Goal: Task Accomplishment & Management: Manage account settings

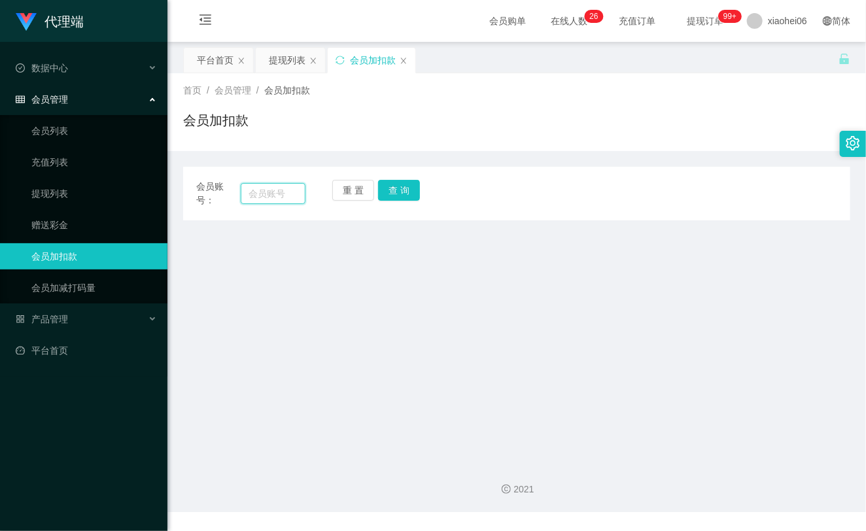
click at [277, 192] on input "text" at bounding box center [273, 193] width 65 height 21
paste input "87711956"
type input "87711956"
drag, startPoint x: 389, startPoint y: 187, endPoint x: 396, endPoint y: 190, distance: 7.9
click at [393, 188] on button "查 询" at bounding box center [399, 190] width 42 height 21
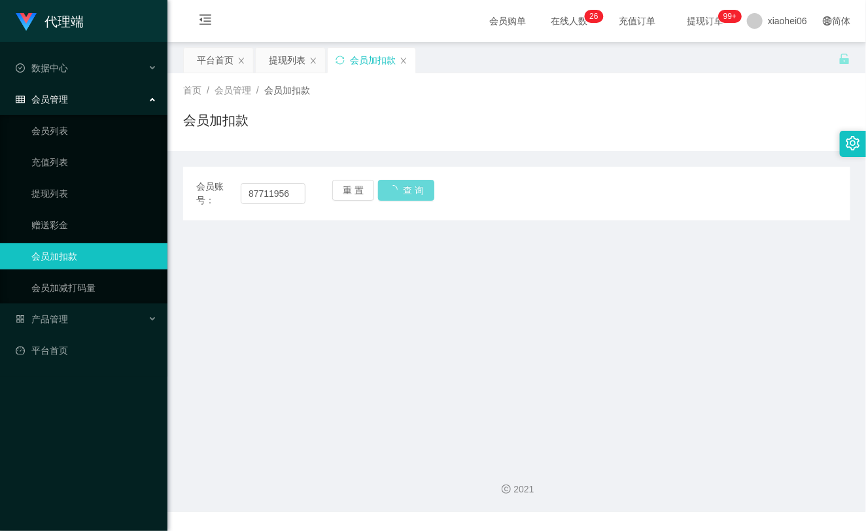
click at [400, 191] on div "重 置 查 询" at bounding box center [386, 193] width 109 height 27
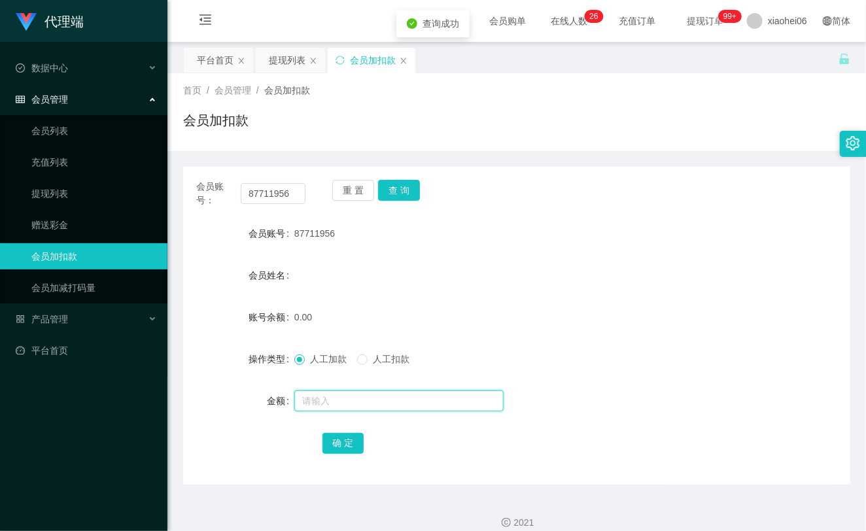
click at [355, 400] on input "text" at bounding box center [398, 401] width 209 height 21
type input "100"
click at [351, 439] on button "确 定" at bounding box center [344, 443] width 42 height 21
drag, startPoint x: 476, startPoint y: 280, endPoint x: 526, endPoint y: 265, distance: 52.6
click at [476, 283] on div "会员姓名" at bounding box center [516, 275] width 667 height 26
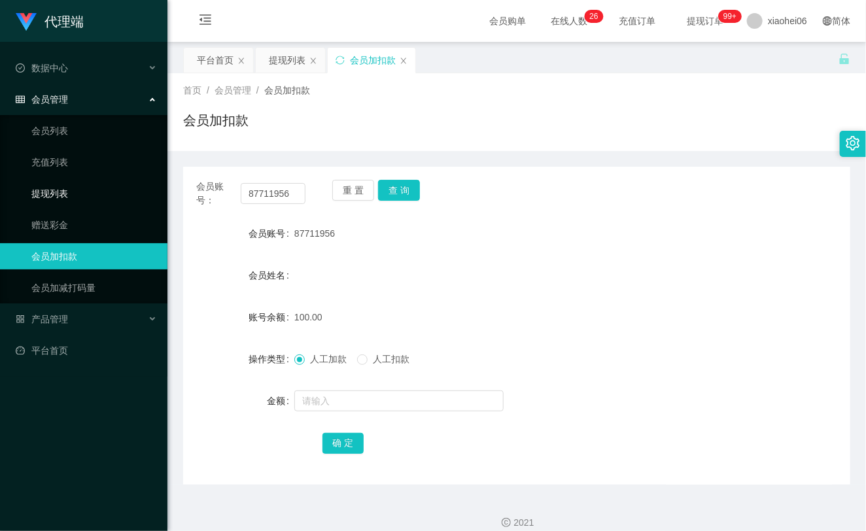
click at [63, 194] on link "提现列表" at bounding box center [94, 194] width 126 height 26
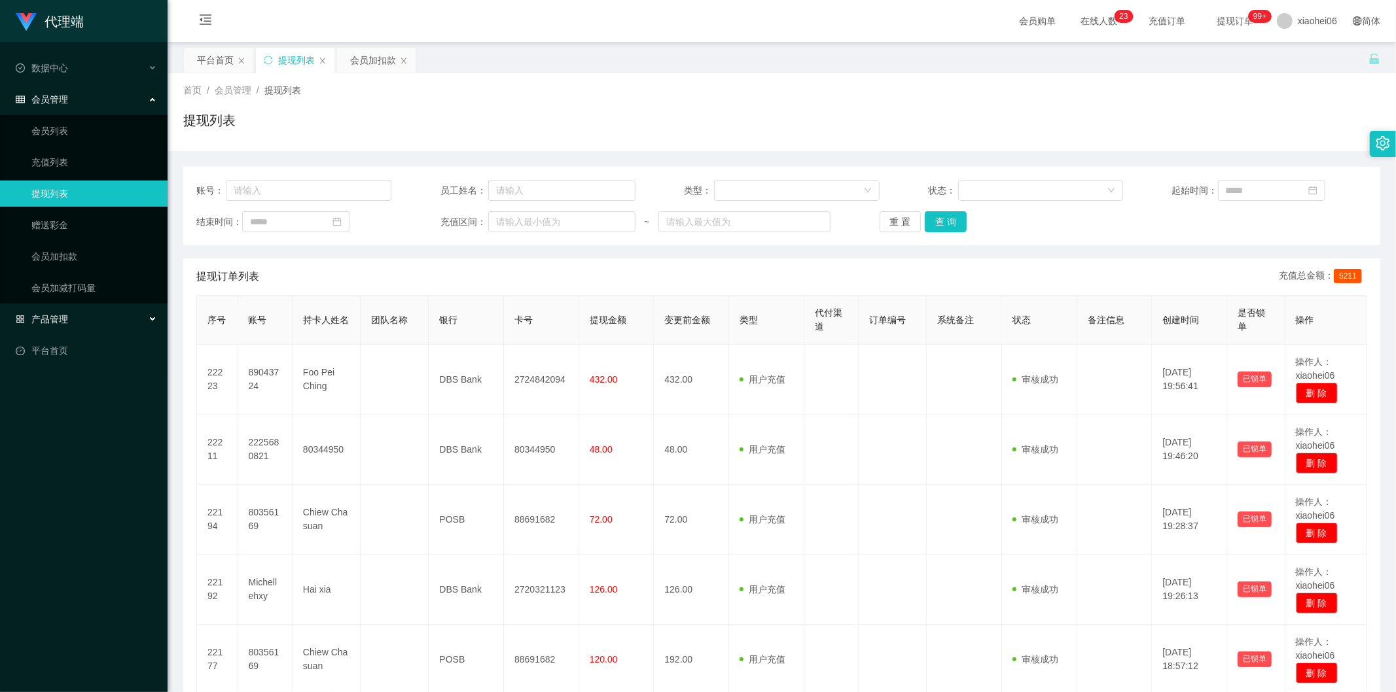
click at [74, 316] on div "产品管理" at bounding box center [84, 319] width 168 height 26
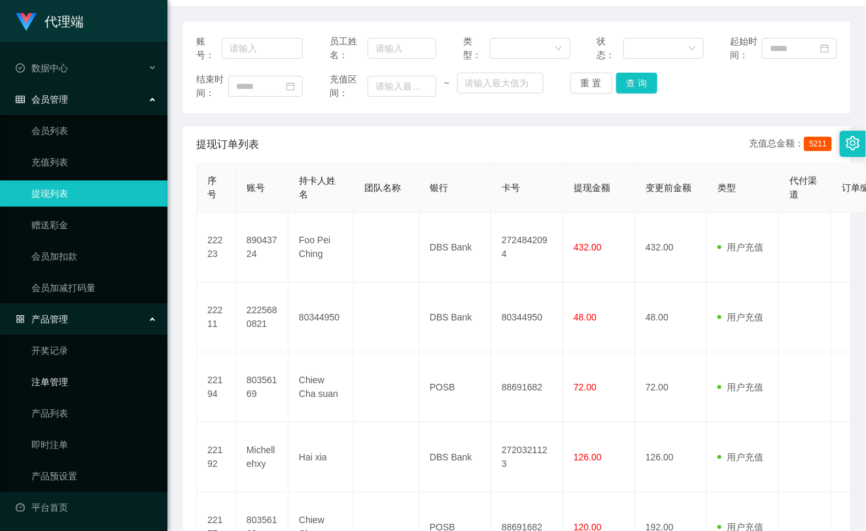
scroll to position [2, 0]
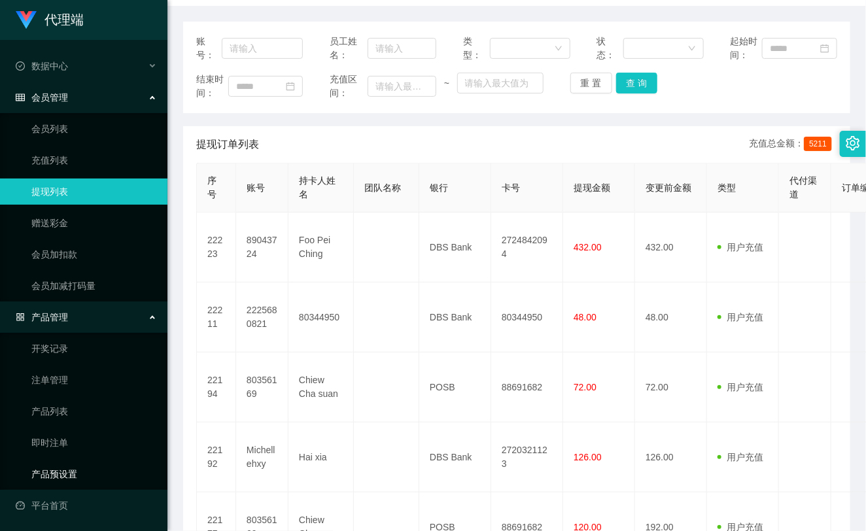
click at [40, 476] on link "产品预设置" at bounding box center [94, 474] width 126 height 26
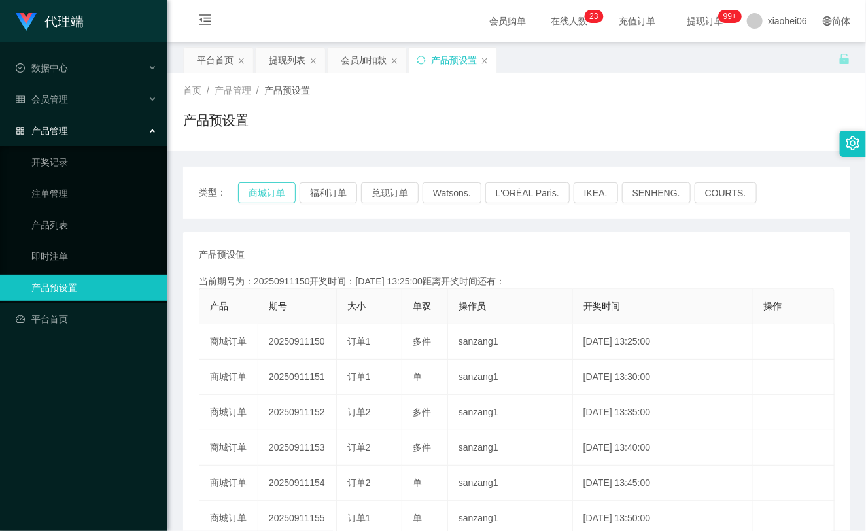
click at [251, 194] on button "商城订单" at bounding box center [267, 193] width 58 height 21
drag, startPoint x: 251, startPoint y: 194, endPoint x: 279, endPoint y: 202, distance: 28.6
click at [251, 194] on button "商城订单" at bounding box center [267, 193] width 58 height 21
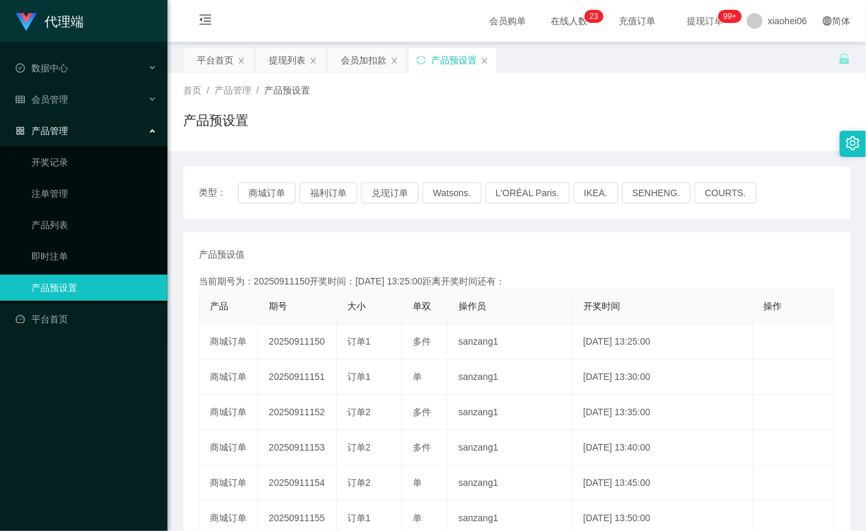
click at [456, 239] on div "产品预设值 添加期号 当前期号为：20250911150开奖时间：2025-09-11 13:25:00距离开奖时间还有： 产品 期号 大小 单双 操作员 开…" at bounding box center [516, 483] width 667 height 503
click at [77, 96] on div "会员管理" at bounding box center [84, 99] width 168 height 26
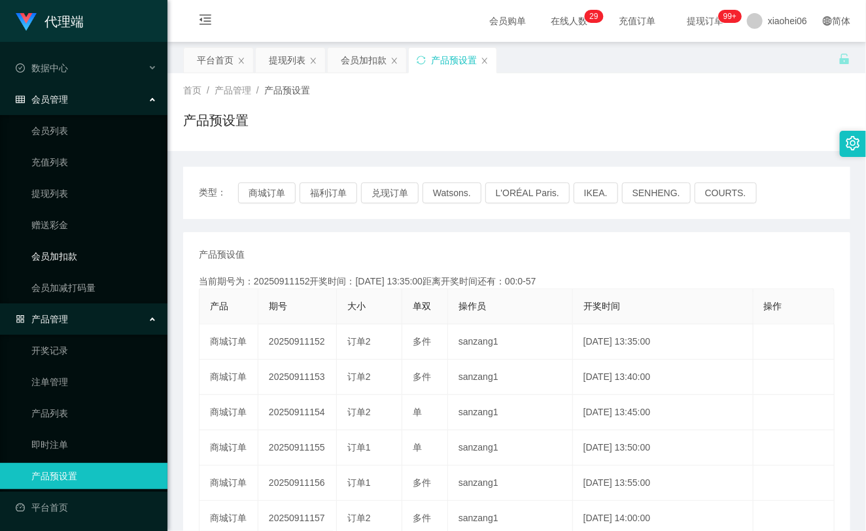
click at [86, 247] on link "会员加扣款" at bounding box center [94, 256] width 126 height 26
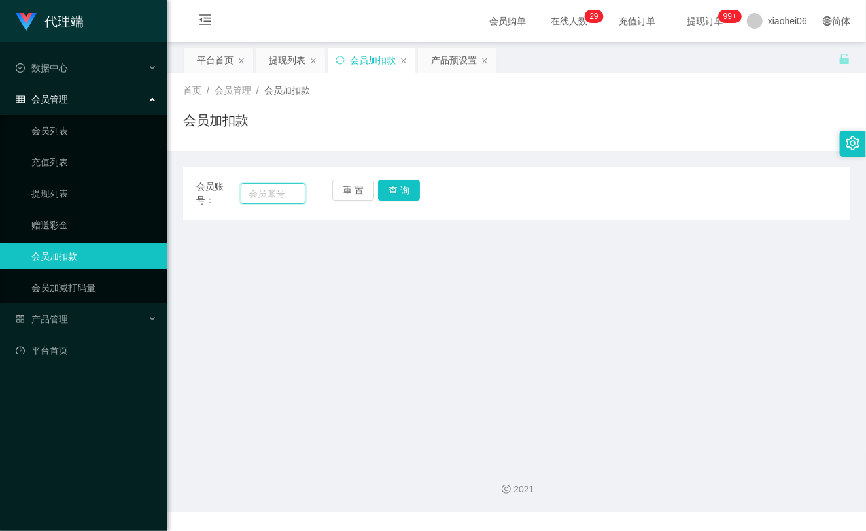
click at [277, 187] on input "text" at bounding box center [273, 193] width 65 height 21
paste input "87711956"
type input "87711956"
click at [389, 194] on button "查 询" at bounding box center [399, 190] width 42 height 21
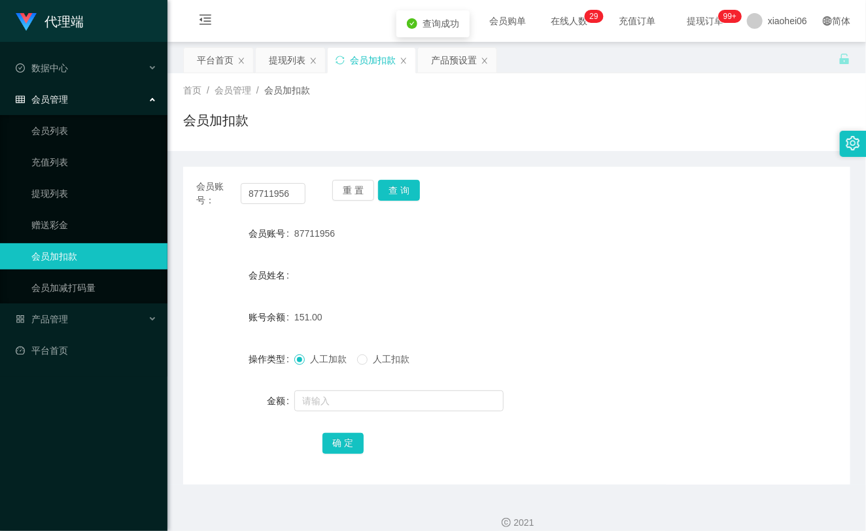
click at [329, 411] on div at bounding box center [488, 401] width 389 height 26
click at [380, 369] on div "人工加款 人工扣款" at bounding box center [488, 359] width 389 height 26
click at [389, 361] on span "人工扣款" at bounding box center [391, 359] width 47 height 10
click at [375, 404] on input "text" at bounding box center [398, 401] width 209 height 21
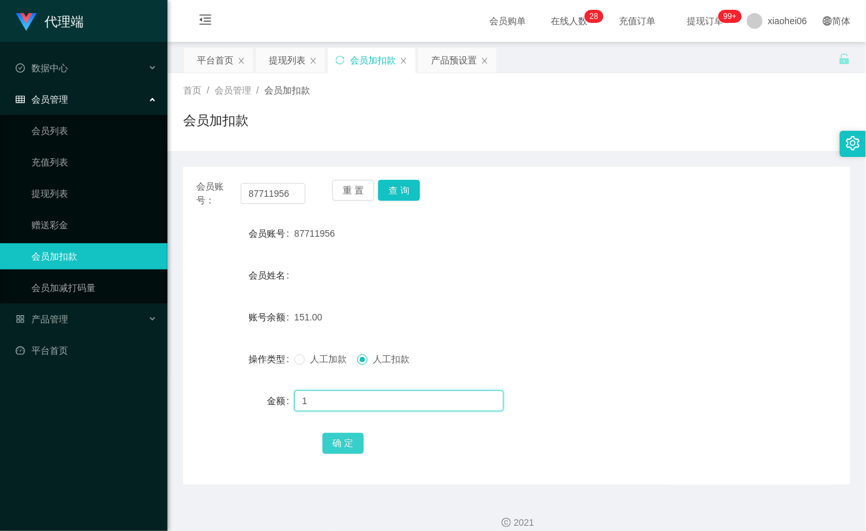
type input "1"
click at [349, 450] on button "确 定" at bounding box center [344, 443] width 42 height 21
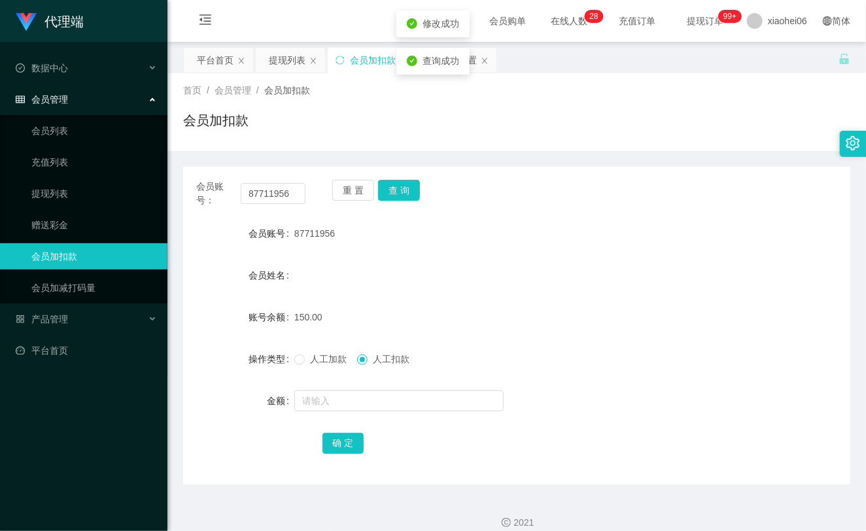
click at [518, 286] on div "会员姓名" at bounding box center [516, 275] width 667 height 26
click at [77, 187] on link "提现列表" at bounding box center [94, 194] width 126 height 26
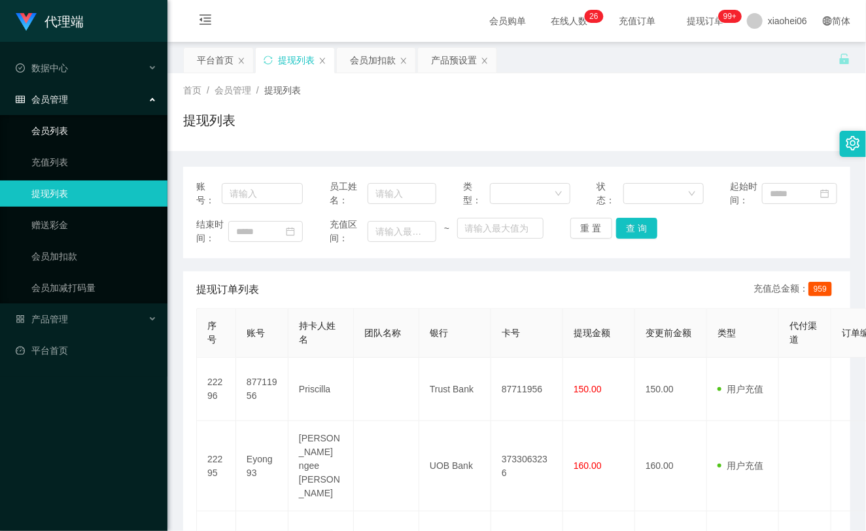
click at [68, 129] on link "会员列表" at bounding box center [94, 131] width 126 height 26
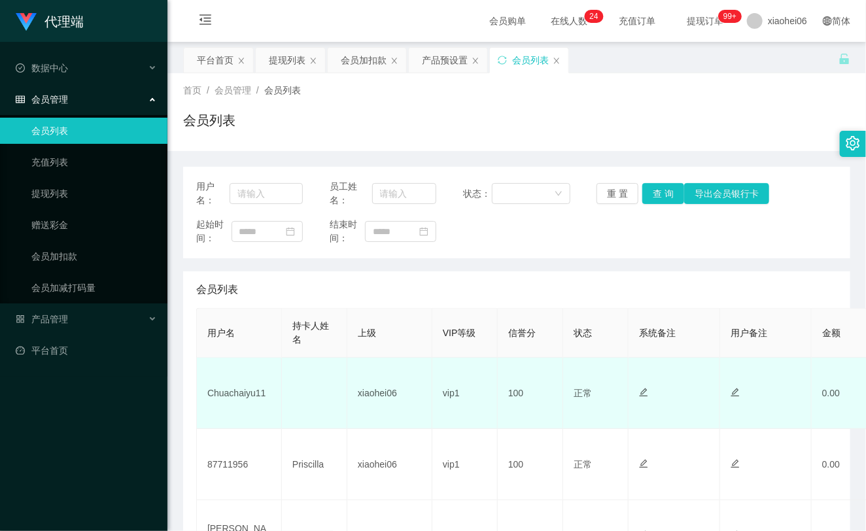
click at [233, 391] on td "Chuachaiyu11" at bounding box center [239, 393] width 85 height 71
copy td "Chuachaiyu11"
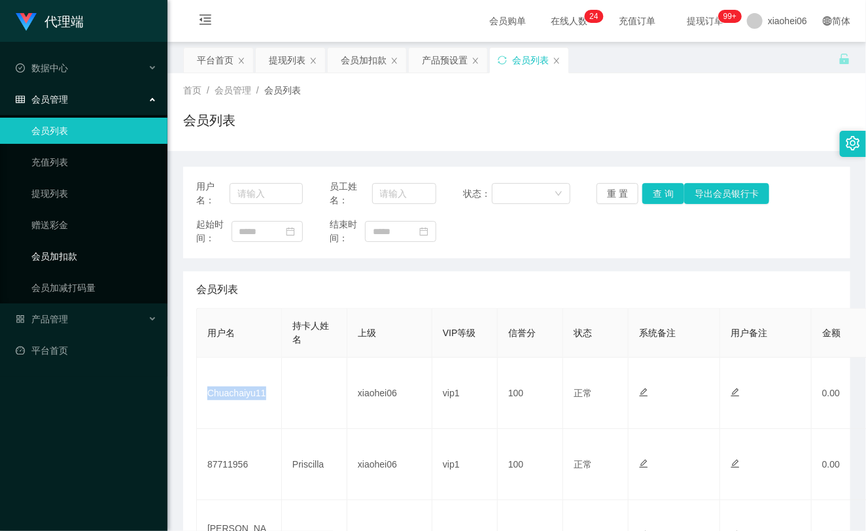
click at [101, 246] on link "会员加扣款" at bounding box center [94, 256] width 126 height 26
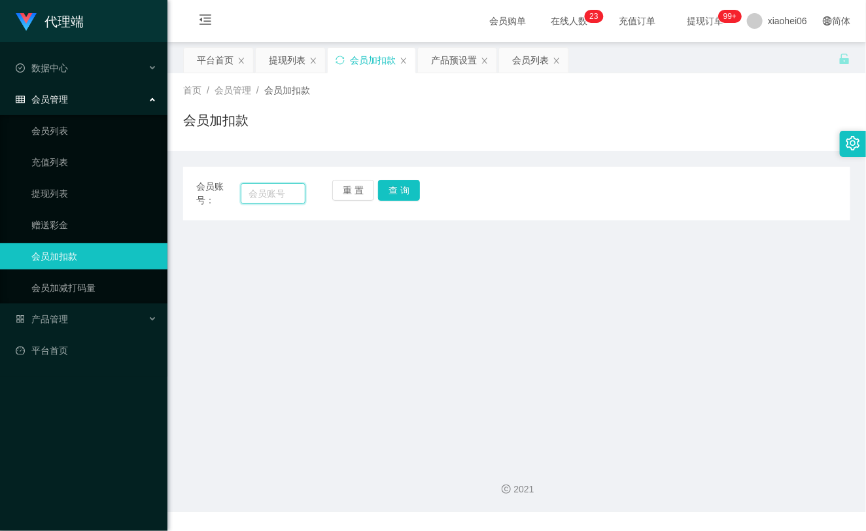
click at [292, 192] on input "text" at bounding box center [273, 193] width 65 height 21
paste input "Chuachaiyu11"
type input "Chuachaiyu11"
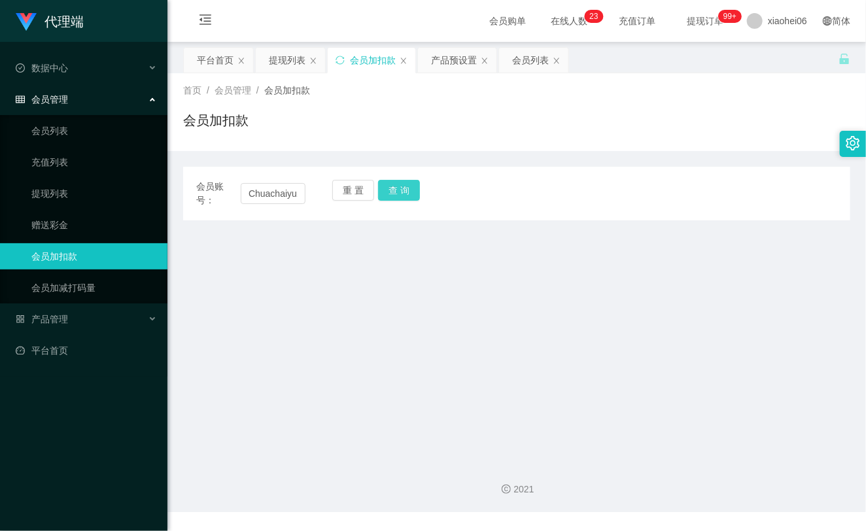
click at [397, 191] on button "查 询" at bounding box center [399, 190] width 42 height 21
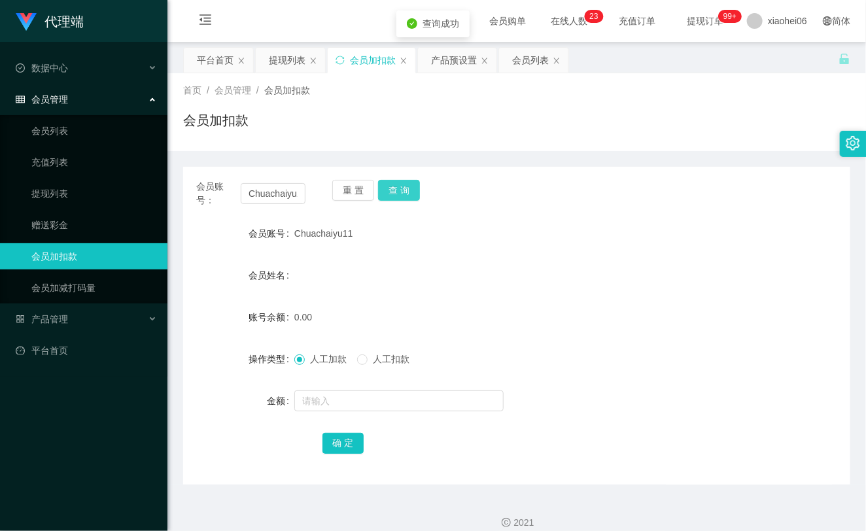
click at [397, 191] on button "查 询" at bounding box center [399, 190] width 42 height 21
click at [397, 191] on div "重 置 查 询" at bounding box center [386, 193] width 109 height 27
click at [364, 398] on input "text" at bounding box center [398, 401] width 209 height 21
type input "100"
click at [353, 431] on div "确 定" at bounding box center [517, 443] width 389 height 26
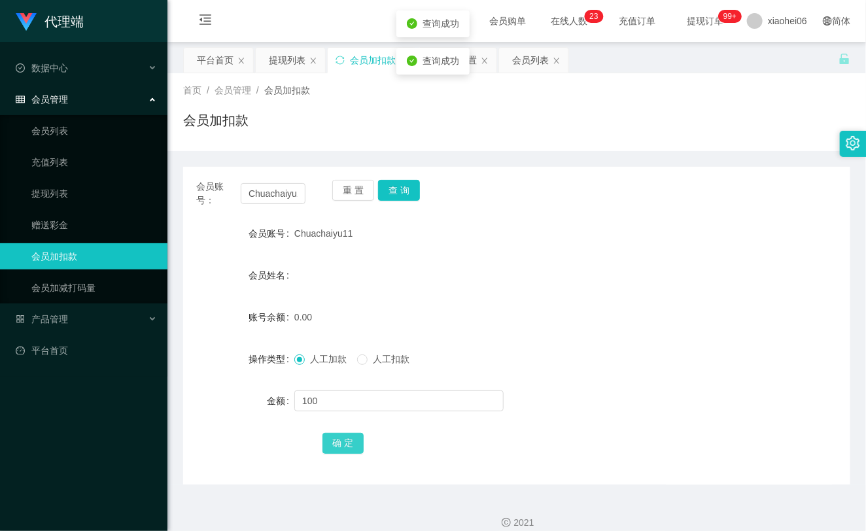
drag, startPoint x: 351, startPoint y: 442, endPoint x: 402, endPoint y: 374, distance: 85.1
click at [351, 442] on button "确 定" at bounding box center [344, 443] width 42 height 21
drag, startPoint x: 486, startPoint y: 283, endPoint x: 513, endPoint y: 259, distance: 36.1
click at [487, 283] on div "会员姓名" at bounding box center [516, 275] width 667 height 26
click at [77, 323] on div "产品管理" at bounding box center [84, 319] width 168 height 26
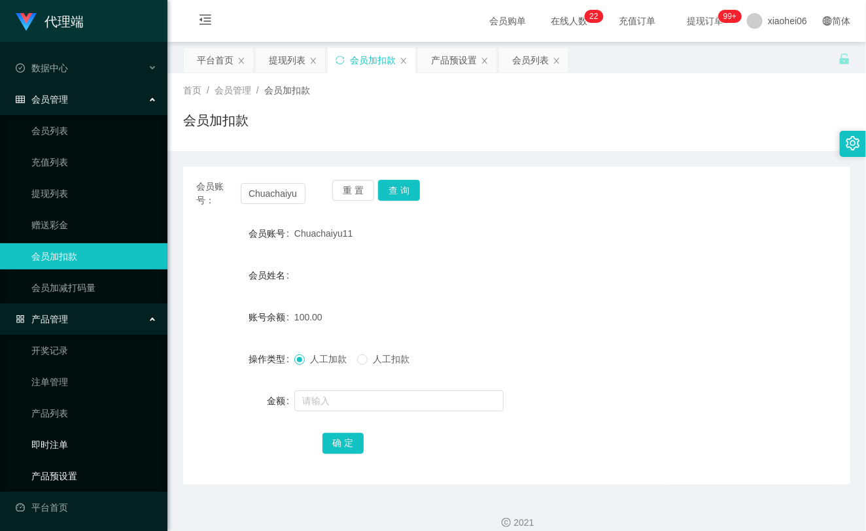
drag, startPoint x: 79, startPoint y: 474, endPoint x: 87, endPoint y: 455, distance: 20.8
click at [79, 474] on link "产品预设置" at bounding box center [94, 476] width 126 height 26
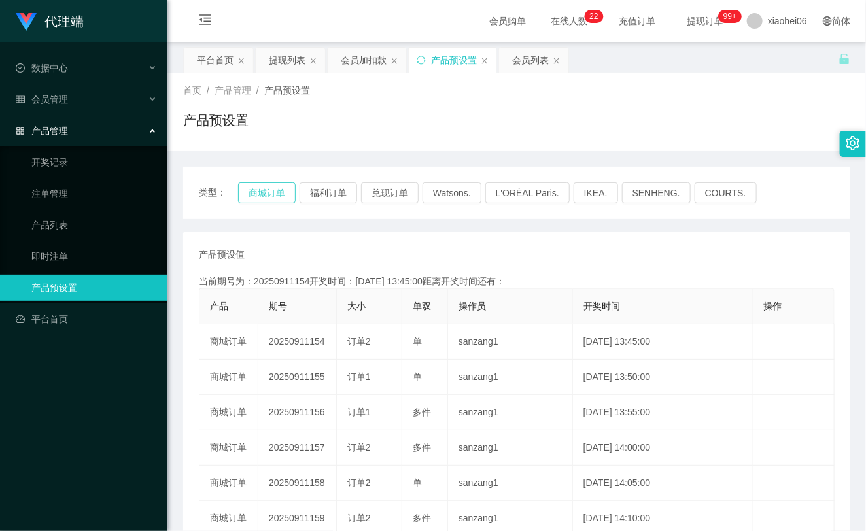
click at [272, 185] on button "商城订单" at bounding box center [267, 193] width 58 height 21
click at [69, 97] on div "会员管理" at bounding box center [84, 99] width 168 height 26
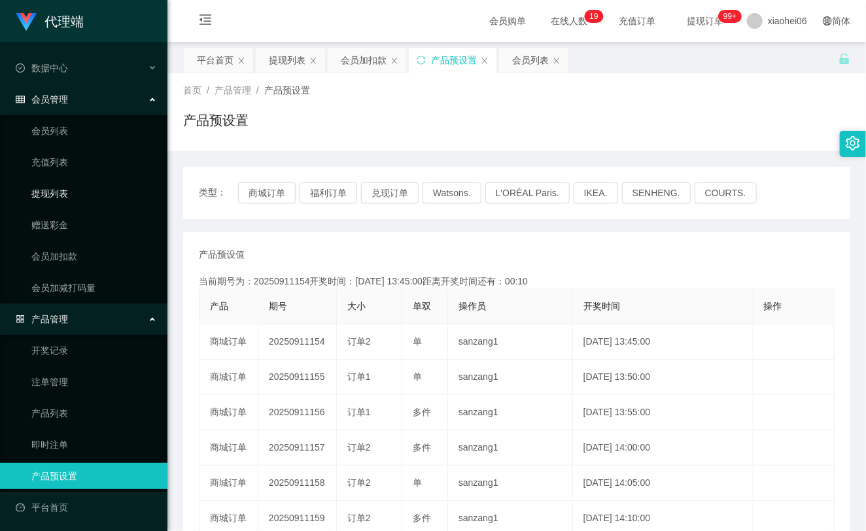
click at [69, 188] on link "提现列表" at bounding box center [94, 194] width 126 height 26
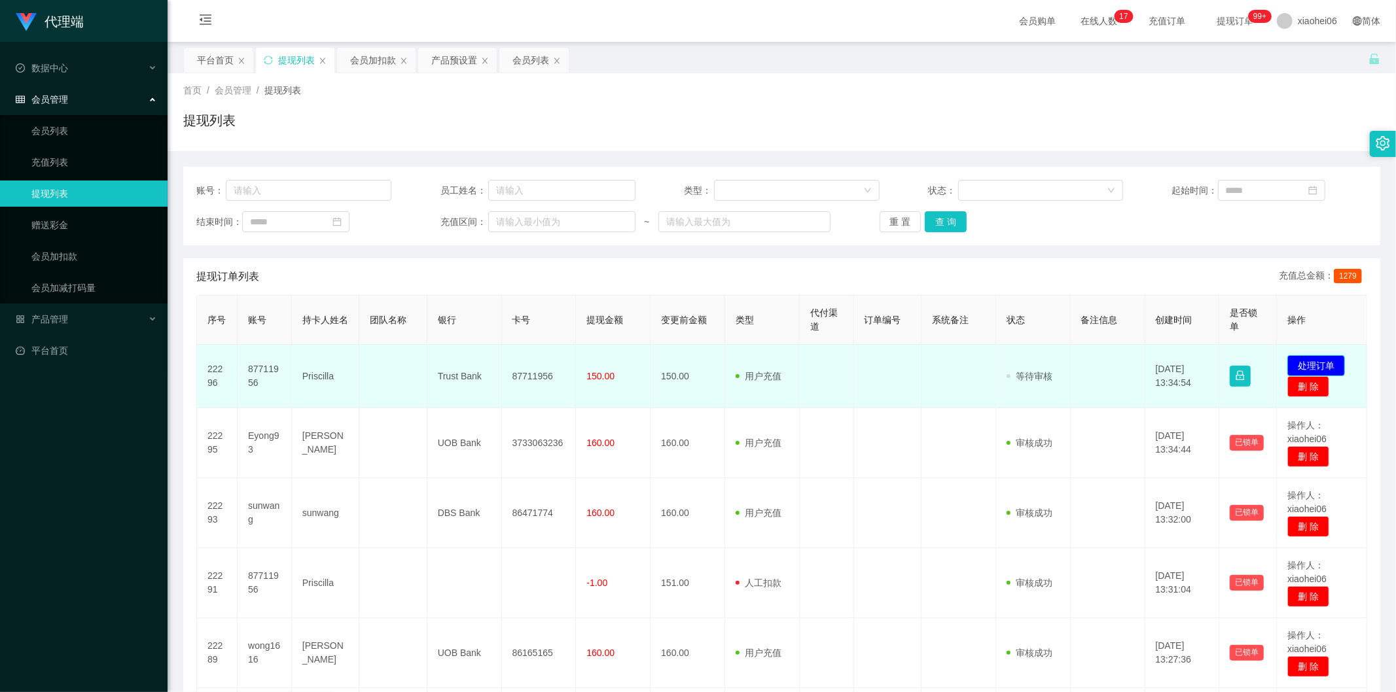
click at [1320, 364] on button "处理订单" at bounding box center [1316, 365] width 58 height 21
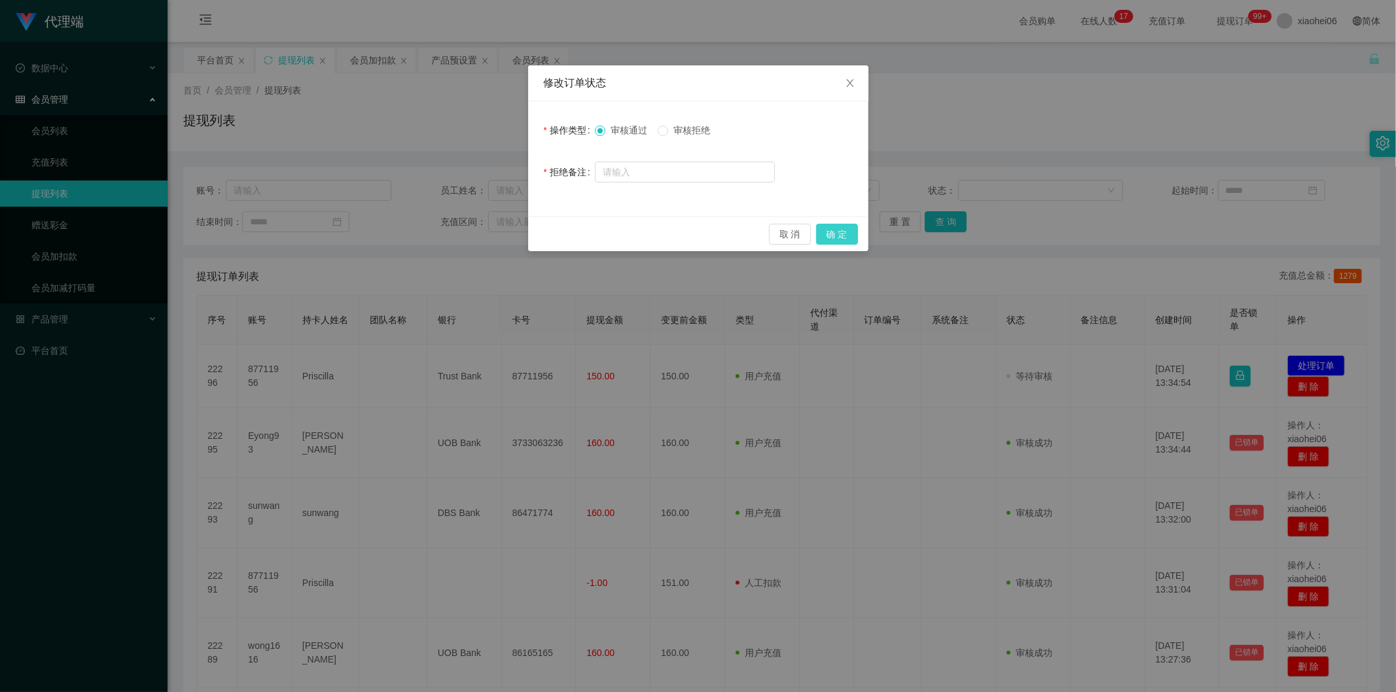
click at [840, 234] on button "确 定" at bounding box center [837, 234] width 42 height 21
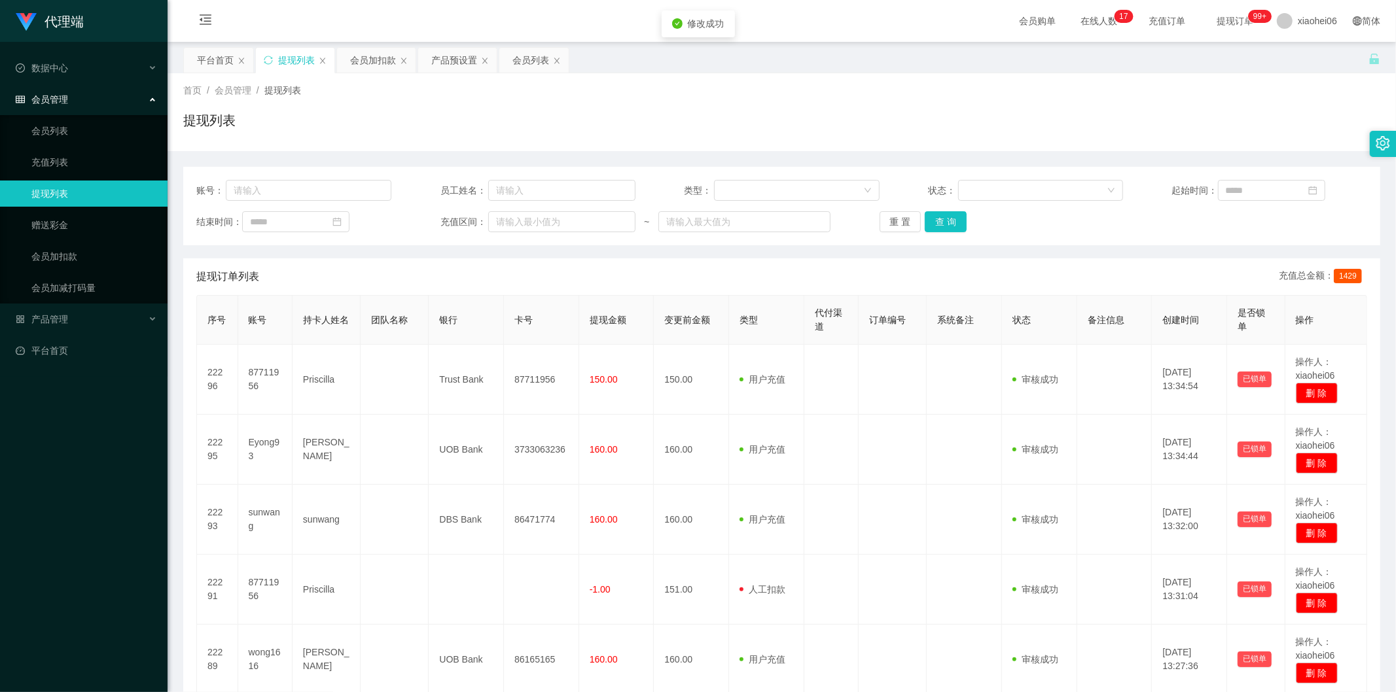
click at [806, 340] on th "代付渠道" at bounding box center [831, 320] width 54 height 49
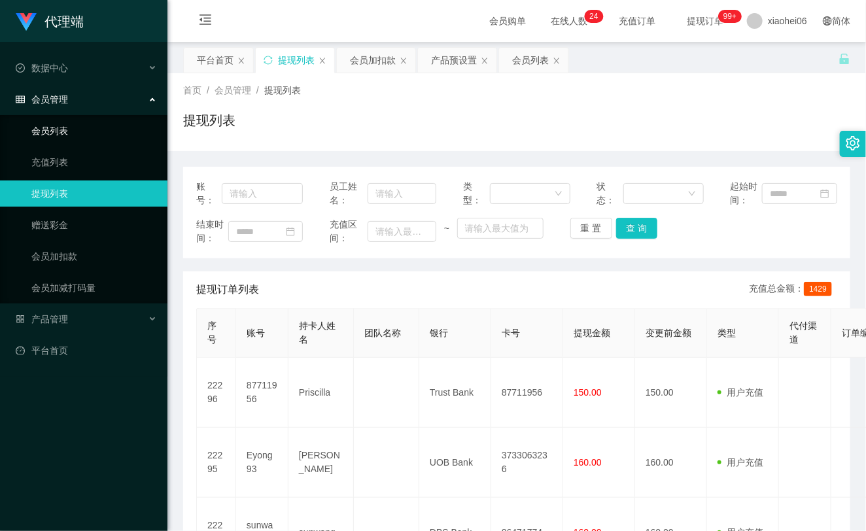
click at [52, 122] on link "会员列表" at bounding box center [94, 131] width 126 height 26
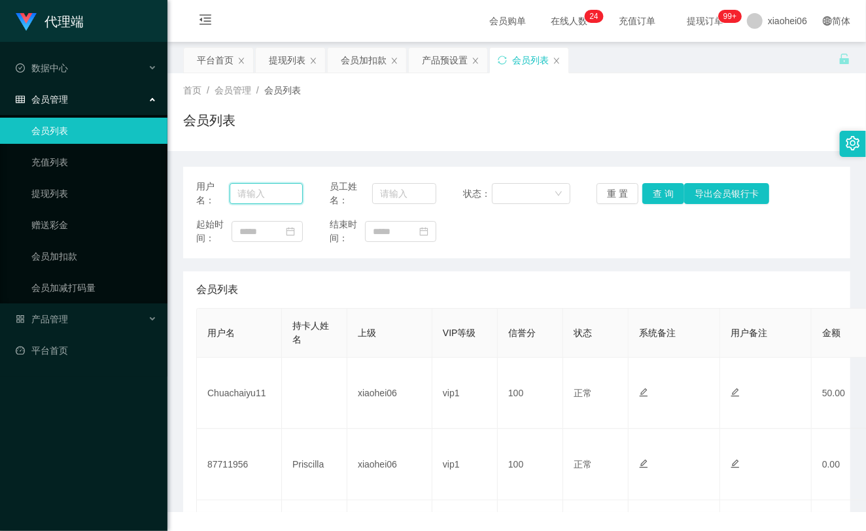
click at [264, 192] on input "text" at bounding box center [267, 193] width 74 height 21
paste input "Chuachaiyu11"
type input "Chuachaiyu11"
click at [656, 192] on button "查 询" at bounding box center [664, 193] width 42 height 21
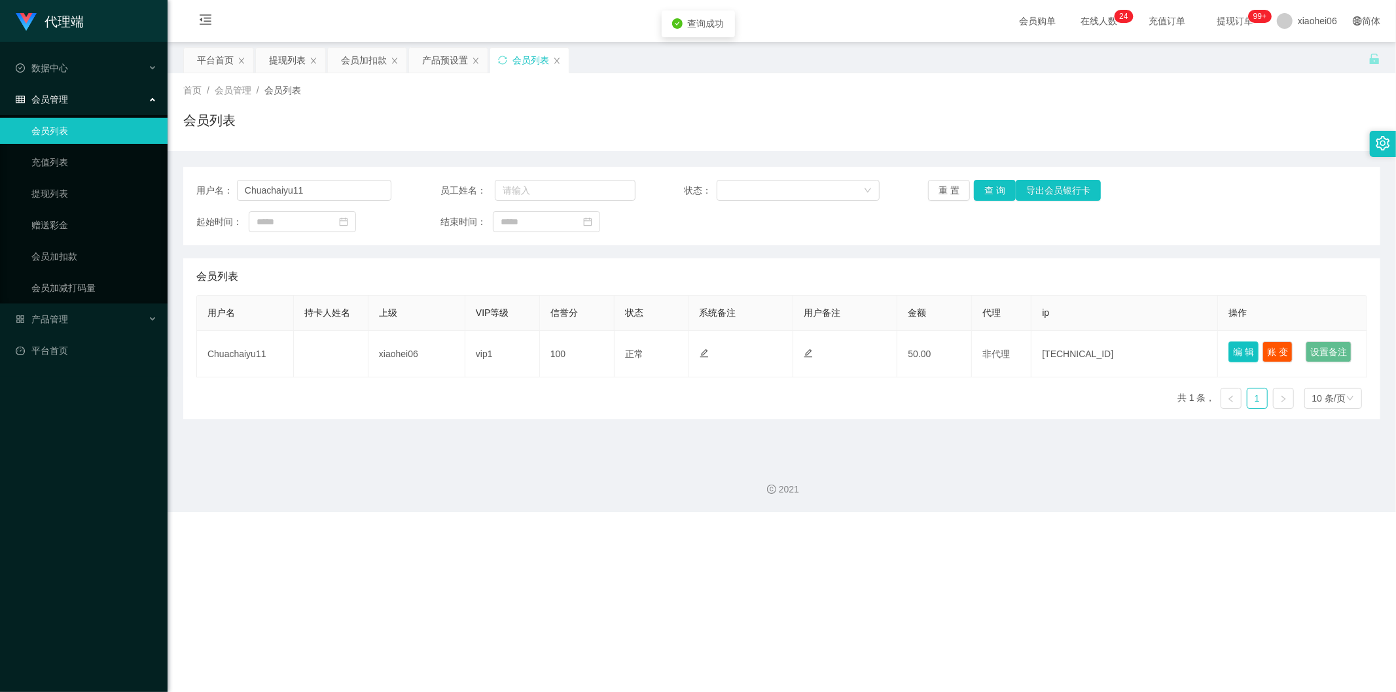
drag, startPoint x: 1240, startPoint y: 349, endPoint x: 1284, endPoint y: 334, distance: 46.1
click at [1283, 329] on table "用户名 持卡人姓名 上级 VIP等级 信誉分 状态 系统备注 用户备注 金额 代理 ip 操作 Chuachaiyu11 xiaohei06 vip1 100…" at bounding box center [781, 336] width 1171 height 82
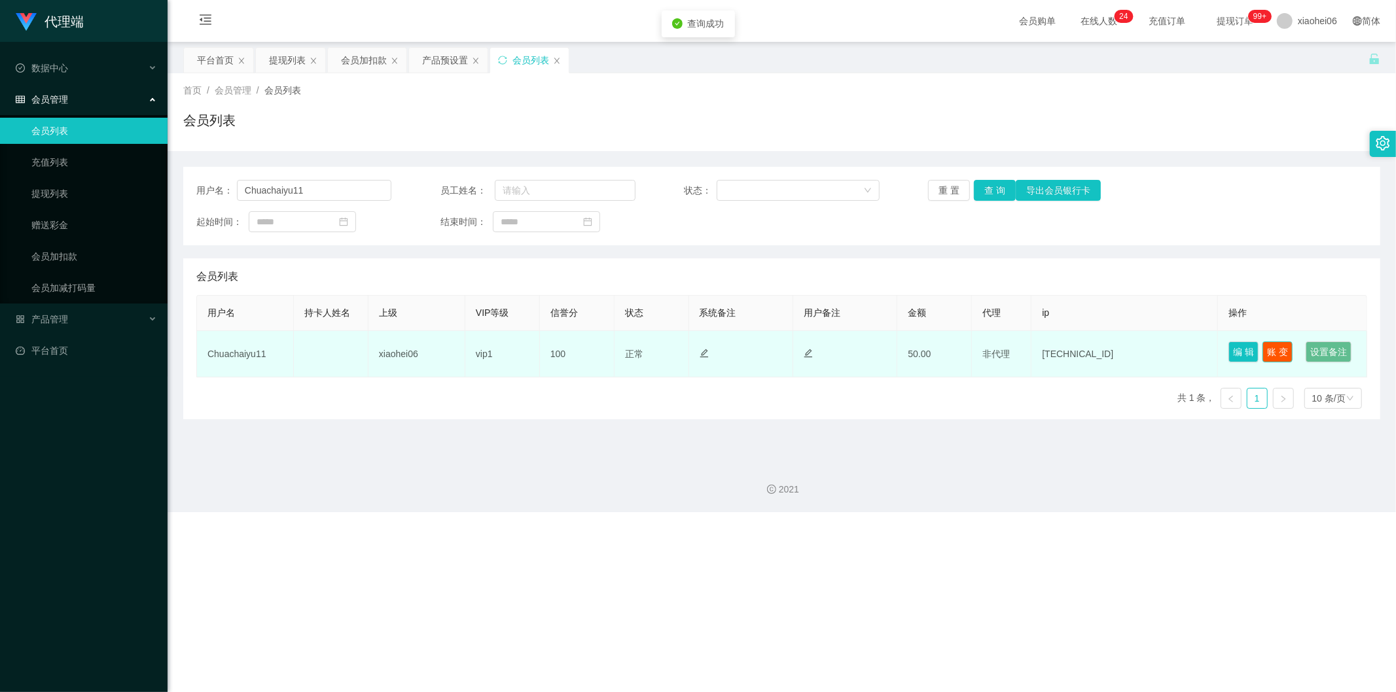
click at [1284, 352] on button "账 变" at bounding box center [1277, 352] width 30 height 21
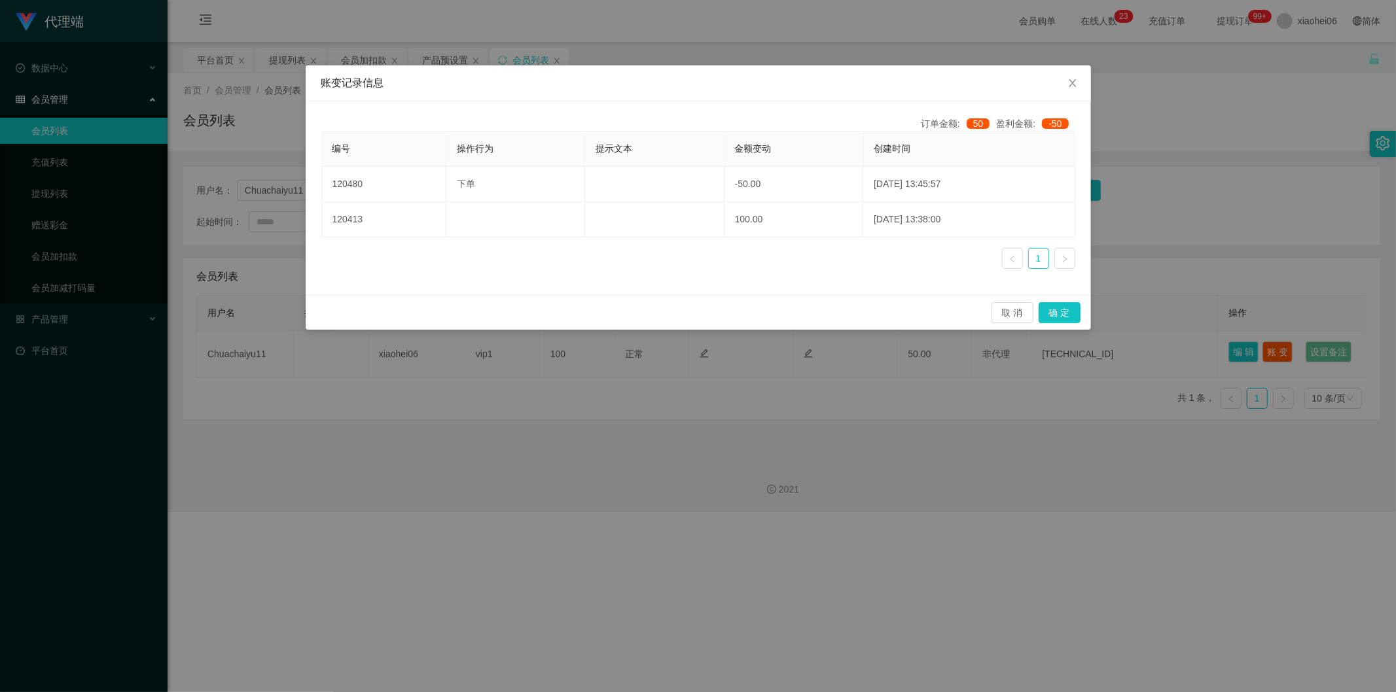
click at [1239, 208] on div "账变记录信息 订单金额: 50 盈利金额: -50 编号 操作行为 提示文本 金额变动 创建时间 120480 下单 -50.00 2025-09-11 13…" at bounding box center [698, 346] width 1396 height 692
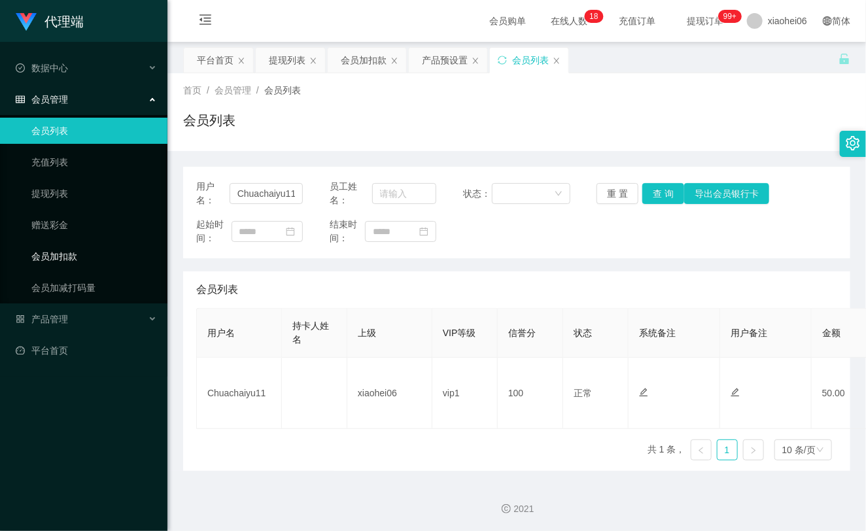
click at [79, 251] on link "会员加扣款" at bounding box center [94, 256] width 126 height 26
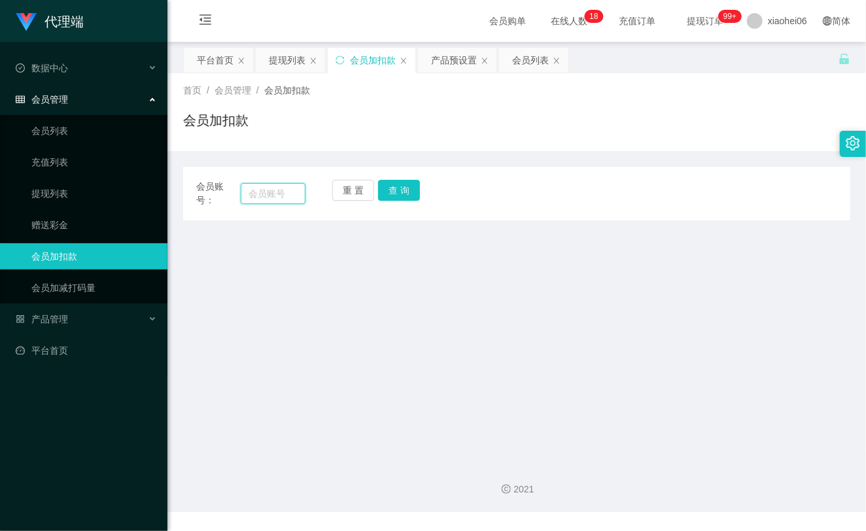
click at [271, 190] on input "text" at bounding box center [273, 193] width 65 height 21
paste input "Chuachaiyu11"
type input "Chuachaiyu11"
click at [418, 193] on button "查 询" at bounding box center [399, 190] width 42 height 21
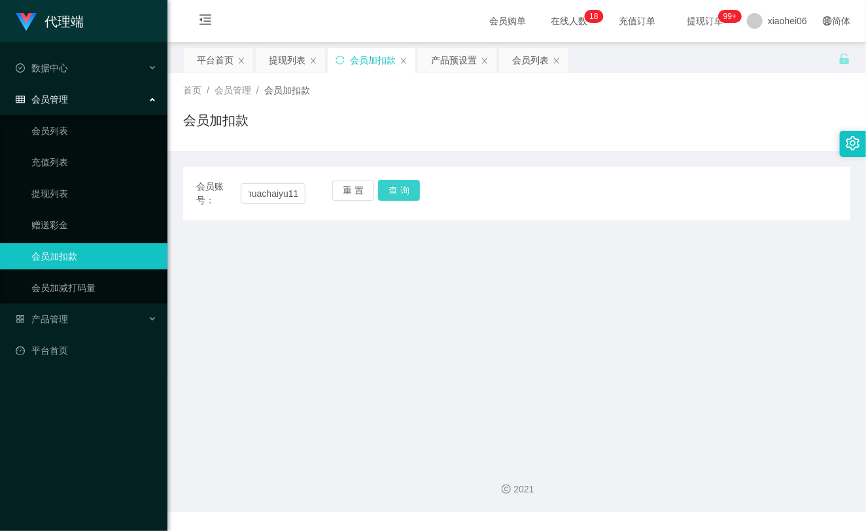
scroll to position [0, 0]
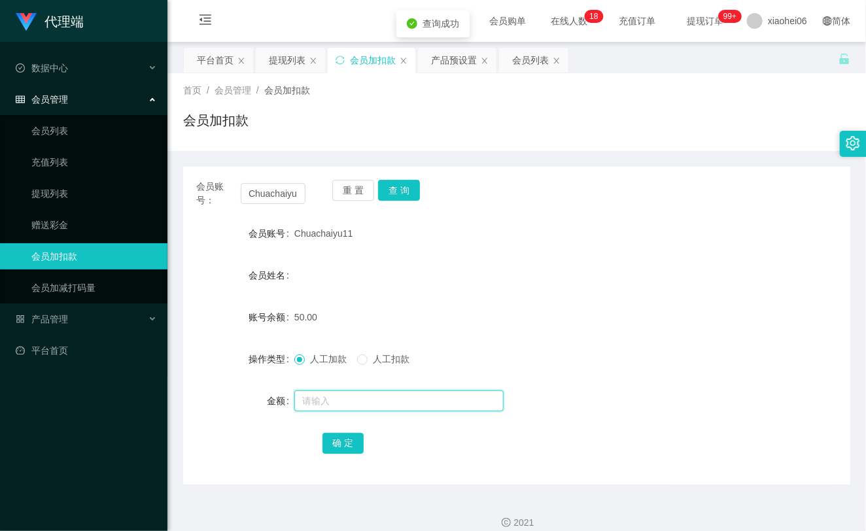
click at [326, 401] on input "text" at bounding box center [398, 401] width 209 height 21
type input "100"
click at [357, 445] on button "确 定" at bounding box center [344, 443] width 42 height 21
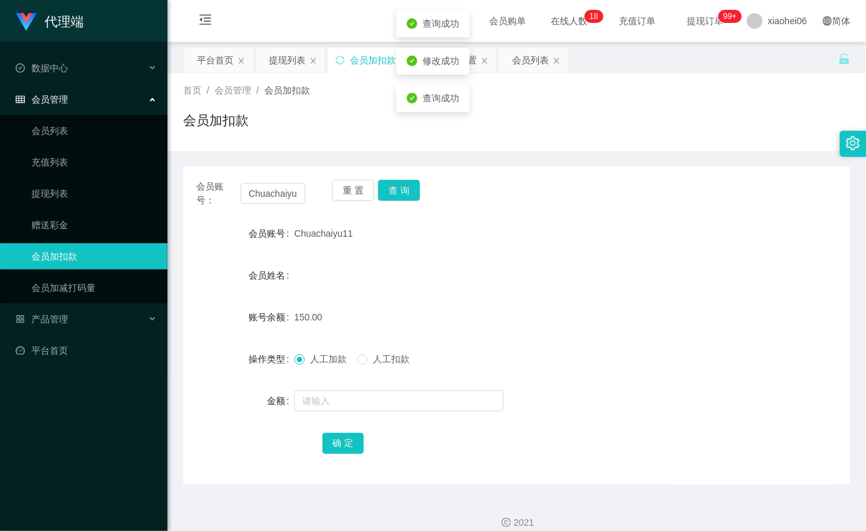
drag, startPoint x: 539, startPoint y: 294, endPoint x: 665, endPoint y: 146, distance: 194.6
click at [540, 294] on form "会员账号 Chuachaiyu11 会员姓名 账号余额 150.00 操作类型 人工加款 人工扣款 金额 确 定" at bounding box center [516, 339] width 667 height 236
click at [258, 196] on input "Chuachaiyu11" at bounding box center [273, 193] width 65 height 21
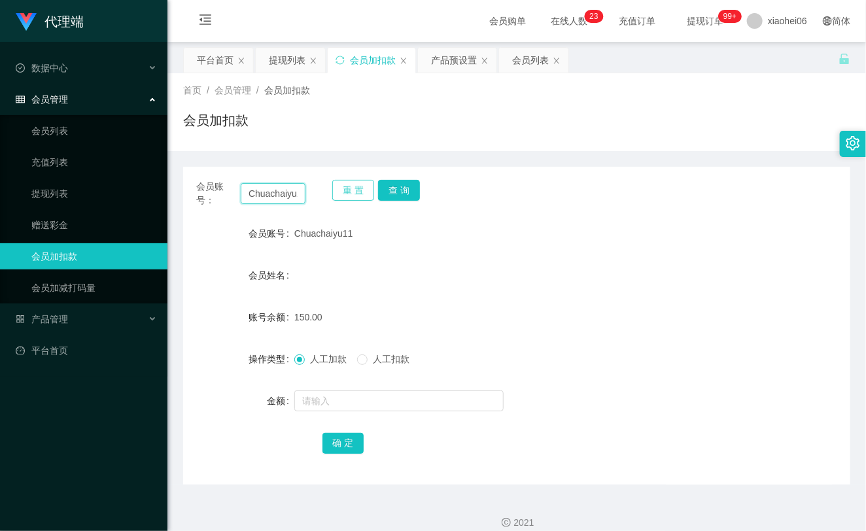
paste input "yan2425"
type input "yan2425"
click at [390, 191] on button "查 询" at bounding box center [399, 190] width 42 height 21
click at [390, 191] on div "重 置 查 询" at bounding box center [386, 193] width 109 height 27
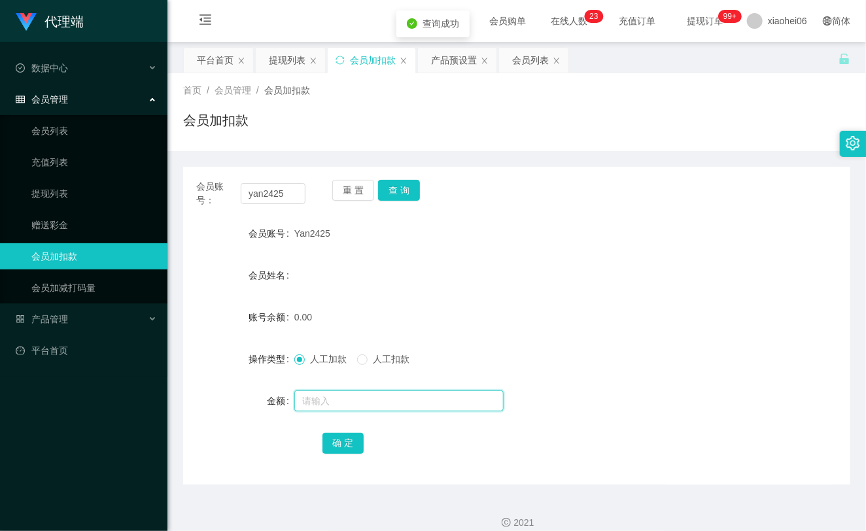
click at [357, 395] on input "text" at bounding box center [398, 401] width 209 height 21
type input "100"
click at [346, 446] on button "确 定" at bounding box center [344, 443] width 42 height 21
click at [511, 312] on div "0.00" at bounding box center [488, 317] width 389 height 26
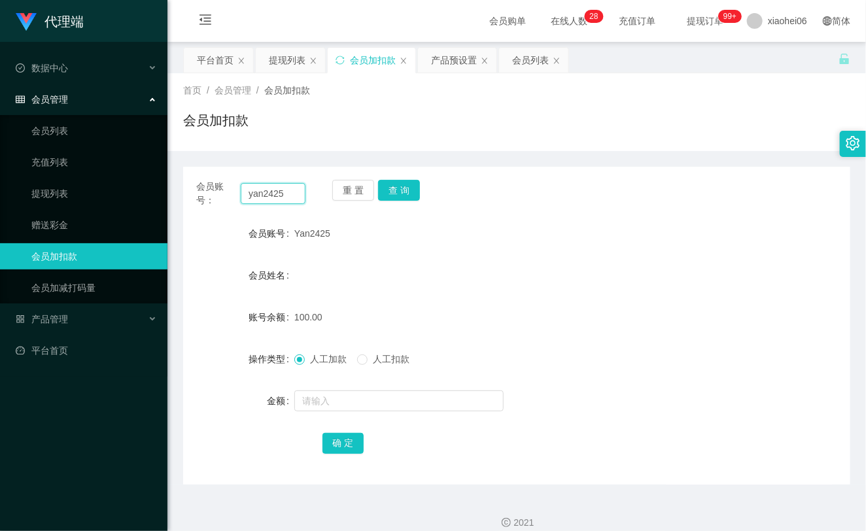
click at [275, 195] on input "yan2425" at bounding box center [273, 193] width 65 height 21
paste input "87711956"
type input "87711956"
click at [410, 182] on button "查 询" at bounding box center [399, 190] width 42 height 21
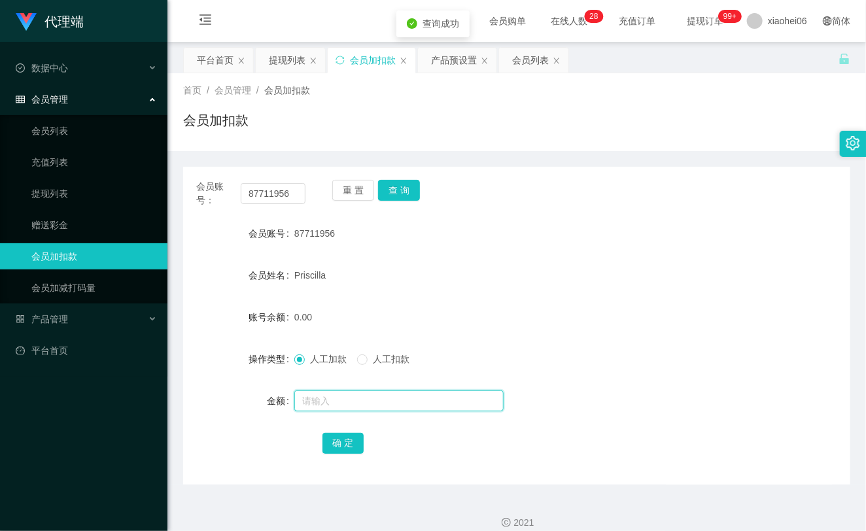
click at [380, 397] on input "text" at bounding box center [398, 401] width 209 height 21
type input "8"
click at [338, 450] on button "确 定" at bounding box center [344, 443] width 42 height 21
click at [71, 181] on link "提现列表" at bounding box center [94, 194] width 126 height 26
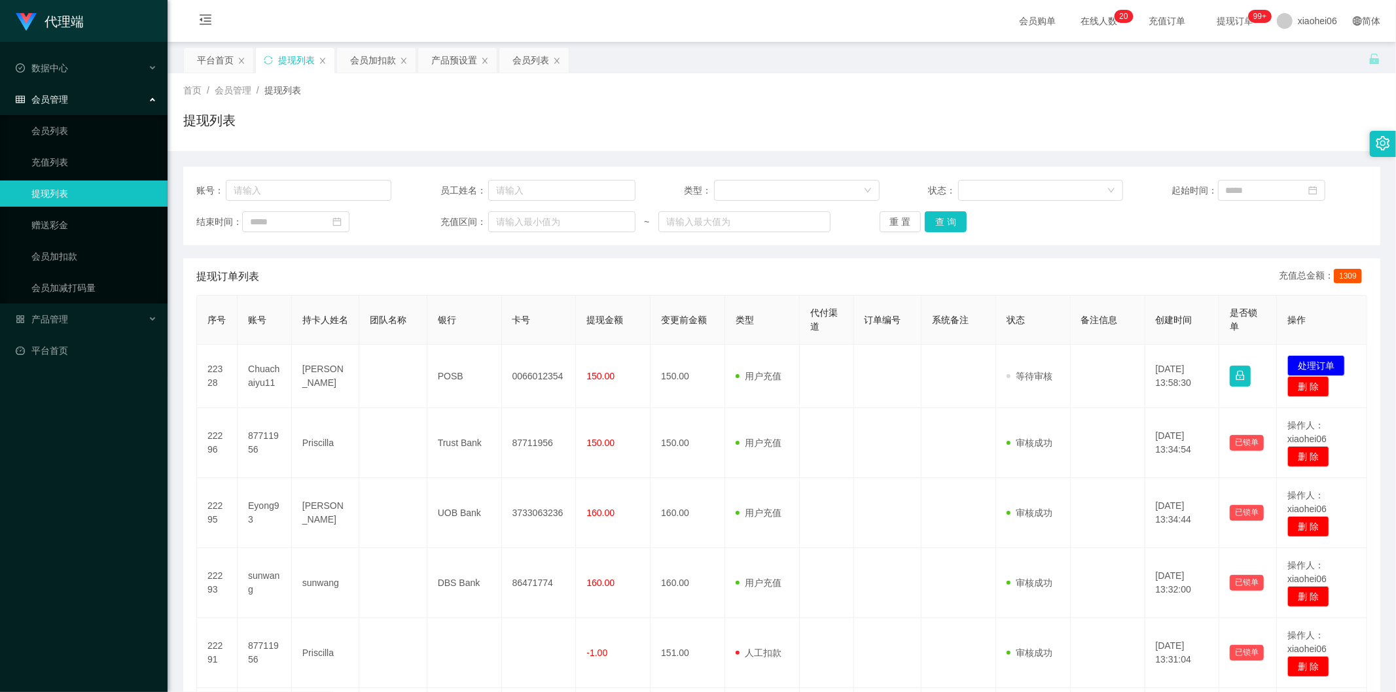
click at [576, 383] on td "150.00" at bounding box center [613, 376] width 75 height 63
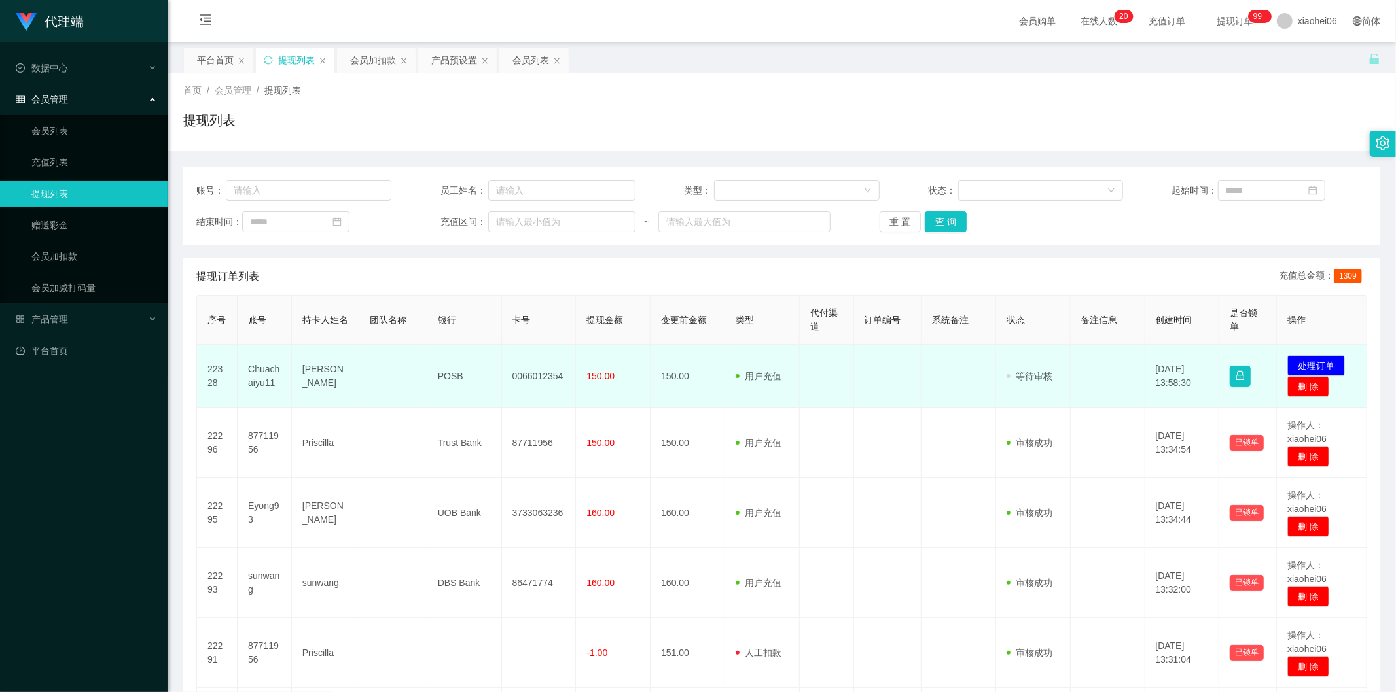
click at [530, 381] on td "0066012354" at bounding box center [539, 376] width 75 height 63
click at [251, 373] on td "Chuachaiyu11" at bounding box center [265, 376] width 54 height 63
copy td "Chuachaiyu11"
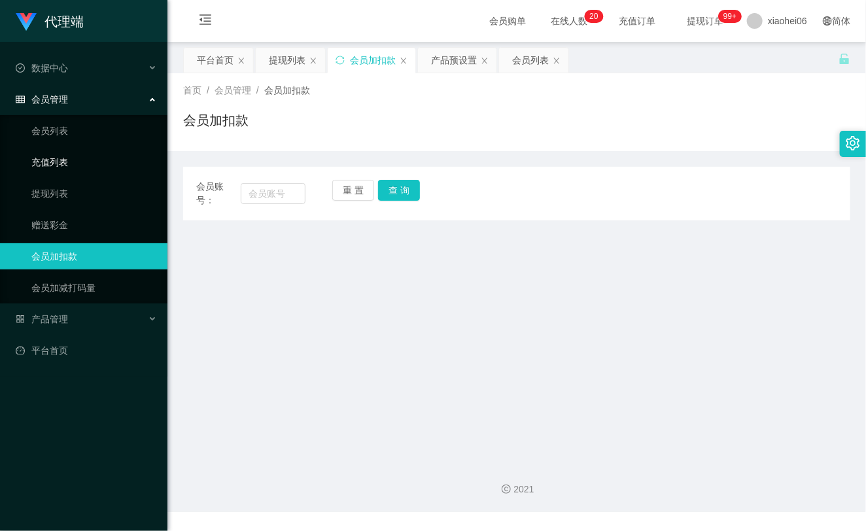
click at [56, 174] on link "充值列表" at bounding box center [94, 162] width 126 height 26
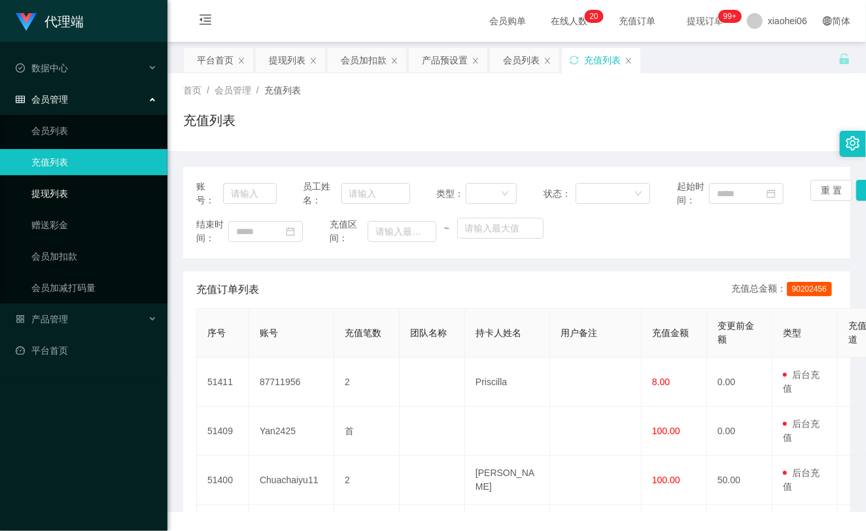
click at [63, 193] on link "提现列表" at bounding box center [94, 194] width 126 height 26
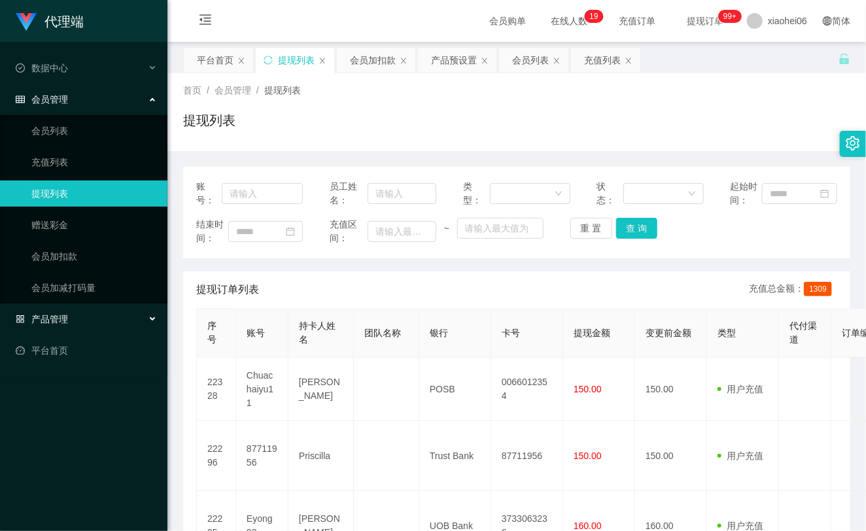
click at [79, 328] on div "产品管理" at bounding box center [84, 319] width 168 height 26
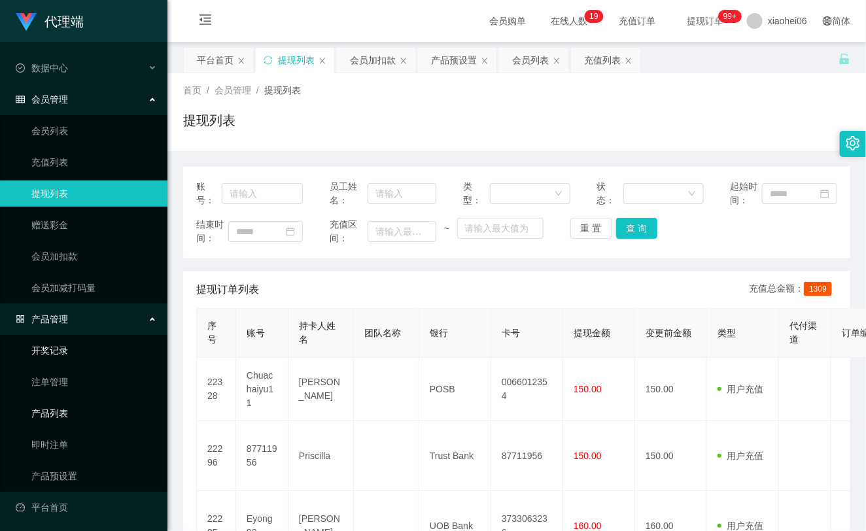
scroll to position [2, 0]
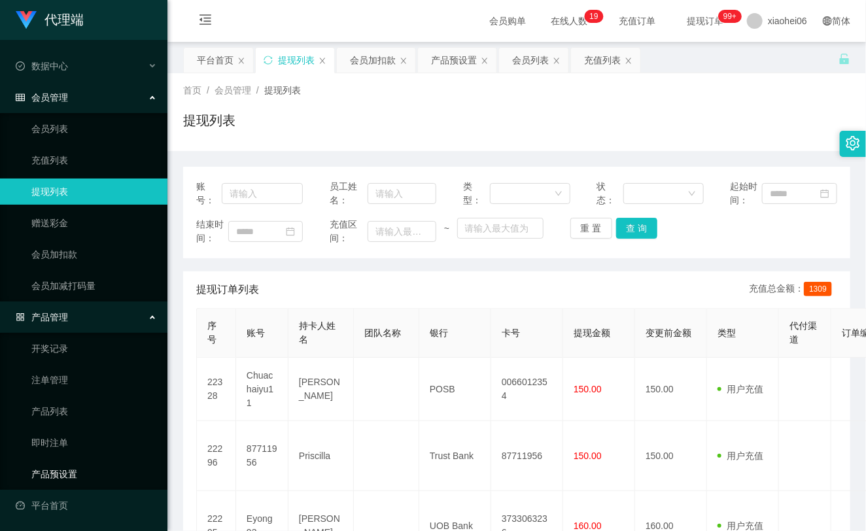
click at [58, 476] on link "产品预设置" at bounding box center [94, 474] width 126 height 26
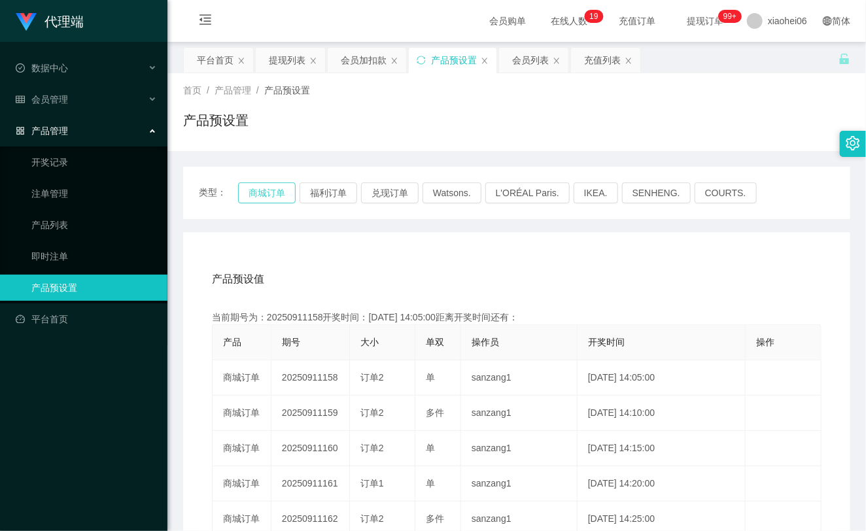
click at [277, 200] on button "商城订单" at bounding box center [267, 193] width 58 height 21
click at [278, 198] on button "商城订单" at bounding box center [267, 193] width 58 height 21
click at [414, 249] on div "产品预设值 添加期号 当前期号为：20250911158开奖时间：2025-09-11 14:05:00距离开奖时间还有： 产品 期号 大小 单双 操作员 开…" at bounding box center [516, 501] width 667 height 539
click at [72, 109] on div "会员管理" at bounding box center [84, 99] width 168 height 26
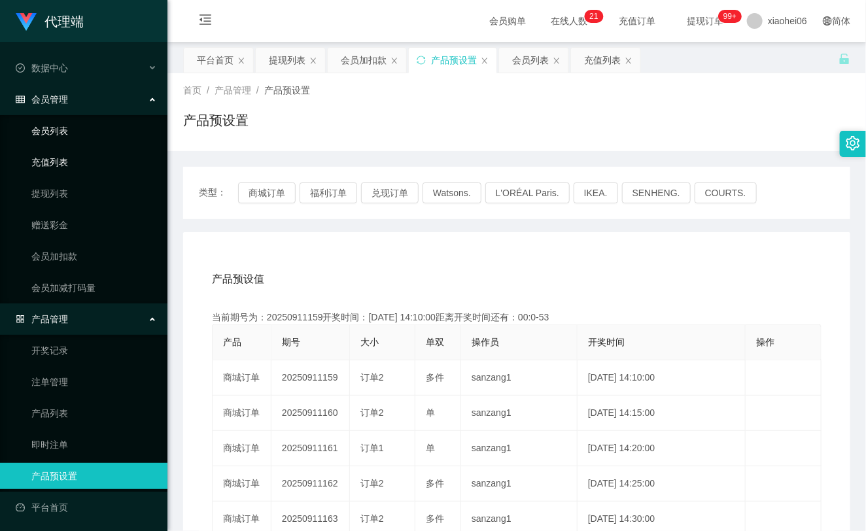
click at [70, 133] on link "会员列表" at bounding box center [94, 131] width 126 height 26
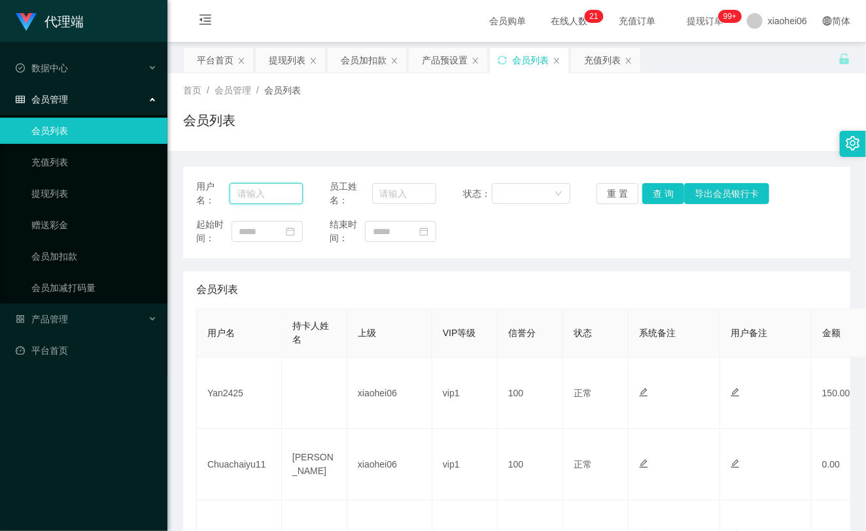
drag, startPoint x: 276, startPoint y: 192, endPoint x: 363, endPoint y: 201, distance: 88.1
click at [276, 191] on input "text" at bounding box center [267, 193] width 74 height 21
paste input "yan2425"
type input "yan2425"
click at [655, 196] on button "查 询" at bounding box center [664, 193] width 42 height 21
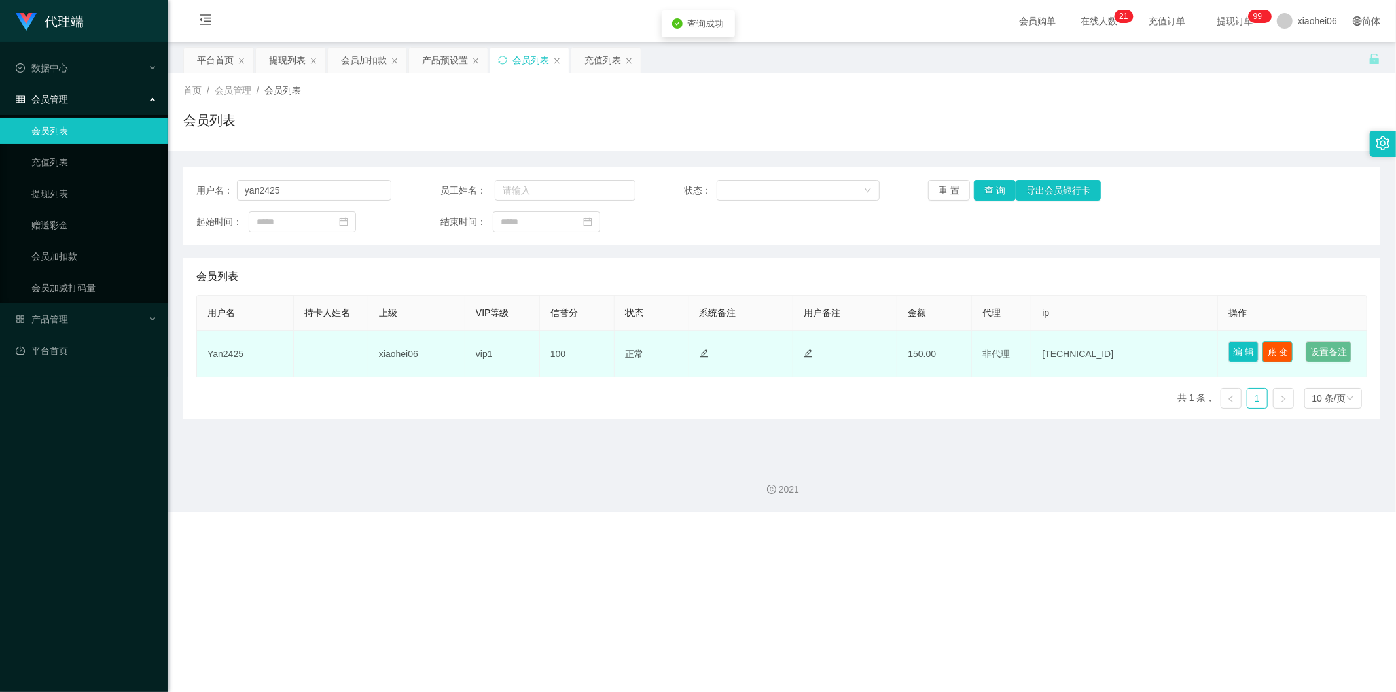
click at [1266, 349] on button "账 变" at bounding box center [1277, 352] width 30 height 21
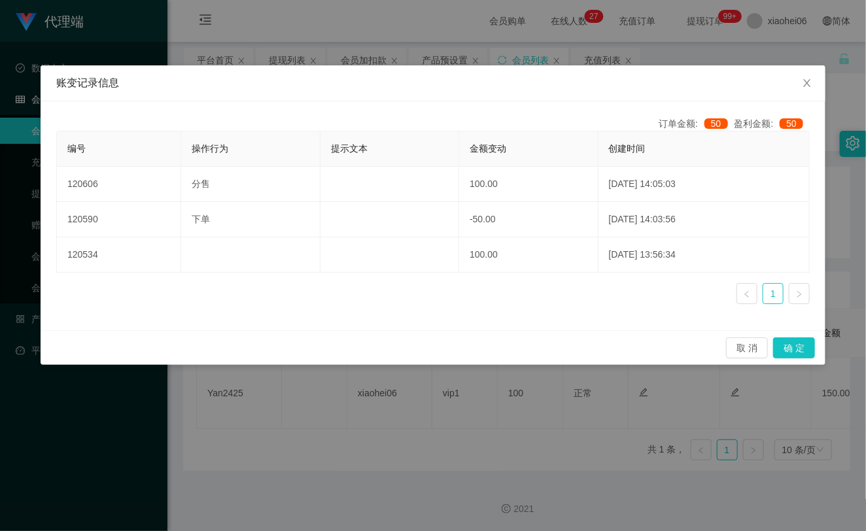
click at [145, 47] on div "账变记录信息 订单金额: 50 盈利金额: 50 编号 操作行为 提示文本 金额变动 创建时间 120606 分售 100.00 2025-09-11 14:…" at bounding box center [433, 265] width 866 height 531
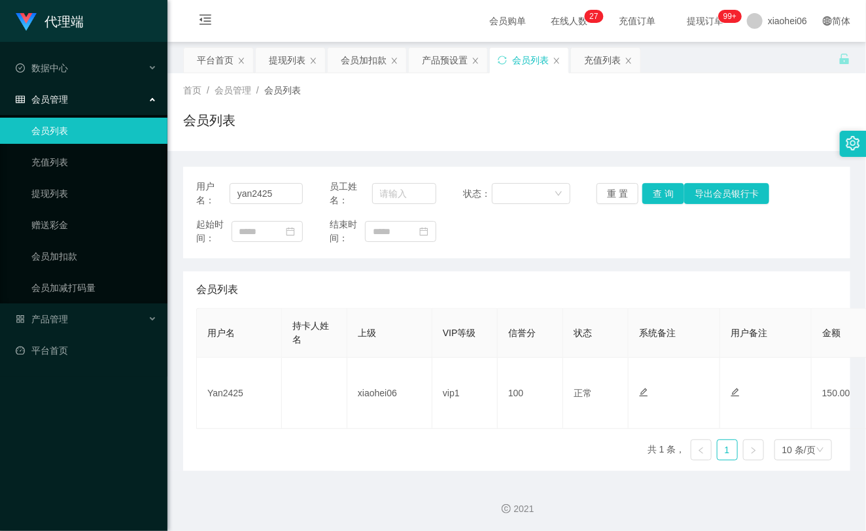
scroll to position [0, 365]
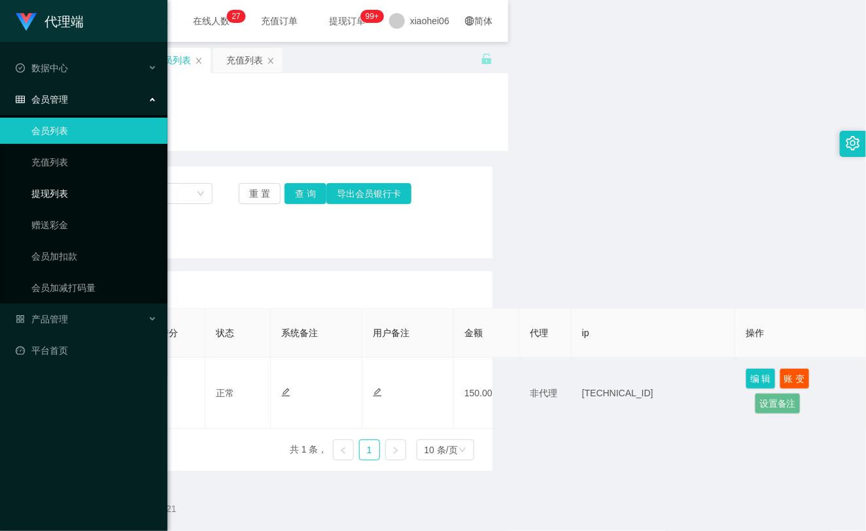
click at [69, 196] on link "提现列表" at bounding box center [94, 194] width 126 height 26
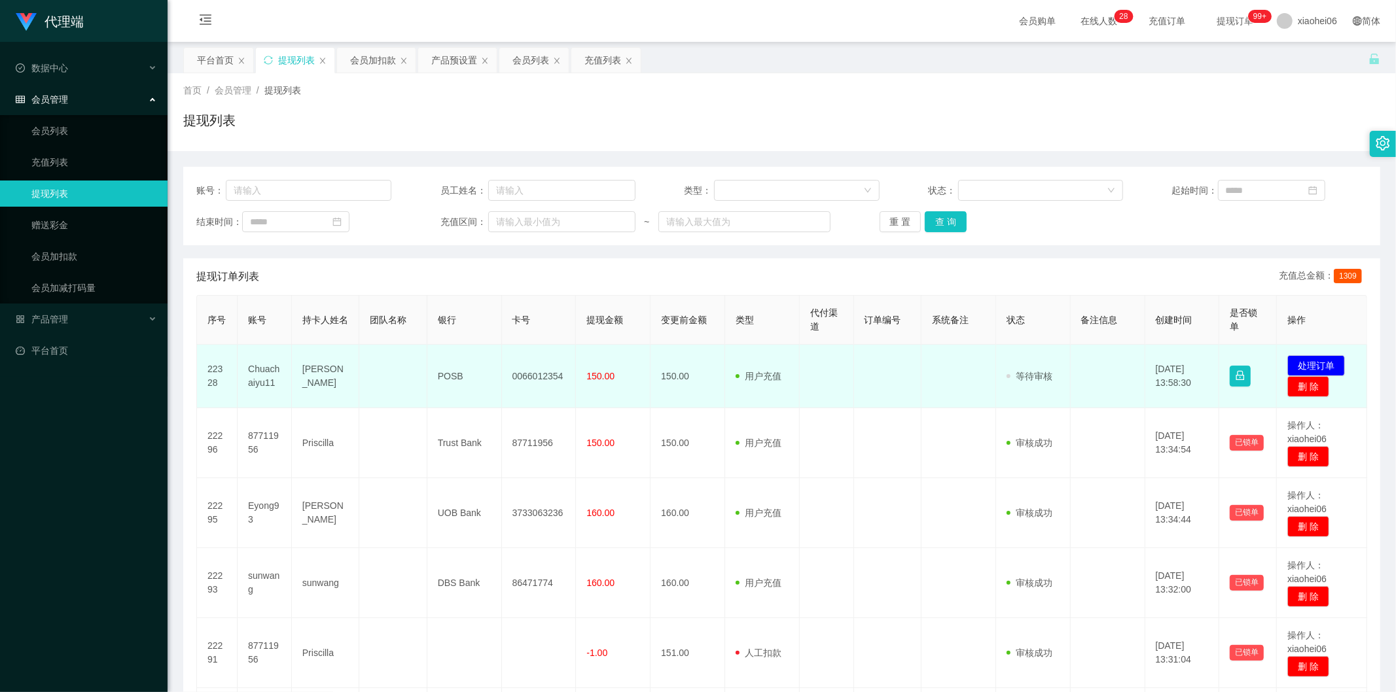
drag, startPoint x: 499, startPoint y: 377, endPoint x: 421, endPoint y: 385, distance: 77.6
click at [498, 377] on td "POSB" at bounding box center [464, 376] width 75 height 63
click at [252, 374] on td "Chuachaiyu11" at bounding box center [265, 376] width 54 height 63
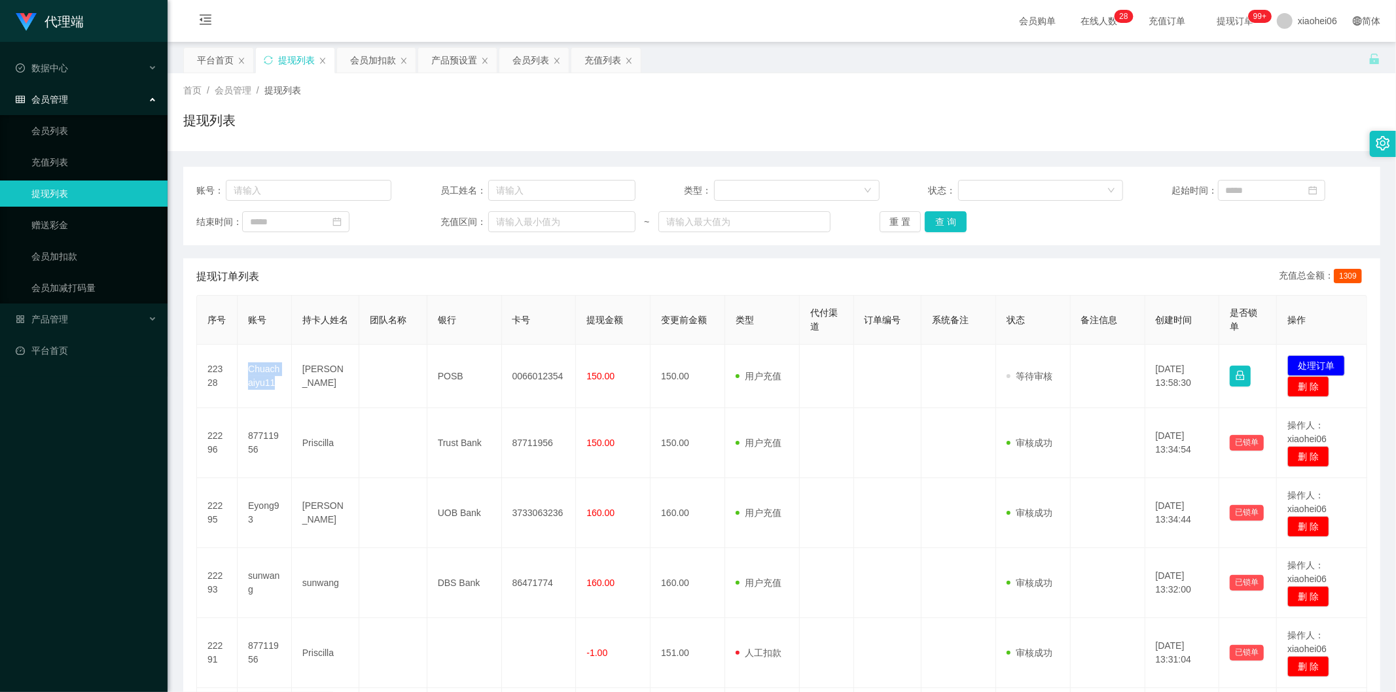
copy td "Chuachaiyu11"
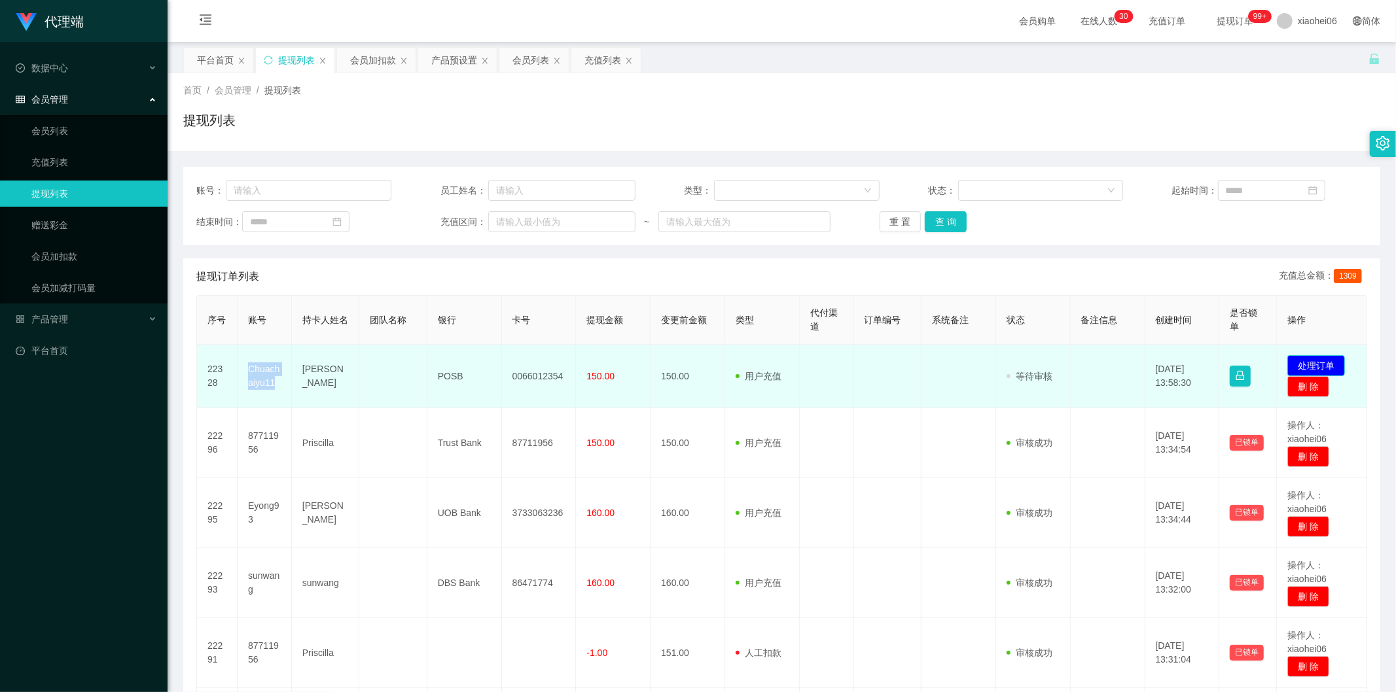
click at [1311, 365] on button "处理订单" at bounding box center [1316, 365] width 58 height 21
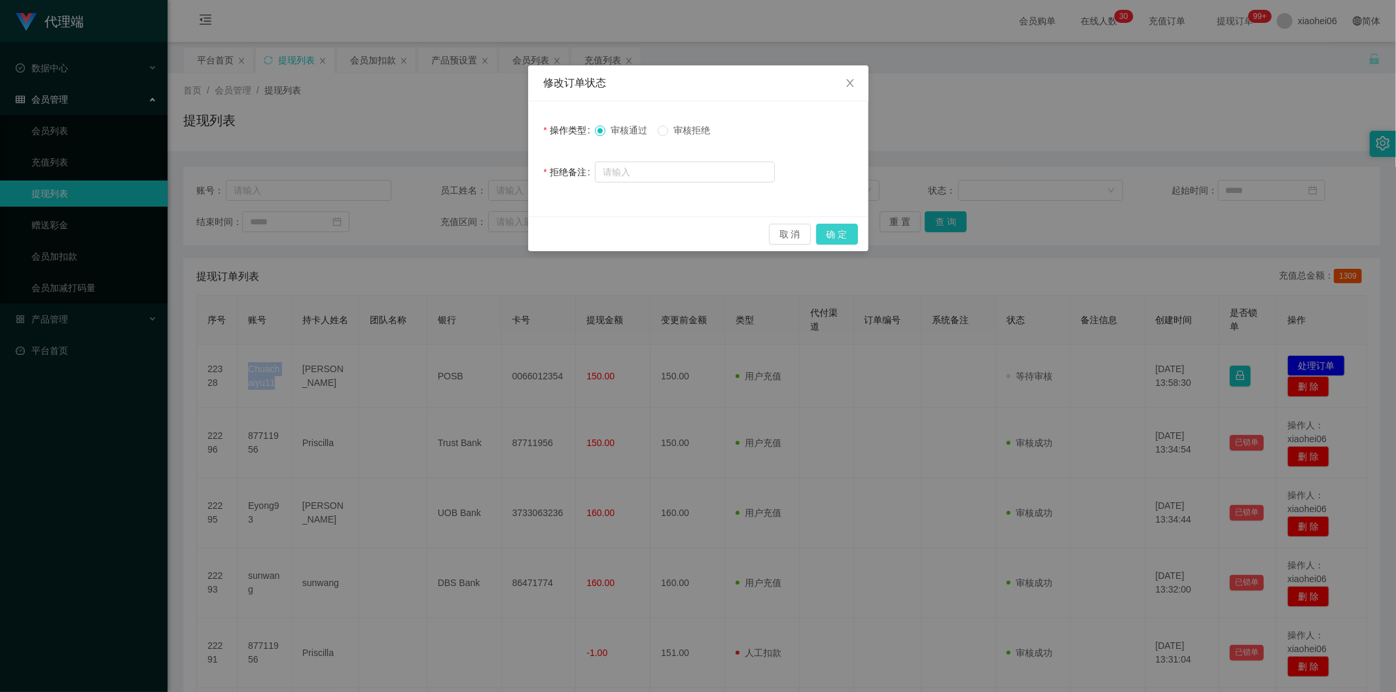
click at [847, 238] on button "确 定" at bounding box center [837, 234] width 42 height 21
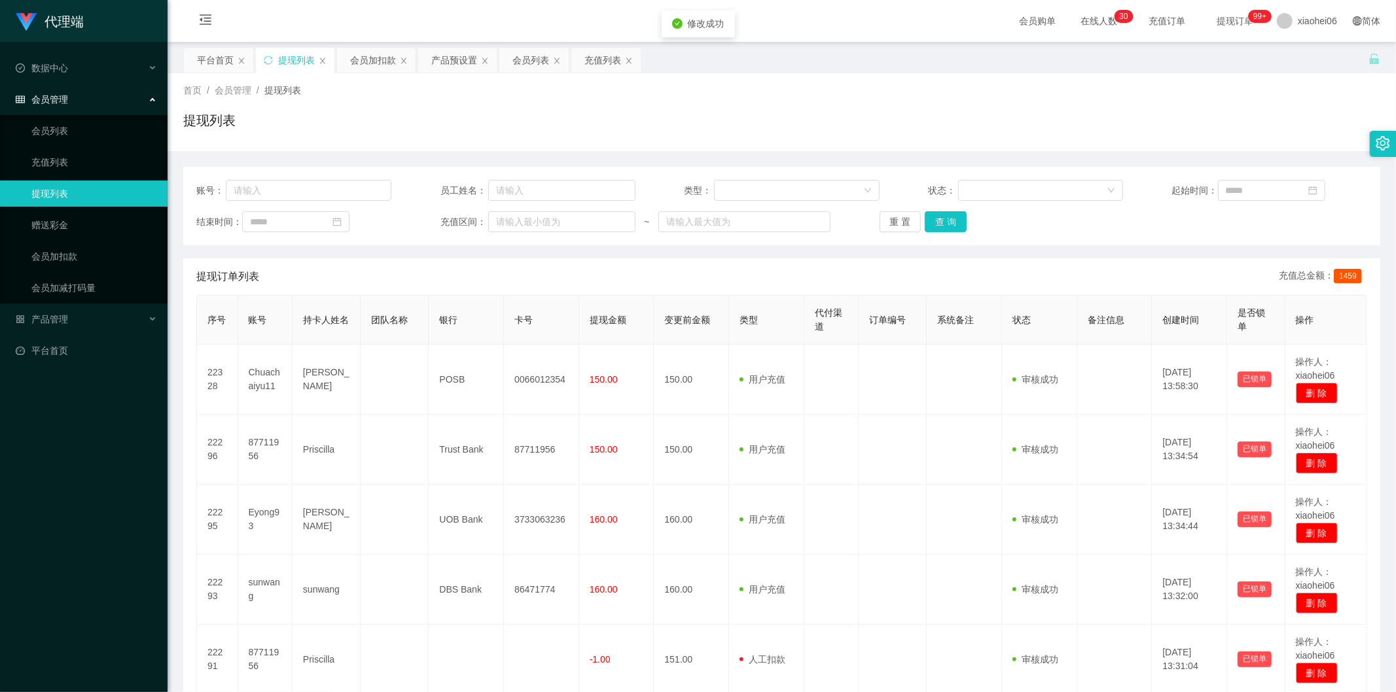
click at [764, 387] on td "用户充值 人工扣款" at bounding box center [766, 380] width 75 height 70
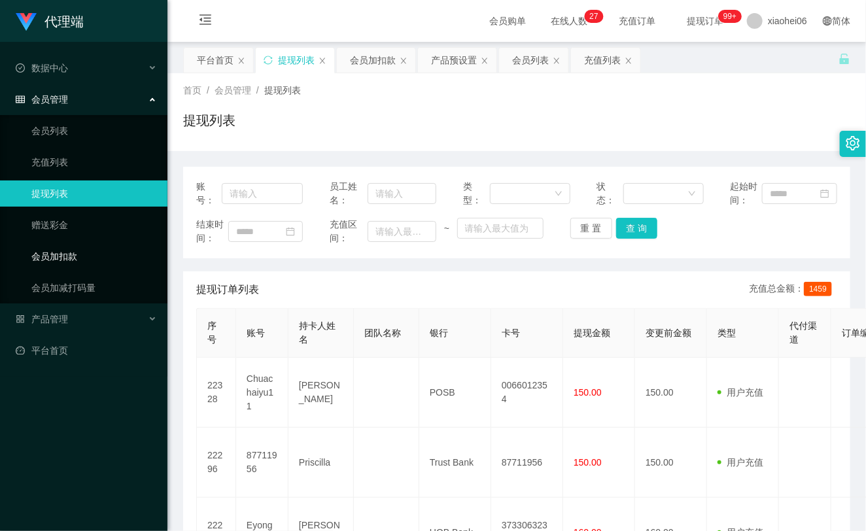
click at [93, 258] on link "会员加扣款" at bounding box center [94, 256] width 126 height 26
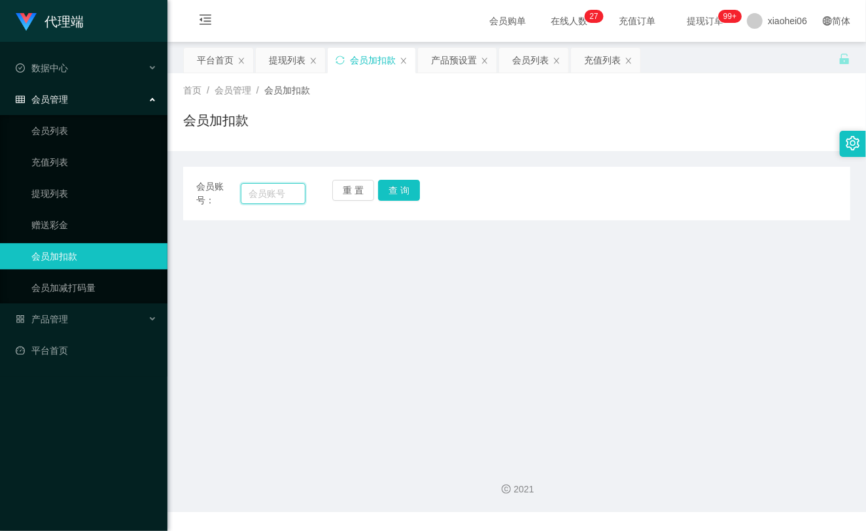
drag, startPoint x: 274, startPoint y: 196, endPoint x: 296, endPoint y: 200, distance: 22.5
click at [274, 196] on input "text" at bounding box center [273, 193] width 65 height 21
paste input "Chuachaiyu11"
type input "Chuachaiyu11"
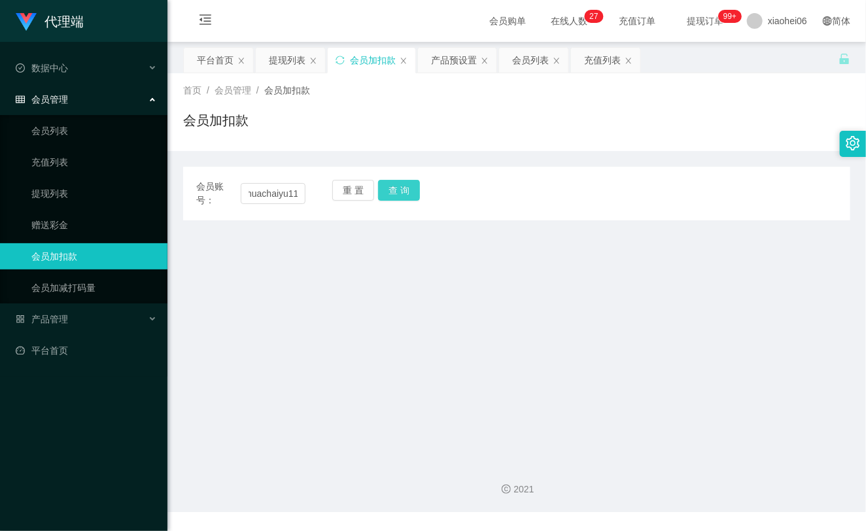
click at [400, 193] on button "查 询" at bounding box center [399, 190] width 42 height 21
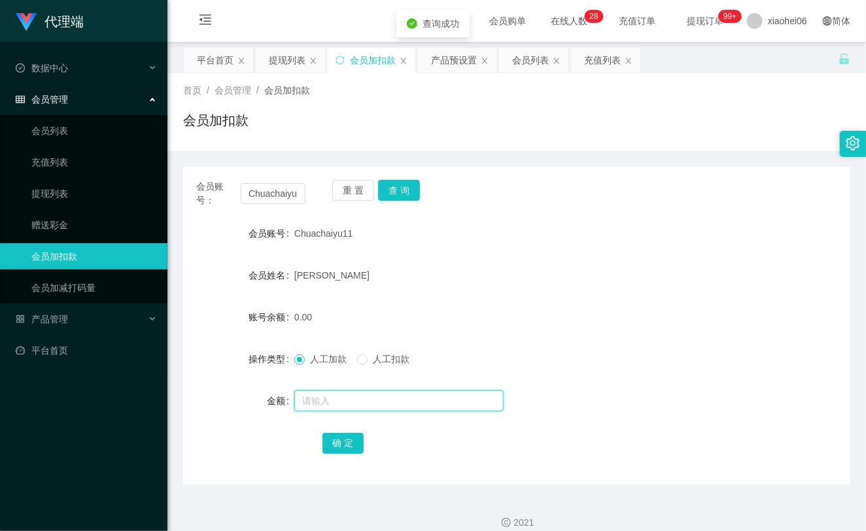
click at [347, 399] on input "text" at bounding box center [398, 401] width 209 height 21
type input "24"
drag, startPoint x: 354, startPoint y: 442, endPoint x: 402, endPoint y: 374, distance: 84.1
click at [354, 442] on button "确 定" at bounding box center [344, 443] width 42 height 21
click at [492, 211] on div "会员账号： Chuachaiyu11 重 置 查 询 会员账号 Chuachaiyu11 会员姓名 Chua chai yu 账号余额 0.00 操作类型 人…" at bounding box center [516, 326] width 667 height 318
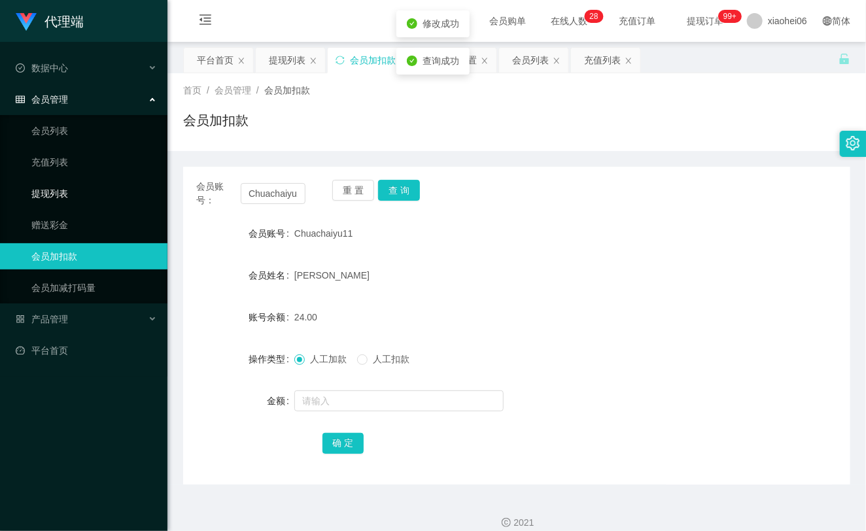
click at [70, 187] on link "提现列表" at bounding box center [94, 194] width 126 height 26
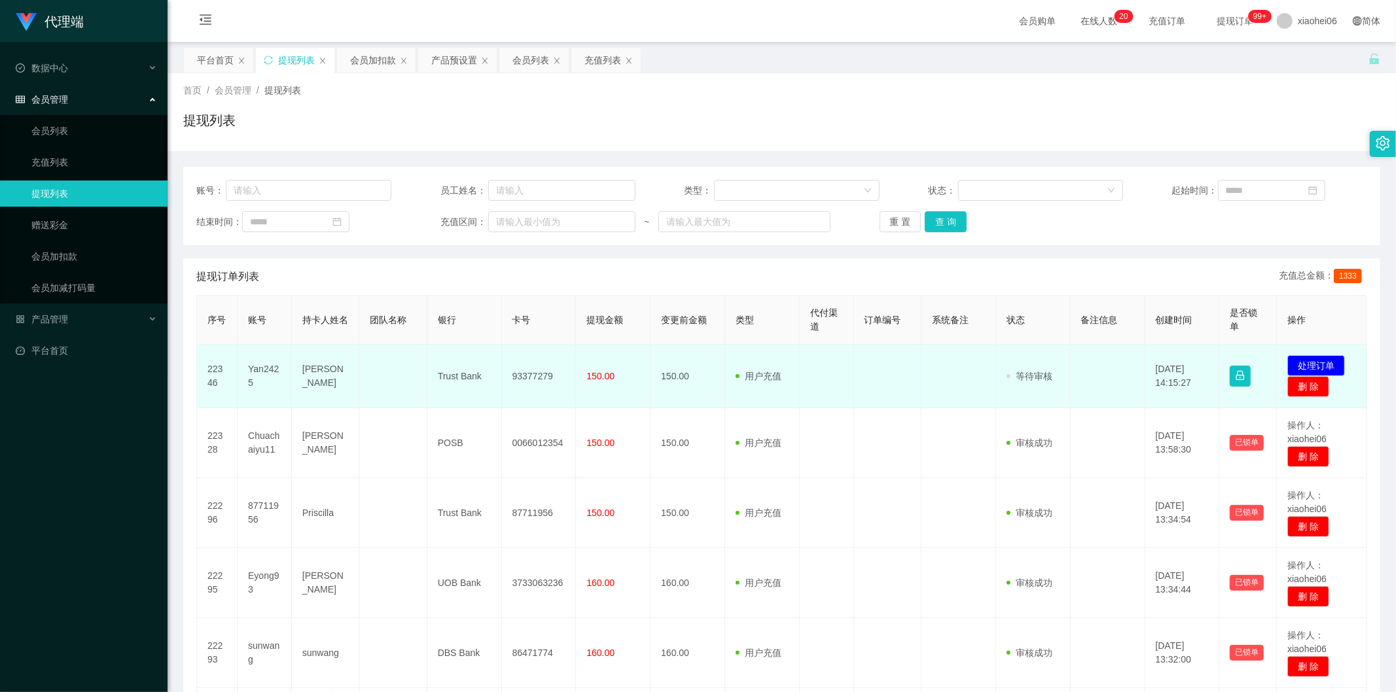
click at [240, 365] on td "Yan2425" at bounding box center [265, 376] width 54 height 63
click at [240, 363] on td "Yan2425" at bounding box center [265, 376] width 54 height 63
click at [254, 365] on td "Yan2425" at bounding box center [265, 376] width 54 height 63
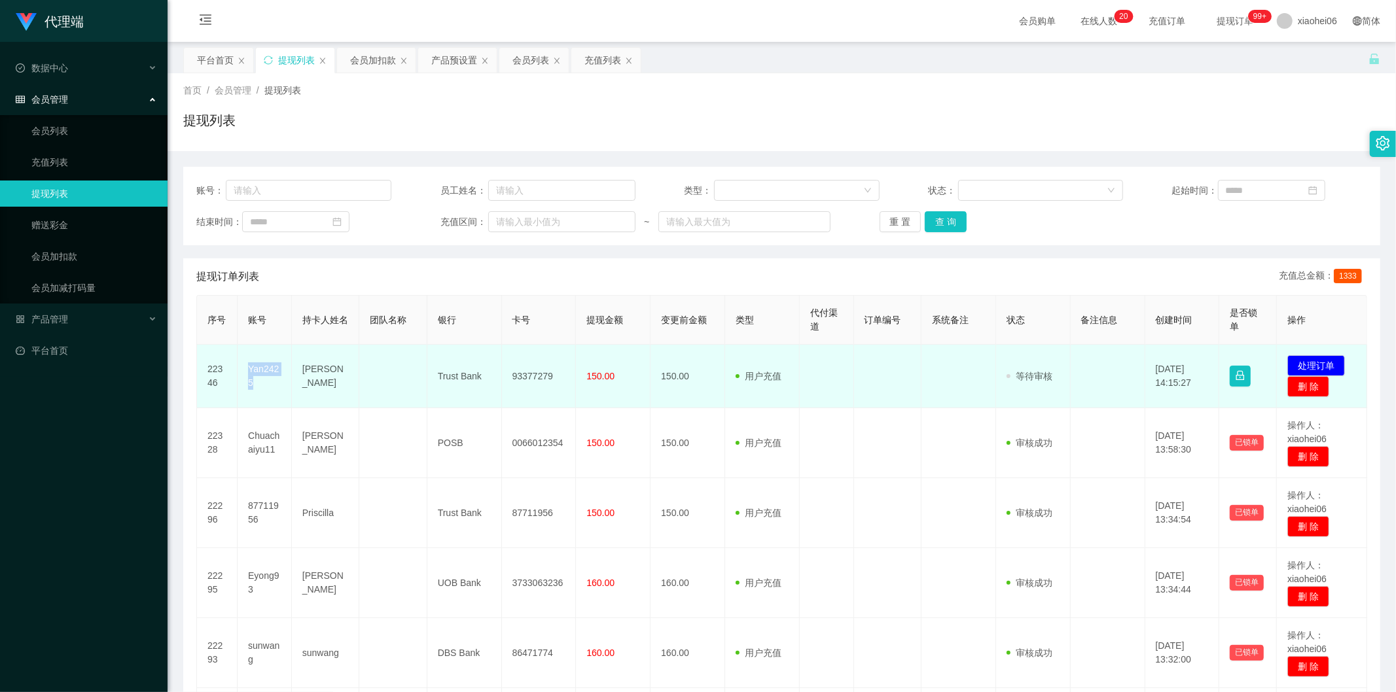
copy td "Yan2425"
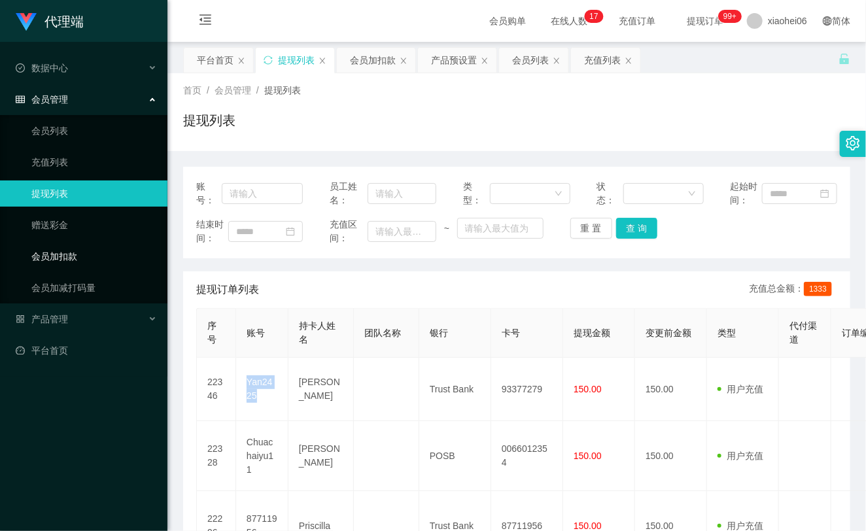
click at [94, 245] on link "会员加扣款" at bounding box center [94, 256] width 126 height 26
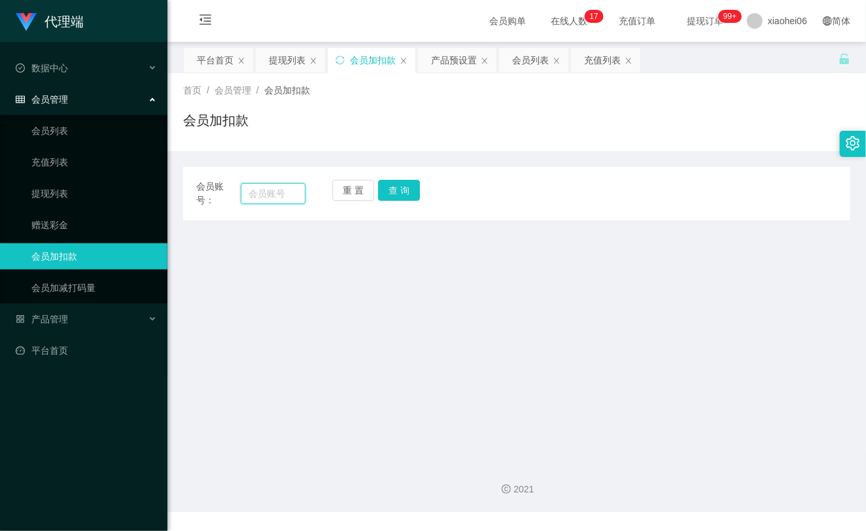
drag, startPoint x: 275, startPoint y: 198, endPoint x: 292, endPoint y: 198, distance: 17.0
click at [274, 198] on input "text" at bounding box center [273, 193] width 65 height 21
paste input "87711956"
type input "87711956"
click at [393, 196] on button "查 询" at bounding box center [399, 190] width 42 height 21
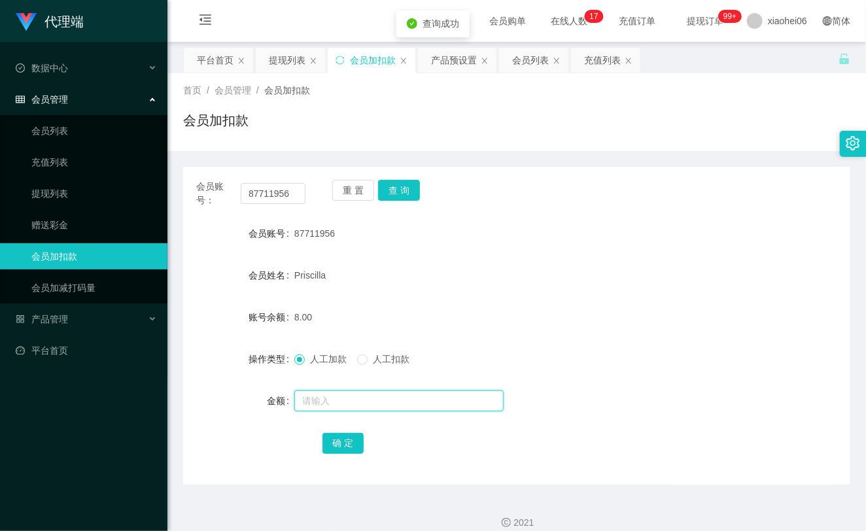
click at [355, 394] on input "text" at bounding box center [398, 401] width 209 height 21
type input "8"
click at [349, 446] on button "确 定" at bounding box center [344, 443] width 42 height 21
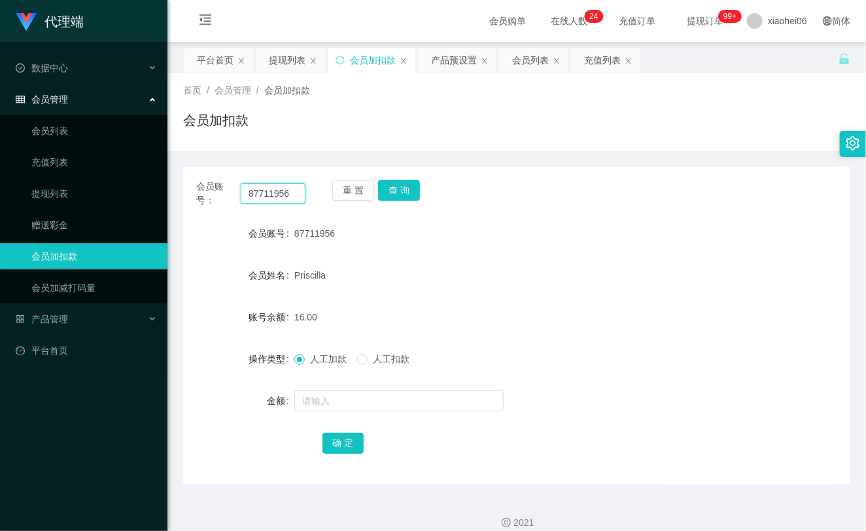
click at [275, 190] on input "87711956" at bounding box center [273, 193] width 65 height 21
drag, startPoint x: 275, startPoint y: 190, endPoint x: 325, endPoint y: 202, distance: 51.7
click at [276, 190] on input "87711956" at bounding box center [273, 193] width 65 height 21
paste input "yan2425"
type input "yan2425"
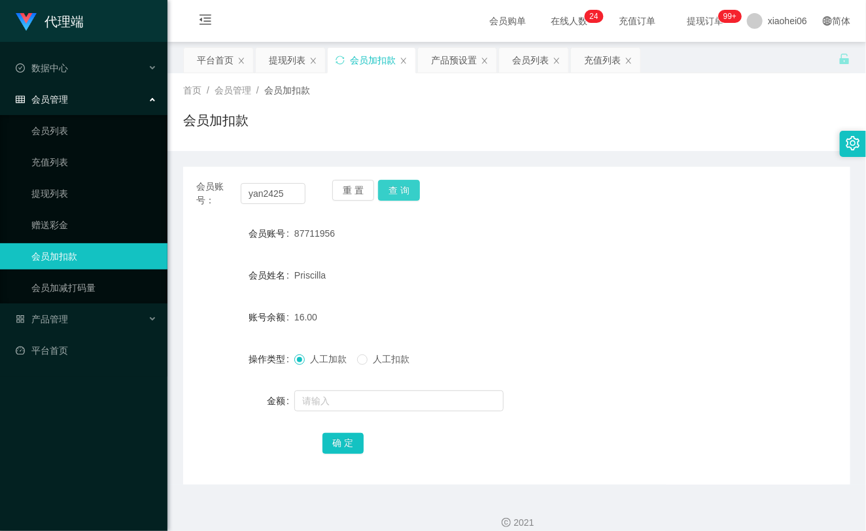
click at [396, 194] on button "查 询" at bounding box center [399, 190] width 42 height 21
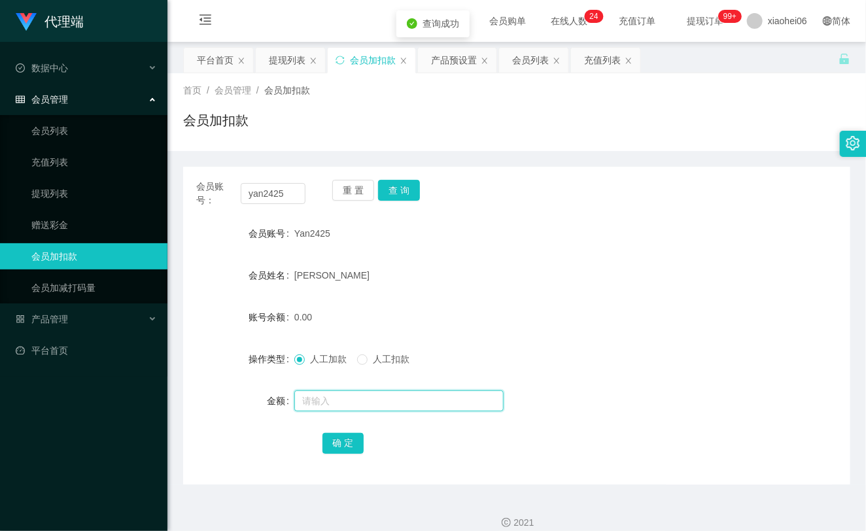
click at [395, 397] on input "text" at bounding box center [398, 401] width 209 height 21
type input "8"
click at [365, 437] on div "确 定" at bounding box center [517, 443] width 389 height 26
drag, startPoint x: 351, startPoint y: 442, endPoint x: 424, endPoint y: 374, distance: 99.1
click at [350, 442] on button "确 定" at bounding box center [344, 443] width 42 height 21
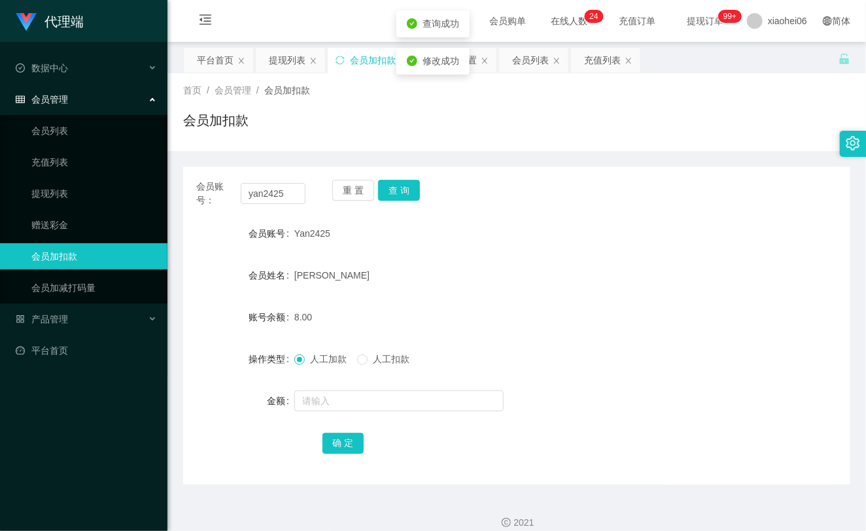
click at [511, 306] on div "8.00" at bounding box center [488, 317] width 389 height 26
click at [289, 190] on input "yan2425" at bounding box center [273, 193] width 65 height 21
click at [409, 196] on button "查 询" at bounding box center [399, 190] width 42 height 21
click at [393, 400] on input "text" at bounding box center [398, 401] width 209 height 21
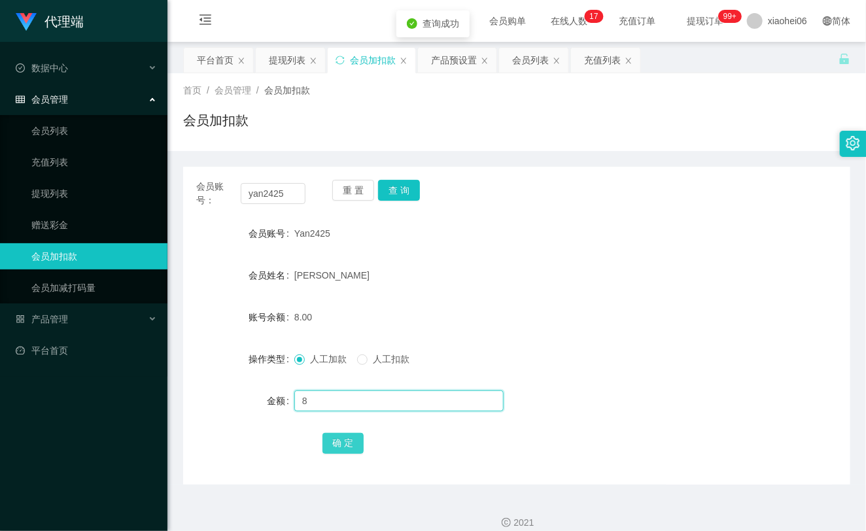
type input "8"
click at [351, 440] on button "确 定" at bounding box center [344, 443] width 42 height 21
click at [544, 254] on form "会员账号 Yan2425 会员姓名 Sim Kay foo 账号余额 8.00 操作类型 人工加款 人工扣款 金额 8 确 定" at bounding box center [516, 339] width 667 height 236
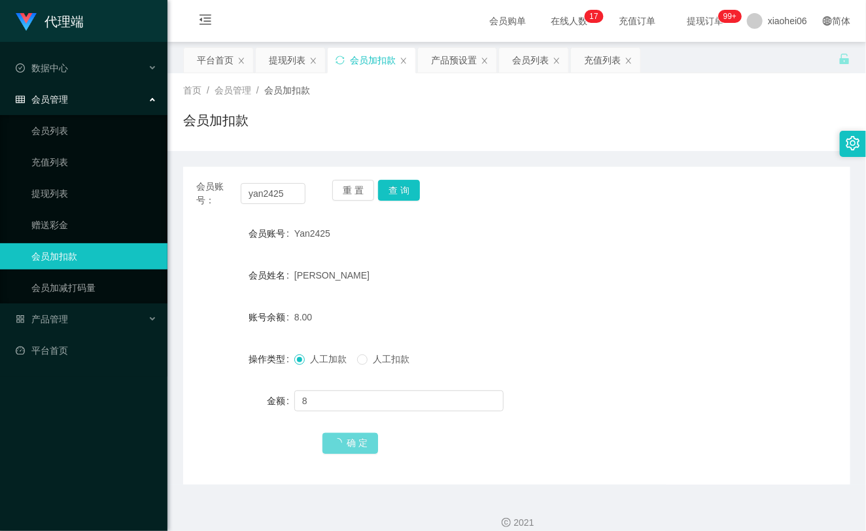
click at [544, 266] on div "[PERSON_NAME]" at bounding box center [488, 275] width 389 height 26
click at [270, 196] on input "yan2425" at bounding box center [273, 193] width 65 height 21
paste input "87711956"
type input "87711956"
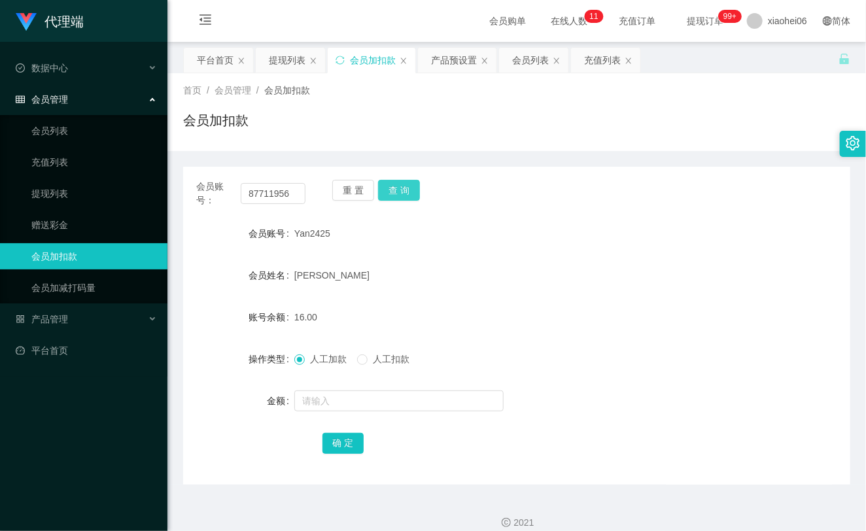
click at [398, 197] on button "查 询" at bounding box center [399, 190] width 42 height 21
click at [398, 196] on button "查 询" at bounding box center [399, 190] width 42 height 21
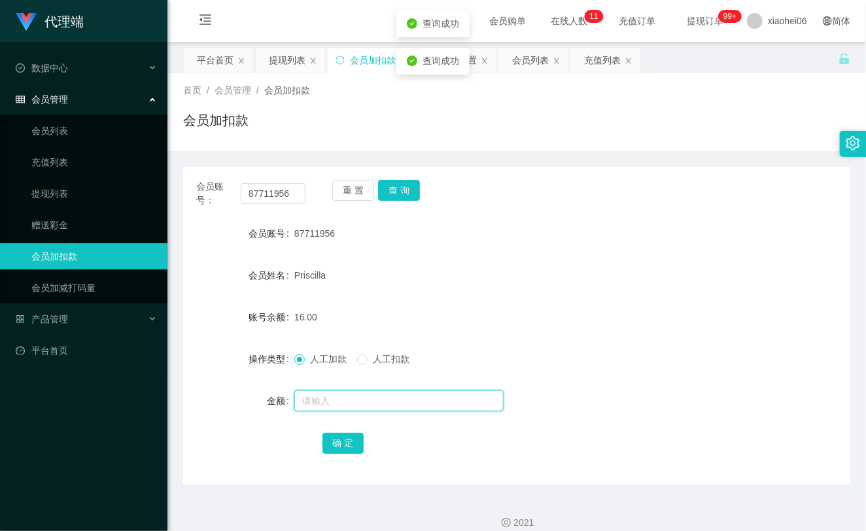
click at [365, 397] on input "text" at bounding box center [398, 401] width 209 height 21
type input "8"
click at [353, 447] on button "确 定" at bounding box center [344, 443] width 42 height 21
click at [560, 305] on div "24.00" at bounding box center [488, 317] width 389 height 26
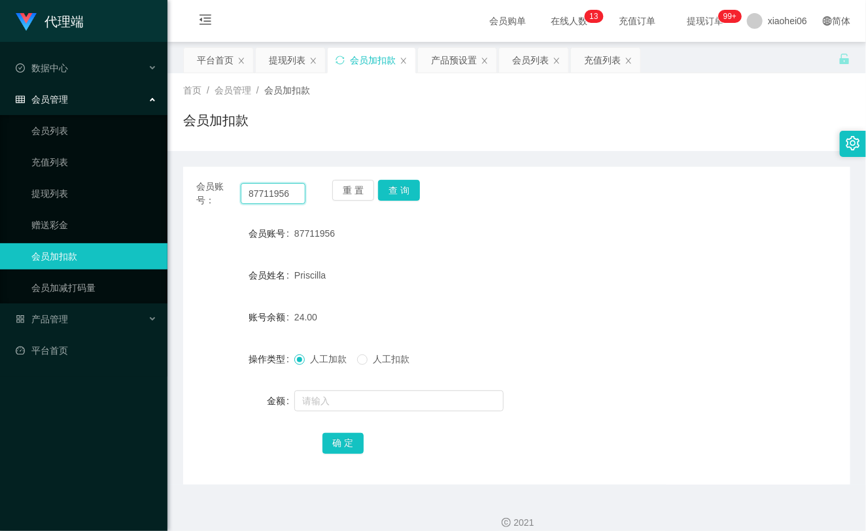
click at [283, 199] on input "87711956" at bounding box center [273, 193] width 65 height 21
click at [390, 190] on button "查 询" at bounding box center [399, 190] width 42 height 21
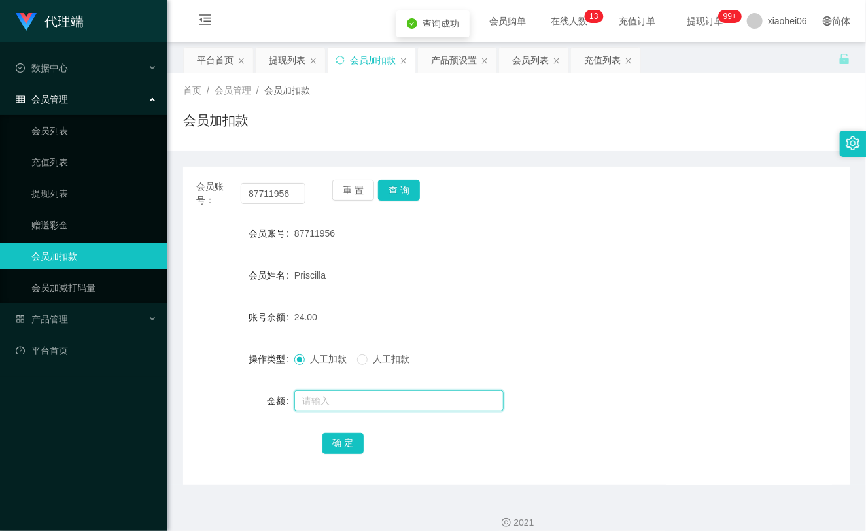
click at [357, 402] on input "text" at bounding box center [398, 401] width 209 height 21
type input "8"
click at [338, 444] on button "确 定" at bounding box center [344, 443] width 42 height 21
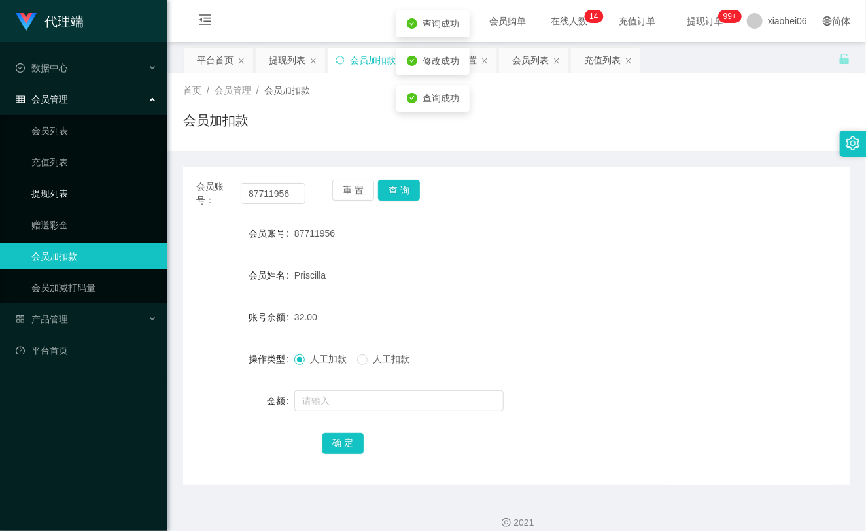
click at [64, 192] on link "提现列表" at bounding box center [94, 194] width 126 height 26
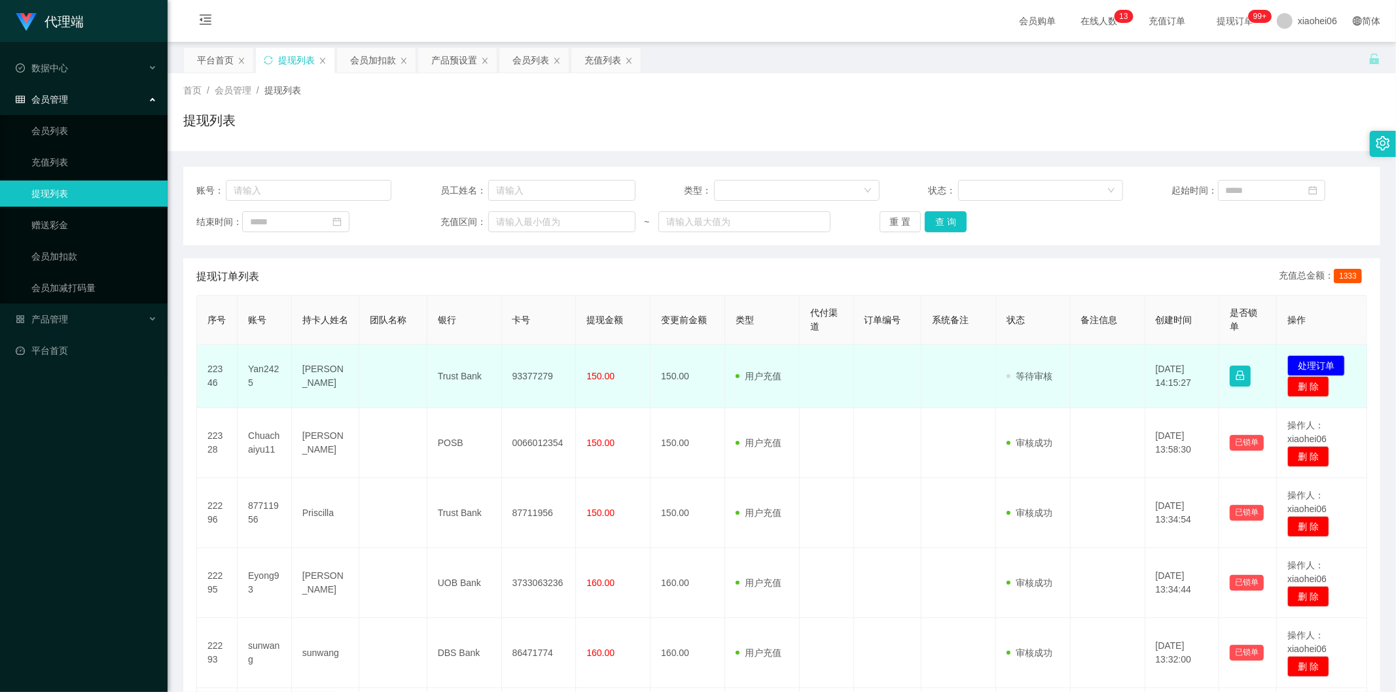
click at [257, 363] on td "Yan2425" at bounding box center [265, 376] width 54 height 63
click at [259, 365] on td "Yan2425" at bounding box center [265, 376] width 54 height 63
copy td "n"
click at [264, 370] on td "Yan2425" at bounding box center [265, 376] width 54 height 63
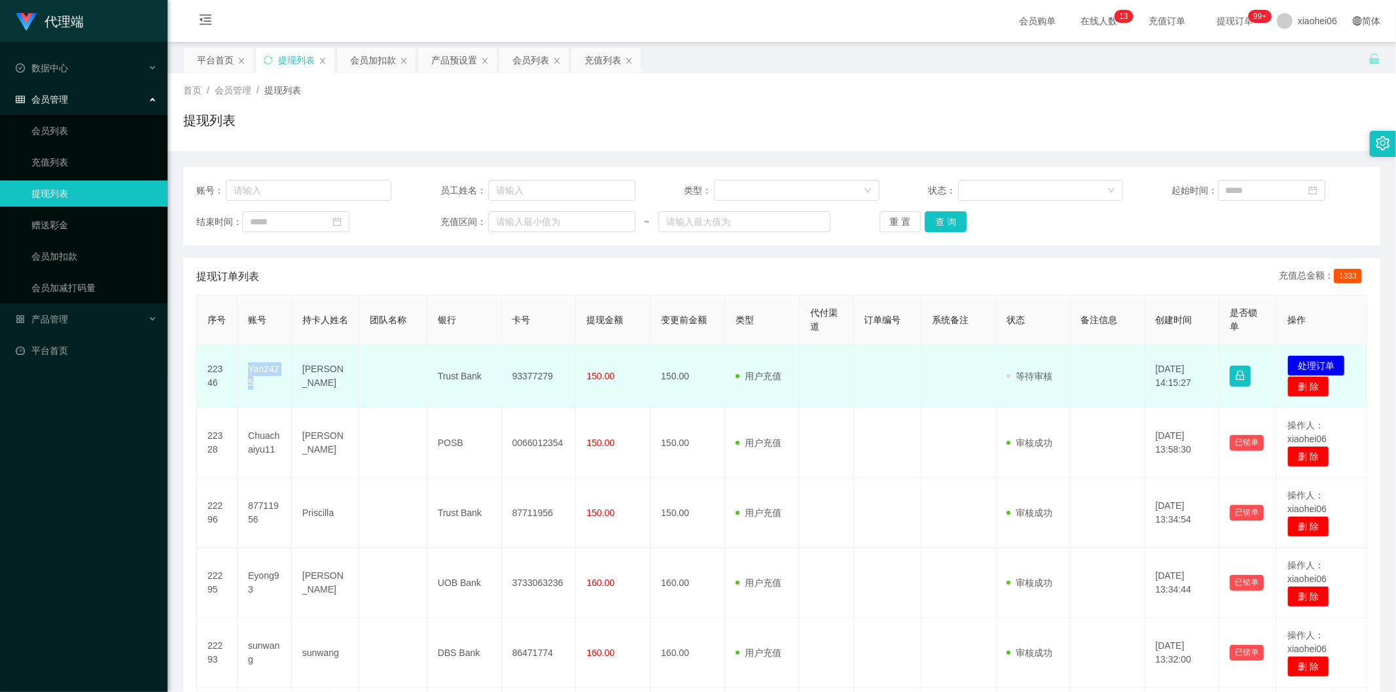
click at [264, 370] on td "Yan2425" at bounding box center [265, 376] width 54 height 63
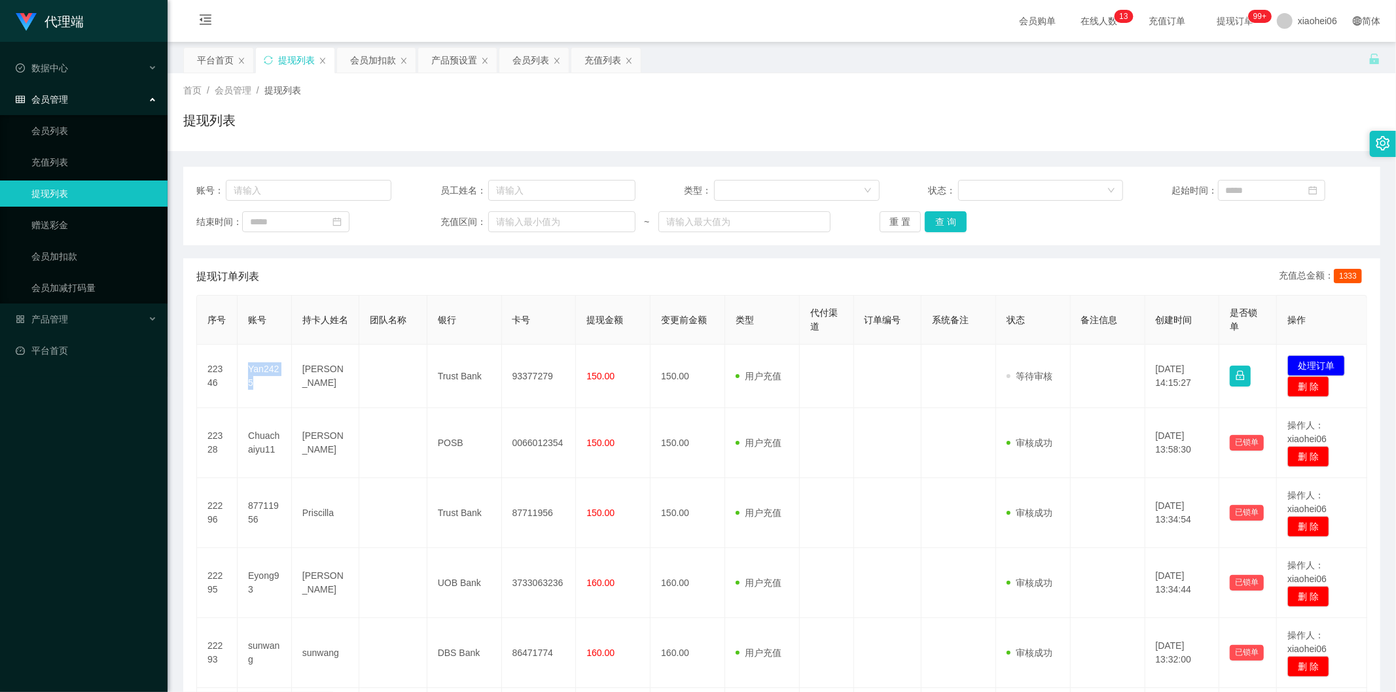
copy td "Yan2425"
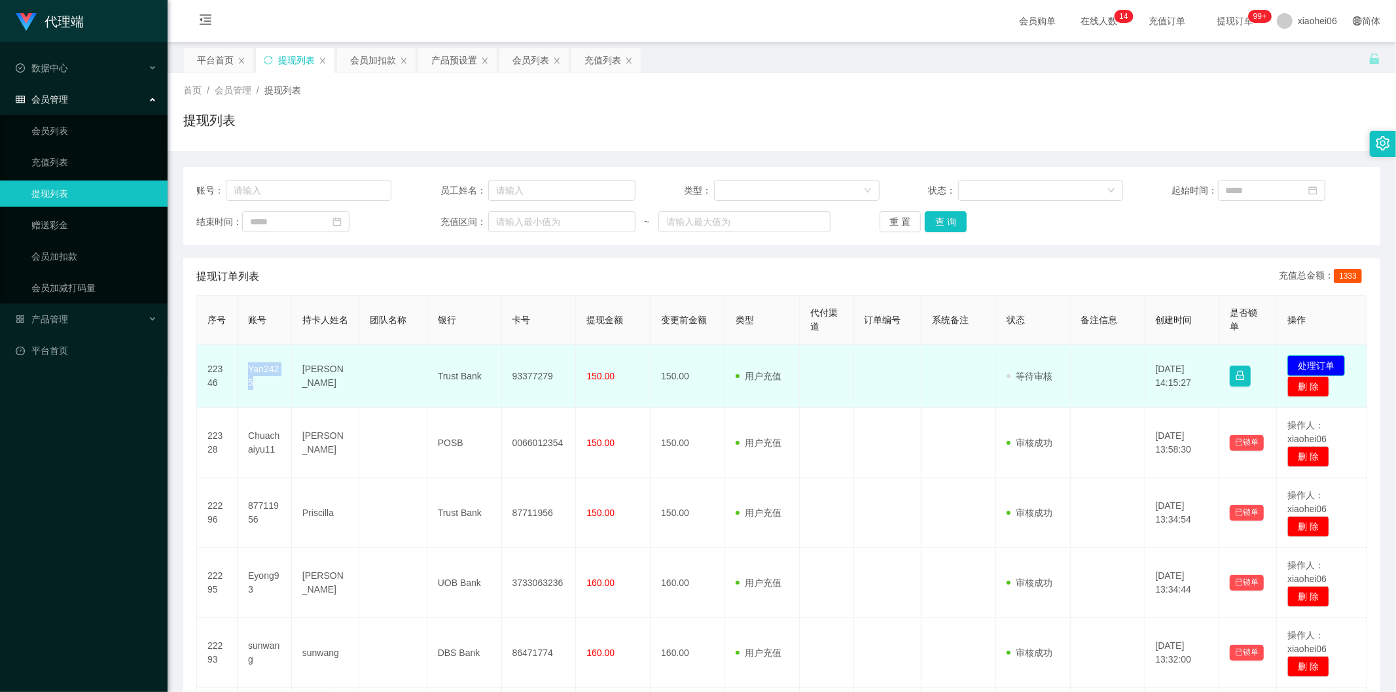
click at [1304, 358] on button "处理订单" at bounding box center [1316, 365] width 58 height 21
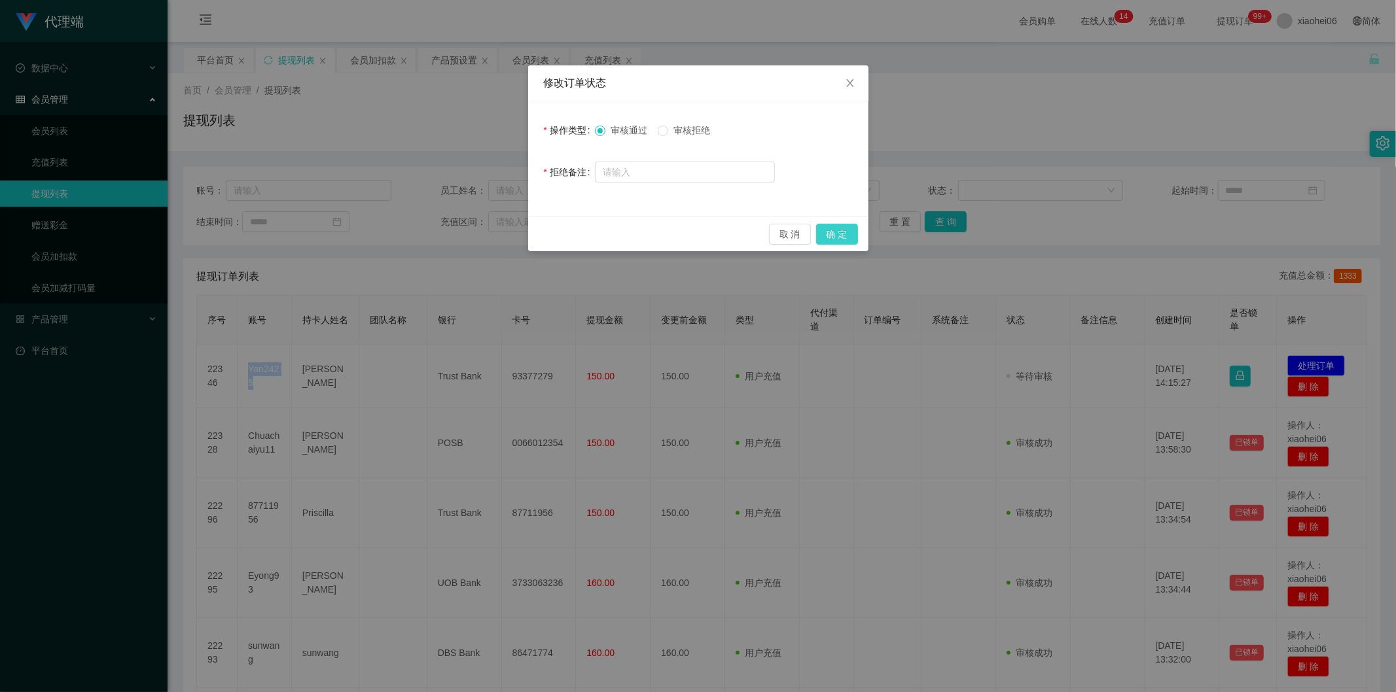
click at [849, 224] on button "确 定" at bounding box center [837, 234] width 42 height 21
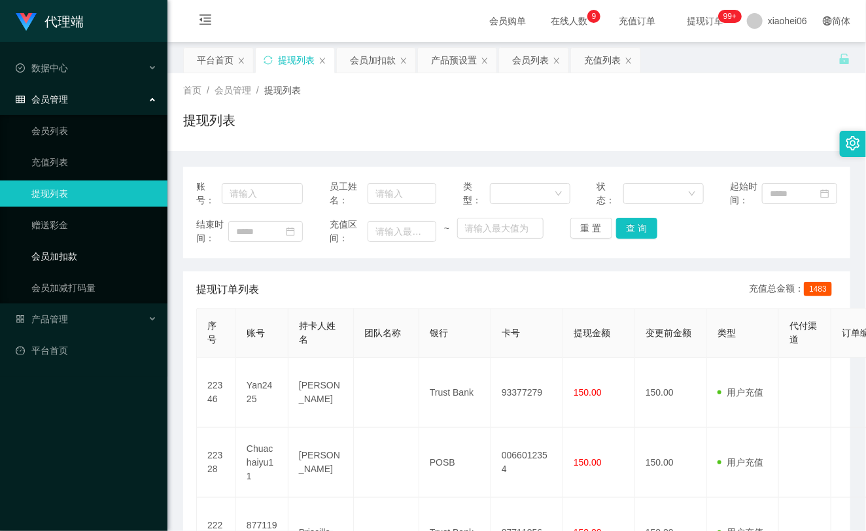
click at [77, 240] on ul "会员列表 充值列表 提现列表 赠送彩金 会员加扣款 会员加减打码量" at bounding box center [84, 209] width 168 height 188
click at [68, 256] on link "会员加扣款" at bounding box center [94, 256] width 126 height 26
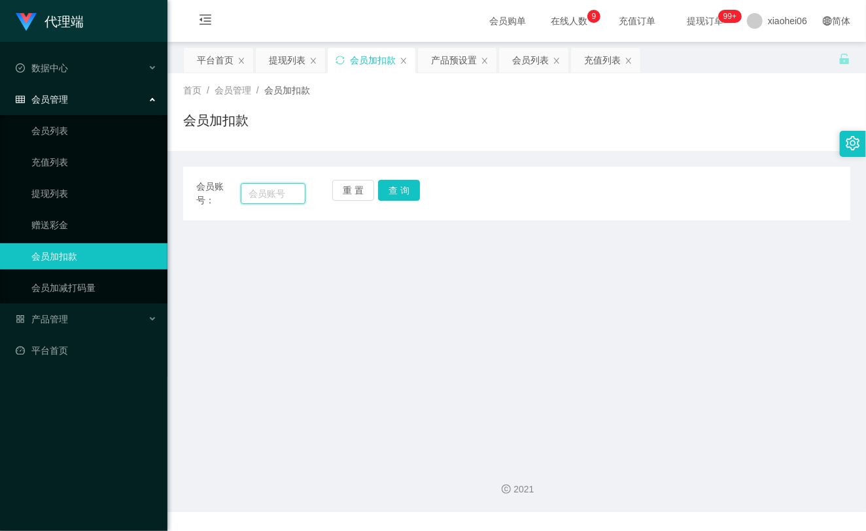
click at [281, 195] on input "text" at bounding box center [273, 193] width 65 height 21
paste input "yan2425"
type input "yan2425"
click at [404, 191] on button "查 询" at bounding box center [399, 190] width 42 height 21
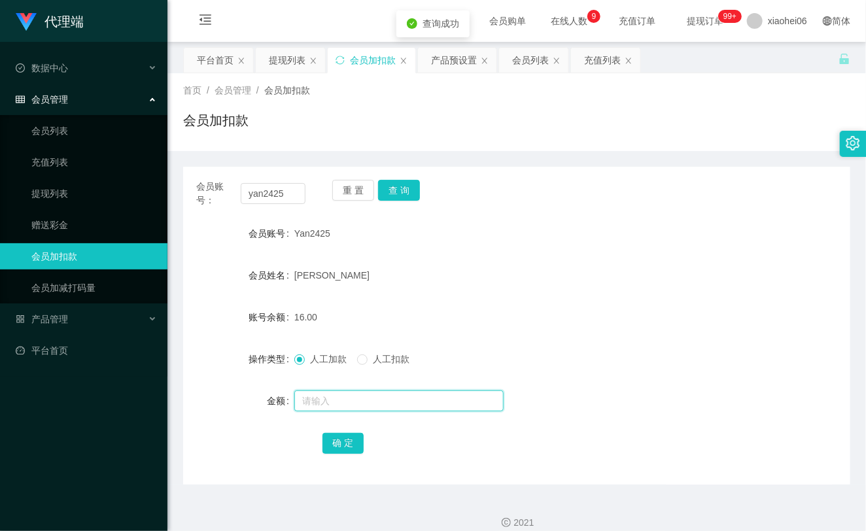
click at [351, 404] on input "text" at bounding box center [398, 401] width 209 height 21
type input "8"
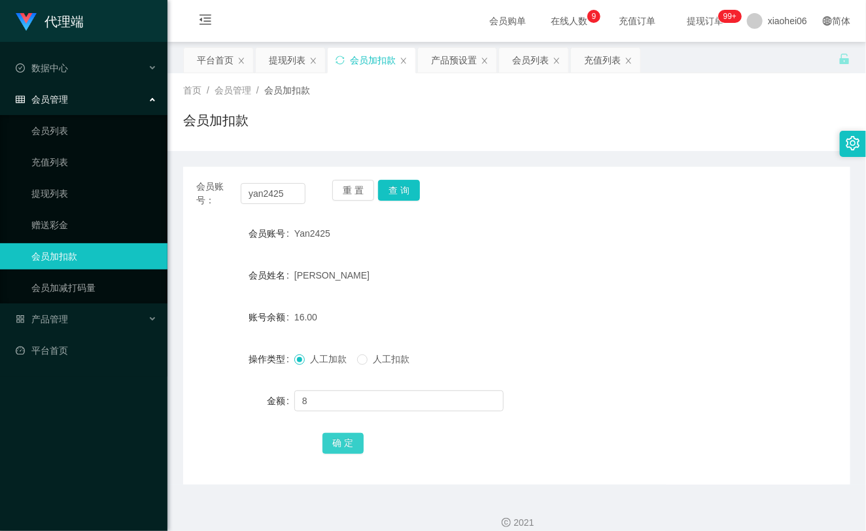
click at [340, 442] on button "确 定" at bounding box center [344, 443] width 42 height 21
click at [581, 280] on div "[PERSON_NAME]" at bounding box center [488, 275] width 389 height 26
click at [267, 192] on input "yan2425" at bounding box center [273, 193] width 65 height 21
paste input "Chuachaiyu11"
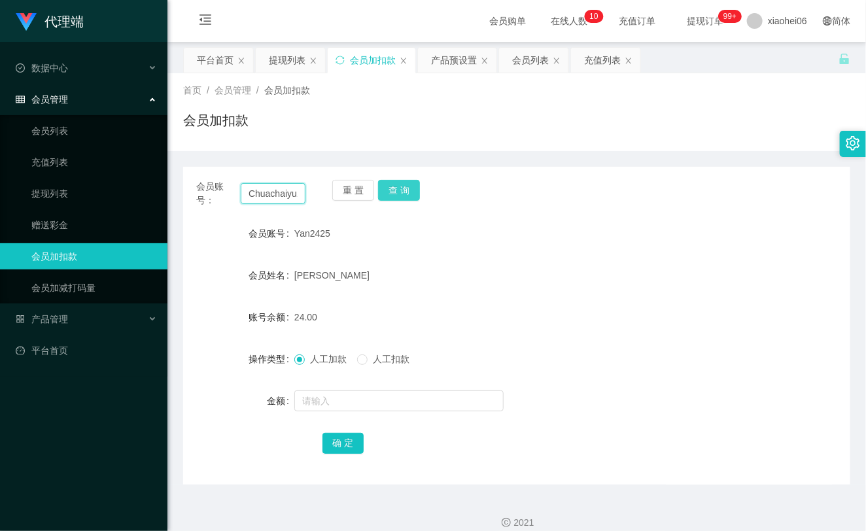
scroll to position [0, 9]
type input "Chuachaiyu11"
click at [409, 194] on button "查 询" at bounding box center [399, 190] width 42 height 21
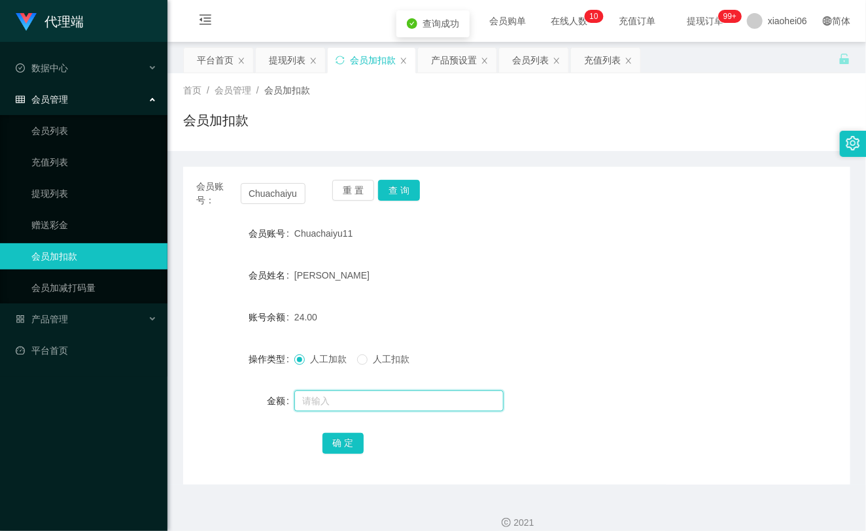
click at [357, 396] on input "text" at bounding box center [398, 401] width 209 height 21
type input "16"
drag, startPoint x: 343, startPoint y: 440, endPoint x: 424, endPoint y: 369, distance: 108.0
click at [343, 440] on button "确 定" at bounding box center [344, 443] width 42 height 21
click at [544, 255] on form "会员账号 Chuachaiyu11 会员姓名 Chua chai yu 账号余额 24.00 操作类型 人工加款 人工扣款 金额 确 定" at bounding box center [516, 339] width 667 height 236
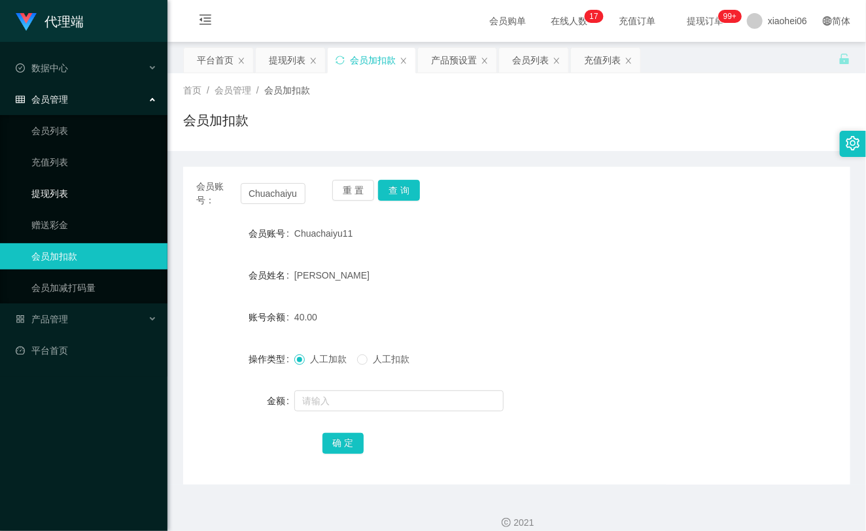
drag, startPoint x: 67, startPoint y: 197, endPoint x: 118, endPoint y: 56, distance: 149.4
click at [67, 197] on link "提现列表" at bounding box center [94, 194] width 126 height 26
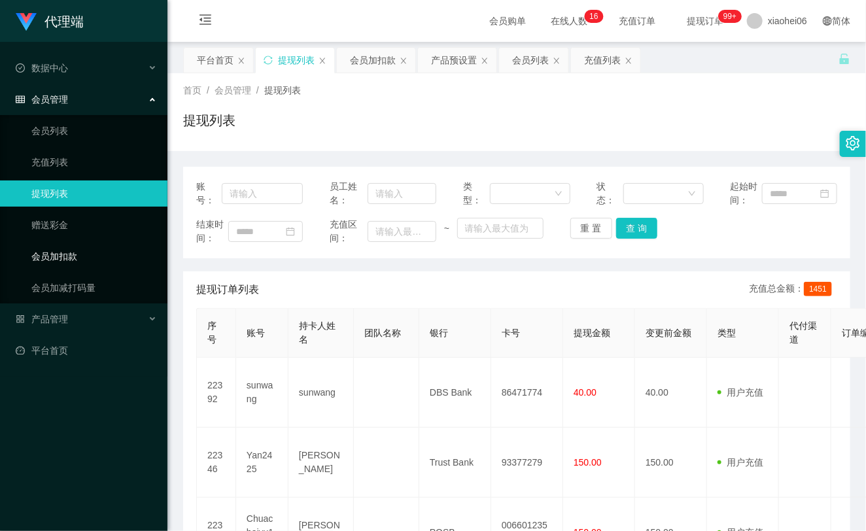
click at [101, 258] on link "会员加扣款" at bounding box center [94, 256] width 126 height 26
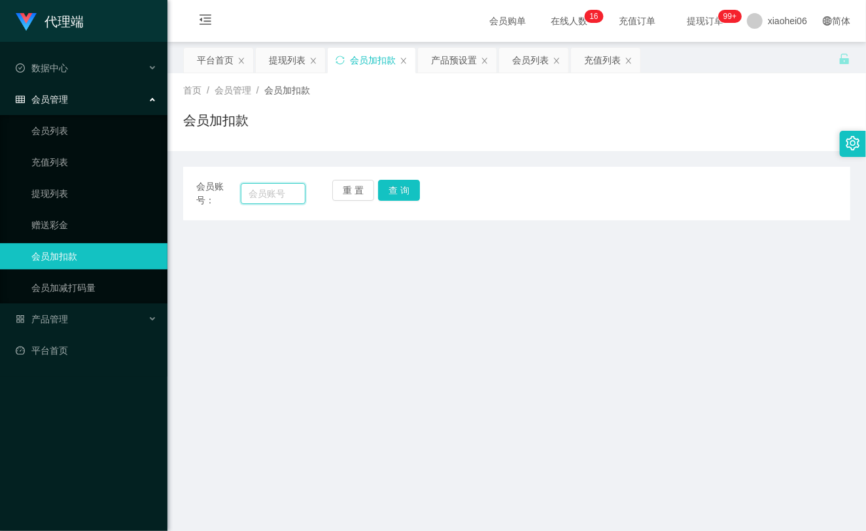
drag, startPoint x: 264, startPoint y: 190, endPoint x: 304, endPoint y: 192, distance: 40.6
click at [264, 188] on input "text" at bounding box center [273, 193] width 65 height 21
paste input "jhon32"
type input "jhon32"
click at [394, 190] on button "查 询" at bounding box center [399, 190] width 42 height 21
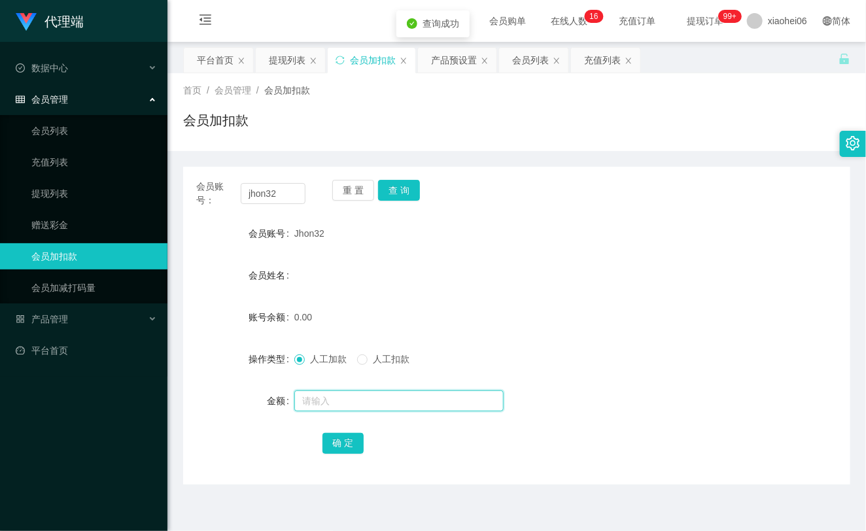
click at [361, 407] on input "text" at bounding box center [398, 401] width 209 height 21
type input "100"
click at [342, 439] on button "确 定" at bounding box center [344, 443] width 42 height 21
drag, startPoint x: 461, startPoint y: 359, endPoint x: 668, endPoint y: 228, distance: 245.3
click at [465, 359] on div "人工加款 人工扣款" at bounding box center [488, 359] width 389 height 26
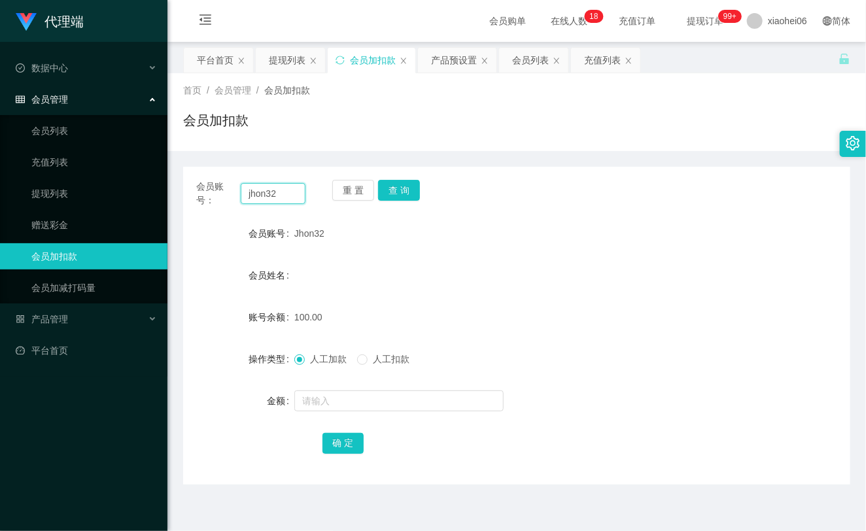
click at [277, 197] on input "jhon32" at bounding box center [273, 193] width 65 height 21
paste input "87711956"
type input "87711956"
click at [397, 198] on button "查 询" at bounding box center [399, 190] width 42 height 21
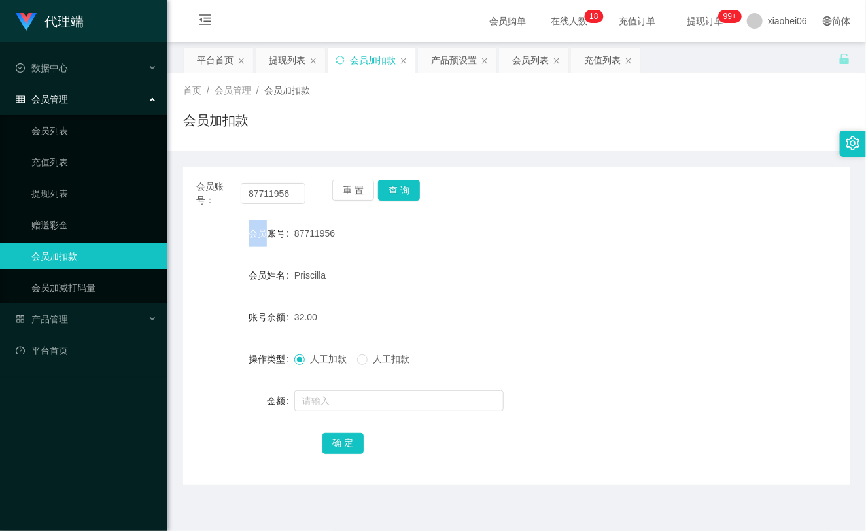
click at [397, 197] on div "重 置 查 询" at bounding box center [386, 193] width 109 height 27
click at [382, 406] on input "text" at bounding box center [398, 401] width 209 height 21
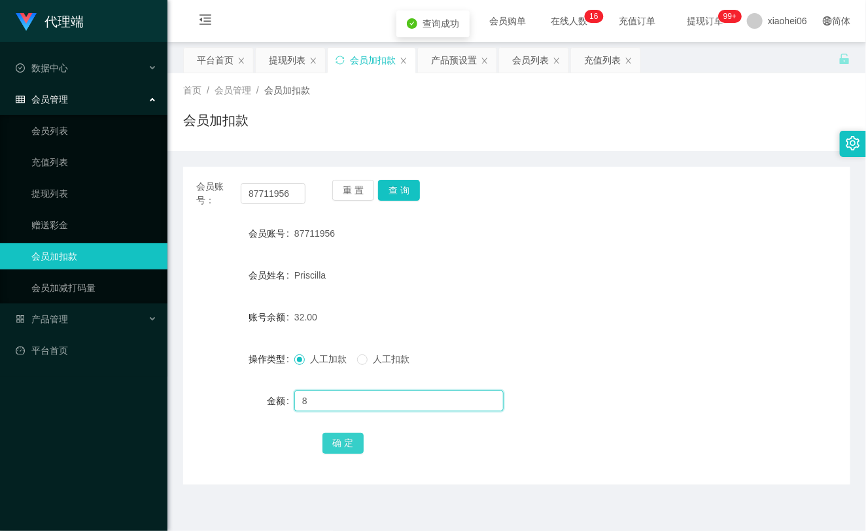
type input "8"
click at [342, 435] on button "确 定" at bounding box center [344, 443] width 42 height 21
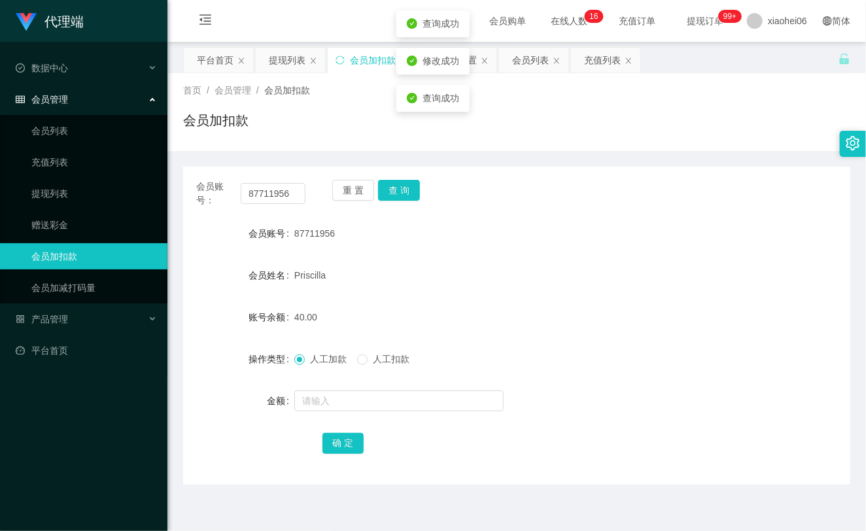
drag, startPoint x: 486, startPoint y: 321, endPoint x: 713, endPoint y: 101, distance: 316.6
click at [488, 319] on div "40.00" at bounding box center [488, 317] width 389 height 26
click at [63, 319] on span "产品管理" at bounding box center [42, 319] width 52 height 10
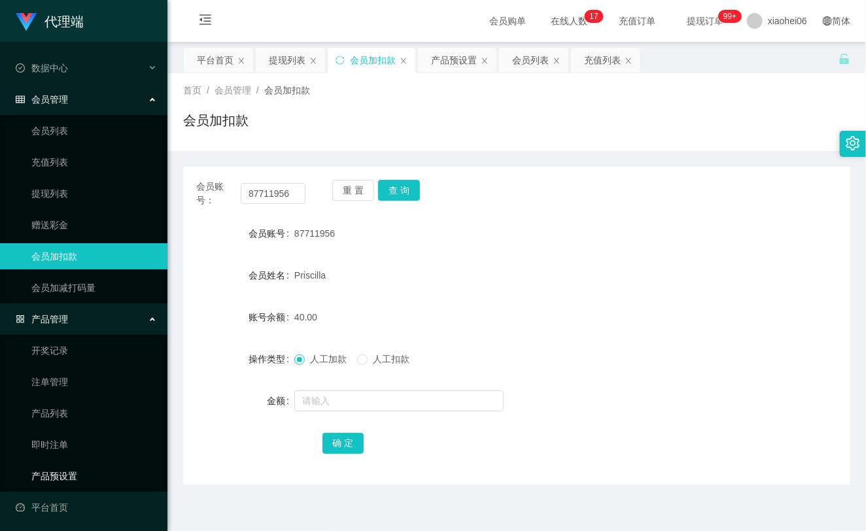
click at [54, 478] on link "产品预设置" at bounding box center [94, 476] width 126 height 26
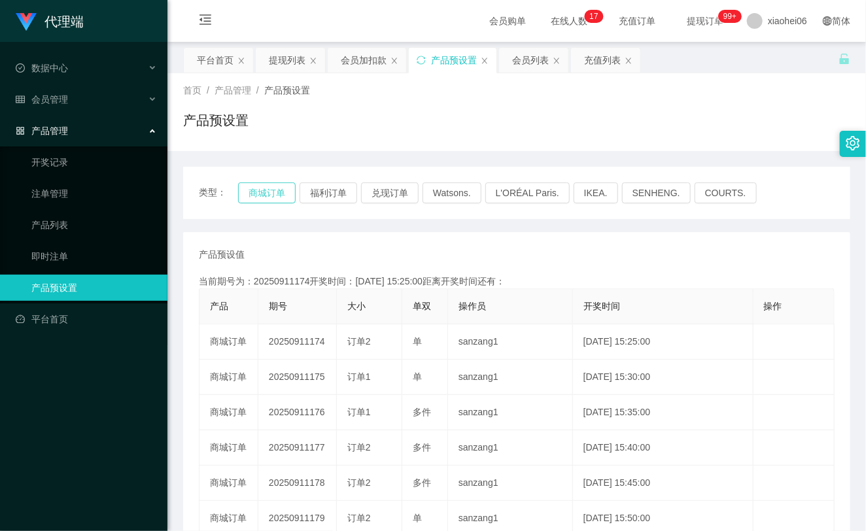
click at [253, 186] on button "商城订单" at bounding box center [267, 193] width 58 height 21
click at [476, 242] on div "产品预设值 添加期号 当前期号为：20250911174开奖时间：[DATE] 15:25:00距离开奖时间还有： 产品 期号 大小 单双 操作员 开奖时间 …" at bounding box center [516, 483] width 667 height 503
click at [272, 198] on button "商城订单" at bounding box center [267, 193] width 58 height 21
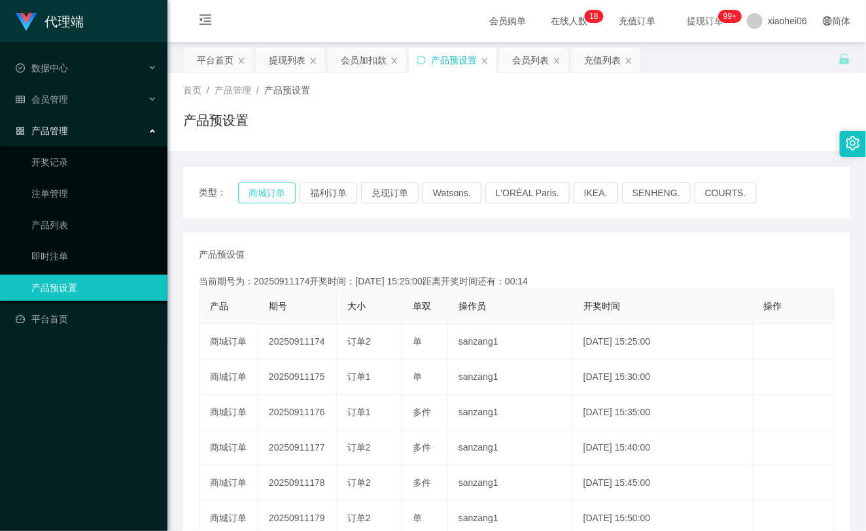
click at [272, 198] on button "商城订单" at bounding box center [267, 193] width 58 height 21
click at [378, 240] on div "产品预设值 添加期号 当前期号为：20250911174开奖时间：[DATE] 15:25:00距离开奖时间还有： 产品 期号 大小 单双 操作员 开奖时间 …" at bounding box center [516, 483] width 667 height 503
click at [73, 103] on div "会员管理" at bounding box center [84, 99] width 168 height 26
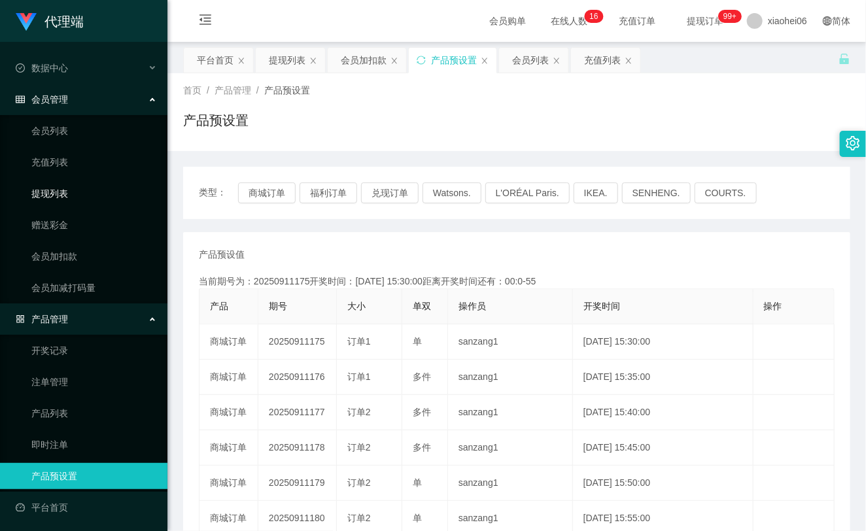
click at [88, 192] on link "提现列表" at bounding box center [94, 194] width 126 height 26
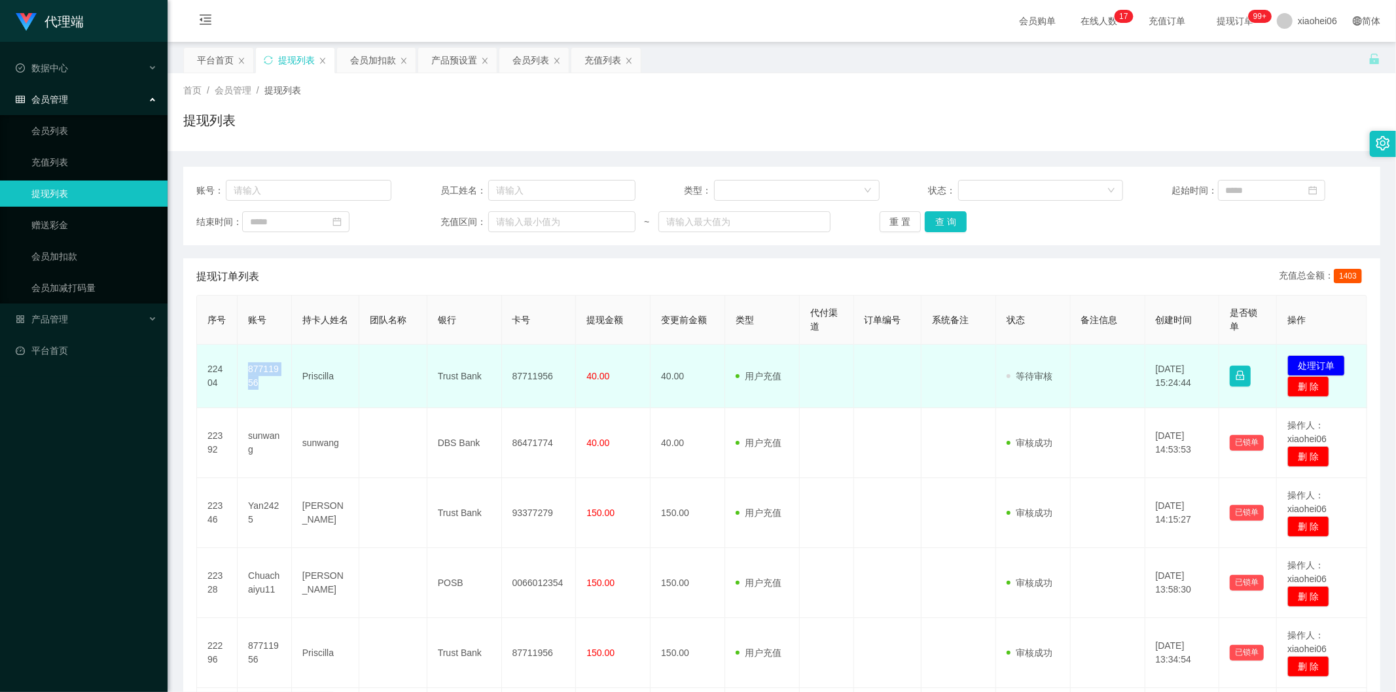
drag, startPoint x: 0, startPoint y: 0, endPoint x: 268, endPoint y: 373, distance: 459.5
click at [268, 373] on td "87711956" at bounding box center [265, 376] width 54 height 63
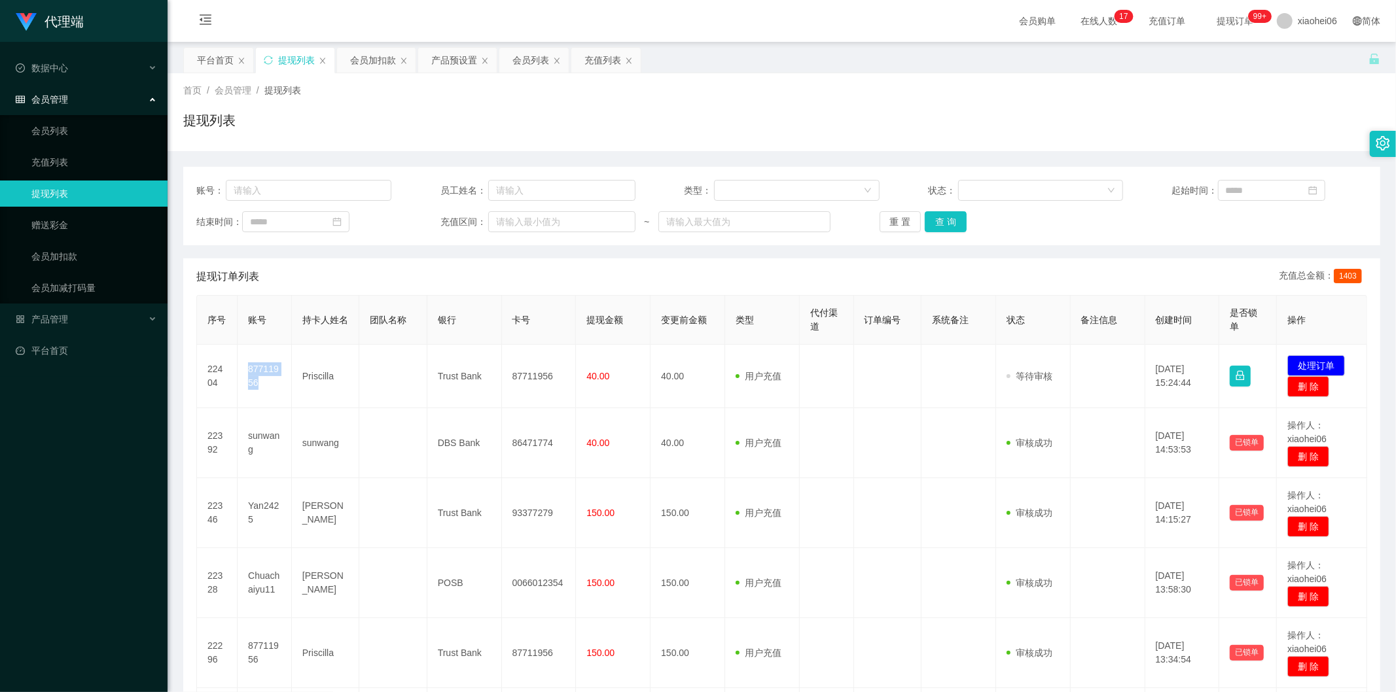
copy td "87711956"
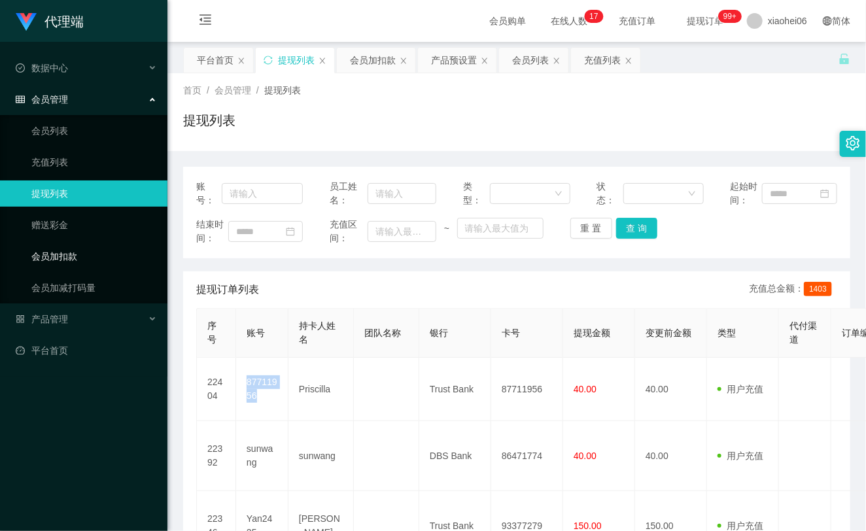
click at [99, 257] on link "会员加扣款" at bounding box center [94, 256] width 126 height 26
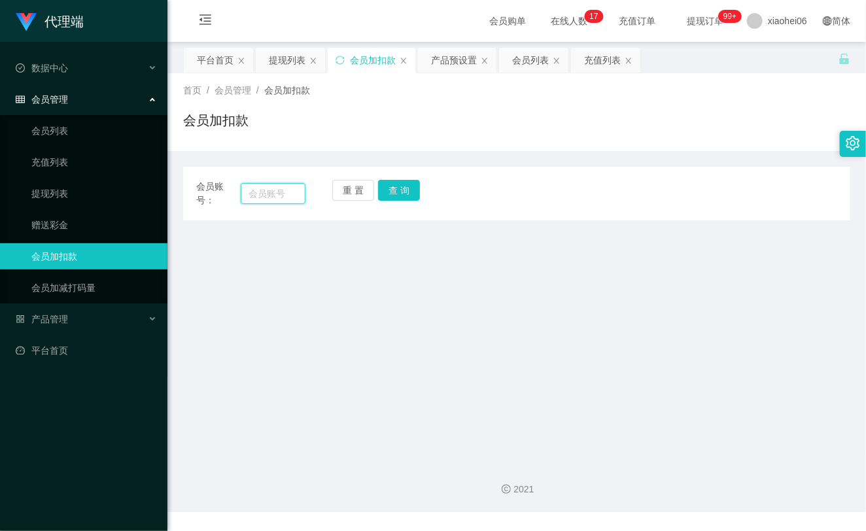
drag, startPoint x: 278, startPoint y: 192, endPoint x: 293, endPoint y: 194, distance: 15.1
click at [278, 193] on input "text" at bounding box center [273, 193] width 65 height 21
paste input "jhon32"
type input "jhon32"
click at [378, 192] on button "查 询" at bounding box center [399, 190] width 42 height 21
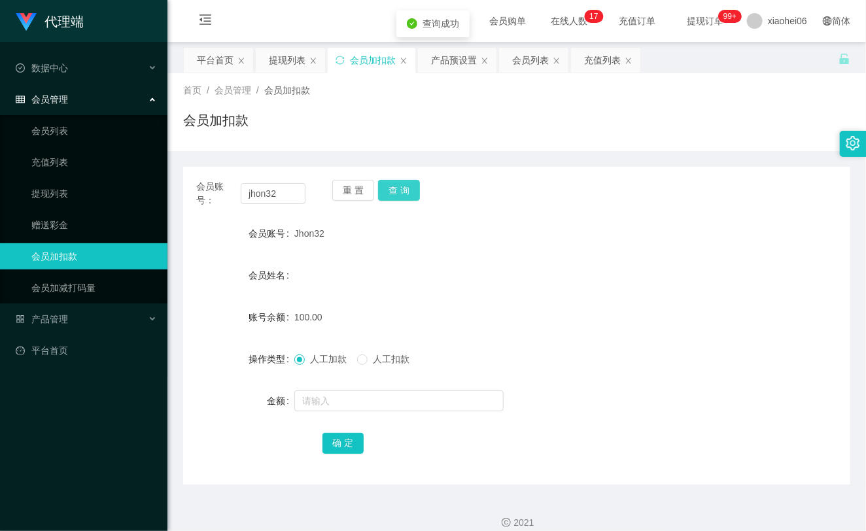
click at [393, 190] on button "查 询" at bounding box center [399, 190] width 42 height 21
click at [325, 396] on input "text" at bounding box center [398, 401] width 209 height 21
click at [273, 183] on input "jhon32" at bounding box center [273, 193] width 65 height 21
click at [406, 188] on button "查 询" at bounding box center [399, 190] width 42 height 21
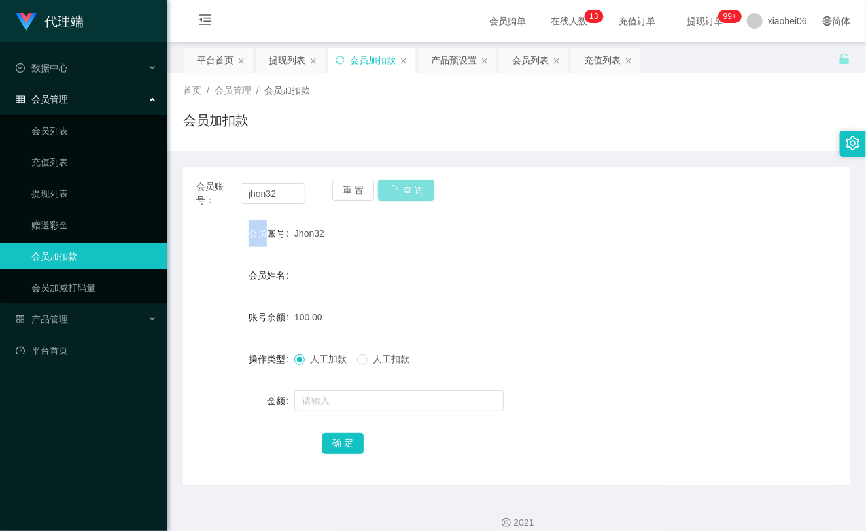
click at [406, 188] on div "重 置 查 询" at bounding box center [386, 193] width 109 height 27
click at [406, 188] on button "查 询" at bounding box center [399, 190] width 42 height 21
click at [279, 259] on form "会员账号 Jhon32 会员姓名 账号余额 50.00 操作类型 人工加款 人工扣款 金额 确 定" at bounding box center [516, 339] width 667 height 236
click at [416, 196] on button "查 询" at bounding box center [399, 190] width 42 height 21
click at [412, 191] on div "重 置 查 询" at bounding box center [386, 193] width 109 height 27
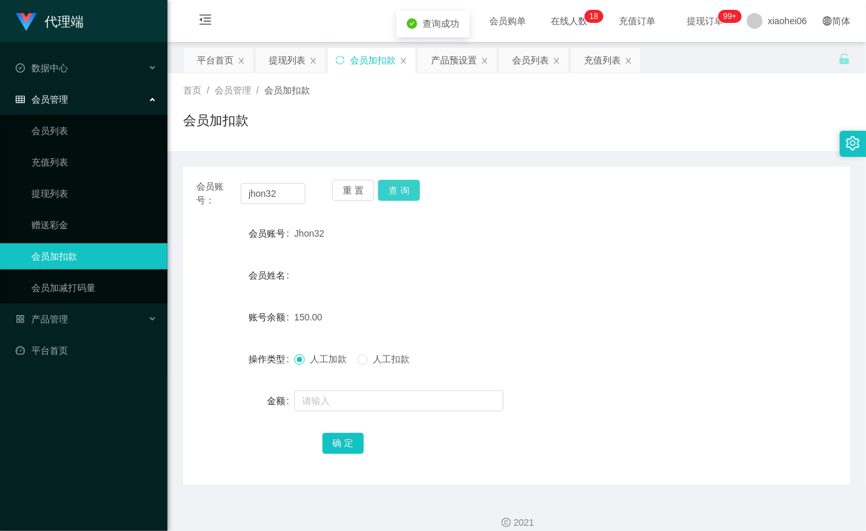
drag, startPoint x: 412, startPoint y: 191, endPoint x: 442, endPoint y: 198, distance: 30.2
click at [412, 192] on button "查 询" at bounding box center [399, 190] width 42 height 21
click at [291, 237] on label "会员账号" at bounding box center [272, 233] width 46 height 10
click at [57, 190] on link "提现列表" at bounding box center [94, 194] width 126 height 26
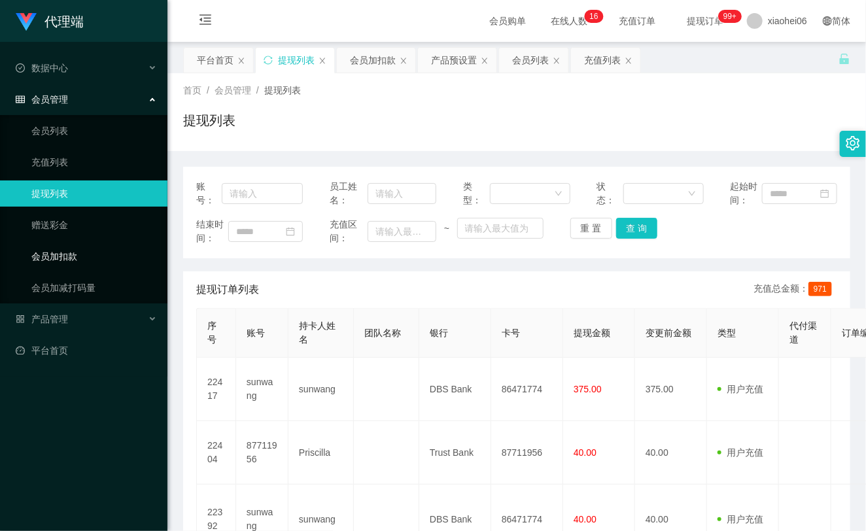
click at [72, 246] on link "会员加扣款" at bounding box center [94, 256] width 126 height 26
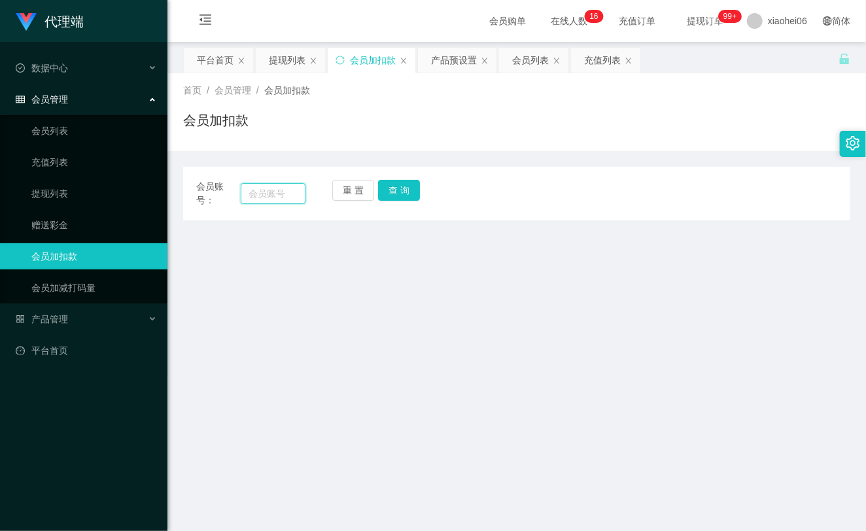
click at [268, 202] on input "text" at bounding box center [273, 193] width 65 height 21
paste input "yan2425"
type input "yan2425"
click at [408, 193] on button "查 询" at bounding box center [399, 190] width 42 height 21
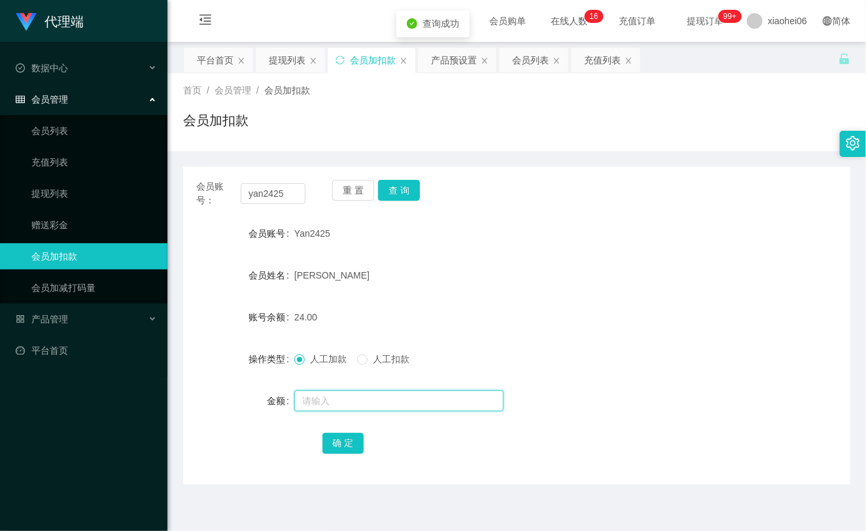
click at [321, 391] on input "text" at bounding box center [398, 401] width 209 height 21
type input "8"
drag, startPoint x: 344, startPoint y: 442, endPoint x: 355, endPoint y: 435, distance: 13.3
click at [345, 442] on button "确 定" at bounding box center [344, 443] width 42 height 21
click at [502, 286] on div "[PERSON_NAME]" at bounding box center [488, 275] width 389 height 26
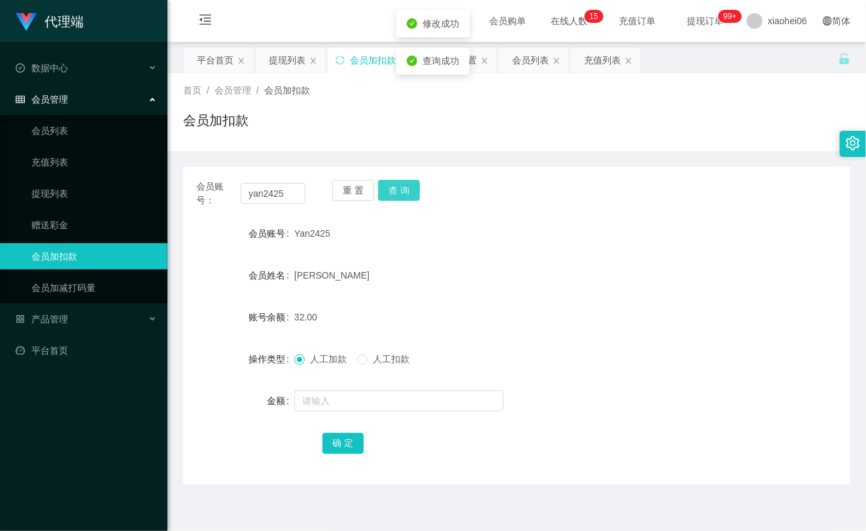
click at [404, 190] on button "查 询" at bounding box center [399, 190] width 42 height 21
click at [404, 190] on div "重 置 查 询" at bounding box center [386, 193] width 109 height 27
click at [68, 190] on link "提现列表" at bounding box center [94, 194] width 126 height 26
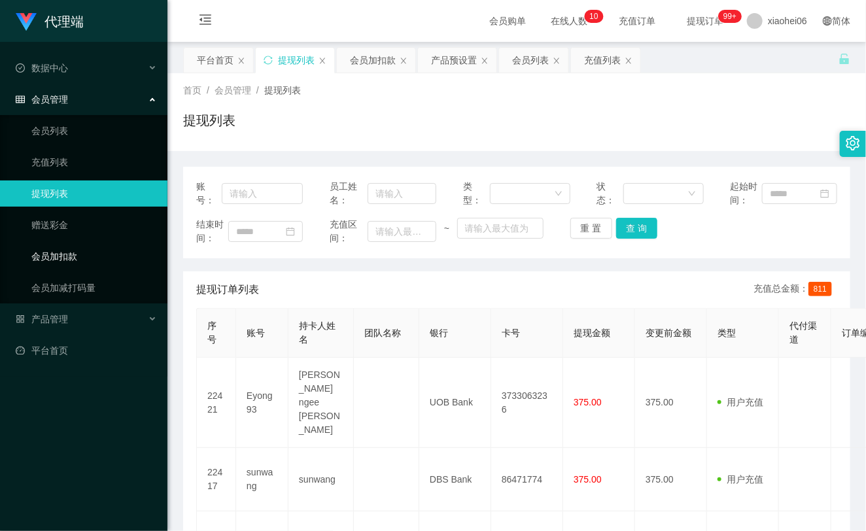
click at [66, 258] on link "会员加扣款" at bounding box center [94, 256] width 126 height 26
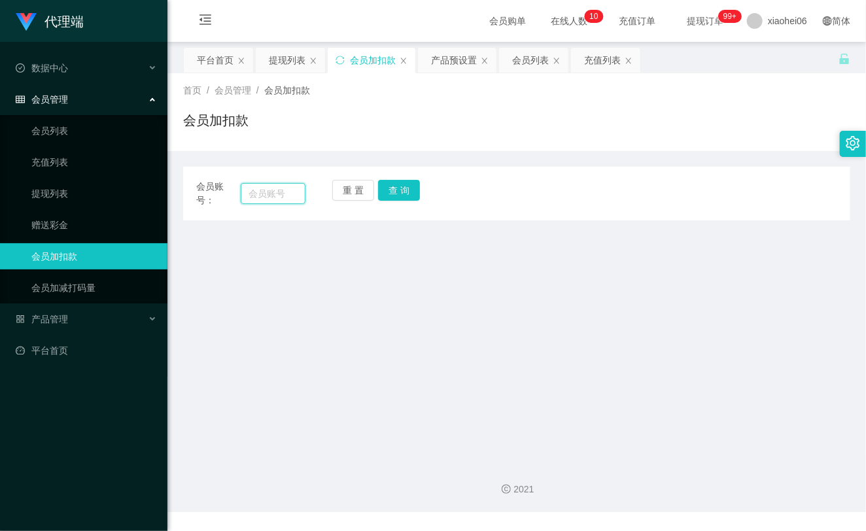
click at [257, 191] on input "text" at bounding box center [273, 193] width 65 height 21
paste input "87711956"
type input "87711956"
click at [409, 194] on button "查 询" at bounding box center [399, 190] width 42 height 21
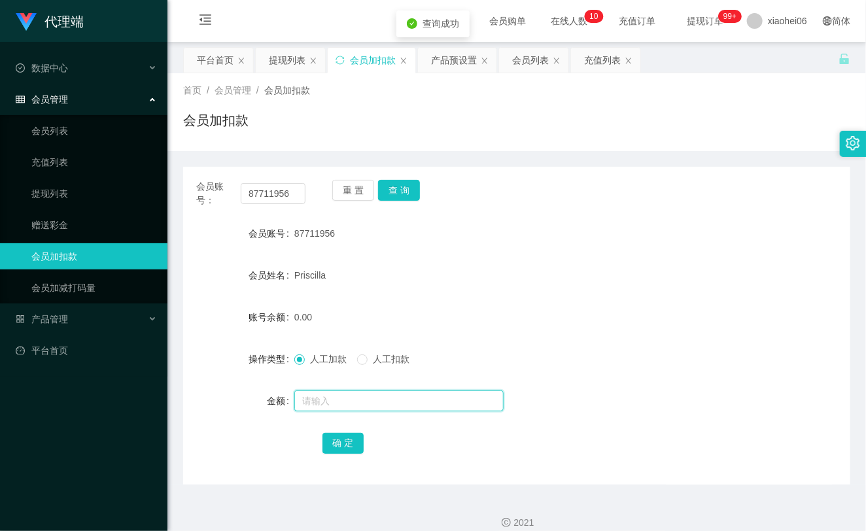
click at [361, 402] on input "text" at bounding box center [398, 401] width 209 height 21
type input "8"
click at [338, 442] on button "确 定" at bounding box center [344, 443] width 42 height 21
click at [478, 283] on div "Priscilla" at bounding box center [488, 275] width 389 height 26
click at [72, 185] on link "提现列表" at bounding box center [94, 194] width 126 height 26
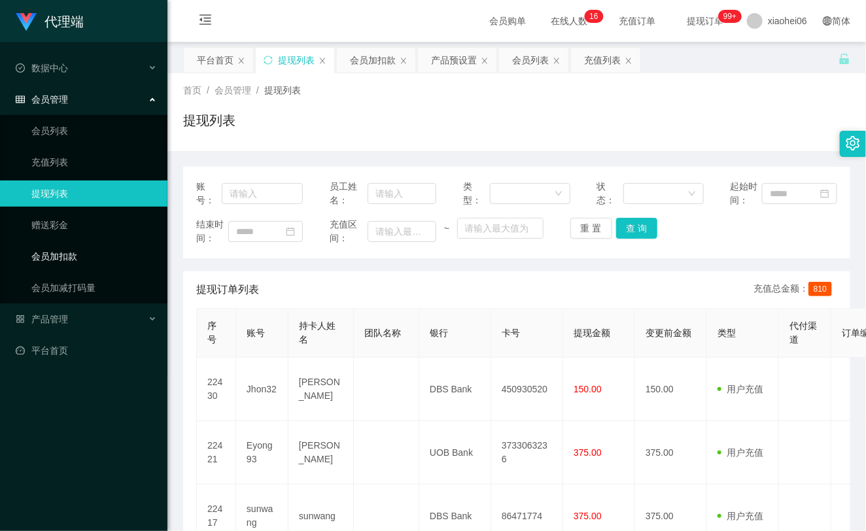
click at [82, 259] on link "会员加扣款" at bounding box center [94, 256] width 126 height 26
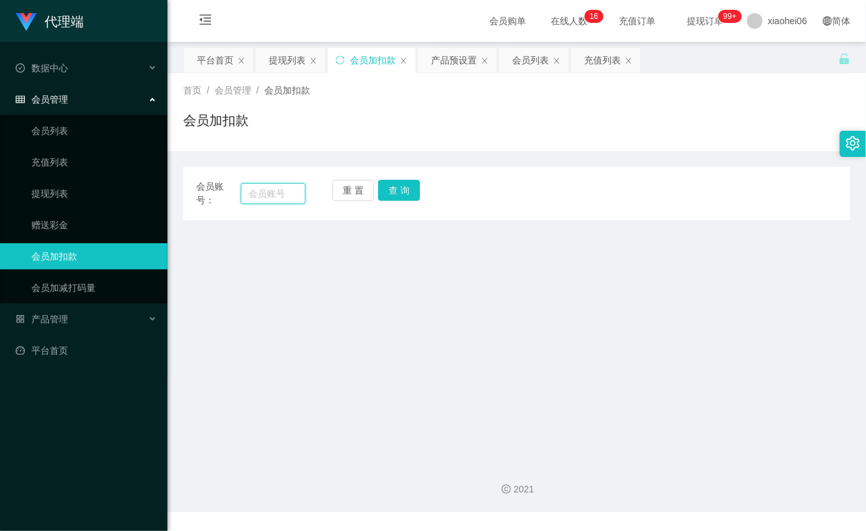
drag, startPoint x: 276, startPoint y: 190, endPoint x: 321, endPoint y: 198, distance: 45.3
click at [276, 190] on input "text" at bounding box center [273, 193] width 65 height 21
paste input "Chuachaiyu11"
type input "Chuachaiyu11"
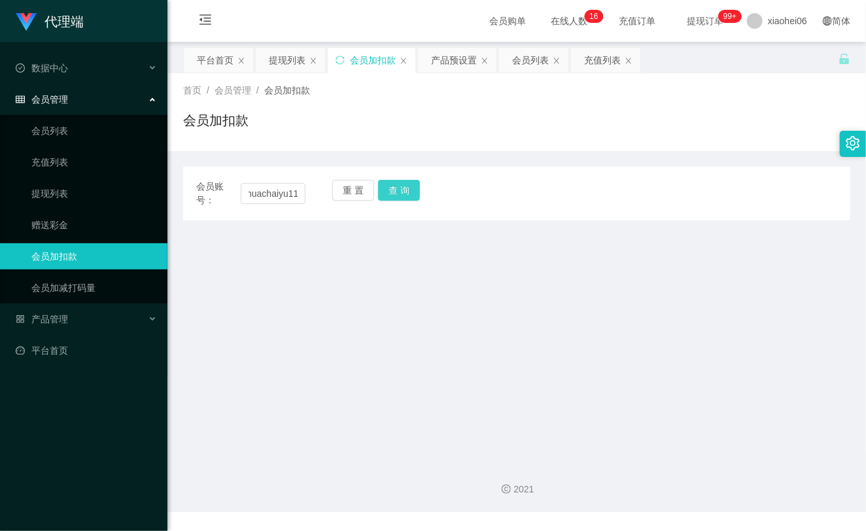
drag, startPoint x: 389, startPoint y: 192, endPoint x: 401, endPoint y: 206, distance: 18.1
click at [389, 193] on button "查 询" at bounding box center [399, 190] width 42 height 21
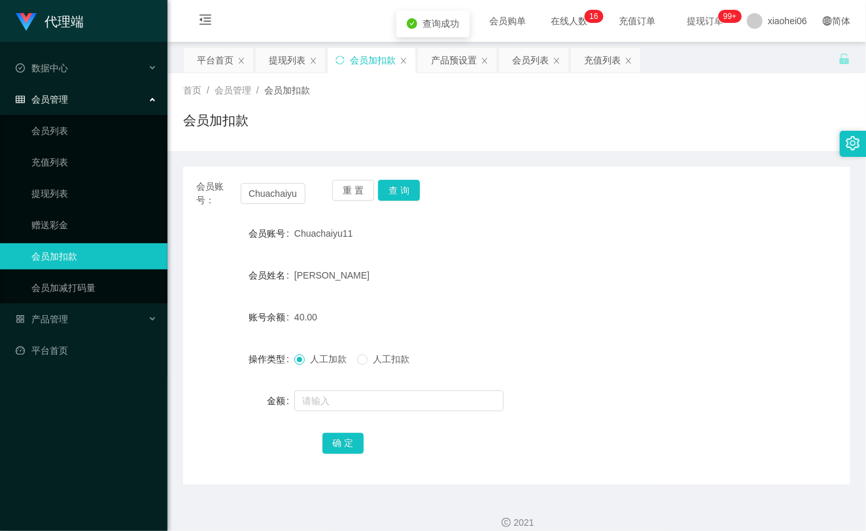
click at [339, 380] on form "会员账号 Chuachaiyu11 会员姓名 Chua chai yu 账号余额 40.00 操作类型 人工加款 人工扣款 金额 确 定" at bounding box center [516, 339] width 667 height 236
click at [334, 400] on input "text" at bounding box center [398, 401] width 209 height 21
type input "16"
click at [353, 447] on button "确 定" at bounding box center [344, 443] width 42 height 21
click at [525, 292] on form "会员账号 Chuachaiyu11 会员姓名 Chua chai yu 账号余额 56.00 操作类型 人工加款 人工扣款 金额 确 定" at bounding box center [516, 339] width 667 height 236
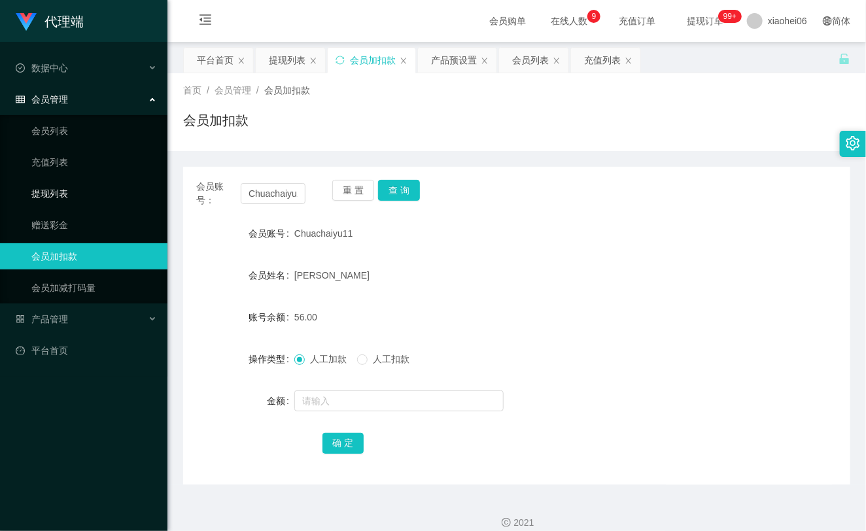
click at [50, 186] on link "提现列表" at bounding box center [94, 194] width 126 height 26
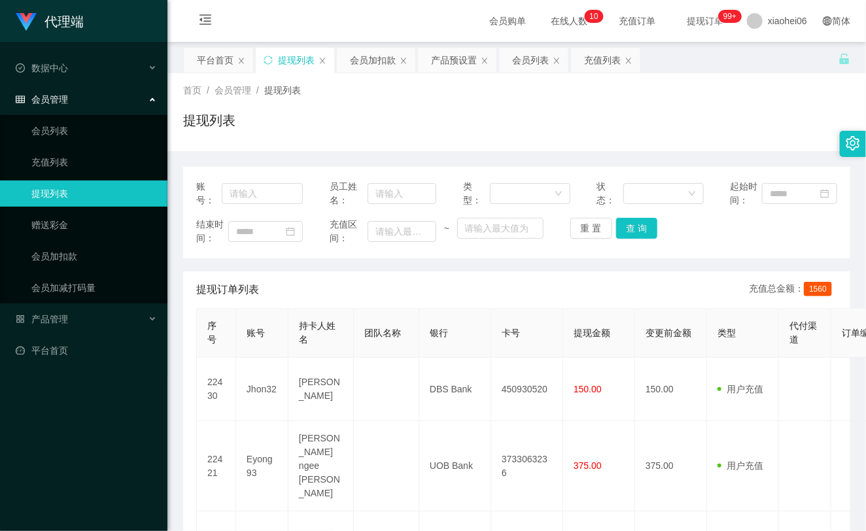
click at [96, 242] on ul "会员列表 充值列表 提现列表 赠送彩金 会员加扣款 会员加减打码量" at bounding box center [84, 209] width 168 height 188
click at [95, 251] on link "会员加扣款" at bounding box center [94, 256] width 126 height 26
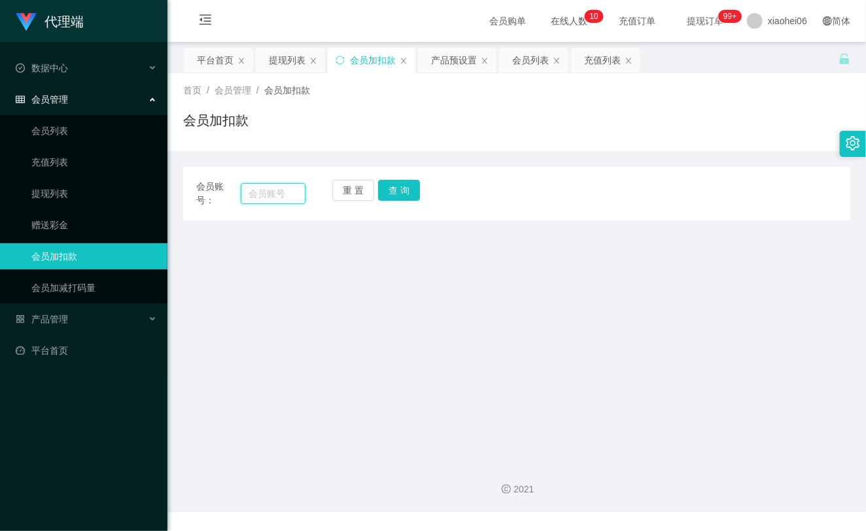
click at [255, 192] on input "text" at bounding box center [273, 193] width 65 height 21
paste input "yan2425"
type input "yan2425"
click at [389, 185] on button "查 询" at bounding box center [399, 190] width 42 height 21
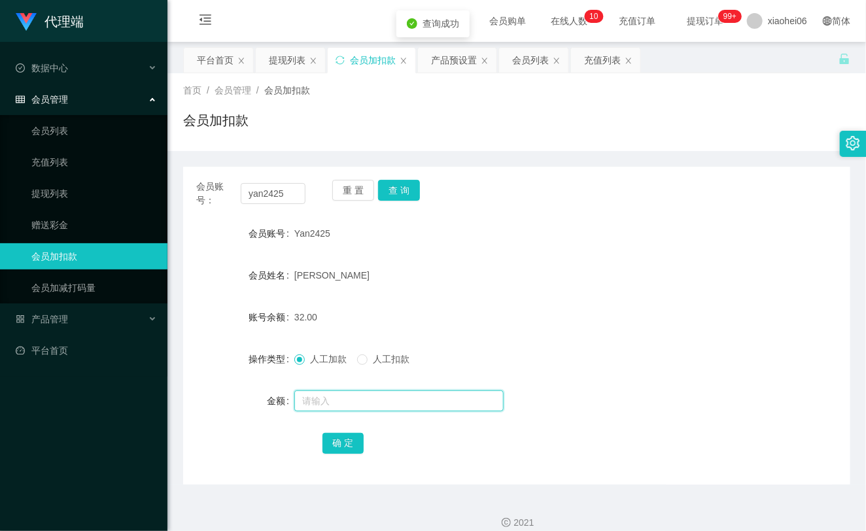
click at [322, 397] on input "text" at bounding box center [398, 401] width 209 height 21
type input "16"
click at [338, 446] on button "确 定" at bounding box center [344, 443] width 42 height 21
click at [335, 274] on span "[PERSON_NAME]" at bounding box center [331, 275] width 75 height 10
click at [74, 191] on link "提现列表" at bounding box center [94, 194] width 126 height 26
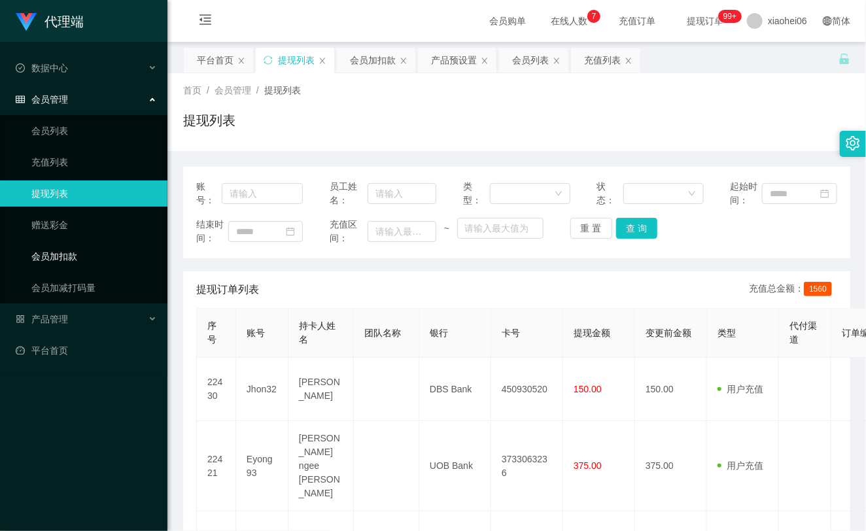
click at [73, 262] on link "会员加扣款" at bounding box center [94, 256] width 126 height 26
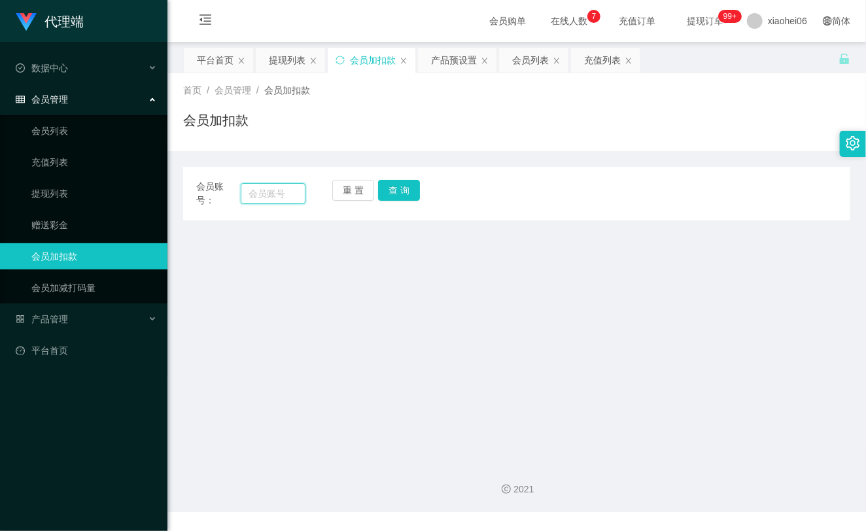
click at [273, 201] on input "text" at bounding box center [273, 193] width 65 height 21
paste input "87711956"
type input "87711956"
drag, startPoint x: 391, startPoint y: 192, endPoint x: 391, endPoint y: 201, distance: 8.5
click at [391, 192] on button "查 询" at bounding box center [399, 190] width 42 height 21
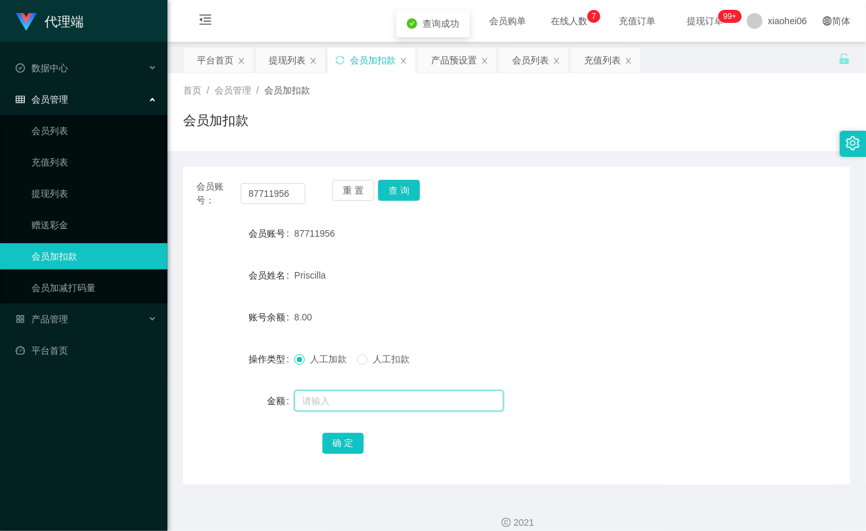
click at [349, 408] on input "text" at bounding box center [398, 401] width 209 height 21
type input "8"
click at [347, 442] on button "确 定" at bounding box center [344, 443] width 42 height 21
click at [499, 270] on div "Priscilla" at bounding box center [488, 275] width 389 height 26
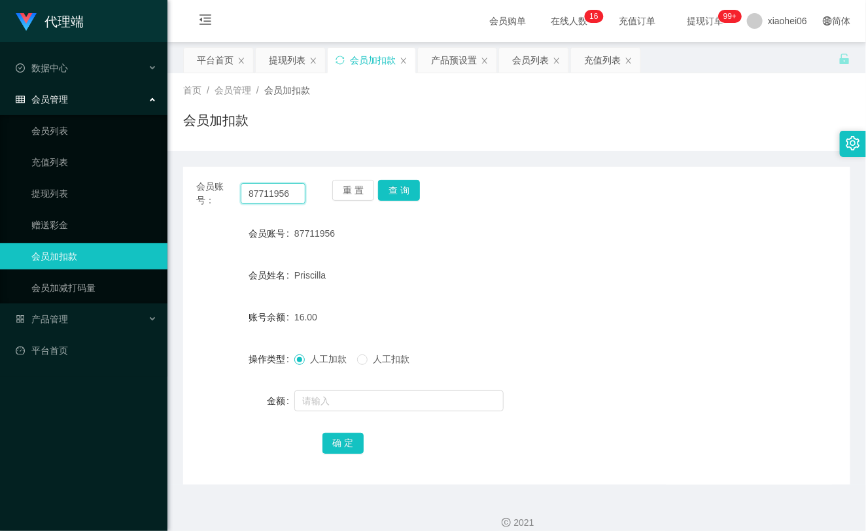
click at [262, 190] on input "87711956" at bounding box center [273, 193] width 65 height 21
paste input "jhon32"
type input "jhon32"
click at [403, 190] on button "查 询" at bounding box center [399, 190] width 42 height 21
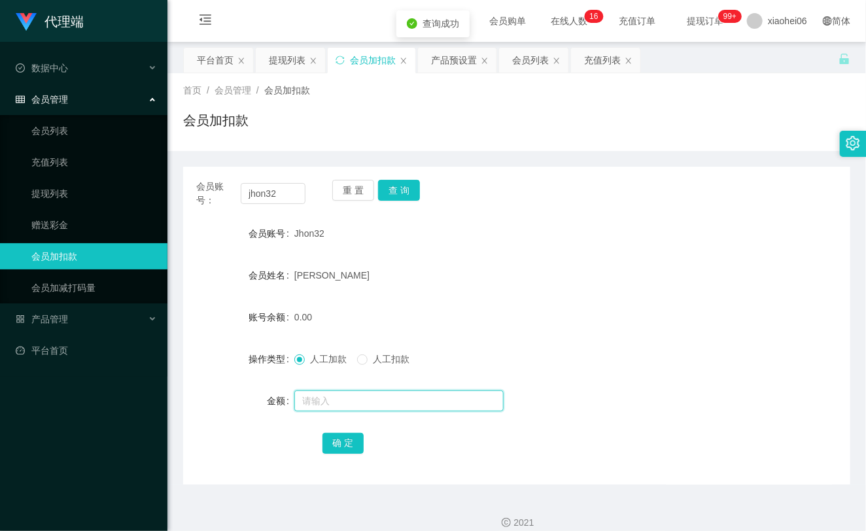
click at [396, 402] on input "text" at bounding box center [398, 401] width 209 height 21
type input "16"
click at [338, 435] on button "确 定" at bounding box center [344, 443] width 42 height 21
click at [398, 192] on button "查 询" at bounding box center [399, 190] width 42 height 21
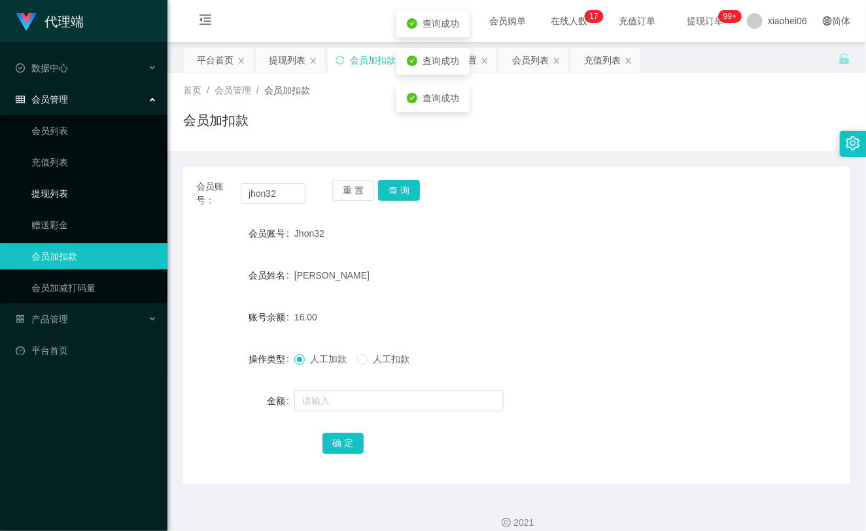
click at [37, 195] on link "提现列表" at bounding box center [94, 194] width 126 height 26
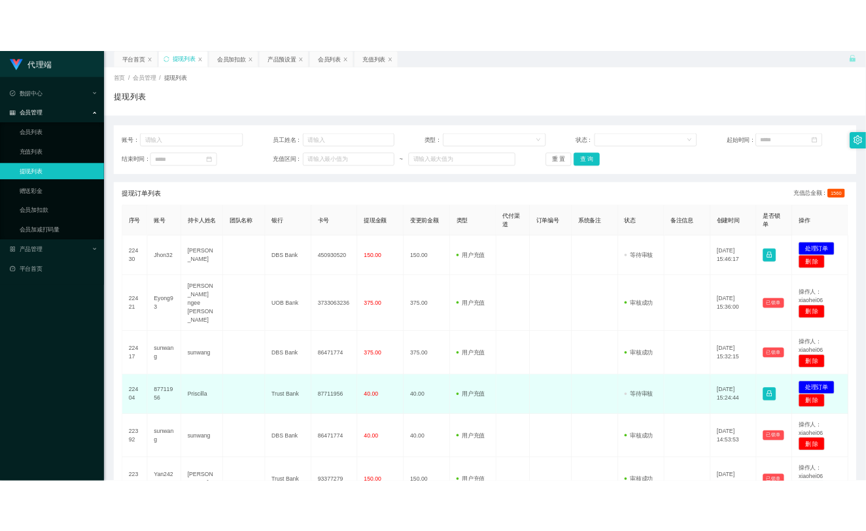
scroll to position [73, 0]
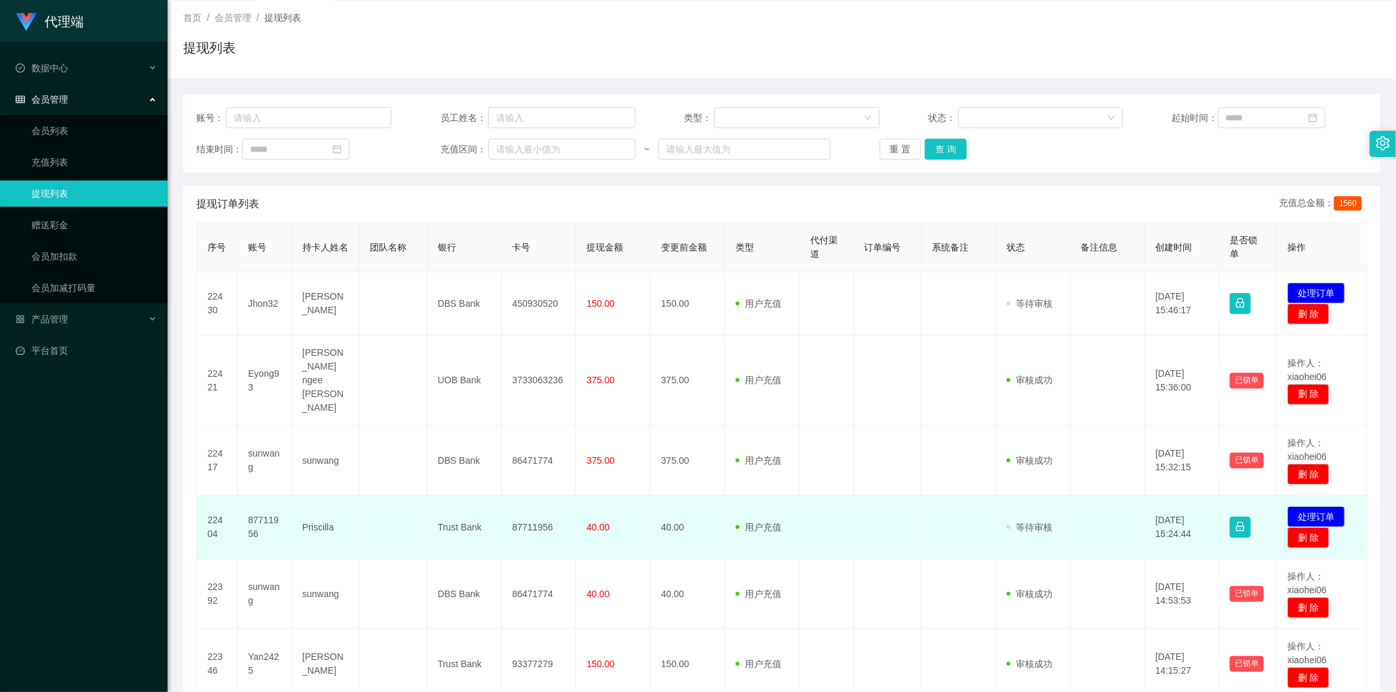
click at [263, 497] on td "87711956" at bounding box center [265, 527] width 54 height 63
click at [262, 497] on td "87711956" at bounding box center [265, 527] width 54 height 63
click at [537, 508] on td "87711956" at bounding box center [539, 527] width 75 height 63
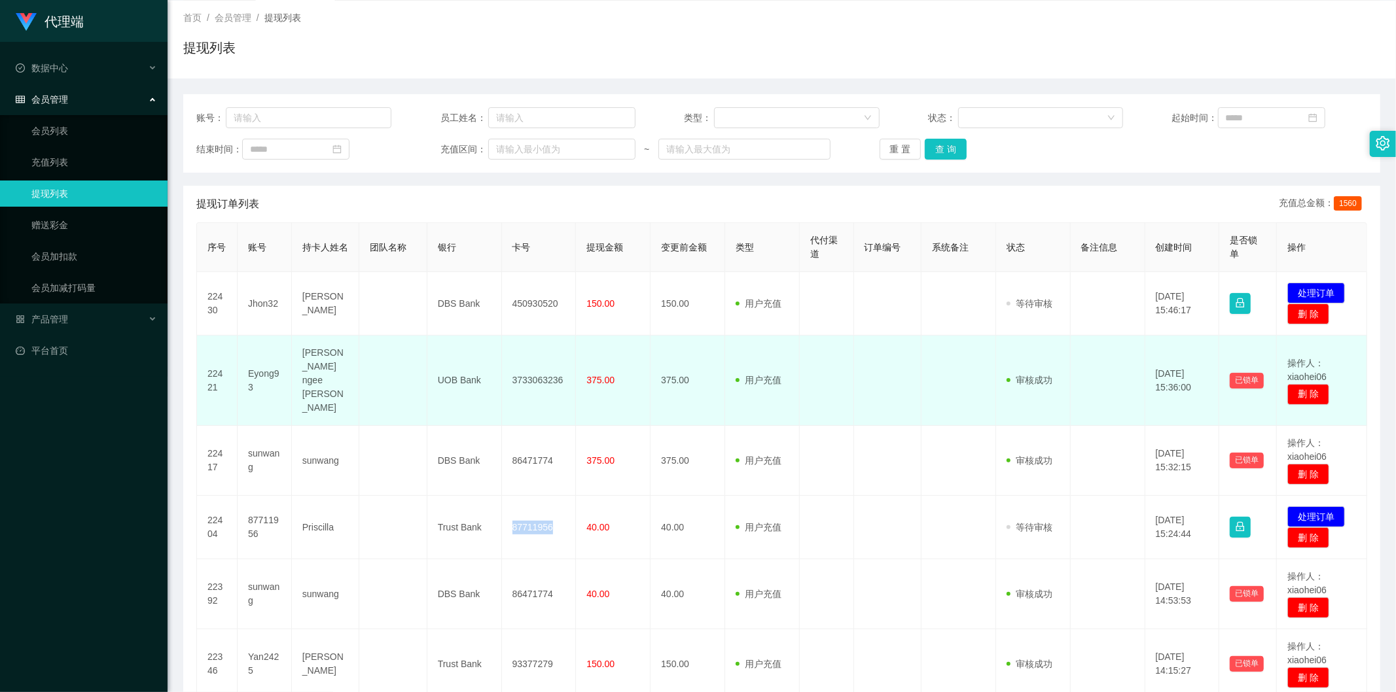
copy td "87711956"
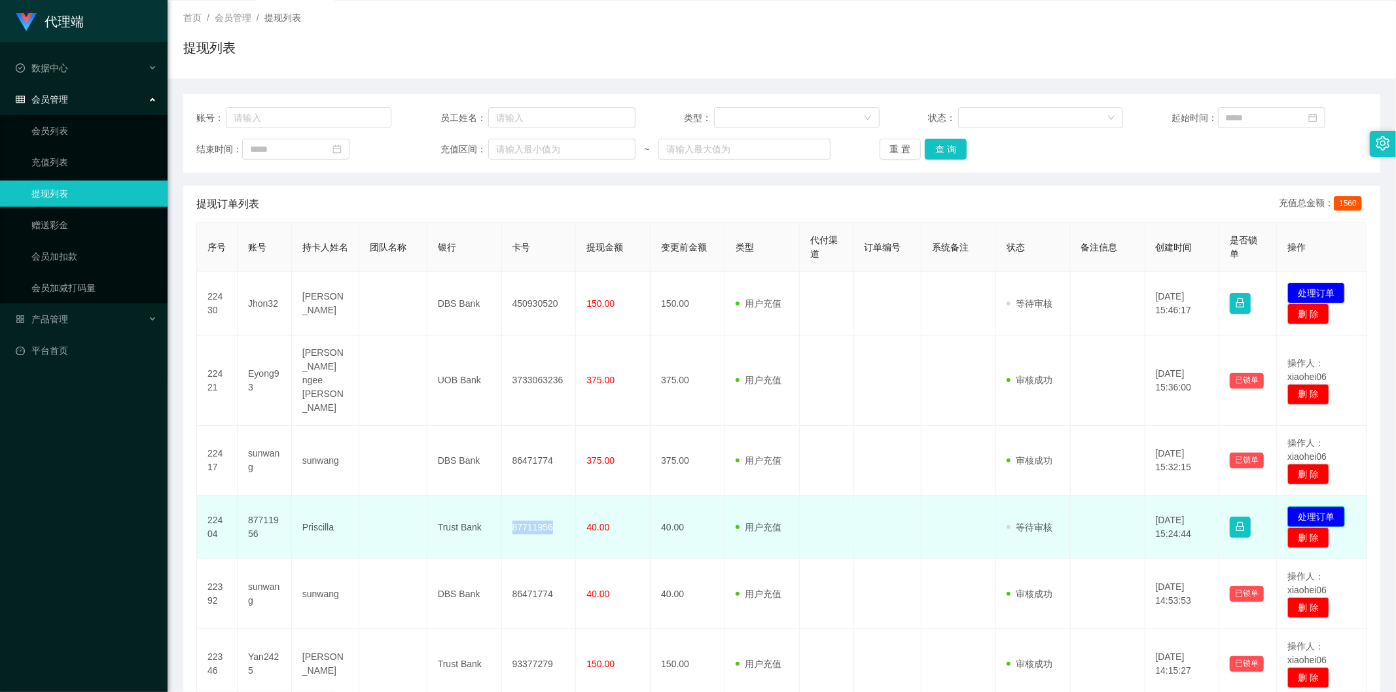
click at [866, 507] on button "处理订单" at bounding box center [1316, 517] width 58 height 21
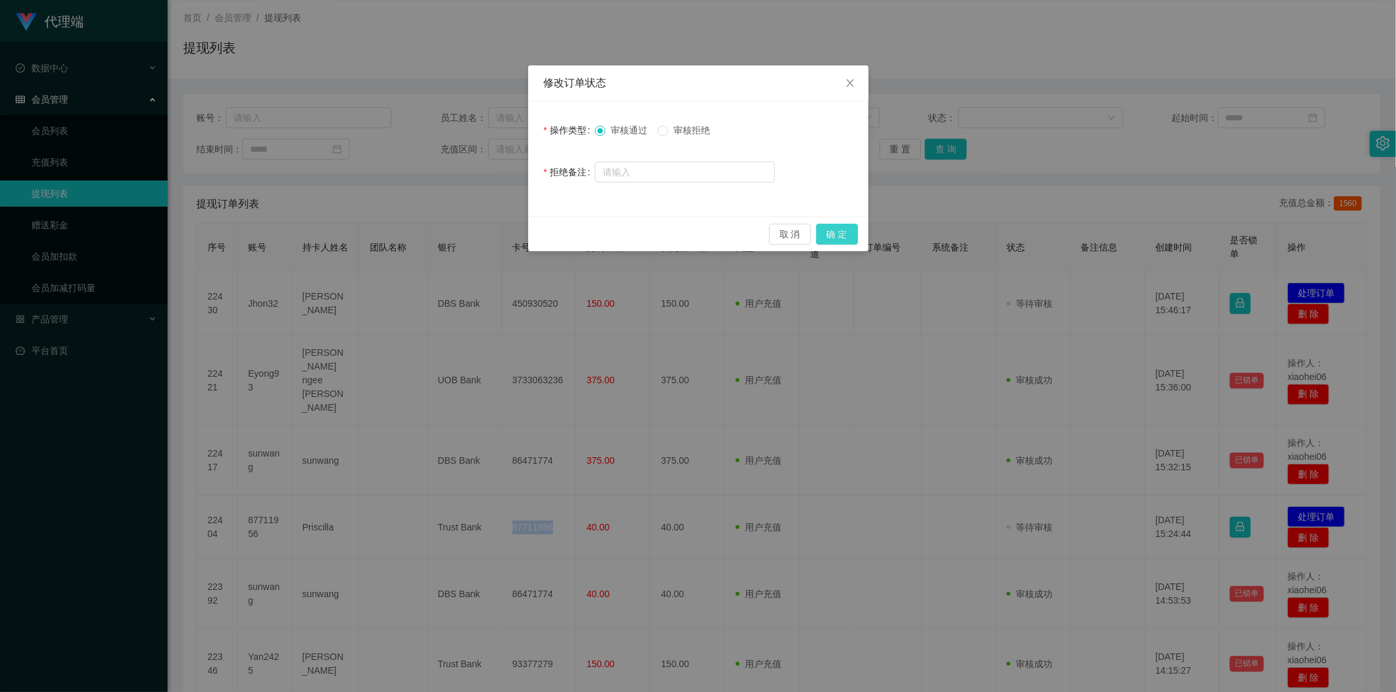
click at [838, 230] on button "确 定" at bounding box center [837, 234] width 42 height 21
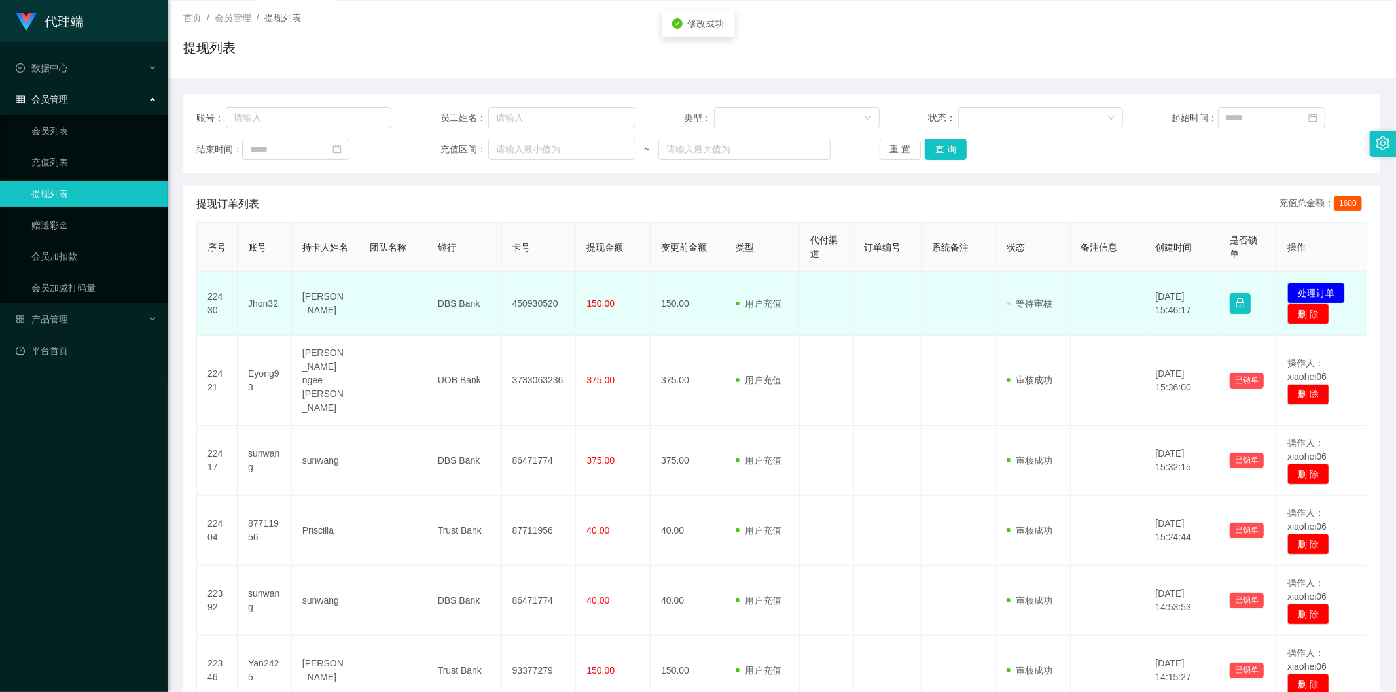
click at [518, 301] on td "450930520" at bounding box center [539, 303] width 75 height 63
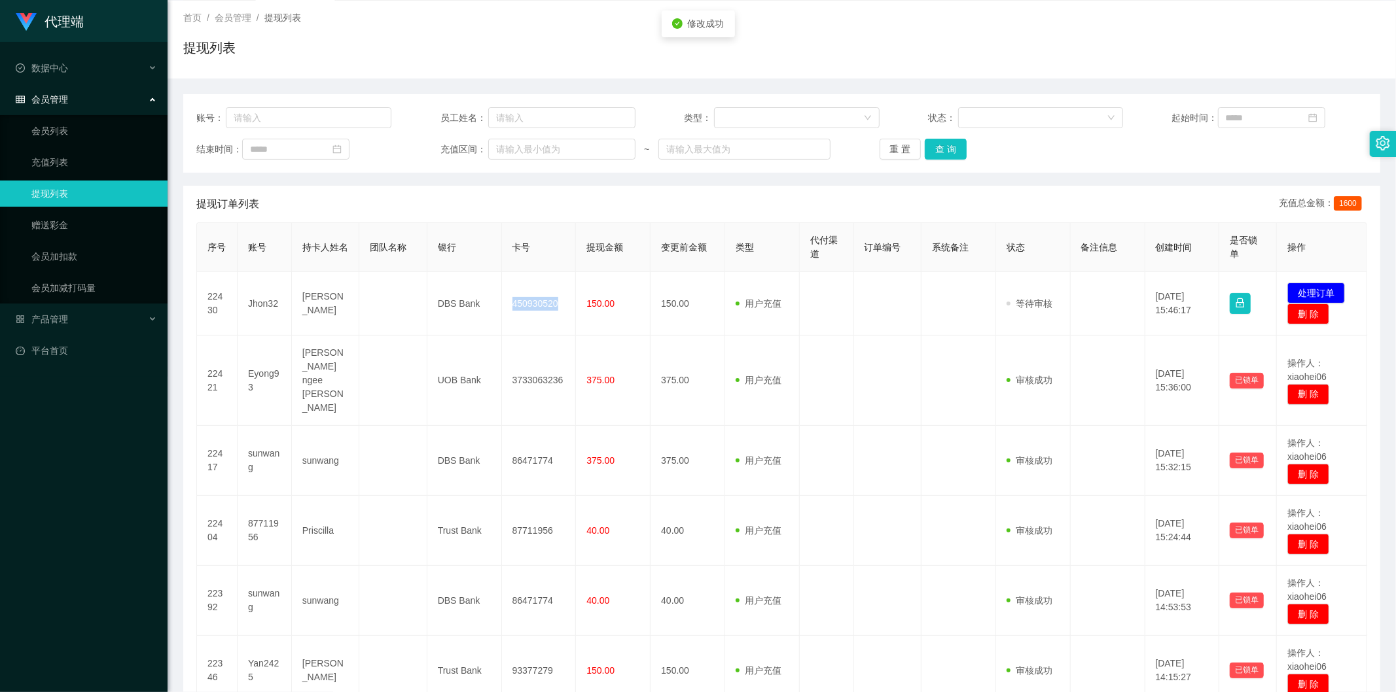
copy td "450930520"
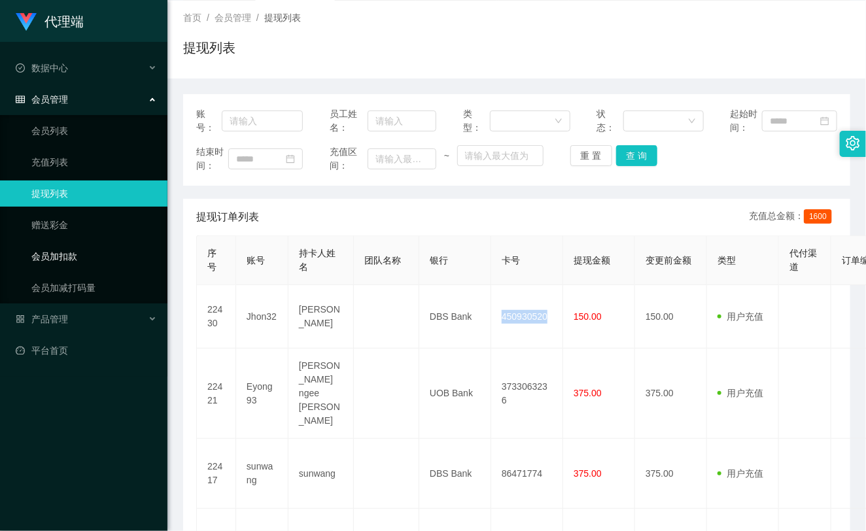
click at [68, 255] on link "会员加扣款" at bounding box center [94, 256] width 126 height 26
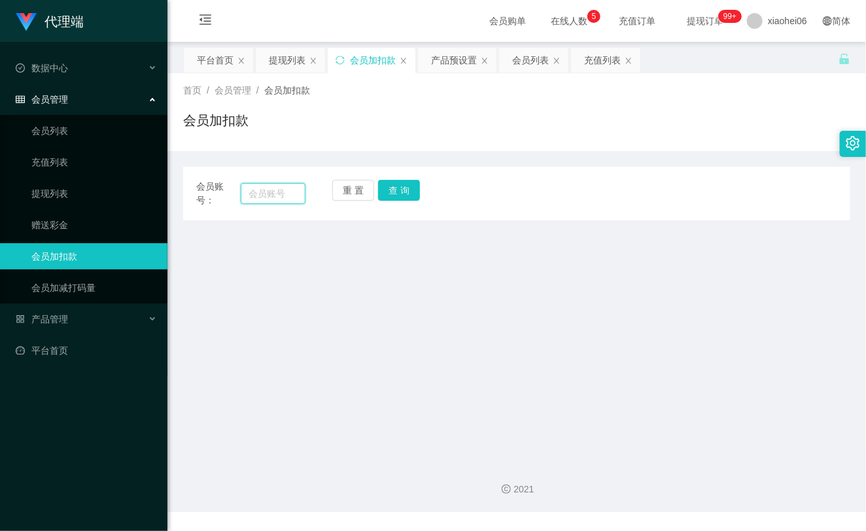
click at [270, 194] on input "text" at bounding box center [273, 193] width 65 height 21
paste input "jhon32"
type input "jhon32"
click at [395, 192] on button "查 询" at bounding box center [399, 190] width 42 height 21
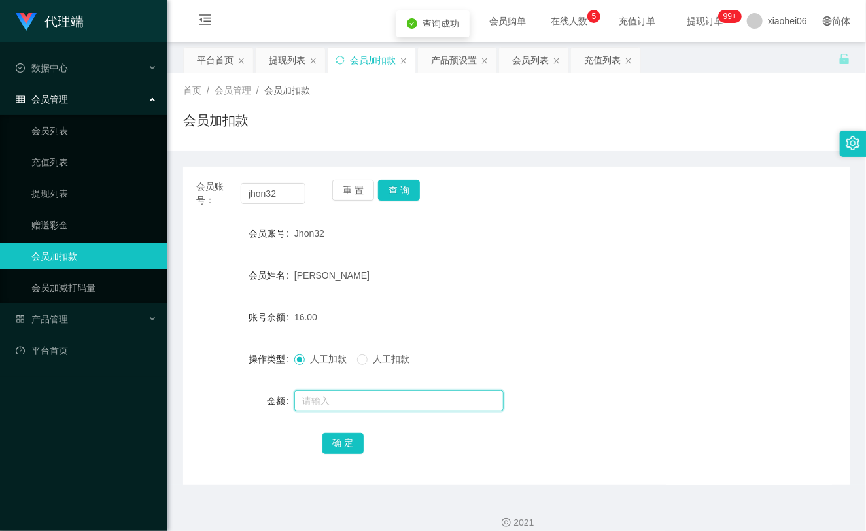
click at [330, 403] on input "text" at bounding box center [398, 401] width 209 height 21
type input "8"
click at [353, 438] on button "确 定" at bounding box center [344, 443] width 42 height 21
click at [41, 197] on link "提现列表" at bounding box center [94, 194] width 126 height 26
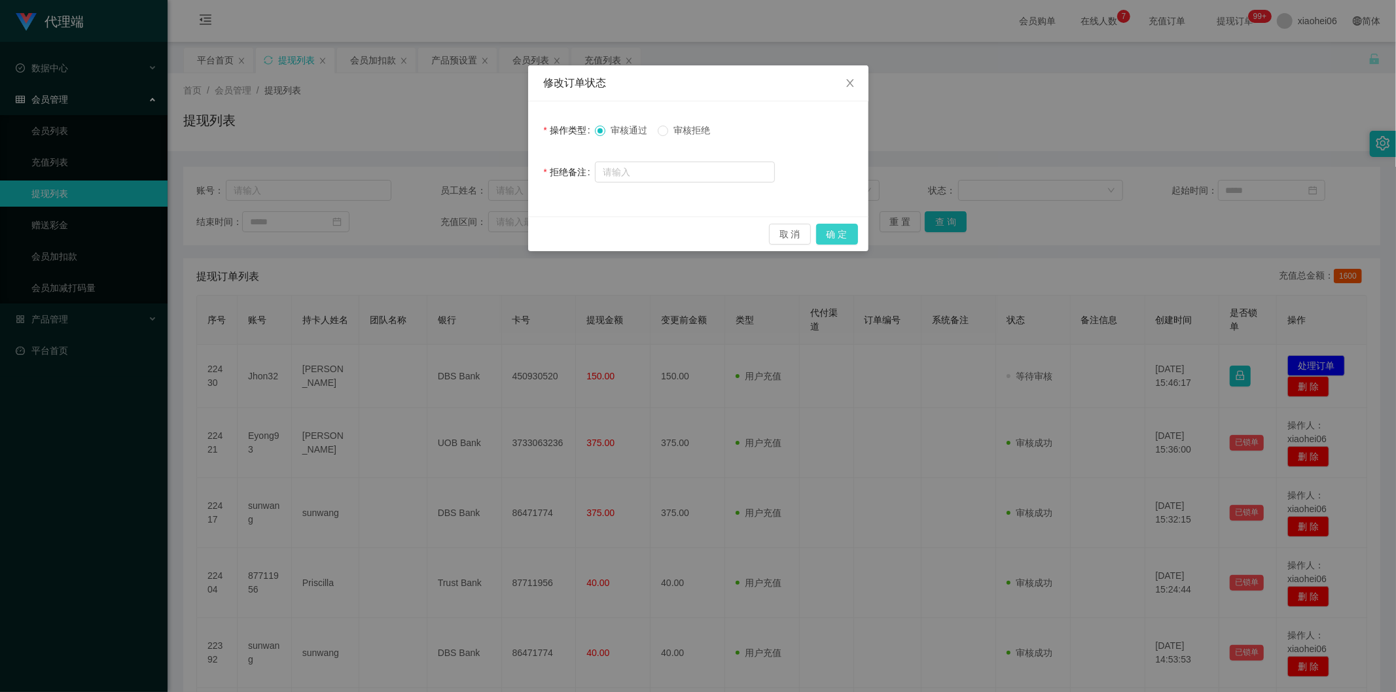
drag, startPoint x: 822, startPoint y: 226, endPoint x: 830, endPoint y: 232, distance: 9.4
click at [822, 226] on button "确 定" at bounding box center [837, 234] width 42 height 21
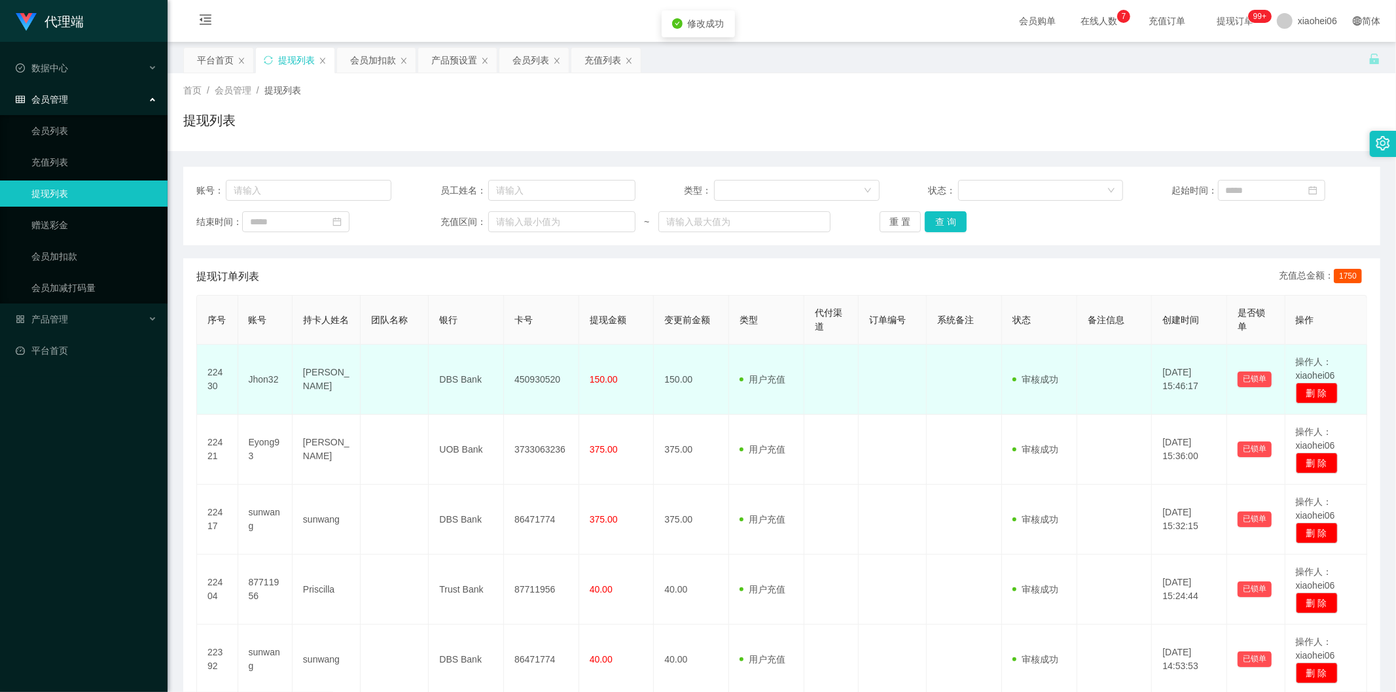
click at [867, 397] on td at bounding box center [893, 380] width 68 height 70
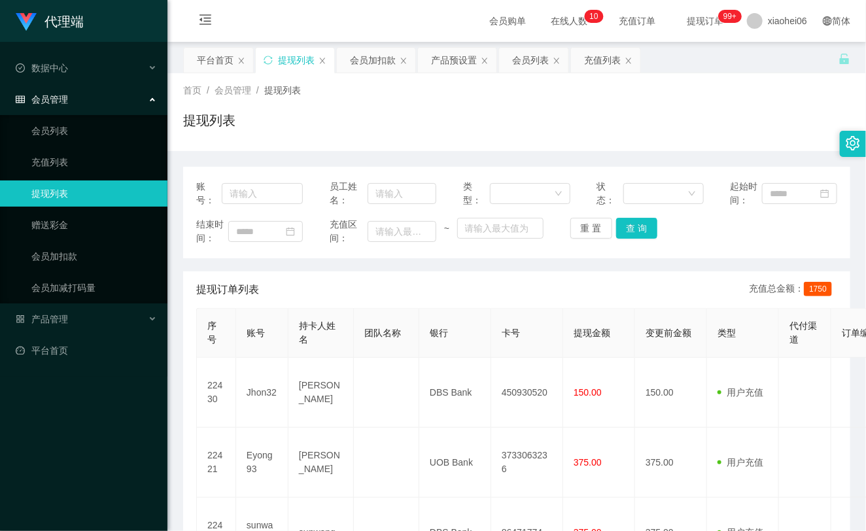
click at [50, 270] on ul "会员列表 充值列表 提现列表 赠送彩金 会员加扣款 会员加减打码量" at bounding box center [84, 209] width 168 height 188
click at [54, 263] on link "会员加扣款" at bounding box center [94, 256] width 126 height 26
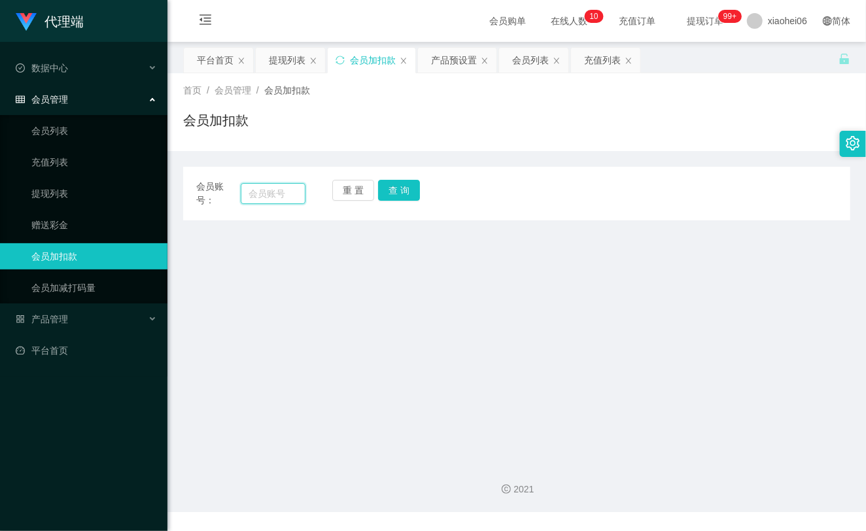
click at [269, 184] on input "text" at bounding box center [273, 193] width 65 height 21
paste input "87711956"
type input "87711956"
click at [401, 190] on button "查 询" at bounding box center [399, 190] width 42 height 21
click at [401, 190] on div "重 置 查 询" at bounding box center [386, 193] width 109 height 27
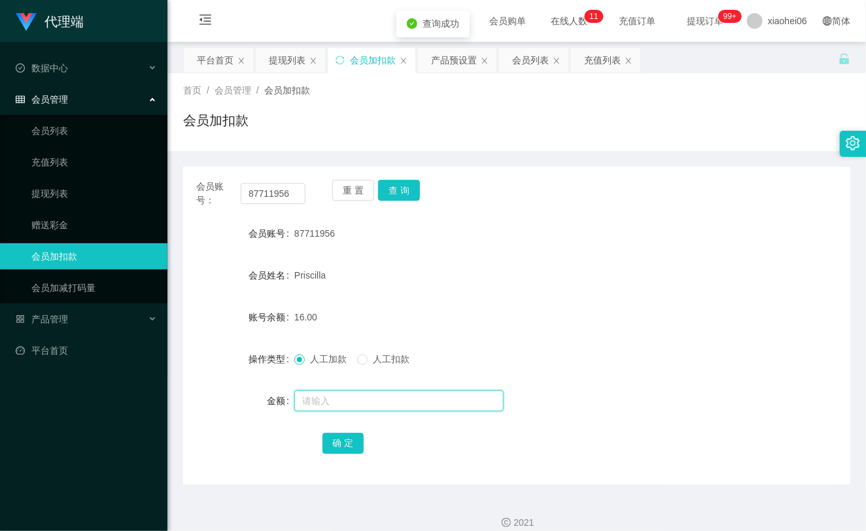
click at [326, 410] on input "text" at bounding box center [398, 401] width 209 height 21
type input "8"
click at [339, 435] on button "确 定" at bounding box center [344, 443] width 42 height 21
click at [514, 291] on form "会员账号 87711956 会员姓名 [PERSON_NAME] 账号余额 24.00 操作类型 人工加款 人工扣款 金额 确 定" at bounding box center [516, 339] width 667 height 236
click at [61, 195] on link "提现列表" at bounding box center [94, 194] width 126 height 26
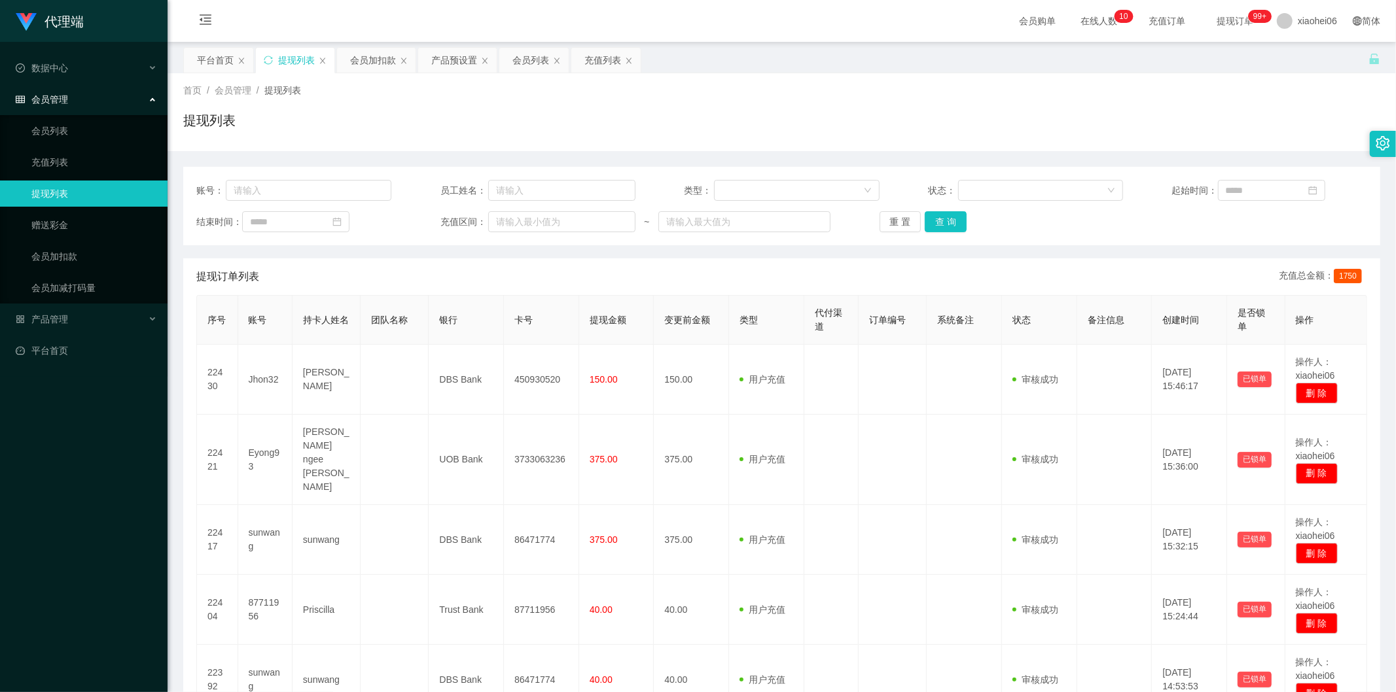
click at [571, 111] on div "提现列表" at bounding box center [781, 126] width 1197 height 30
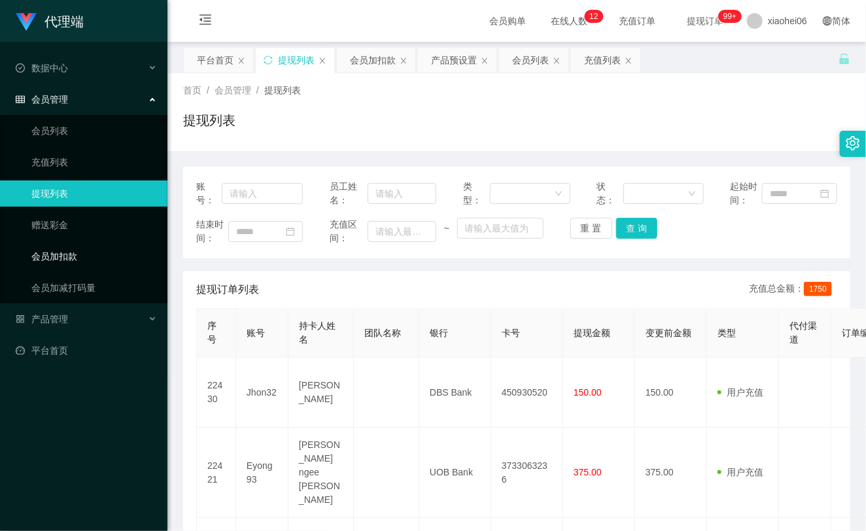
drag, startPoint x: 82, startPoint y: 262, endPoint x: 94, endPoint y: 252, distance: 15.3
click at [81, 260] on link "会员加扣款" at bounding box center [94, 256] width 126 height 26
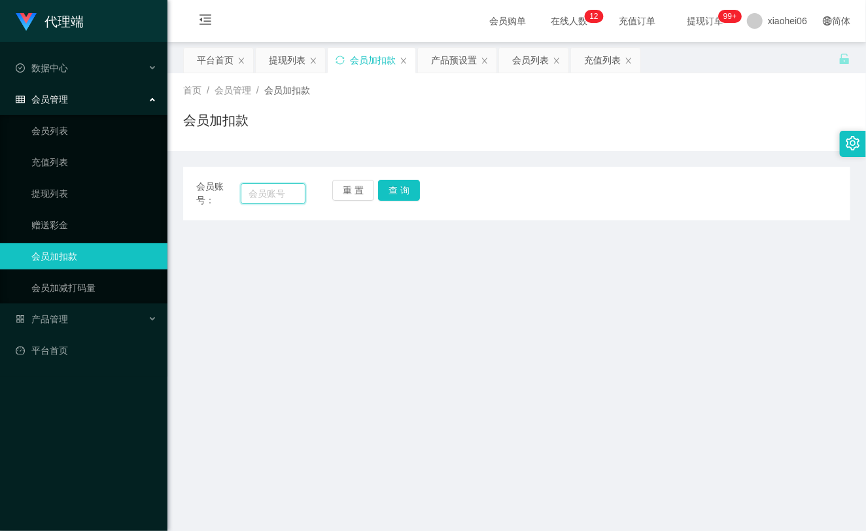
click at [280, 192] on input "text" at bounding box center [273, 193] width 65 height 21
paste input "jhon32"
type input "jhon32"
click at [418, 190] on button "查 询" at bounding box center [399, 190] width 42 height 21
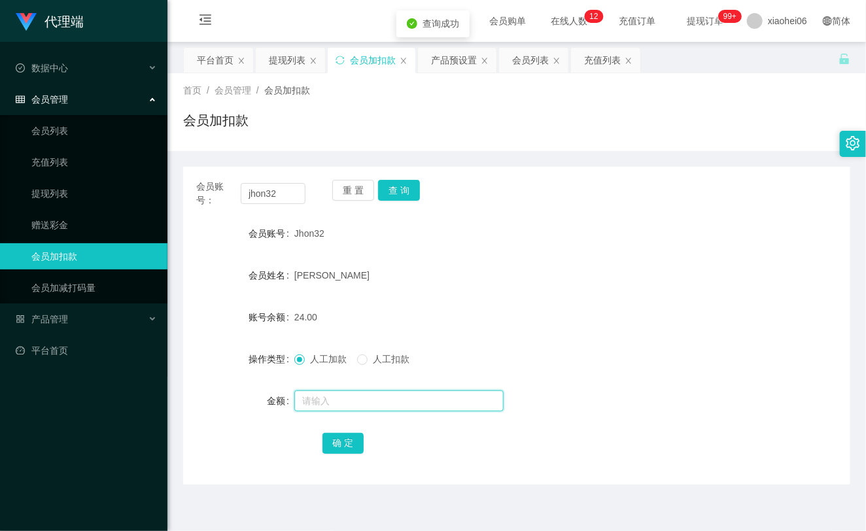
click at [343, 400] on input "text" at bounding box center [398, 401] width 209 height 21
type input "8"
click at [337, 440] on button "确 定" at bounding box center [344, 443] width 42 height 21
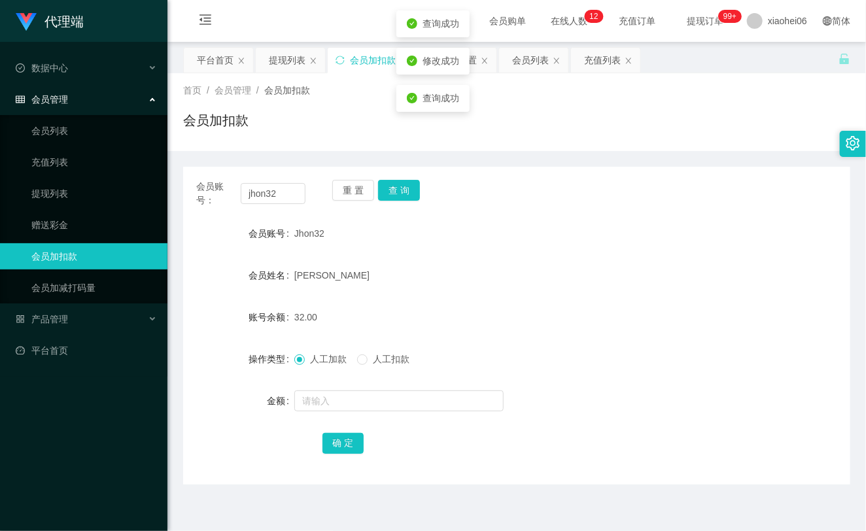
click at [486, 285] on div "[PERSON_NAME]" at bounding box center [488, 275] width 389 height 26
click at [67, 190] on link "提现列表" at bounding box center [94, 194] width 126 height 26
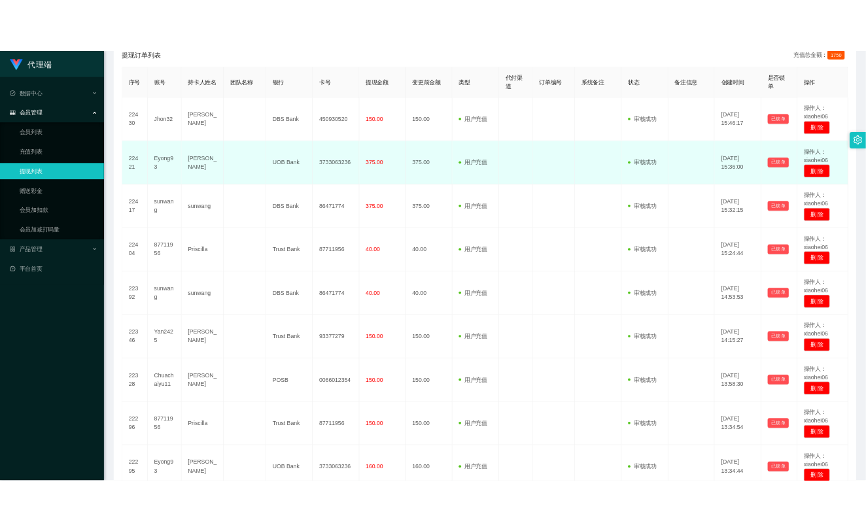
scroll to position [73, 0]
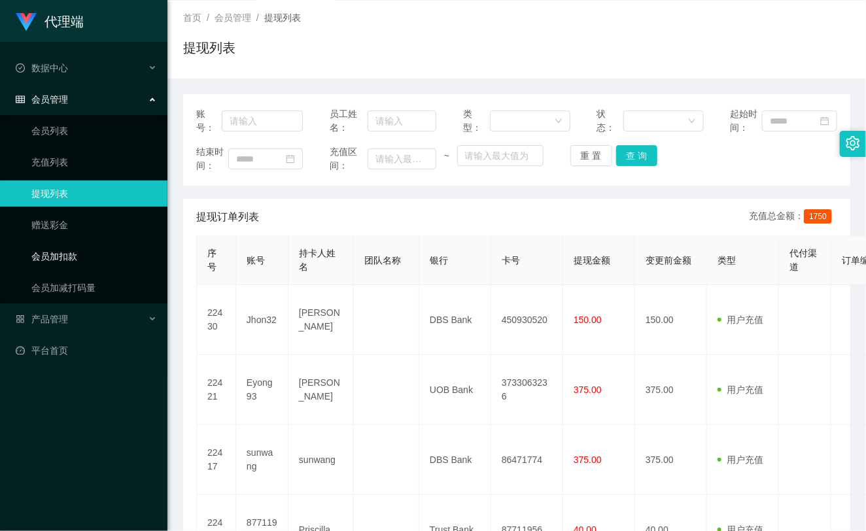
click at [86, 253] on link "会员加扣款" at bounding box center [94, 256] width 126 height 26
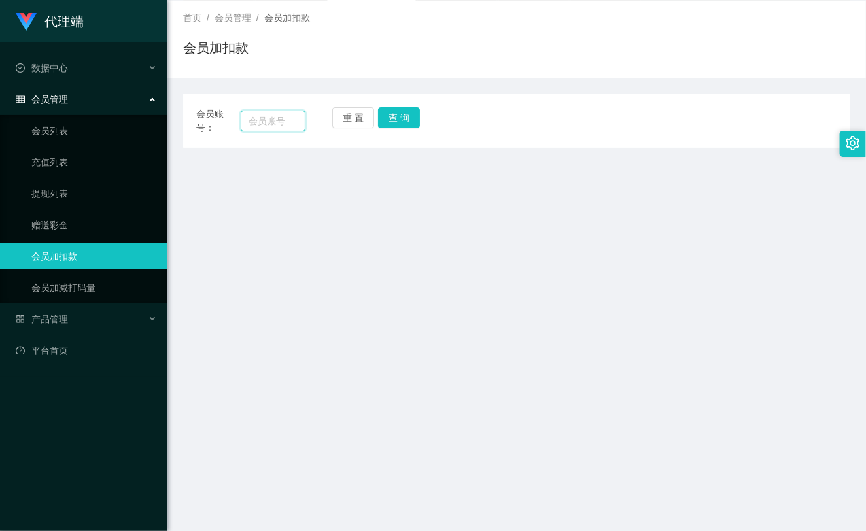
click at [262, 125] on input "text" at bounding box center [273, 121] width 65 height 21
paste input "yan2425"
type input "yan2425"
click at [398, 102] on div "会员账号： yan2425 重 置 查 询 会员账号 会员姓名 账号余额 操作类型 人工加款 人工扣款 金额 确 定" at bounding box center [516, 121] width 667 height 54
click at [404, 118] on button "查 询" at bounding box center [399, 117] width 42 height 21
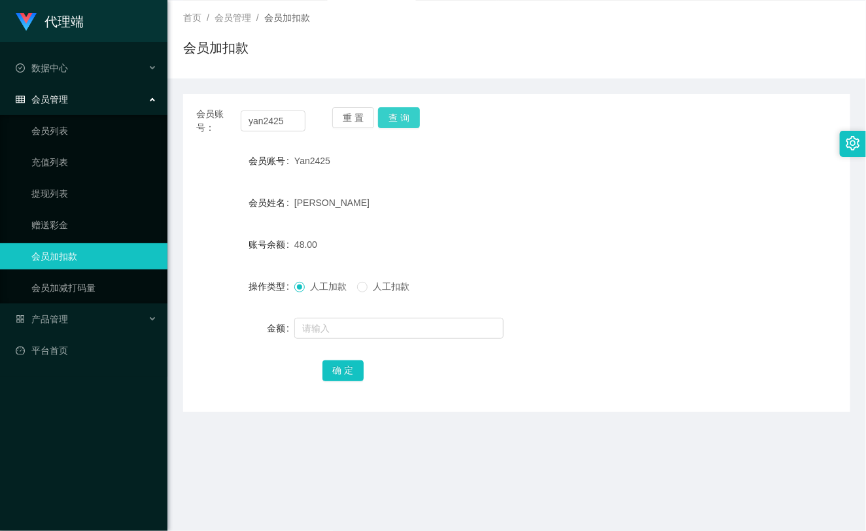
click at [402, 122] on div "重 置 查 询" at bounding box center [386, 120] width 109 height 27
click at [402, 122] on button "查 询" at bounding box center [399, 117] width 42 height 21
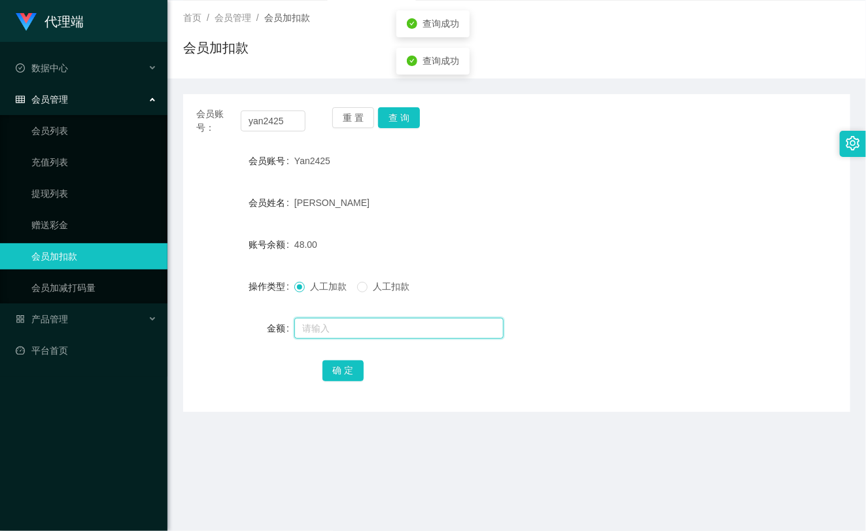
click at [343, 325] on input "text" at bounding box center [398, 328] width 209 height 21
type input "16"
drag, startPoint x: 344, startPoint y: 365, endPoint x: 409, endPoint y: 321, distance: 78.2
click at [344, 365] on button "确 定" at bounding box center [344, 371] width 42 height 21
drag, startPoint x: 543, startPoint y: 260, endPoint x: 555, endPoint y: 259, distance: 11.8
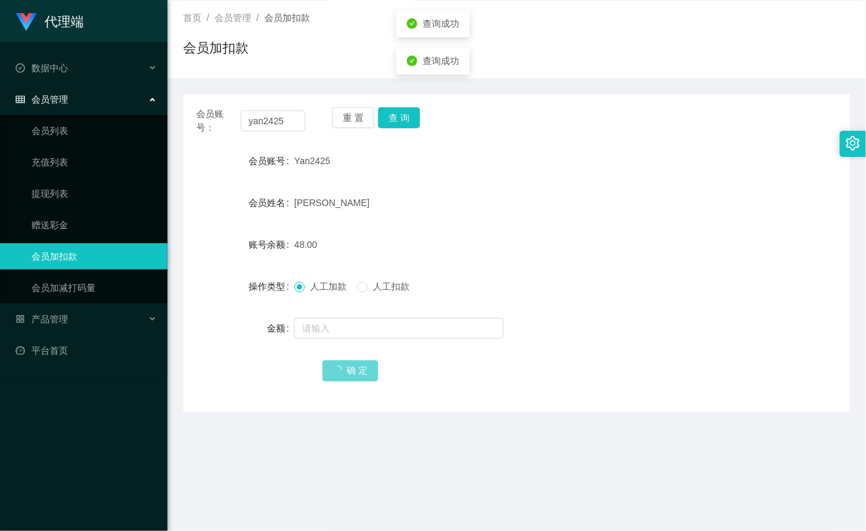
click at [546, 260] on form "会员账号 Yan2425 会员姓名 [PERSON_NAME] foo 账号余额 48.00 操作类型 人工加款 人工扣款 金额 确 定" at bounding box center [516, 266] width 667 height 236
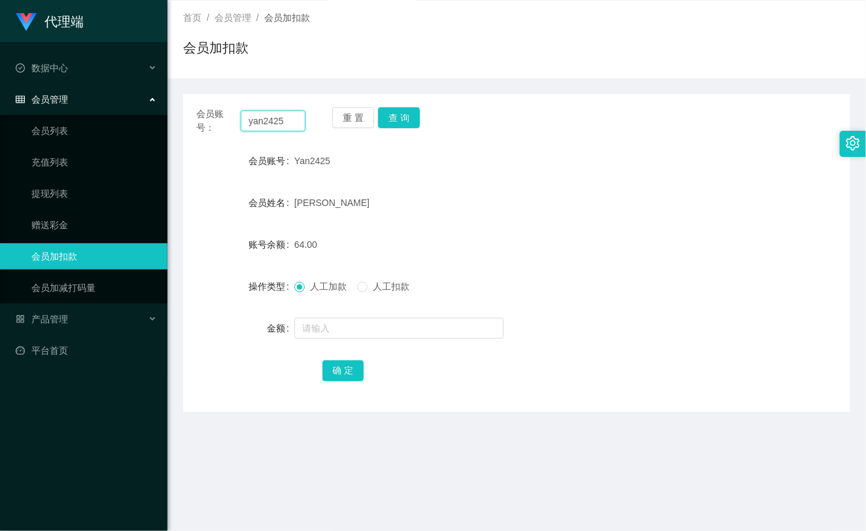
click at [272, 120] on input "yan2425" at bounding box center [273, 121] width 65 height 21
paste input "87711956"
type input "87711956"
click at [406, 111] on button "查 询" at bounding box center [399, 117] width 42 height 21
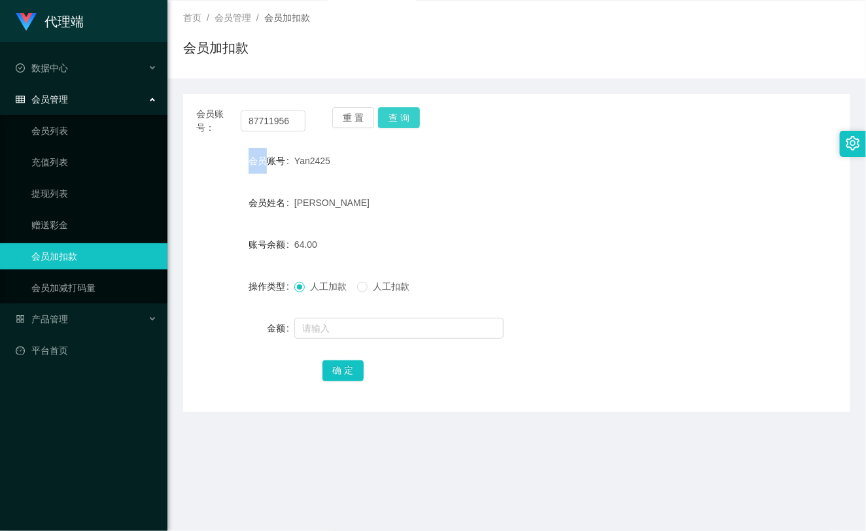
click at [406, 111] on div "重 置 查 询" at bounding box center [386, 120] width 109 height 27
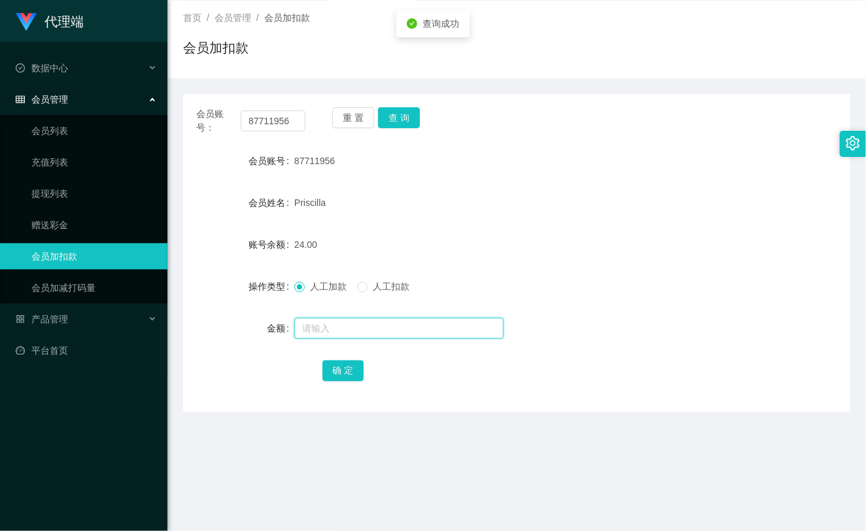
click at [383, 319] on input "text" at bounding box center [398, 328] width 209 height 21
type input "8"
click at [346, 366] on button "确 定" at bounding box center [344, 371] width 42 height 21
click at [544, 222] on form "会员账号 87711956 会员姓名 [PERSON_NAME] 账号余额 24.00 操作类型 人工加款 人工扣款 金额 确 定" at bounding box center [516, 266] width 667 height 236
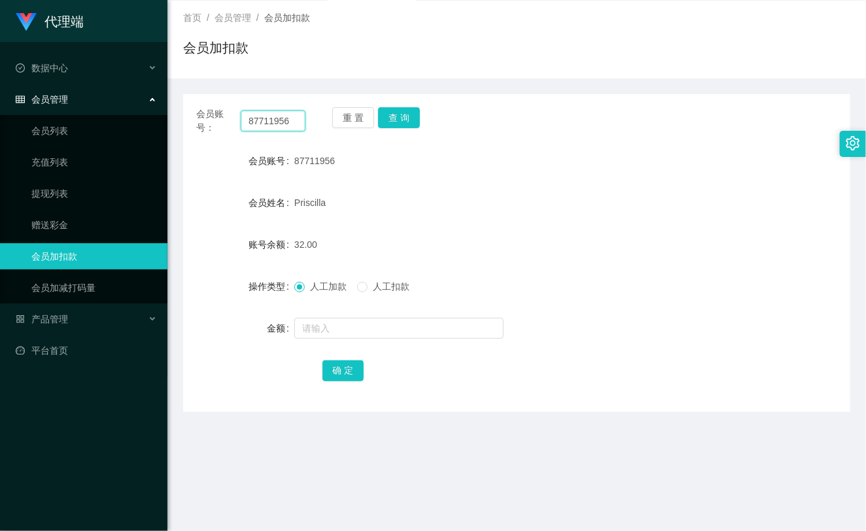
click at [282, 116] on input "87711956" at bounding box center [273, 121] width 65 height 21
drag, startPoint x: 282, startPoint y: 116, endPoint x: 312, endPoint y: 130, distance: 32.8
click at [282, 118] on input "87711956" at bounding box center [273, 121] width 65 height 21
paste input "jhon32"
type input "jhon32"
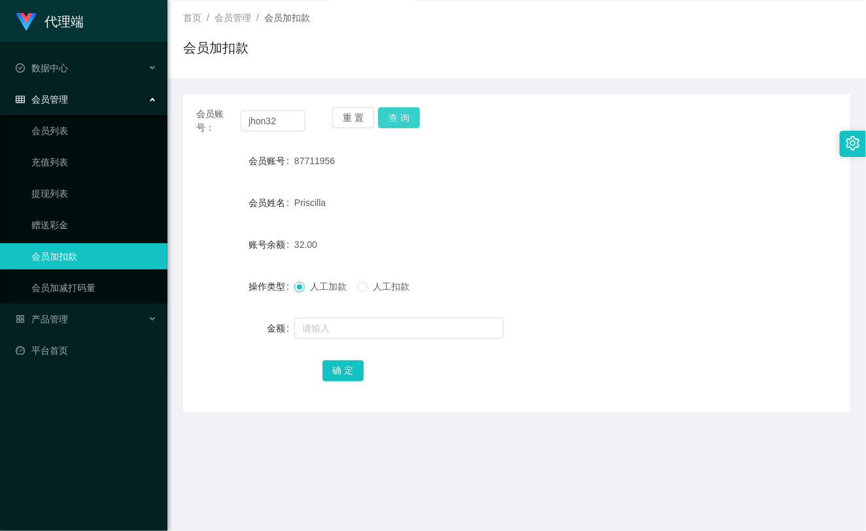
click at [404, 119] on button "查 询" at bounding box center [399, 117] width 42 height 21
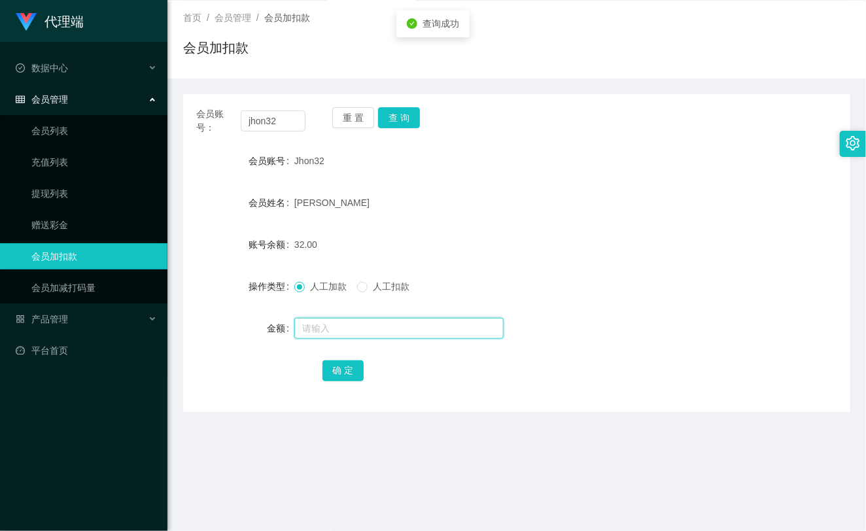
drag, startPoint x: 375, startPoint y: 329, endPoint x: 382, endPoint y: 308, distance: 22.1
click at [375, 327] on input "text" at bounding box center [398, 328] width 209 height 21
type input "8"
drag, startPoint x: 329, startPoint y: 368, endPoint x: 335, endPoint y: 364, distance: 7.5
click at [329, 368] on button "确 定" at bounding box center [344, 371] width 42 height 21
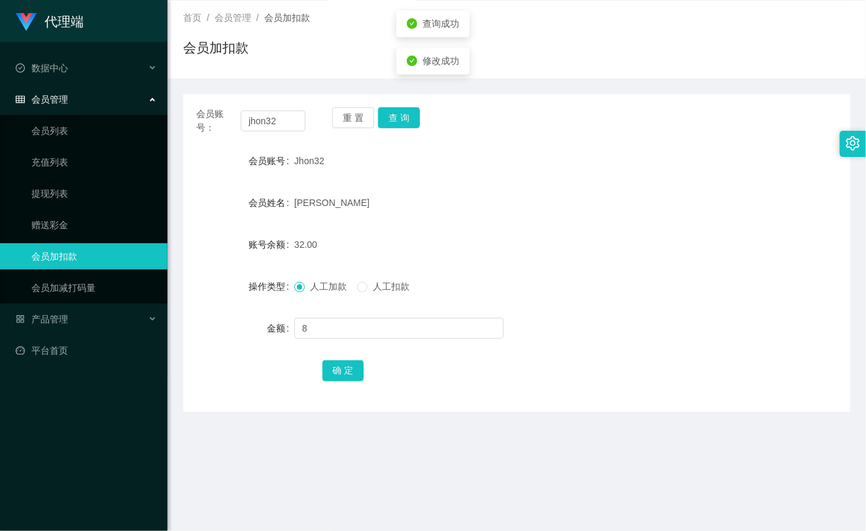
drag, startPoint x: 507, startPoint y: 225, endPoint x: 535, endPoint y: 214, distance: 30.9
click at [508, 224] on form "会员账号 Jhon32 会员姓名 [PERSON_NAME] 账号余额 32.00 操作类型 人工加款 人工扣款 金额 8 确 定" at bounding box center [516, 266] width 667 height 236
click at [416, 110] on button "查 询" at bounding box center [399, 117] width 42 height 21
drag, startPoint x: 416, startPoint y: 110, endPoint x: 408, endPoint y: 118, distance: 11.1
click at [416, 111] on button "查 询" at bounding box center [399, 117] width 42 height 21
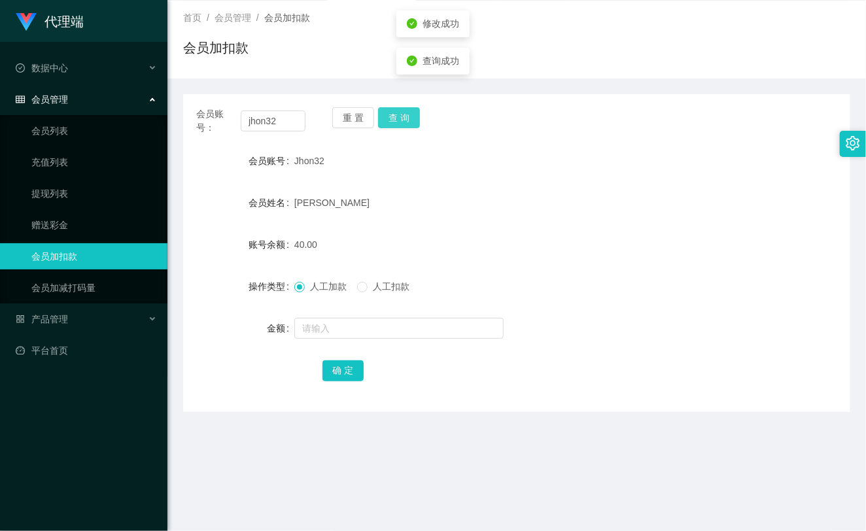
click at [408, 118] on button "查 询" at bounding box center [399, 117] width 42 height 21
click at [67, 193] on link "提现列表" at bounding box center [94, 194] width 126 height 26
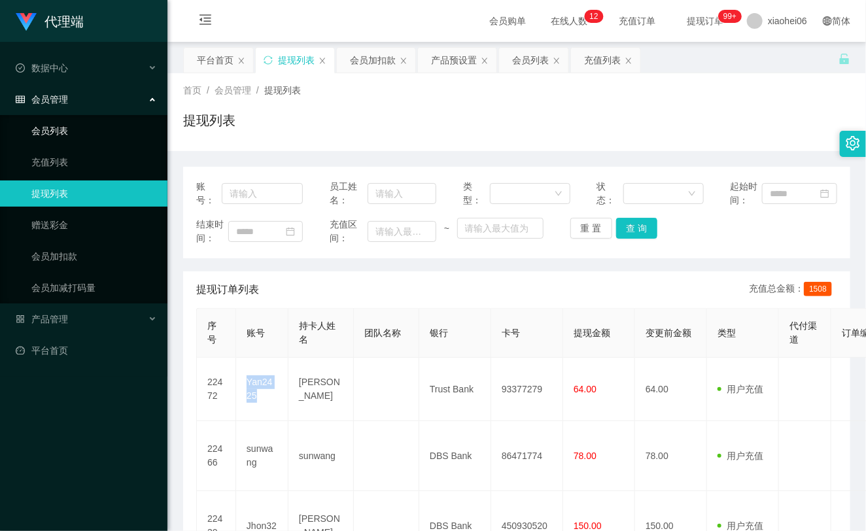
click at [75, 120] on link "会员列表" at bounding box center [94, 131] width 126 height 26
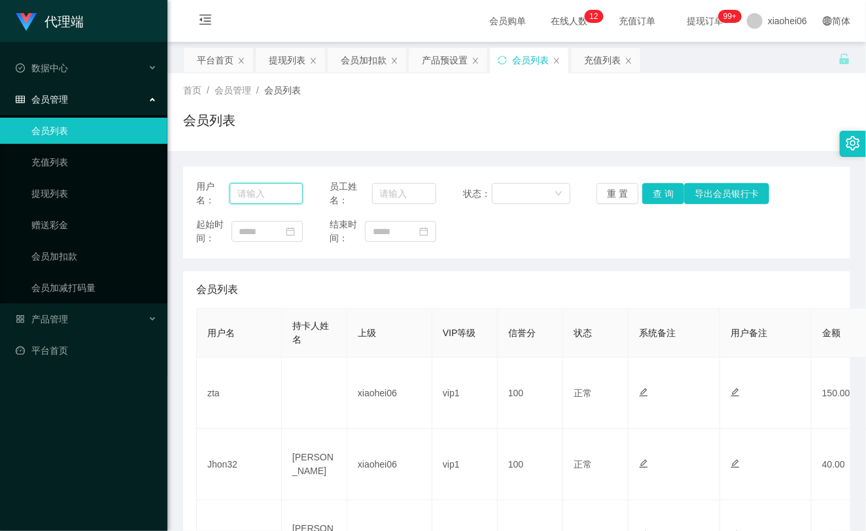
click at [258, 188] on input "text" at bounding box center [267, 193] width 74 height 21
paste input "Yan2425"
type input "Yan2425"
drag, startPoint x: 661, startPoint y: 194, endPoint x: 665, endPoint y: 177, distance: 17.5
click at [661, 194] on button "查 询" at bounding box center [664, 193] width 42 height 21
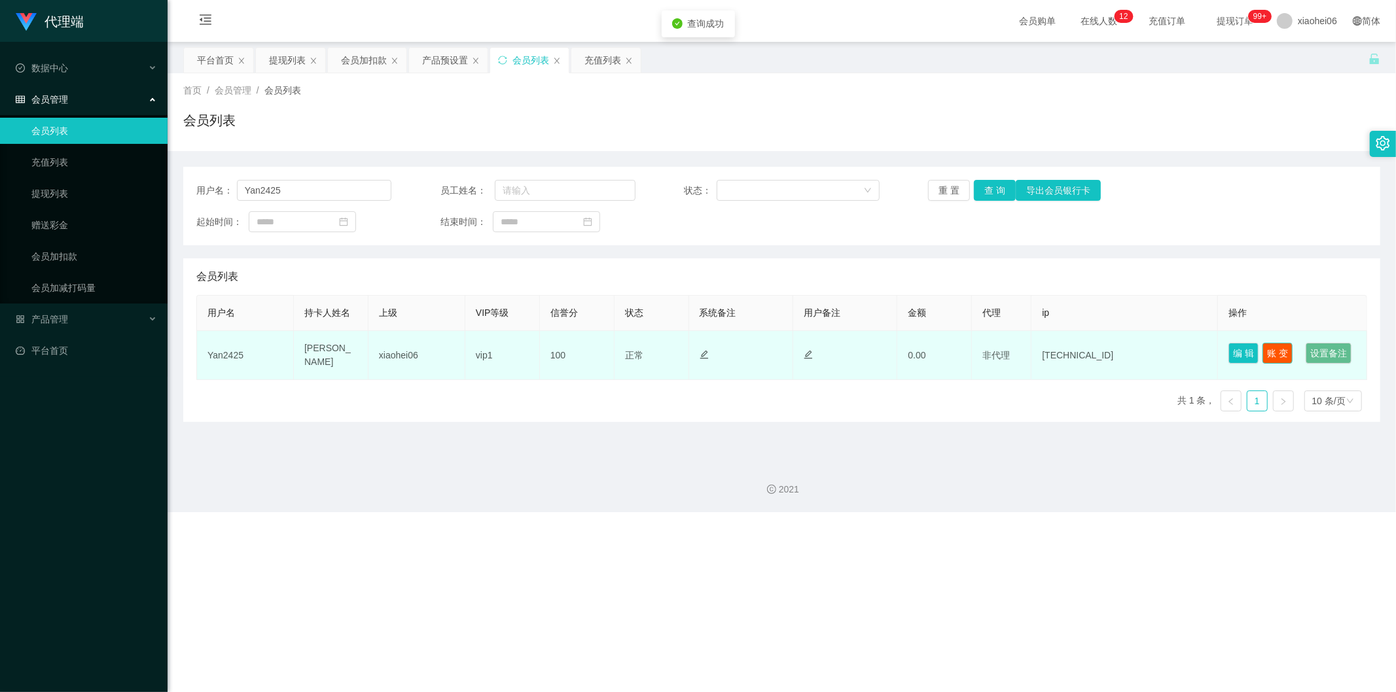
click at [1279, 350] on button "账 变" at bounding box center [1277, 353] width 30 height 21
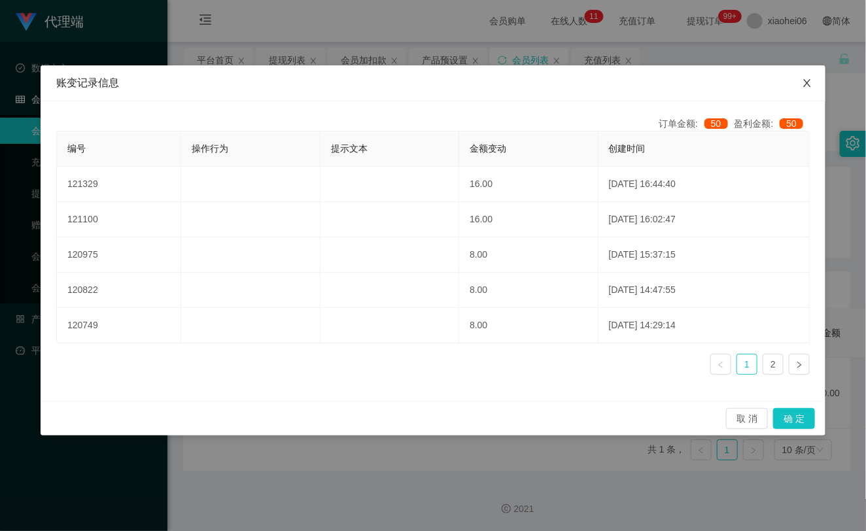
click at [811, 77] on span "Close" at bounding box center [807, 83] width 37 height 37
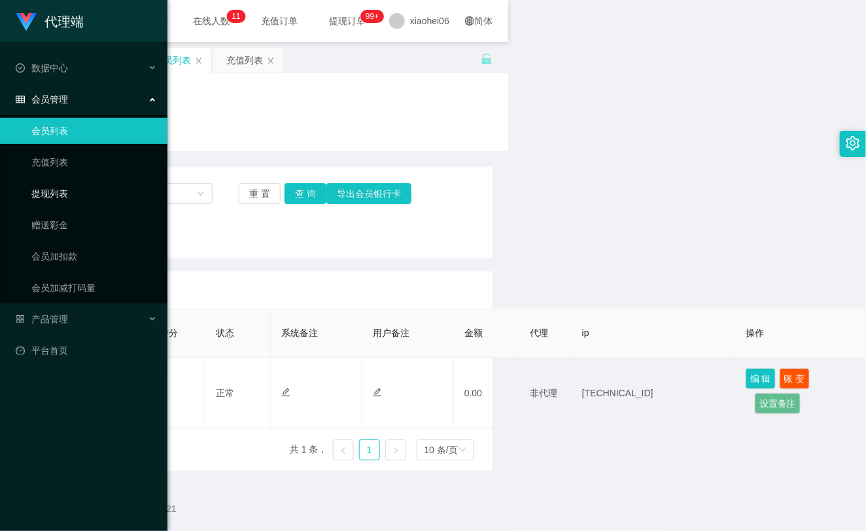
click at [70, 181] on link "提现列表" at bounding box center [94, 194] width 126 height 26
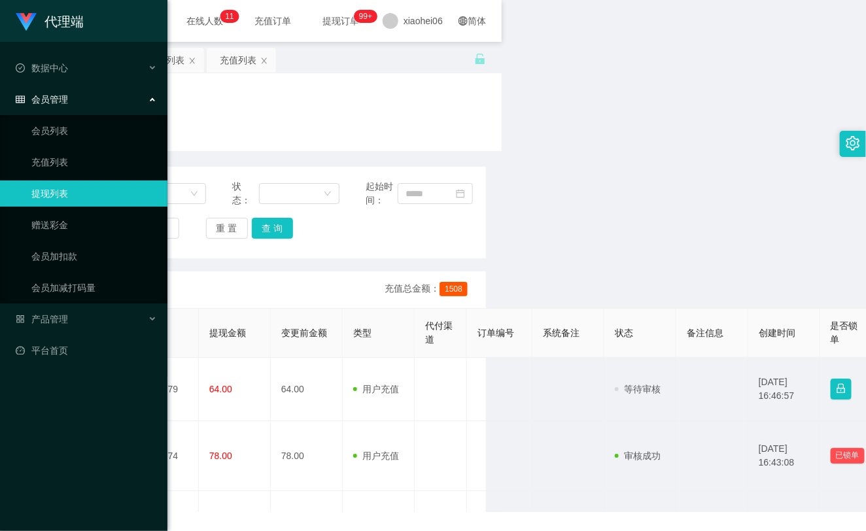
click at [63, 194] on link "提现列表" at bounding box center [94, 194] width 126 height 26
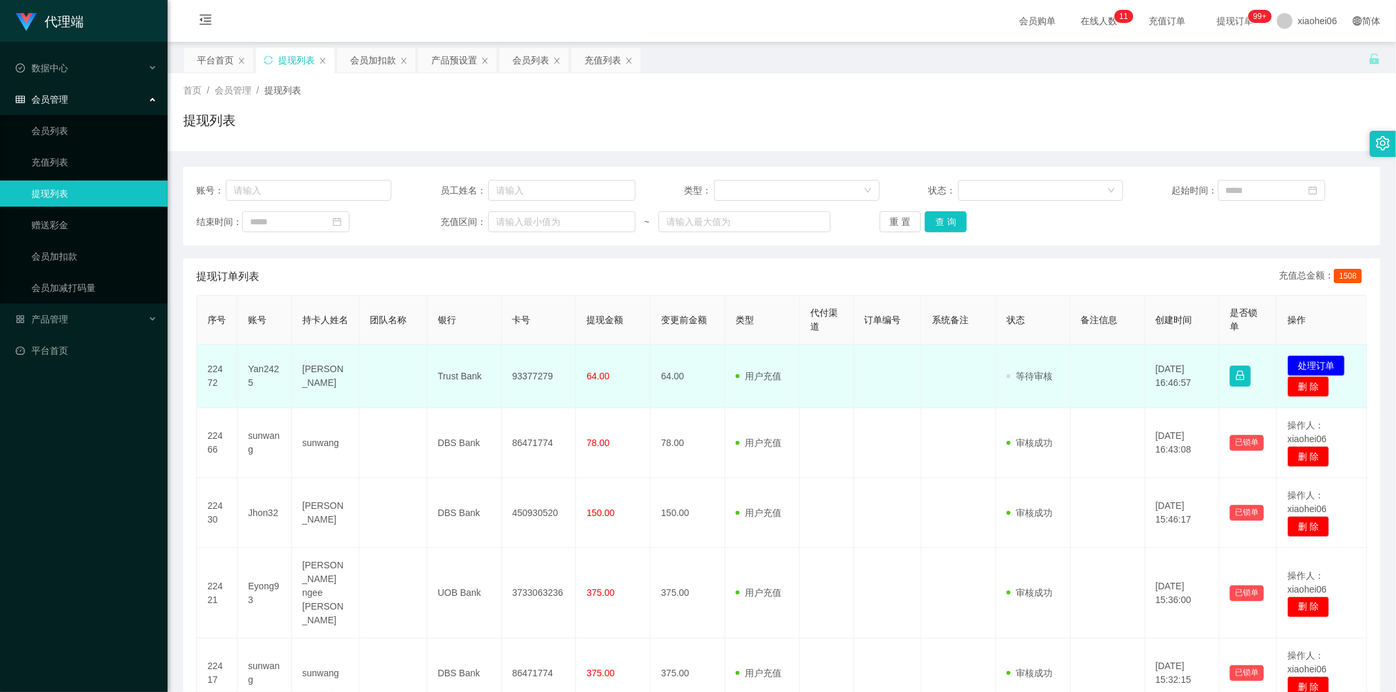
click at [660, 376] on td "64.00" at bounding box center [687, 376] width 75 height 63
click at [597, 377] on span "64.00" at bounding box center [597, 376] width 23 height 10
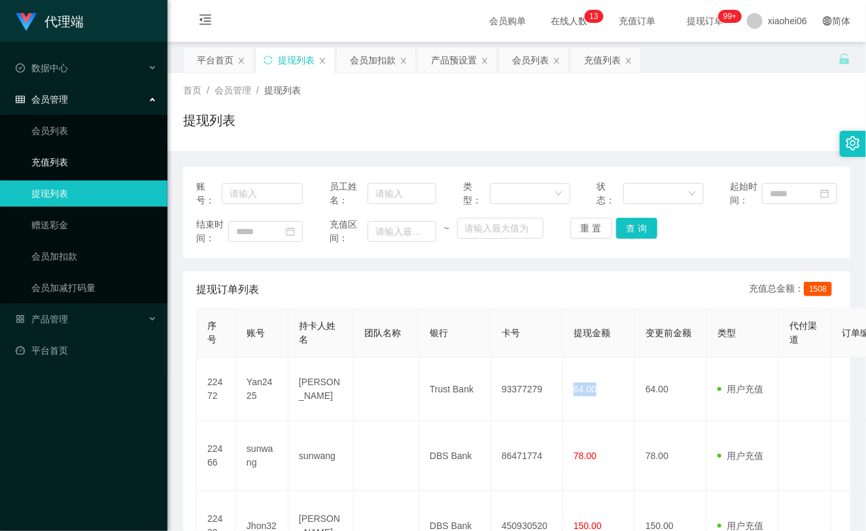
click at [69, 166] on link "充值列表" at bounding box center [94, 162] width 126 height 26
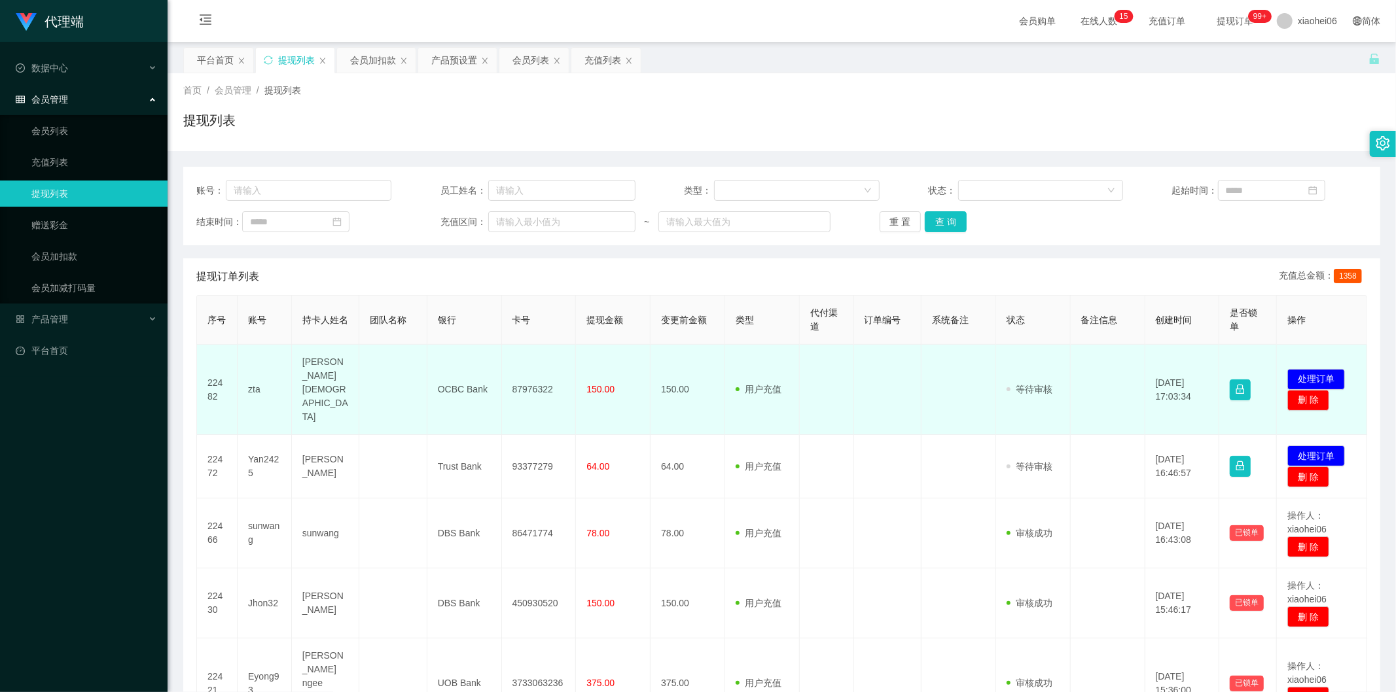
click at [872, 388] on td at bounding box center [887, 390] width 67 height 90
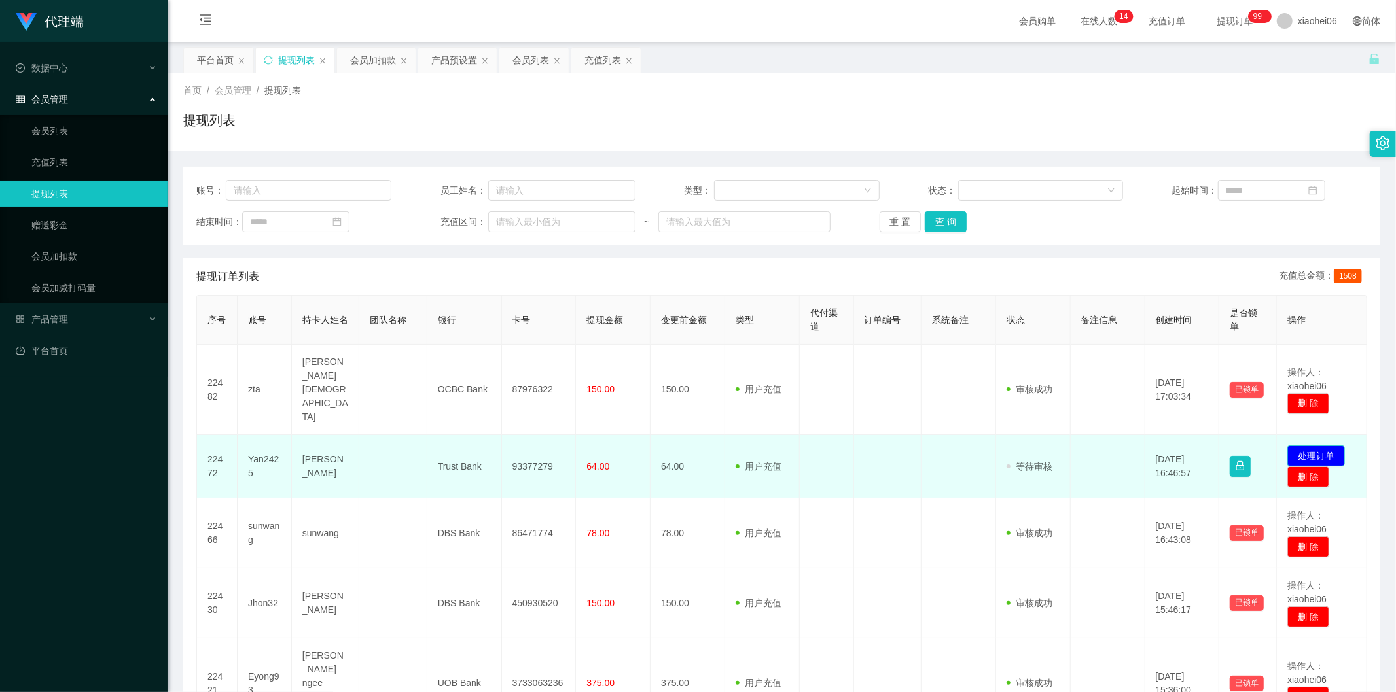
click at [1313, 446] on button "处理订单" at bounding box center [1316, 456] width 58 height 21
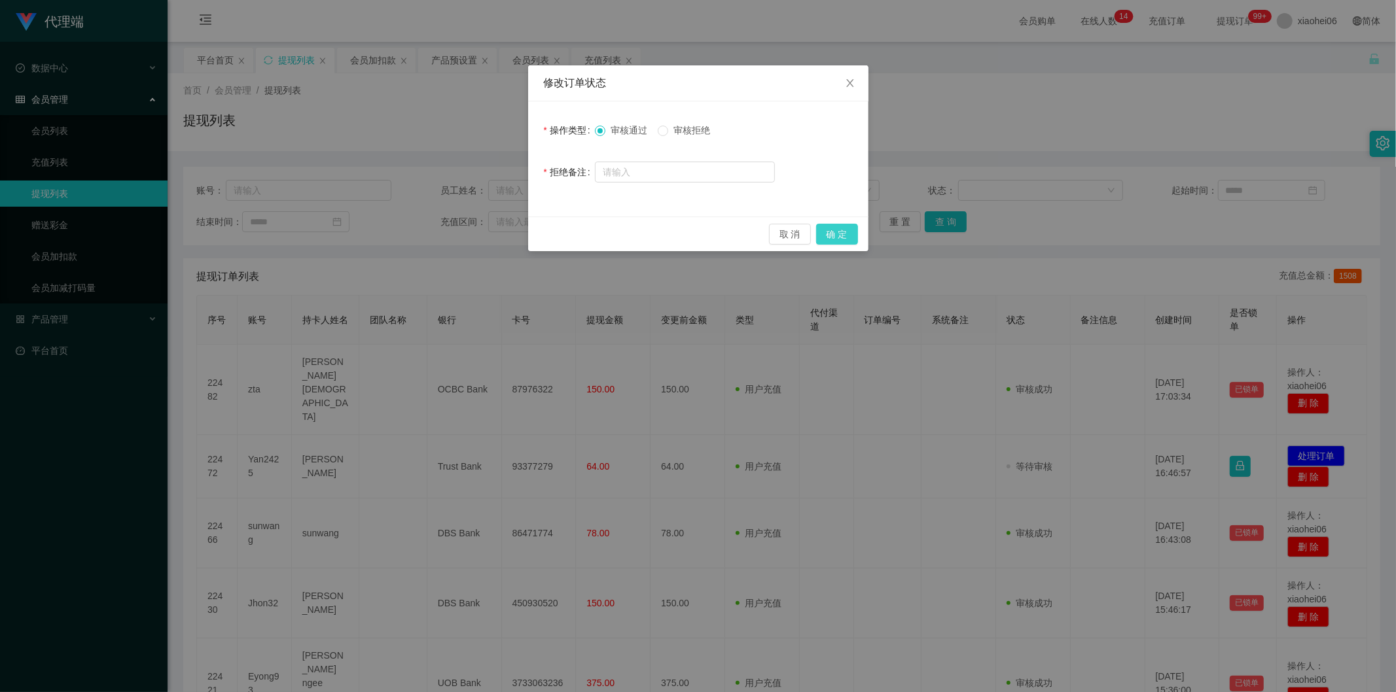
click at [828, 230] on button "确 定" at bounding box center [837, 234] width 42 height 21
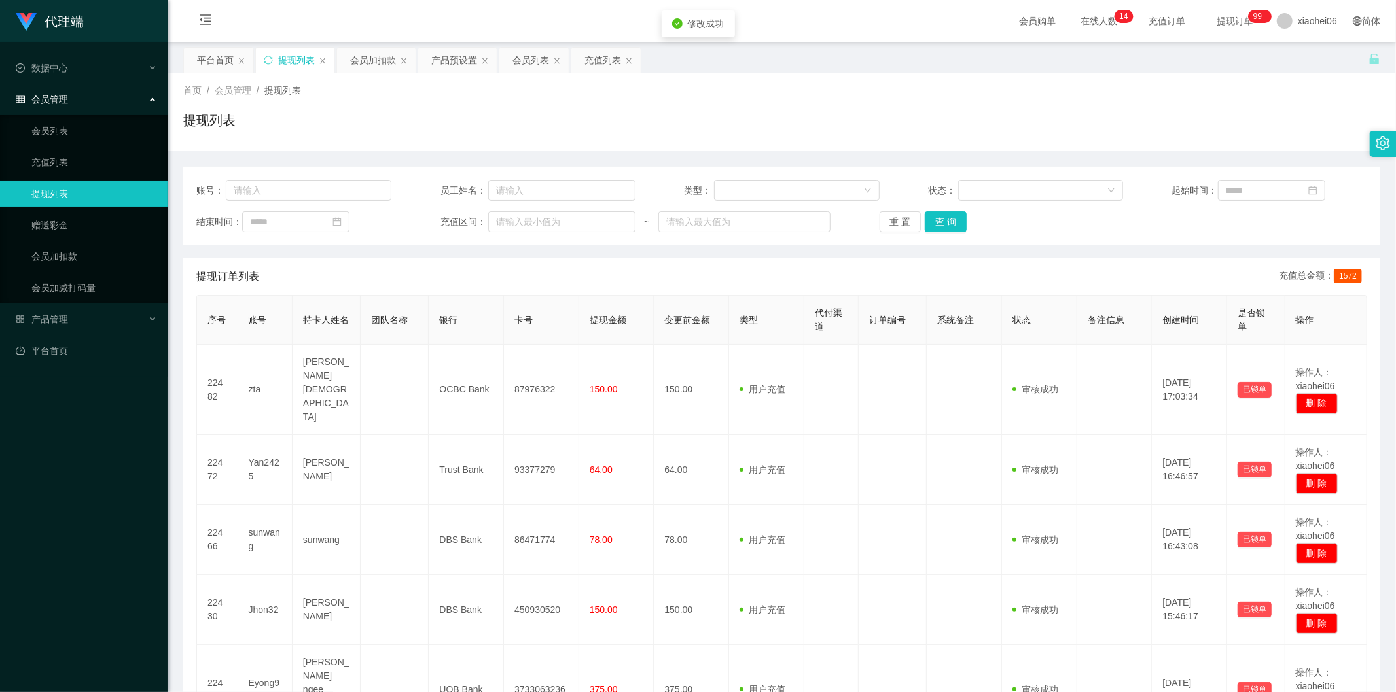
click at [914, 347] on td at bounding box center [893, 390] width 68 height 90
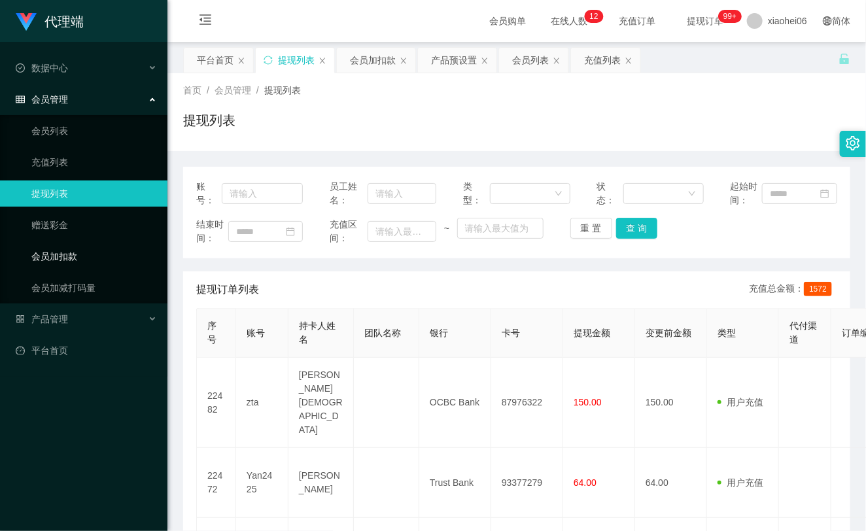
click at [50, 244] on link "会员加扣款" at bounding box center [94, 256] width 126 height 26
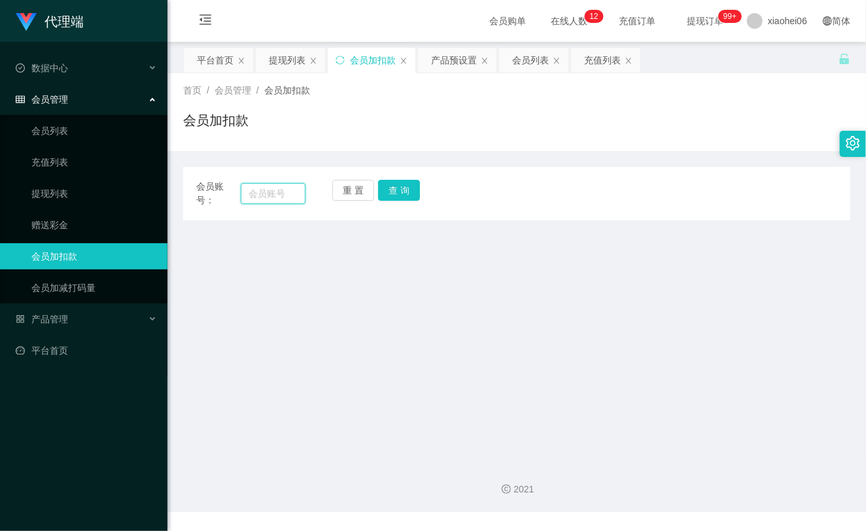
drag, startPoint x: 269, startPoint y: 197, endPoint x: 279, endPoint y: 194, distance: 10.2
click at [269, 197] on input "text" at bounding box center [273, 193] width 65 height 21
paste input "Chuachaiyu11"
type input "Chuachaiyu11"
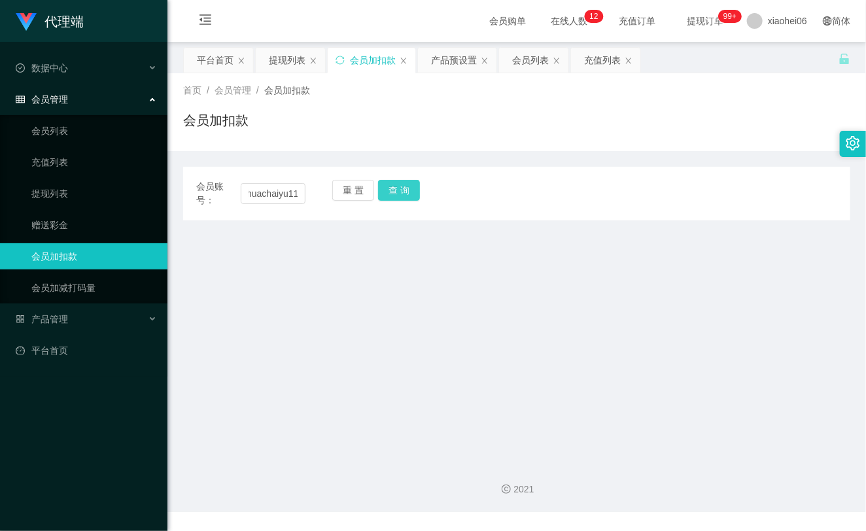
click at [407, 198] on button "查 询" at bounding box center [399, 190] width 42 height 21
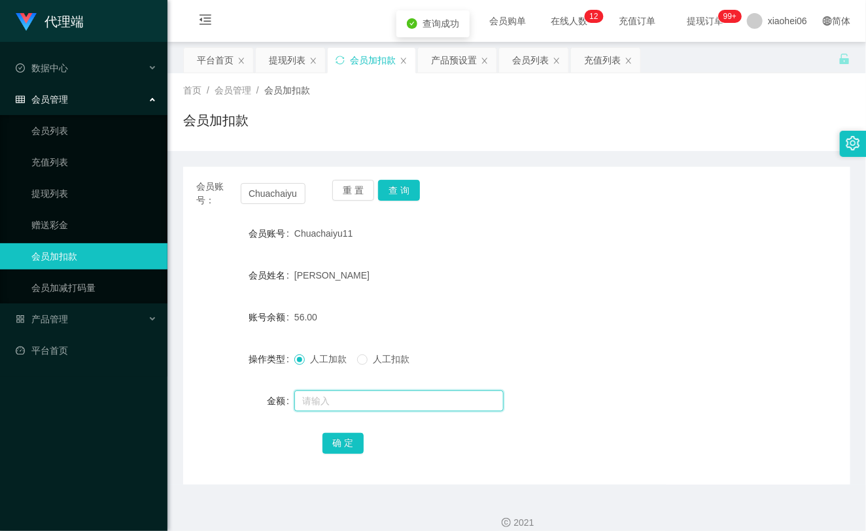
click at [344, 399] on input "text" at bounding box center [398, 401] width 209 height 21
type input "24"
click at [350, 444] on button "确 定" at bounding box center [344, 443] width 42 height 21
click at [72, 192] on link "提现列表" at bounding box center [94, 194] width 126 height 26
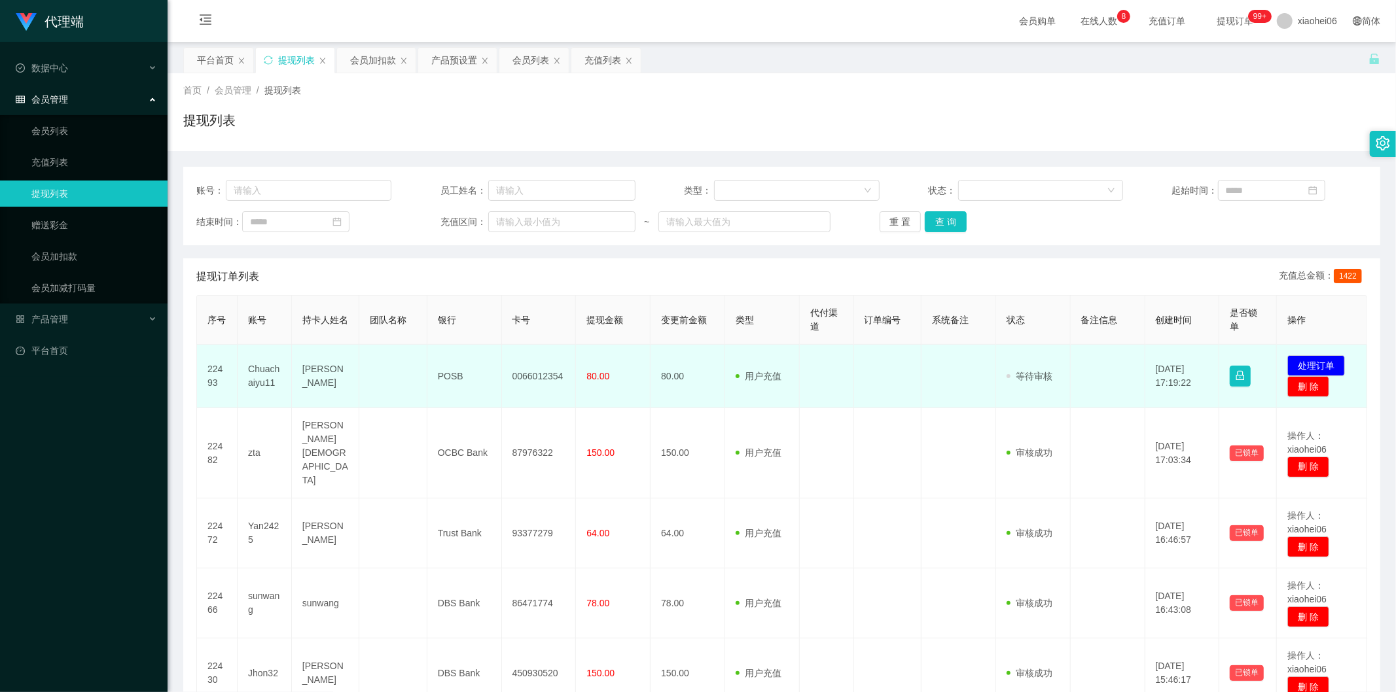
click at [254, 369] on td "Chuachaiyu11" at bounding box center [265, 376] width 54 height 63
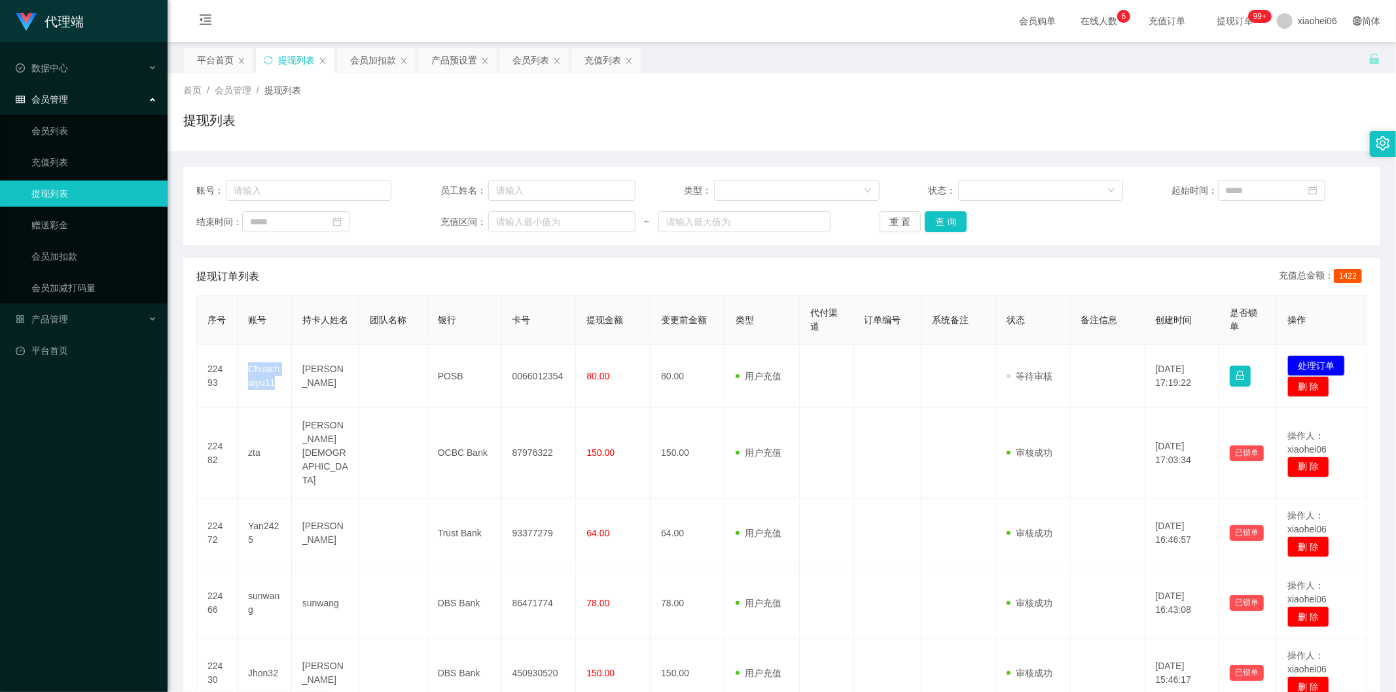
copy td "Chuachaiyu11"
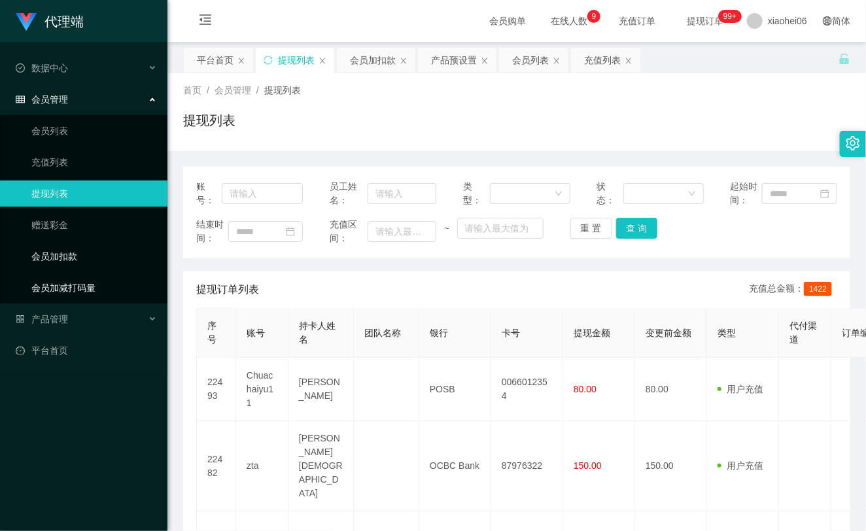
click at [52, 260] on link "会员加扣款" at bounding box center [94, 256] width 126 height 26
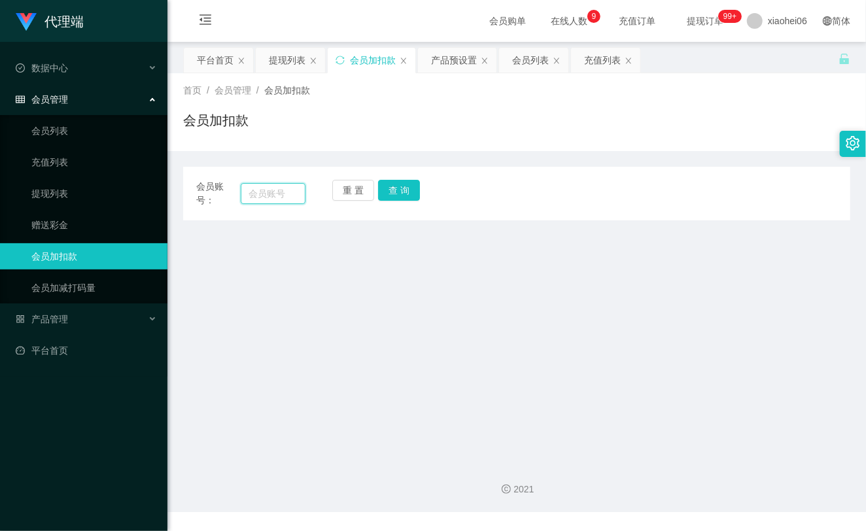
click at [298, 197] on input "text" at bounding box center [273, 193] width 65 height 21
paste input "87711956"
type input "87711956"
click at [423, 198] on div "重 置 查 询" at bounding box center [386, 193] width 109 height 27
click at [403, 192] on button "查 询" at bounding box center [399, 190] width 42 height 21
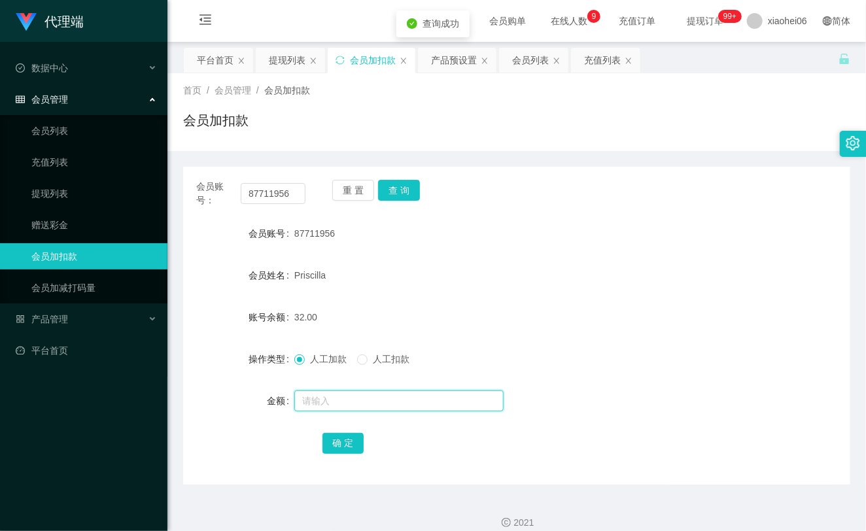
click at [341, 401] on input "text" at bounding box center [398, 401] width 209 height 21
type input "8"
drag, startPoint x: 337, startPoint y: 445, endPoint x: 380, endPoint y: 408, distance: 57.1
click at [337, 443] on button "确 定" at bounding box center [344, 443] width 42 height 21
click at [489, 300] on form "会员账号 87711956 会员姓名 Priscilla 账号余额 32.00 操作类型 人工加款 人工扣款 金额 8 确 定" at bounding box center [516, 339] width 667 height 236
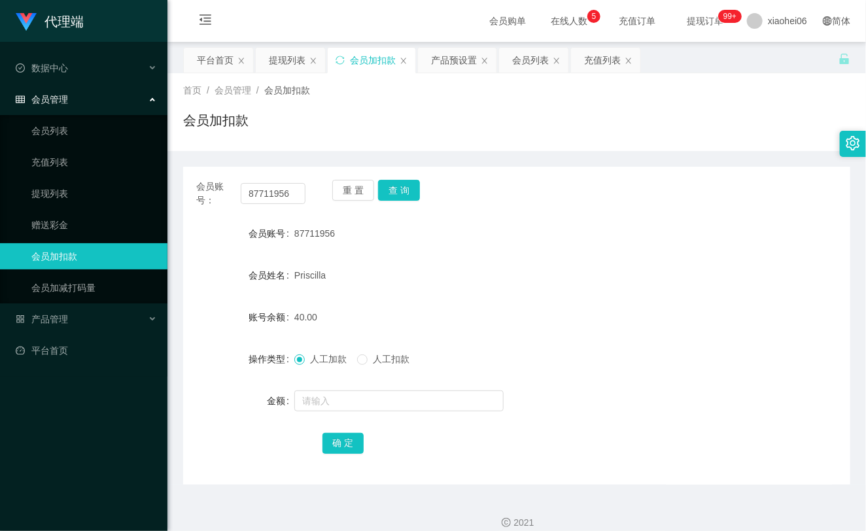
click at [42, 210] on ul "会员列表 充值列表 提现列表 赠送彩金 会员加扣款 会员加减打码量" at bounding box center [84, 209] width 168 height 188
click at [51, 204] on link "提现列表" at bounding box center [94, 194] width 126 height 26
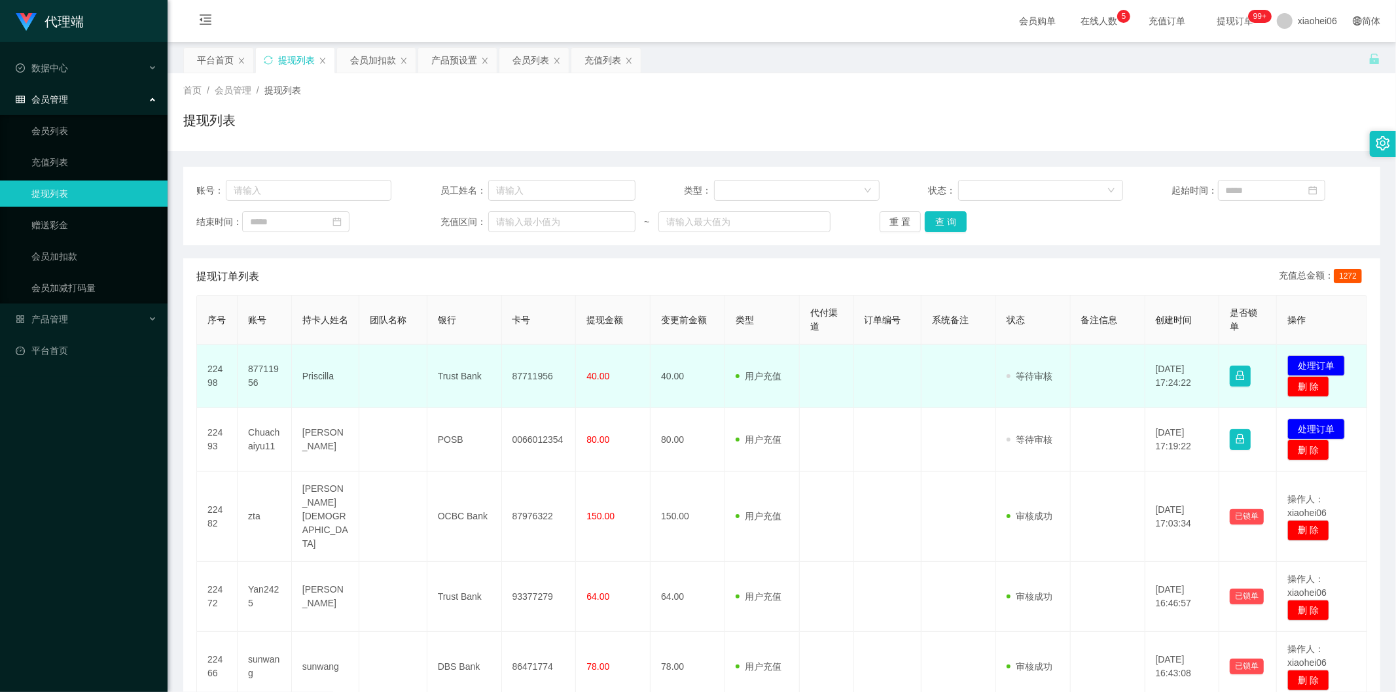
click at [260, 368] on td "87711956" at bounding box center [265, 376] width 54 height 63
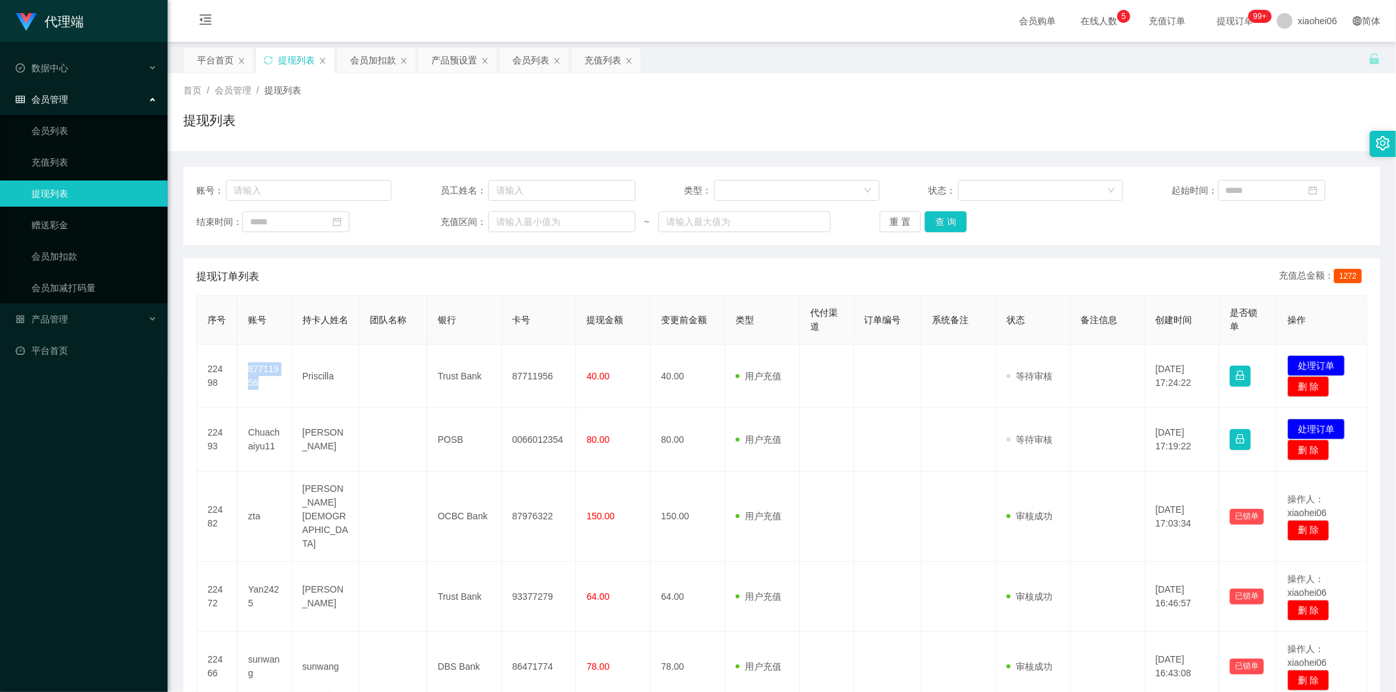
copy td "87711956"
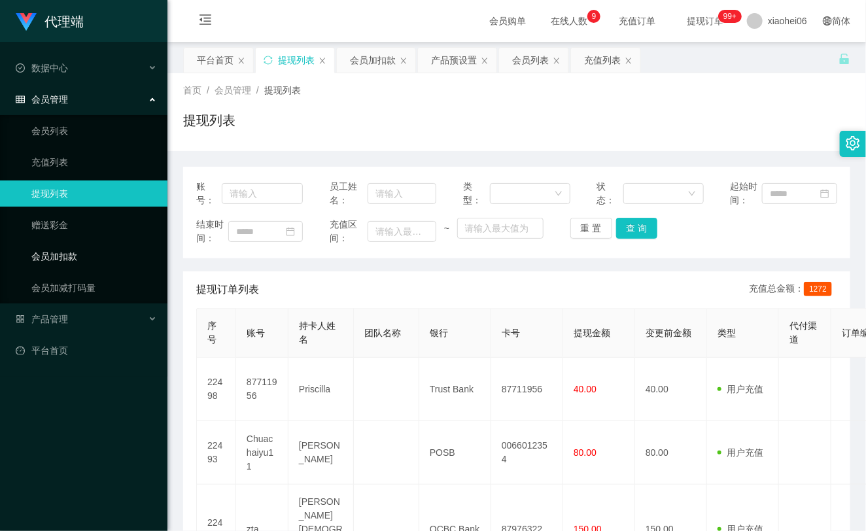
click at [101, 249] on link "会员加扣款" at bounding box center [94, 256] width 126 height 26
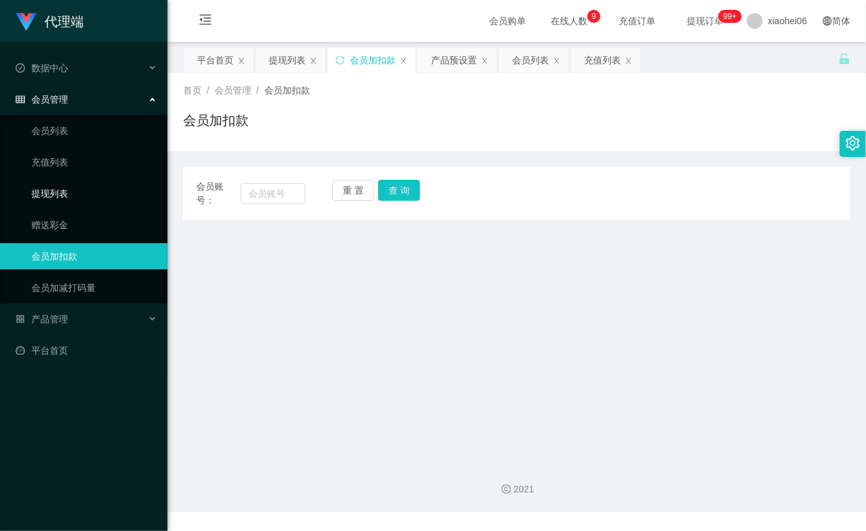
click at [79, 190] on link "提现列表" at bounding box center [94, 194] width 126 height 26
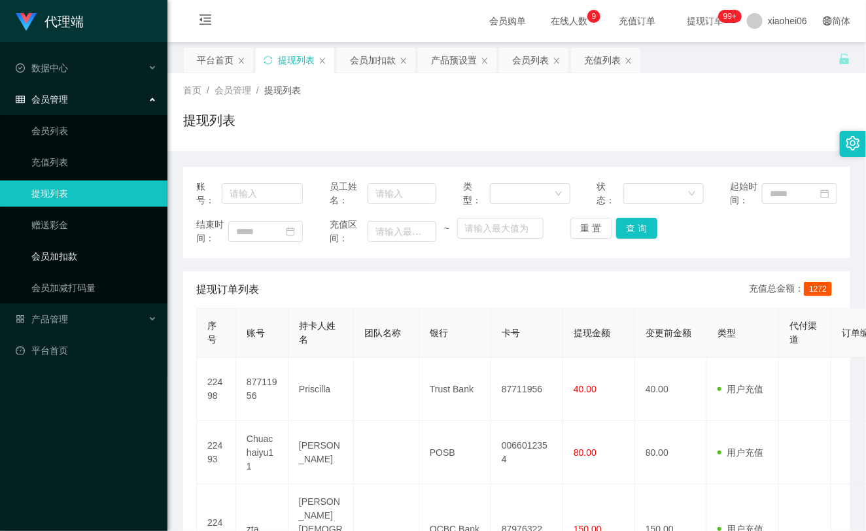
click at [73, 250] on link "会员加扣款" at bounding box center [94, 256] width 126 height 26
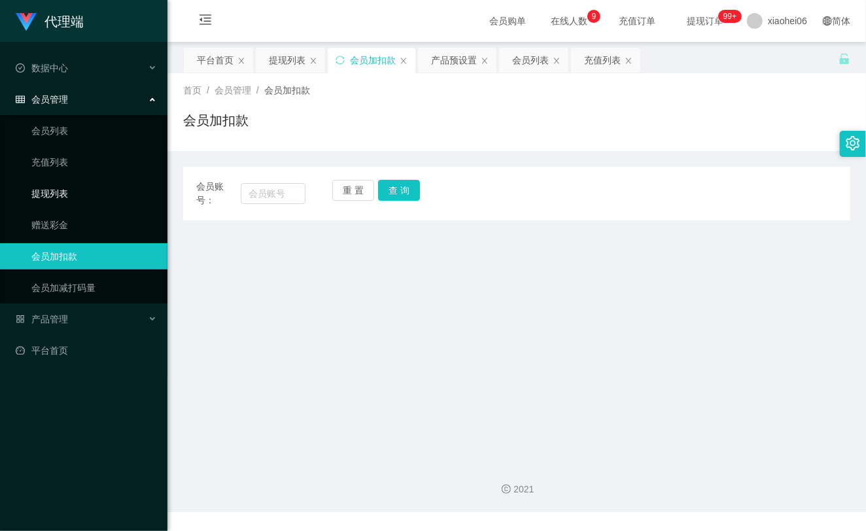
click at [69, 187] on link "提现列表" at bounding box center [94, 194] width 126 height 26
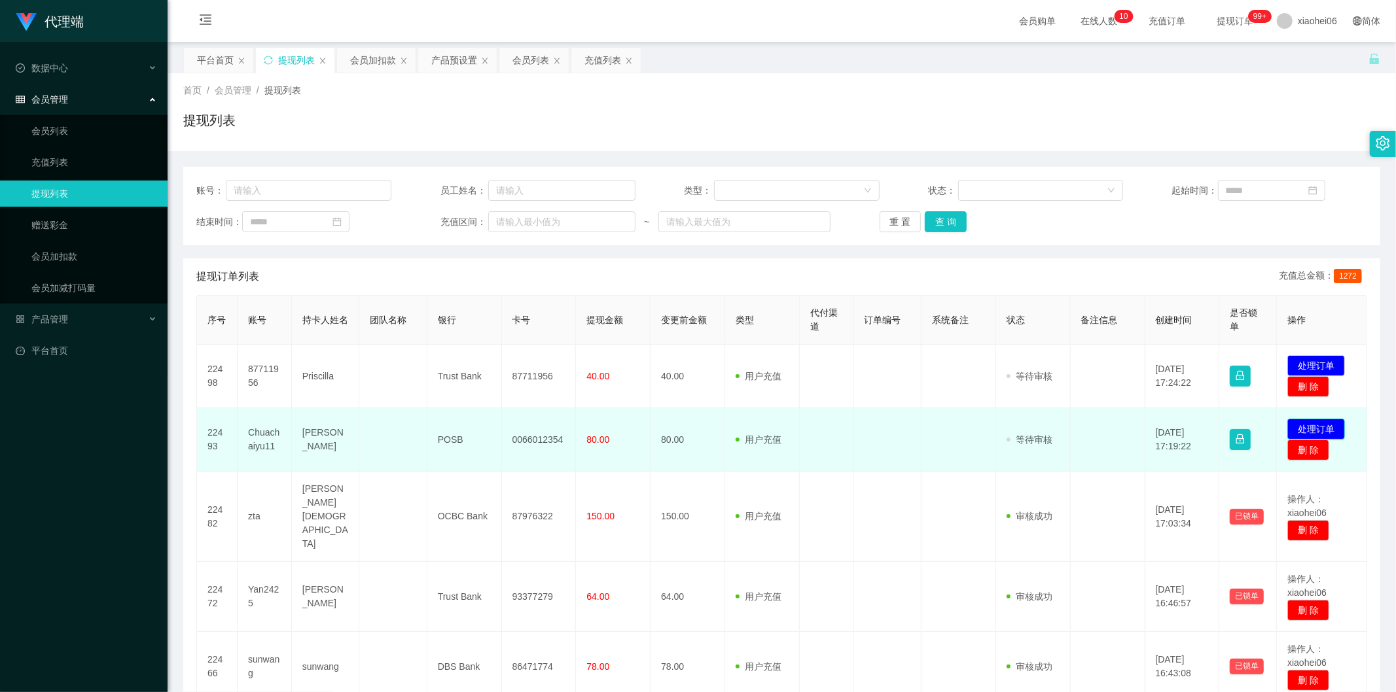
drag, startPoint x: 0, startPoint y: 0, endPoint x: 1312, endPoint y: 427, distance: 1379.9
click at [1312, 427] on button "处理订单" at bounding box center [1316, 429] width 58 height 21
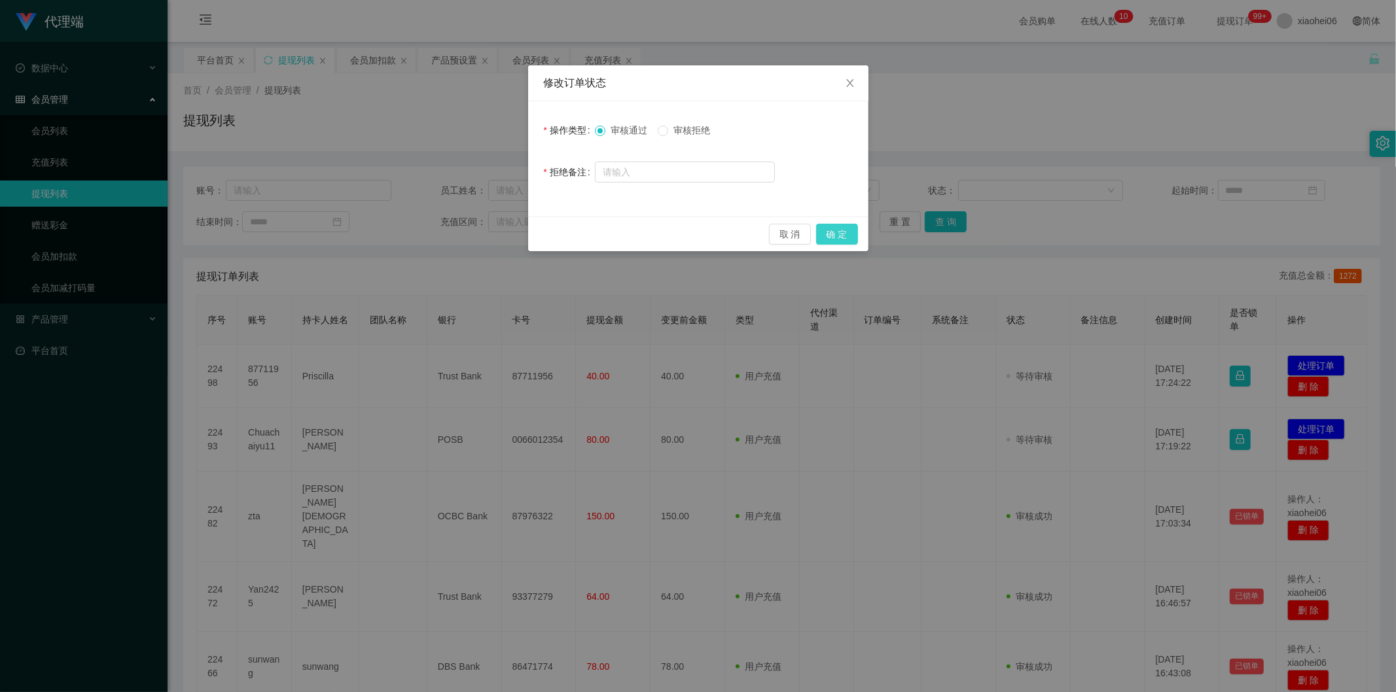
click at [832, 234] on button "确 定" at bounding box center [837, 234] width 42 height 21
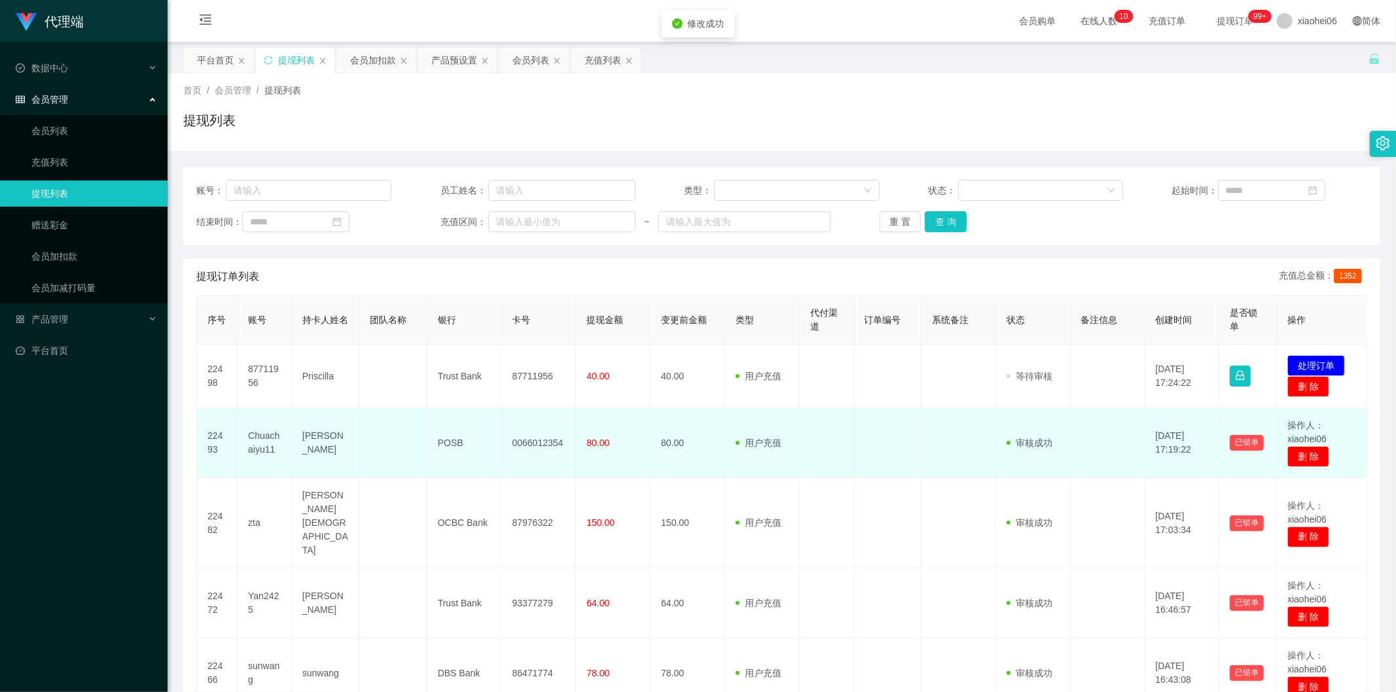
click at [763, 424] on td "用户充值 人工扣款" at bounding box center [762, 443] width 75 height 70
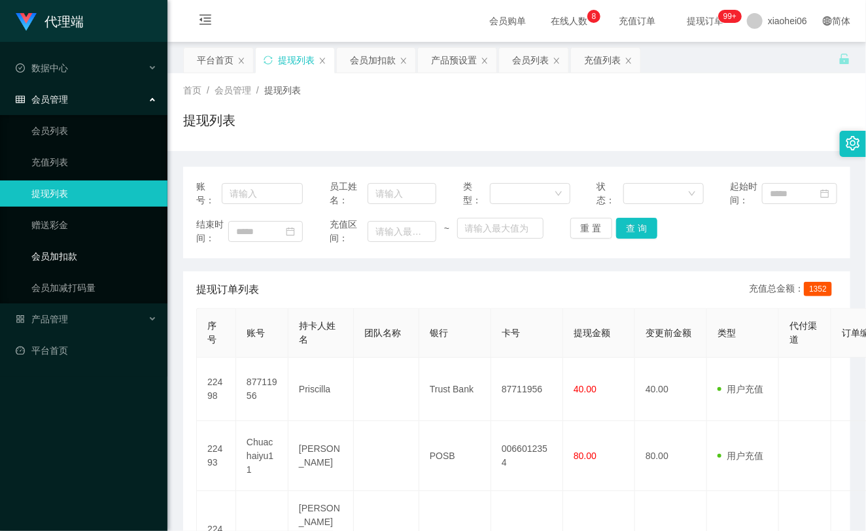
click at [47, 253] on link "会员加扣款" at bounding box center [94, 256] width 126 height 26
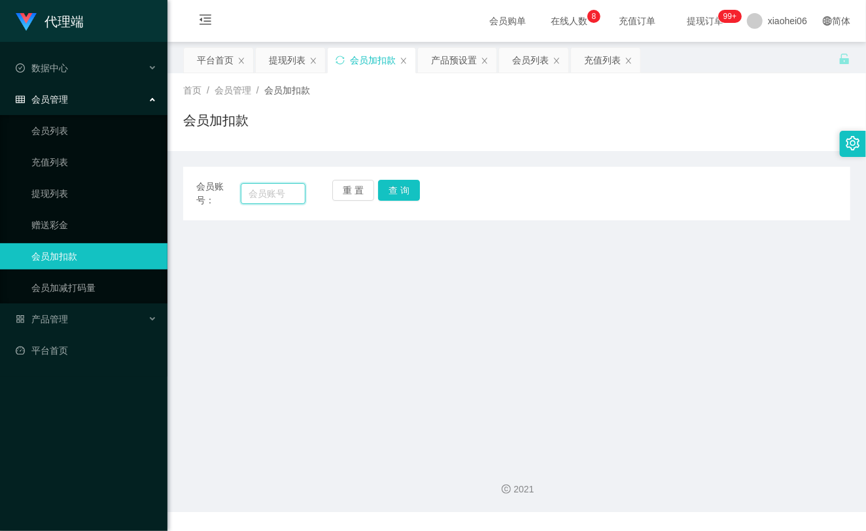
click at [276, 200] on input "text" at bounding box center [273, 193] width 65 height 21
paste input "Chuachaiyu11"
type input "Chuachaiyu11"
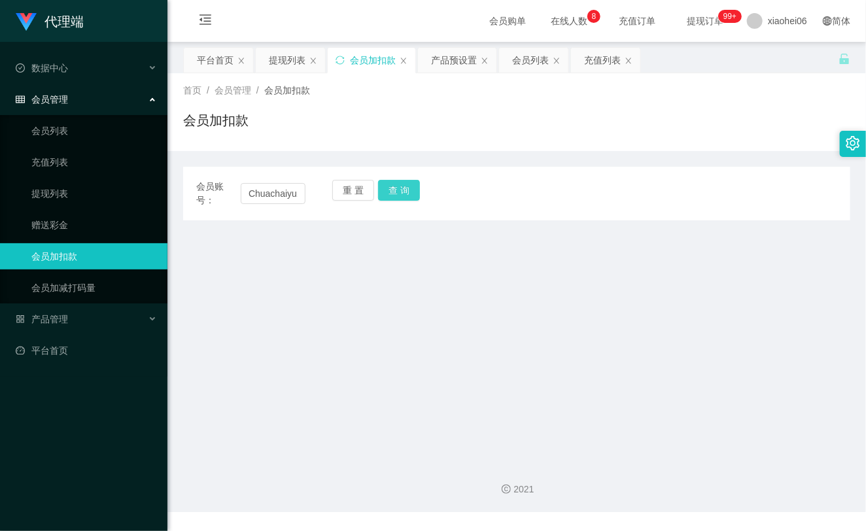
click at [406, 190] on button "查 询" at bounding box center [399, 190] width 42 height 21
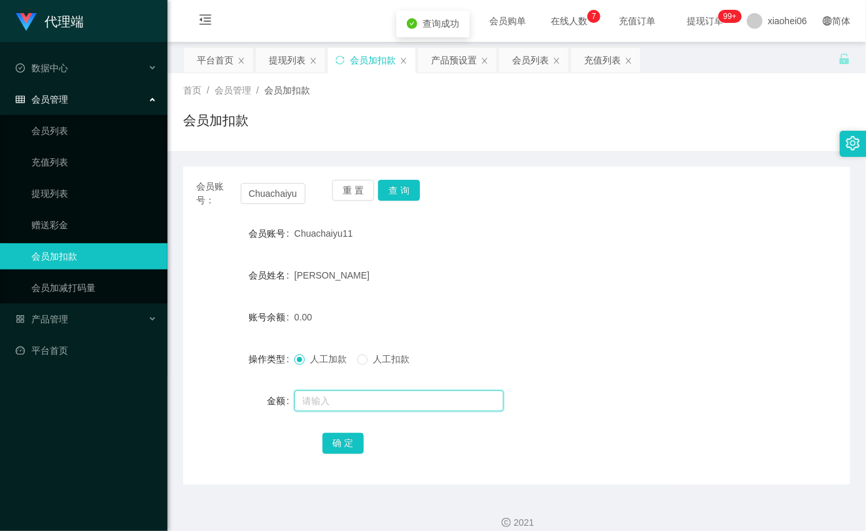
click at [357, 393] on input "text" at bounding box center [398, 401] width 209 height 21
type input "8"
click at [349, 440] on button "确 定" at bounding box center [344, 443] width 42 height 21
click at [431, 322] on div "0.00" at bounding box center [488, 317] width 389 height 26
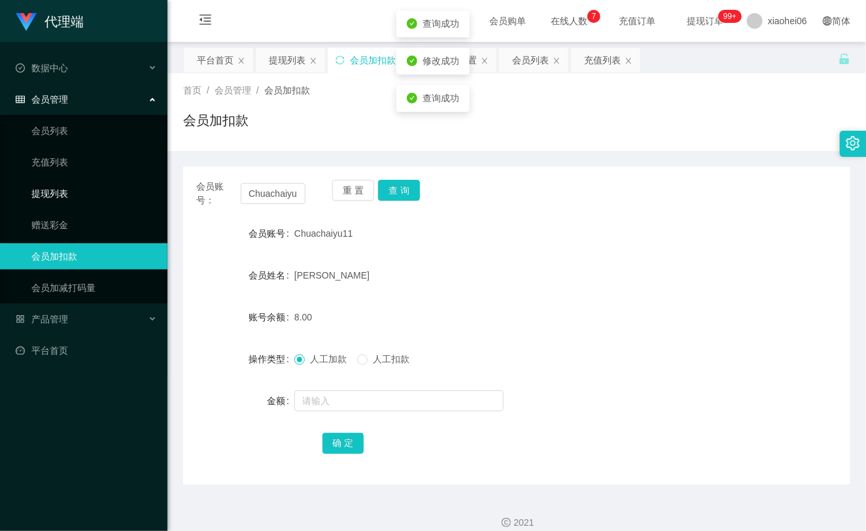
click at [73, 186] on link "提现列表" at bounding box center [94, 194] width 126 height 26
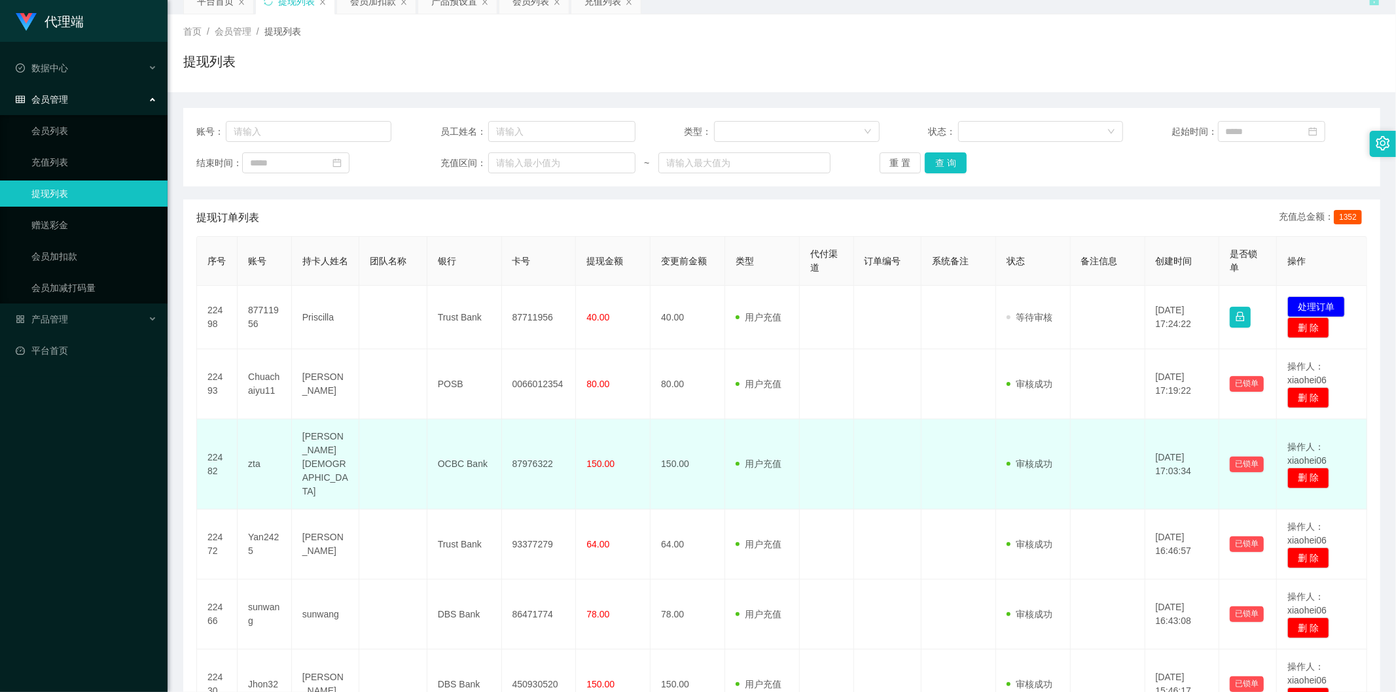
scroll to position [73, 0]
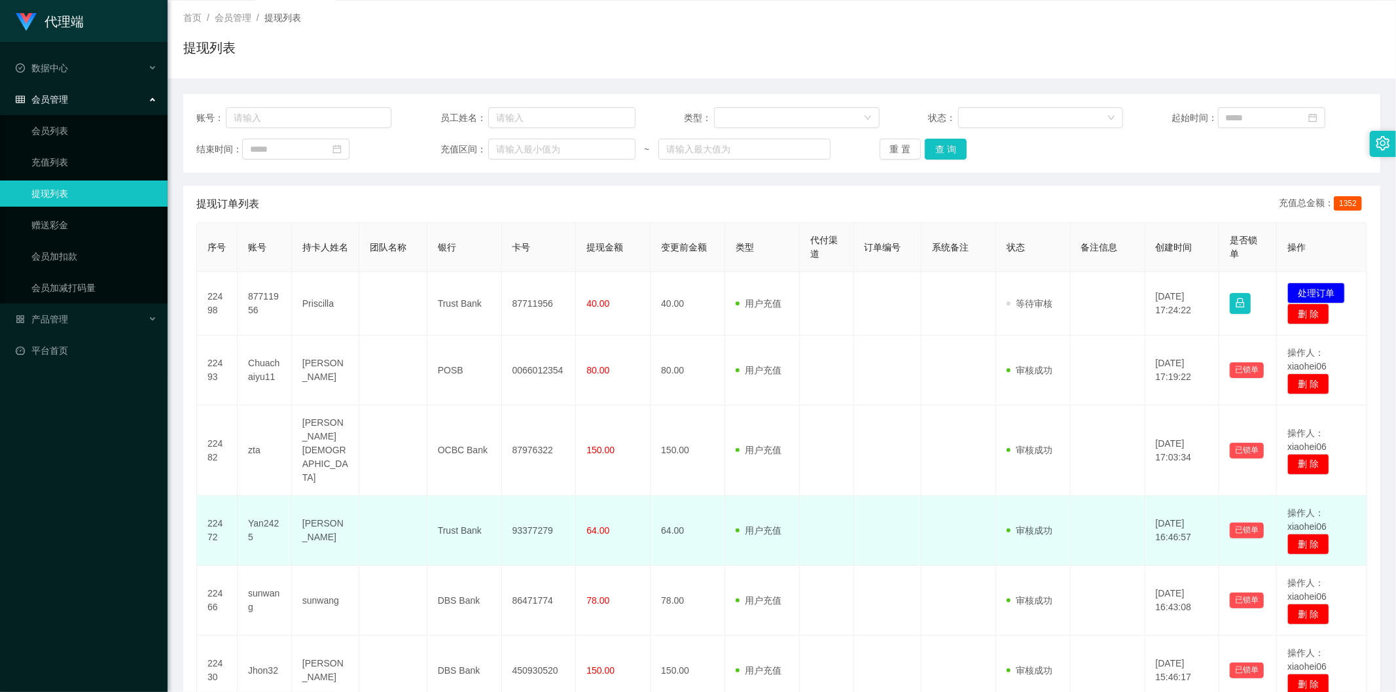
click at [623, 510] on td "64.00" at bounding box center [613, 531] width 75 height 70
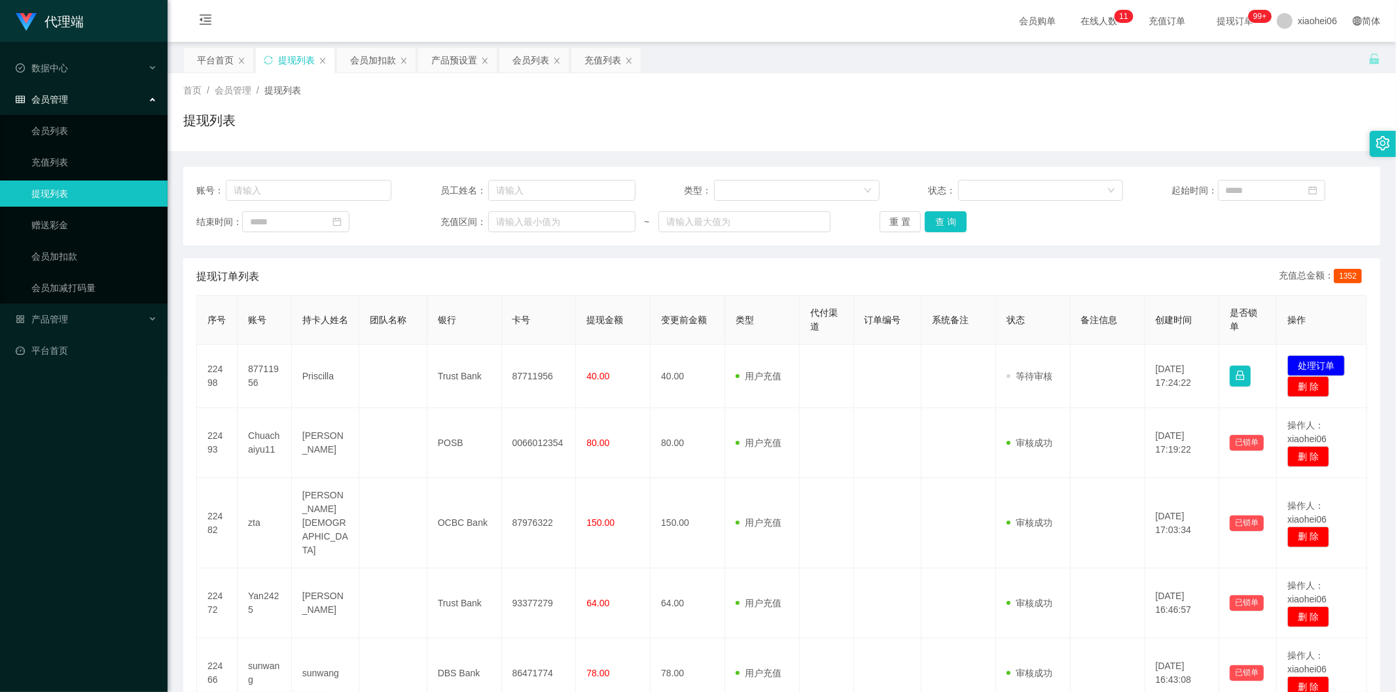
click at [753, 329] on th "类型" at bounding box center [762, 320] width 75 height 49
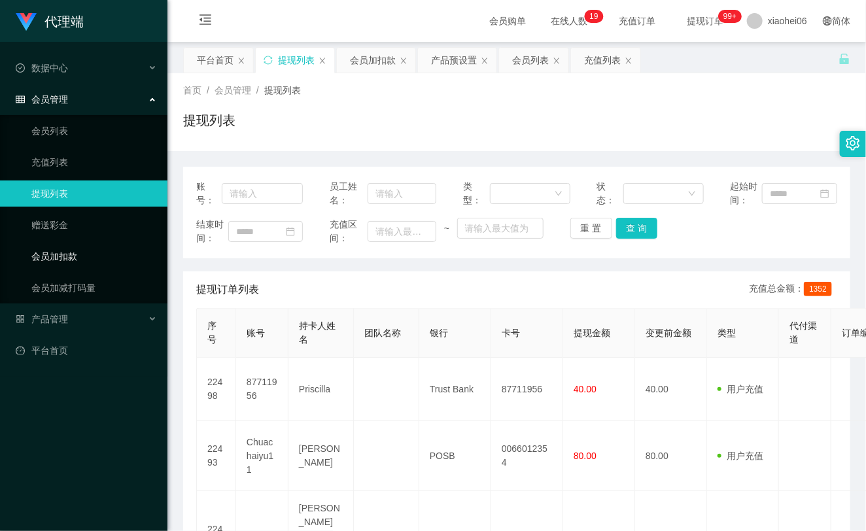
click at [82, 254] on link "会员加扣款" at bounding box center [94, 256] width 126 height 26
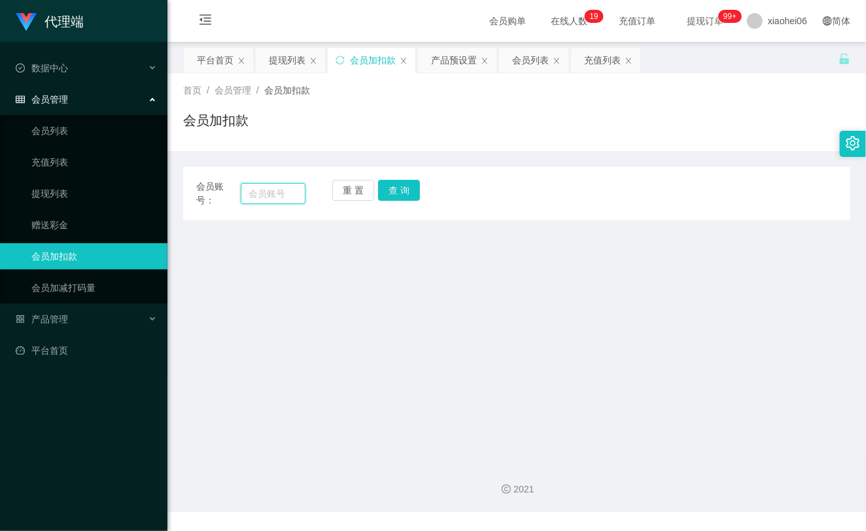
drag, startPoint x: 279, startPoint y: 192, endPoint x: 306, endPoint y: 192, distance: 26.8
click at [279, 192] on input "text" at bounding box center [273, 193] width 65 height 21
paste input "87711956"
type input "87711956"
click at [399, 195] on button "查 询" at bounding box center [399, 190] width 42 height 21
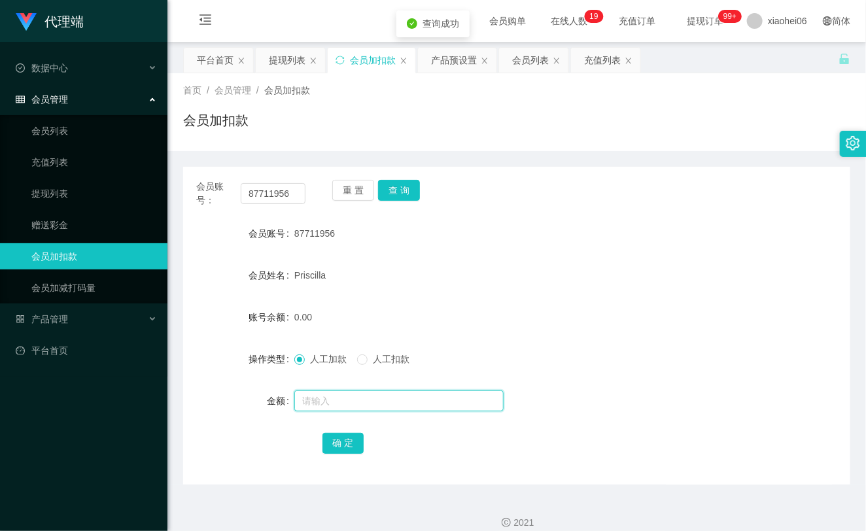
click at [338, 400] on input "text" at bounding box center [398, 401] width 209 height 21
type input "8"
click at [343, 439] on button "确 定" at bounding box center [344, 443] width 42 height 21
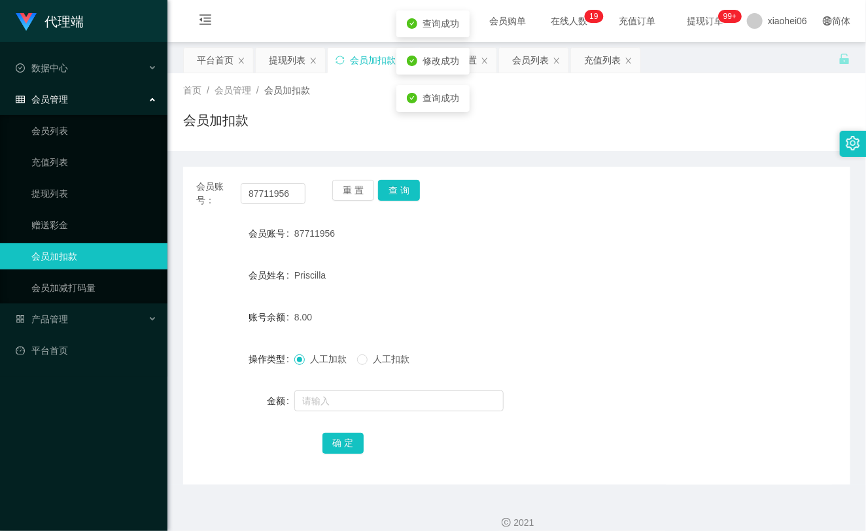
click at [522, 253] on form "会员账号 87711956 会员姓名 Priscilla 账号余额 8.00 操作类型 人工加款 人工扣款 金额 确 定" at bounding box center [516, 339] width 667 height 236
click at [253, 180] on div "会员账号： 87711956" at bounding box center [250, 193] width 109 height 27
click at [268, 192] on input "87711956" at bounding box center [273, 193] width 65 height 21
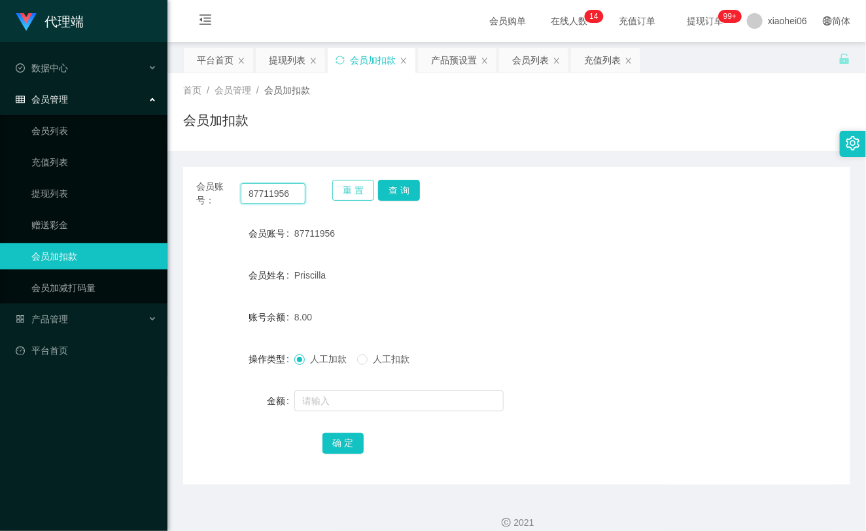
paste input "jhon32"
type input "jhon32"
click at [403, 191] on button "查 询" at bounding box center [399, 190] width 42 height 21
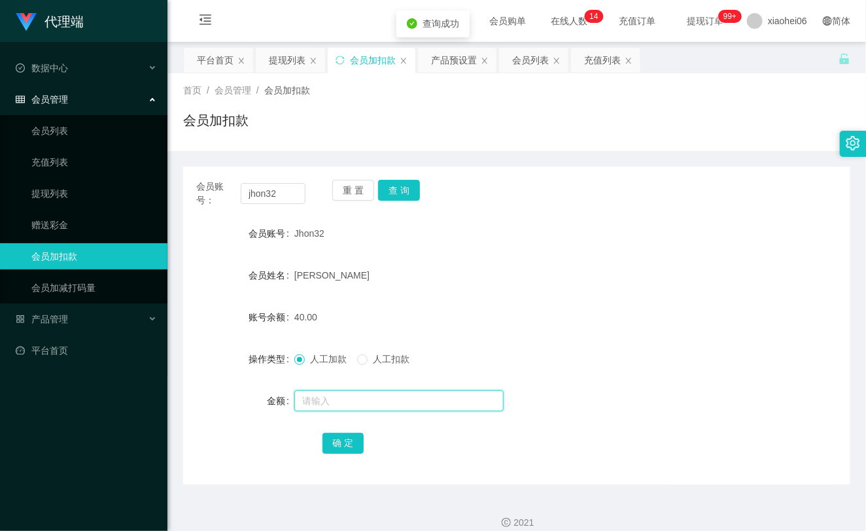
click at [348, 395] on input "text" at bounding box center [398, 401] width 209 height 21
type input "16"
click at [334, 442] on button "确 定" at bounding box center [344, 443] width 42 height 21
click at [75, 188] on link "提现列表" at bounding box center [94, 194] width 126 height 26
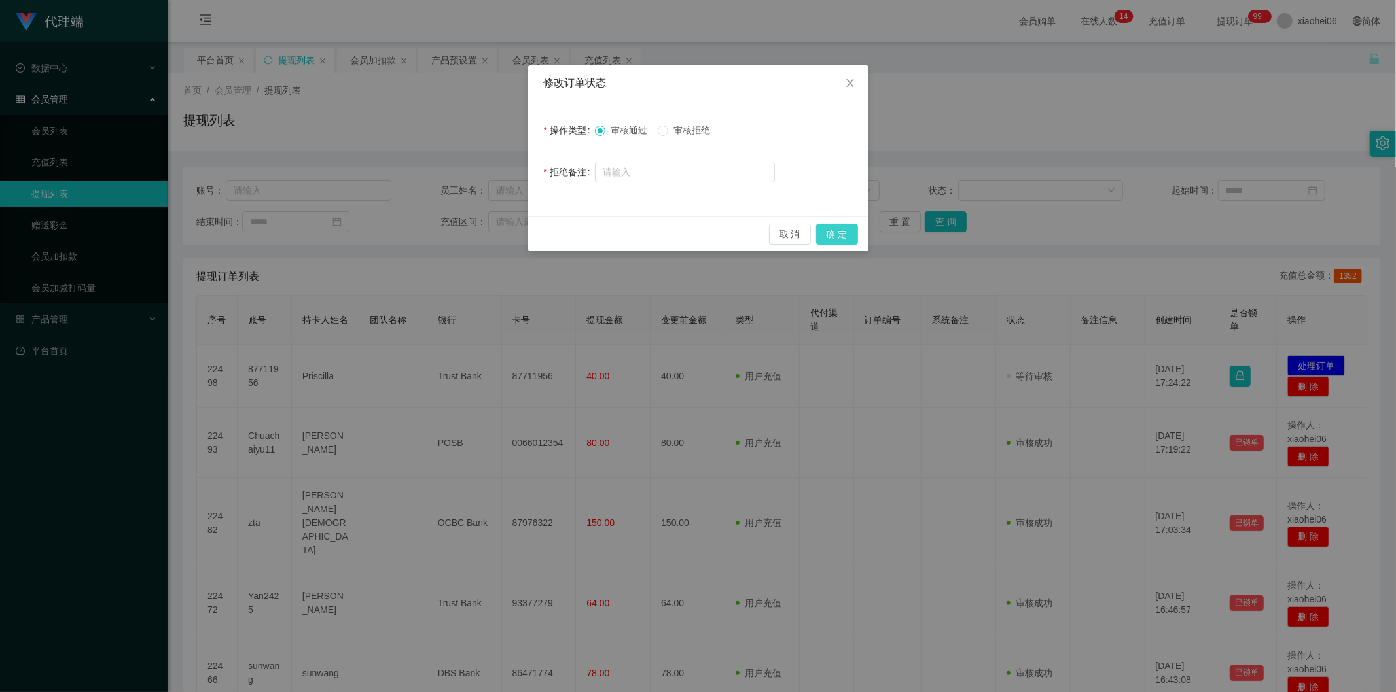
click at [842, 227] on button "确 定" at bounding box center [837, 234] width 42 height 21
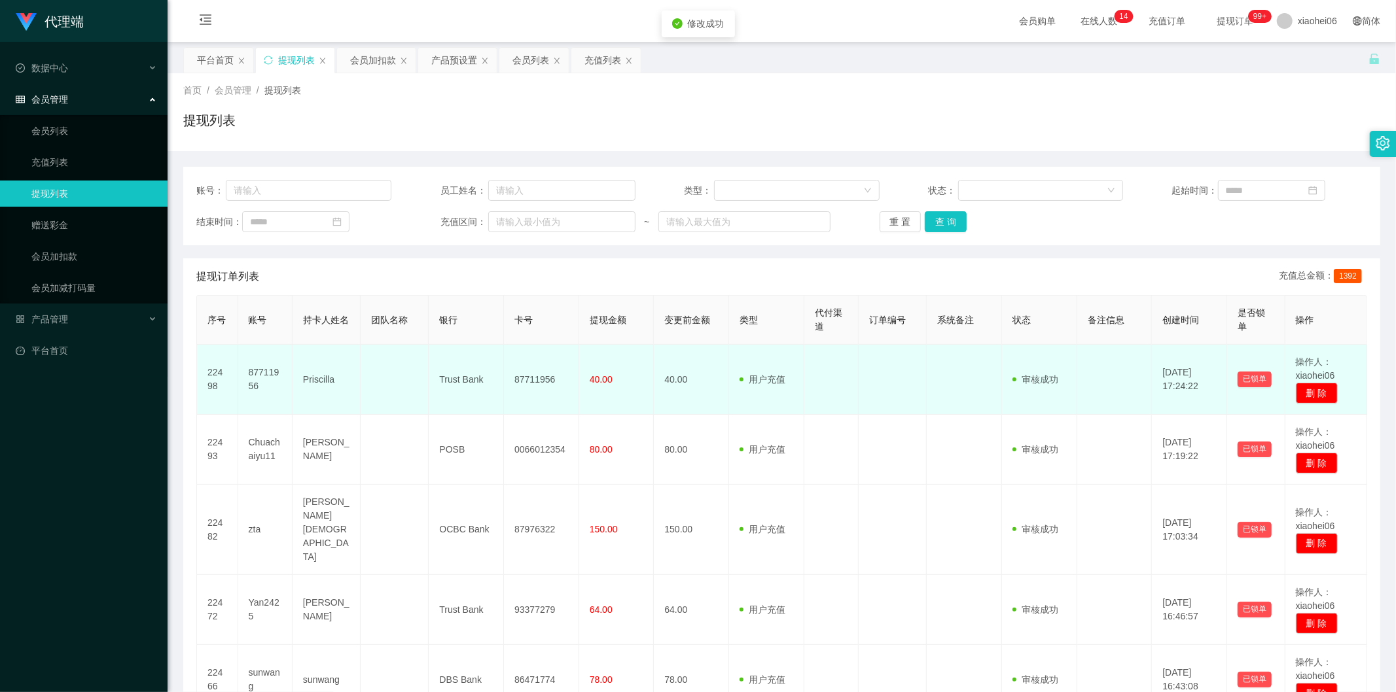
click at [747, 376] on span "用户充值" at bounding box center [762, 379] width 46 height 10
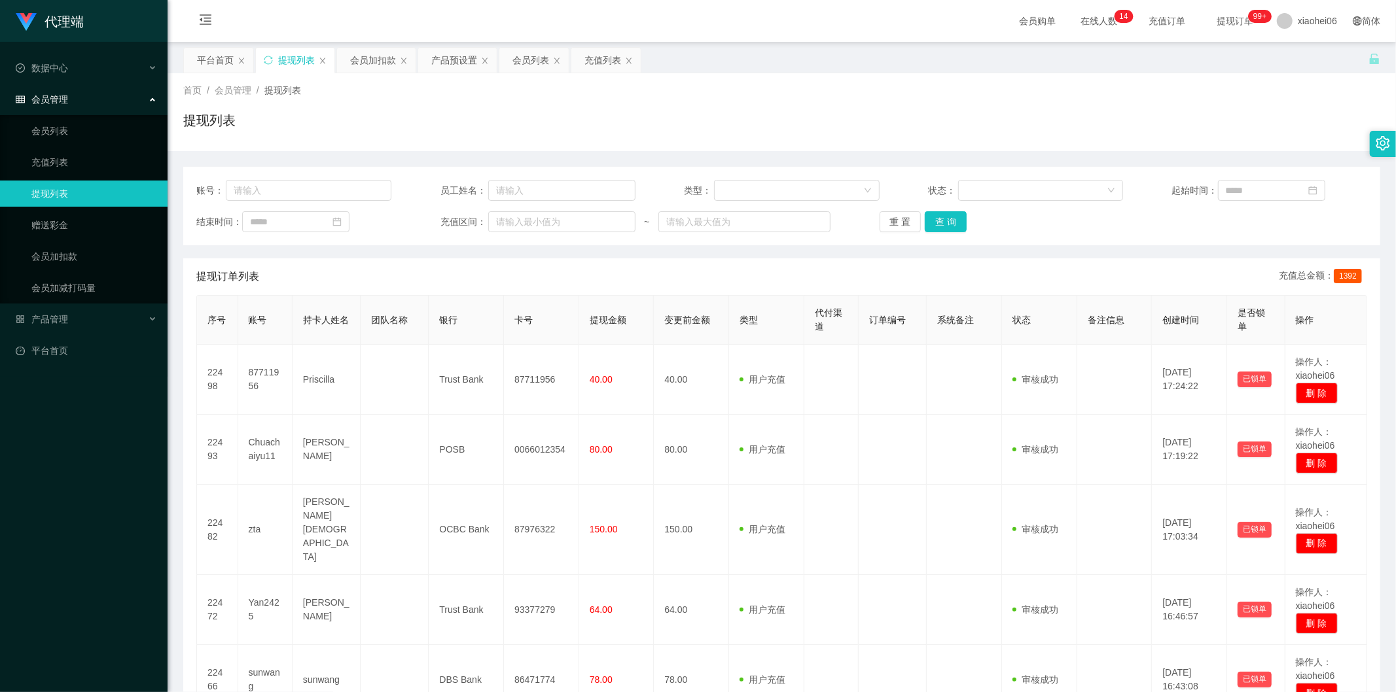
drag, startPoint x: 0, startPoint y: 0, endPoint x: 863, endPoint y: 105, distance: 868.9
click at [863, 105] on div "首页 / 会员管理 / 提现列表 / 提现列表" at bounding box center [781, 112] width 1197 height 57
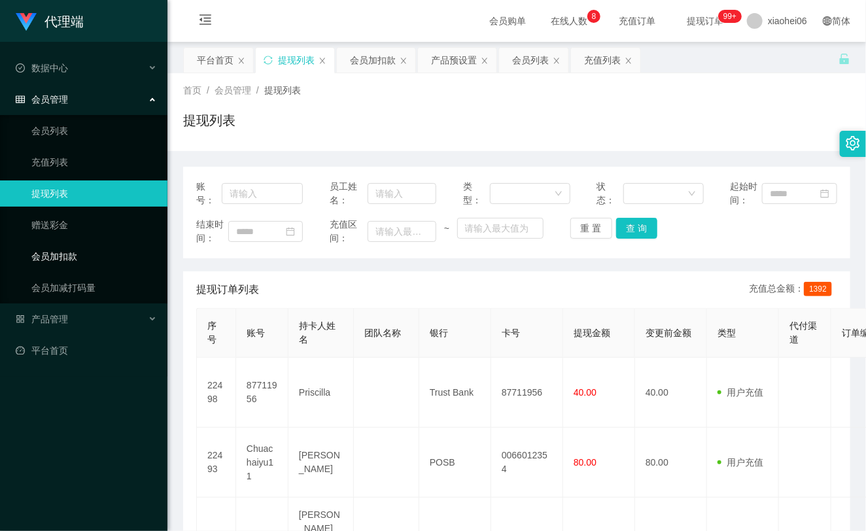
click at [99, 253] on link "会员加扣款" at bounding box center [94, 256] width 126 height 26
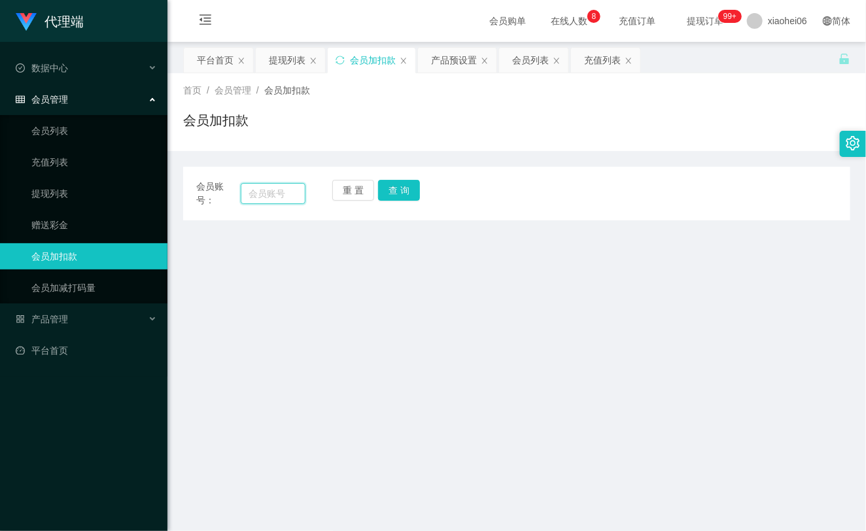
click at [276, 200] on input "text" at bounding box center [273, 193] width 65 height 21
paste input "yan2425"
type input "yan2425"
click at [413, 195] on button "查 询" at bounding box center [399, 190] width 42 height 21
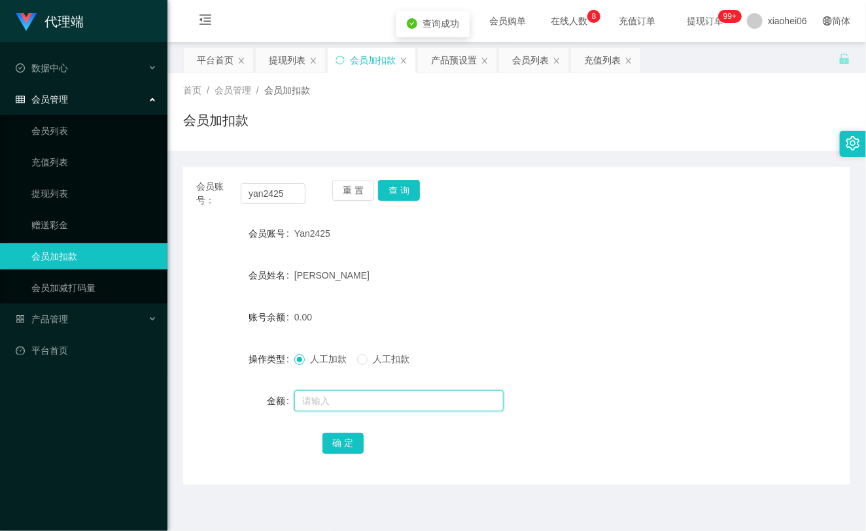
click at [348, 404] on input "text" at bounding box center [398, 401] width 209 height 21
type input "16"
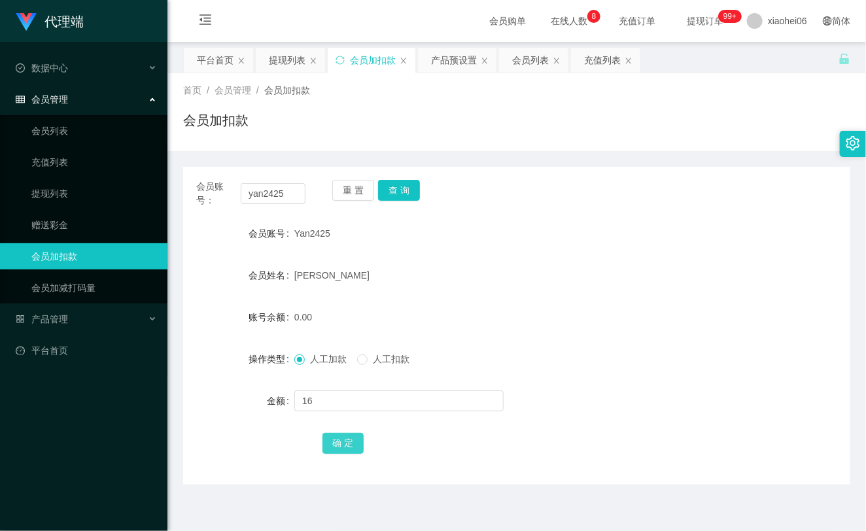
click at [347, 435] on button "确 定" at bounding box center [344, 443] width 42 height 21
click at [286, 152] on div "会员账号： yan2425 重 置 查 询 会员账号 Yan2425 会员姓名 Sim Kay foo 账号余额 16.00 操作类型 人工加款 人工扣款 金…" at bounding box center [516, 318] width 667 height 334
click at [291, 197] on input "yan2425" at bounding box center [273, 193] width 65 height 21
click at [105, 186] on link "提现列表" at bounding box center [94, 194] width 126 height 26
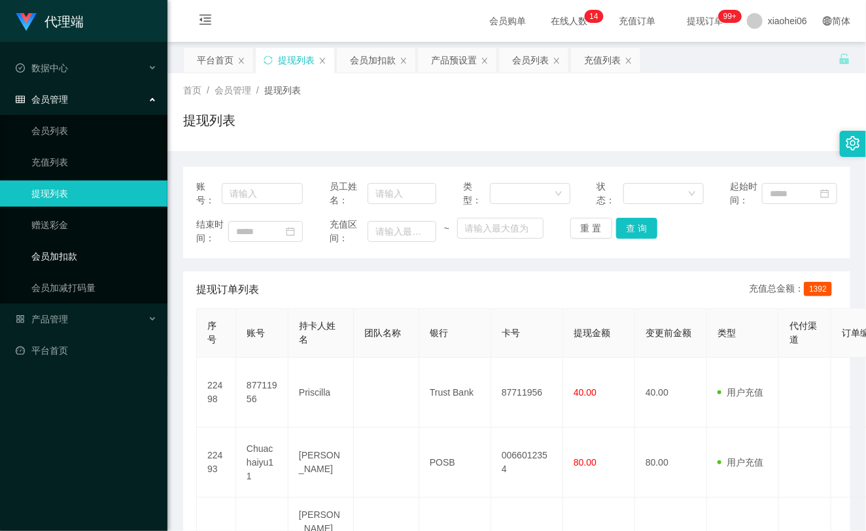
click at [62, 241] on ul "会员列表 充值列表 提现列表 赠送彩金 会员加扣款 会员加减打码量" at bounding box center [84, 209] width 168 height 188
click at [67, 253] on link "会员加扣款" at bounding box center [94, 256] width 126 height 26
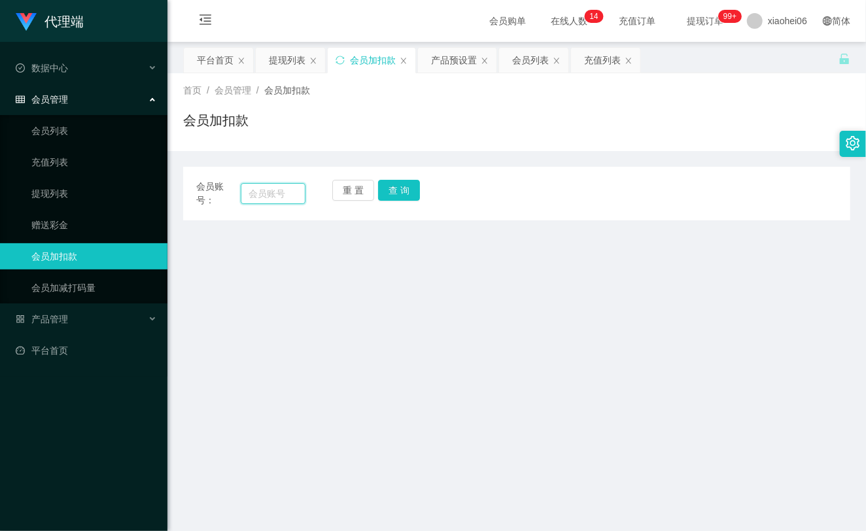
click at [285, 194] on input "text" at bounding box center [273, 193] width 65 height 21
paste input "87711956"
type input "87711956"
click at [382, 195] on button "查 询" at bounding box center [399, 190] width 42 height 21
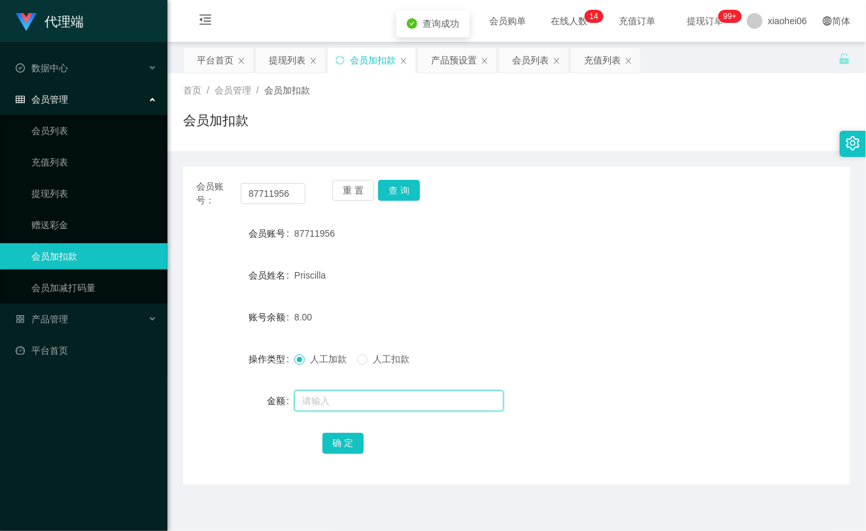
click at [370, 403] on input "text" at bounding box center [398, 401] width 209 height 21
type input "8"
click at [342, 442] on button "确 定" at bounding box center [344, 443] width 42 height 21
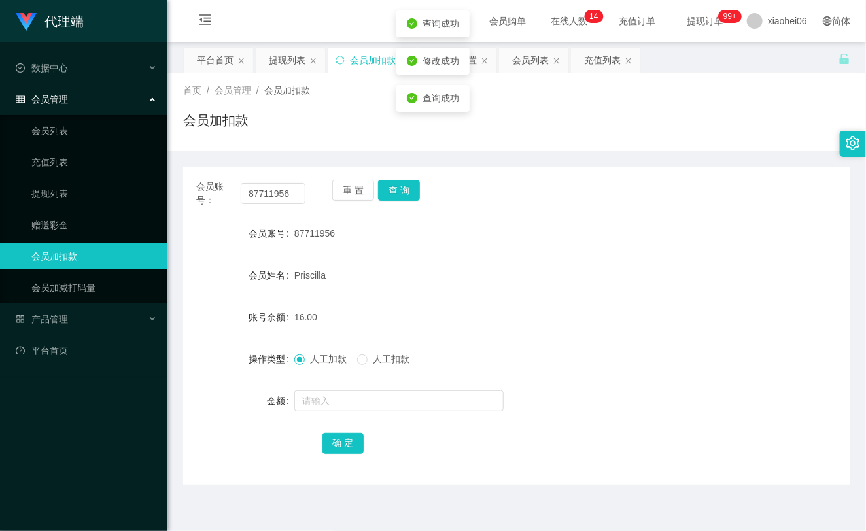
click at [432, 316] on div "16.00" at bounding box center [488, 317] width 389 height 26
click at [279, 193] on input "87711956" at bounding box center [273, 193] width 65 height 21
paste input "jhon32"
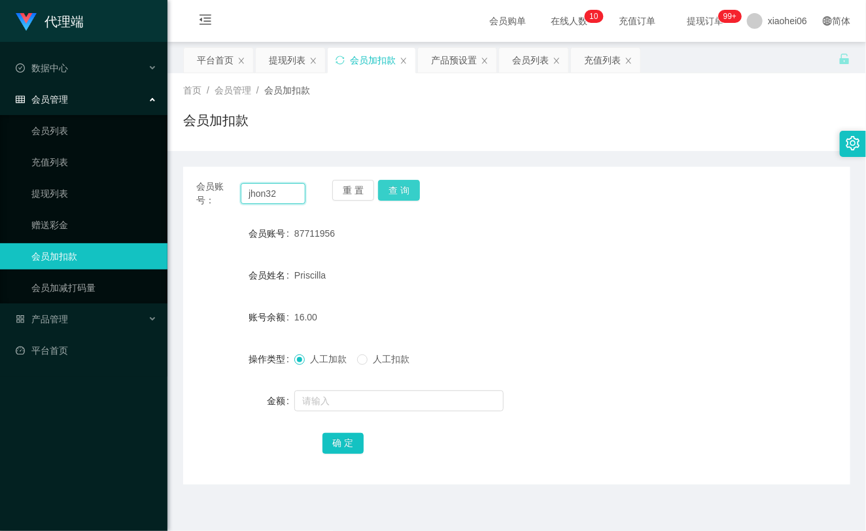
type input "jhon32"
click at [406, 195] on button "查 询" at bounding box center [399, 190] width 42 height 21
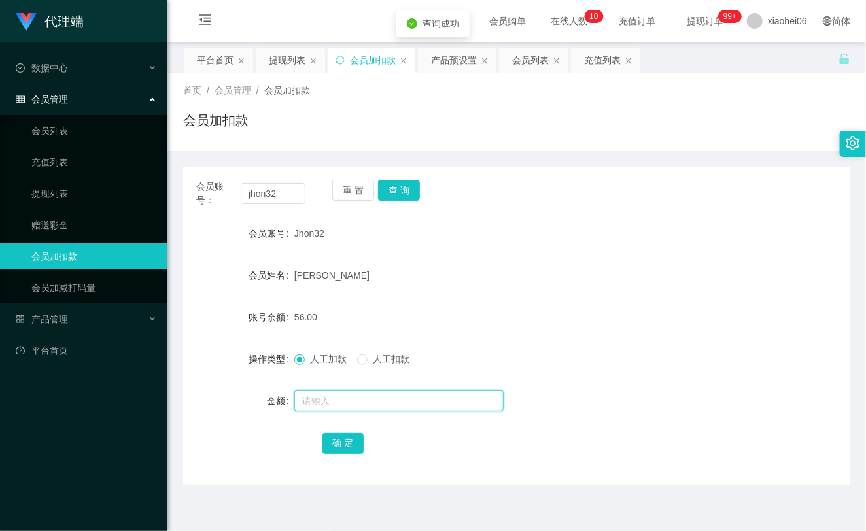
click at [370, 408] on input "text" at bounding box center [398, 401] width 209 height 21
type input "8"
click at [346, 436] on button "确 定" at bounding box center [344, 443] width 42 height 21
click at [403, 287] on div "[PERSON_NAME]" at bounding box center [488, 275] width 389 height 26
click at [63, 172] on link "充值列表" at bounding box center [94, 162] width 126 height 26
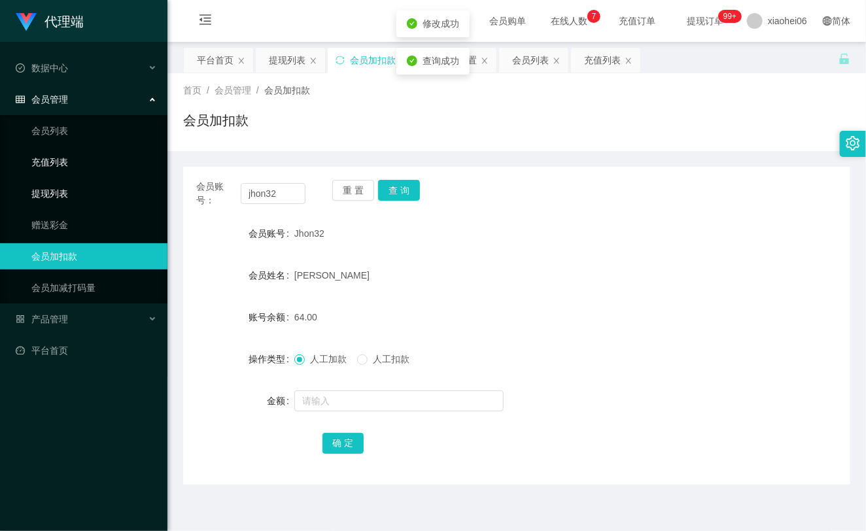
click at [54, 205] on link "提现列表" at bounding box center [94, 194] width 126 height 26
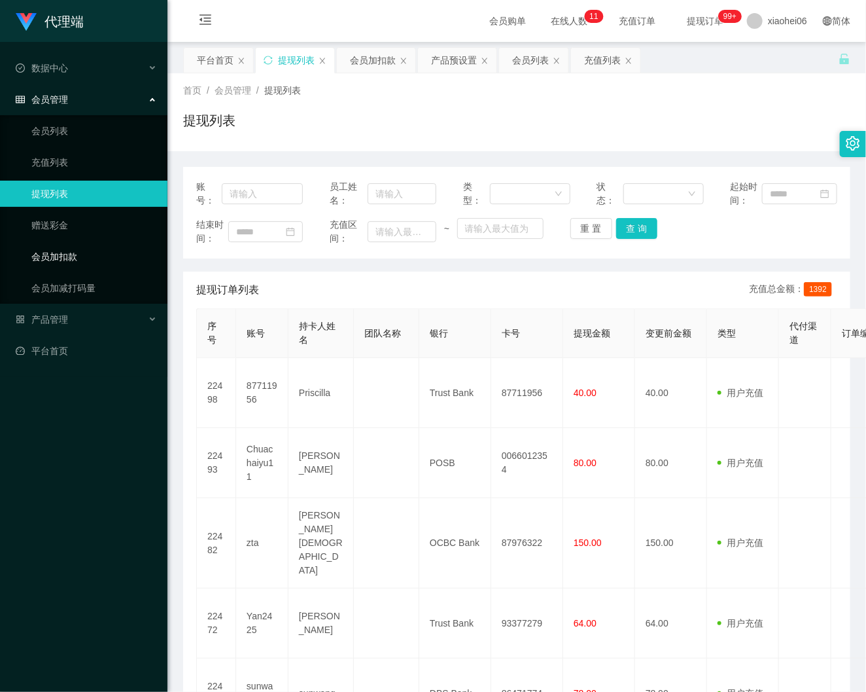
drag, startPoint x: 41, startPoint y: 255, endPoint x: 115, endPoint y: 249, distance: 74.2
click at [41, 256] on link "会员加扣款" at bounding box center [94, 256] width 126 height 26
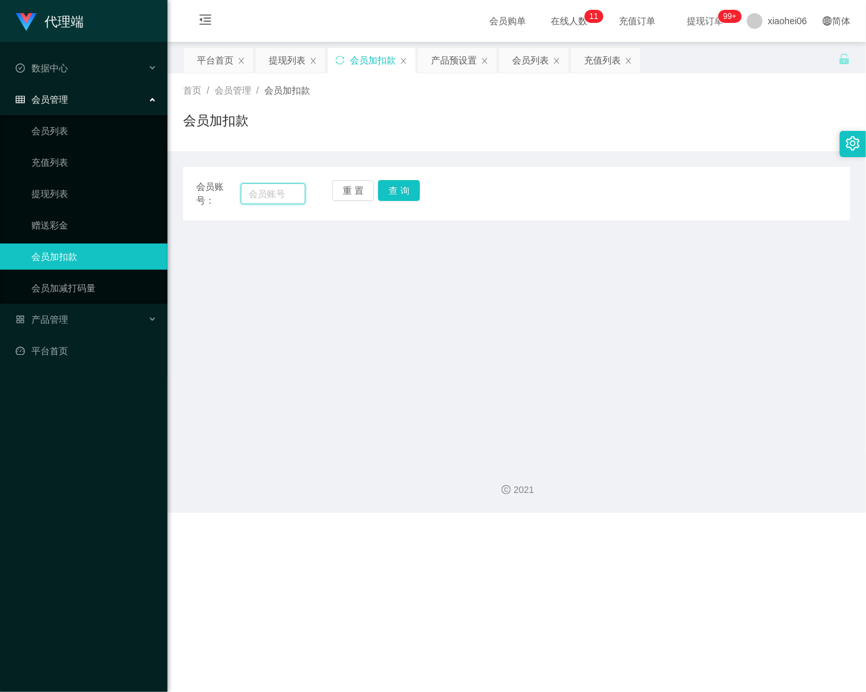
click at [282, 201] on input "text" at bounding box center [273, 193] width 65 height 21
paste input "yan2425"
type input "yan2425"
click at [408, 201] on div "重 置 查 询" at bounding box center [386, 193] width 109 height 27
click at [391, 195] on button "查 询" at bounding box center [399, 190] width 42 height 21
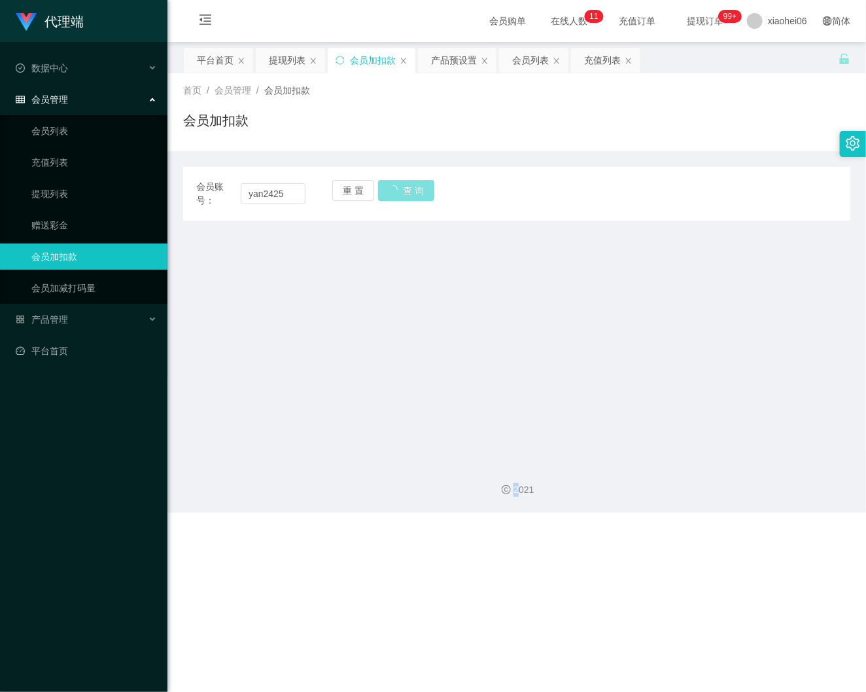
click at [391, 195] on div "重 置 查 询" at bounding box center [386, 193] width 109 height 27
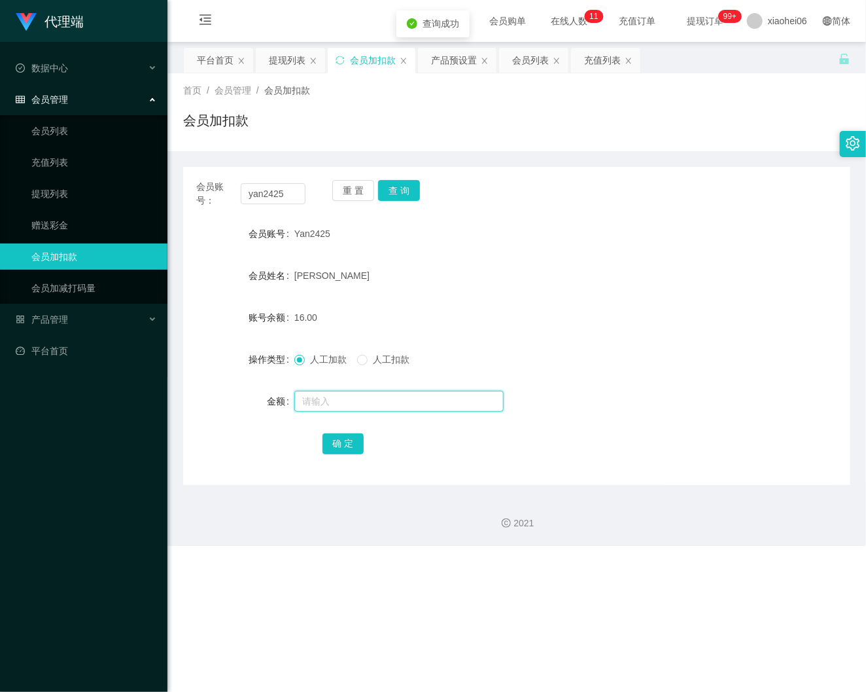
drag, startPoint x: 342, startPoint y: 397, endPoint x: 371, endPoint y: 431, distance: 44.6
click at [338, 402] on input "text" at bounding box center [398, 401] width 209 height 21
type input "16"
click at [354, 450] on button "确 定" at bounding box center [344, 443] width 42 height 21
click at [96, 169] on link "充值列表" at bounding box center [94, 162] width 126 height 26
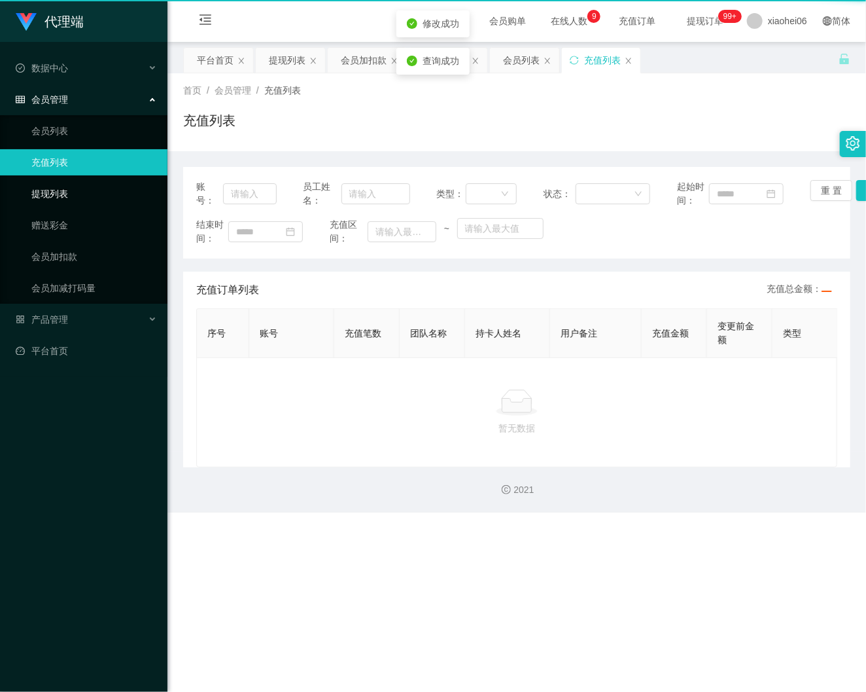
click at [83, 191] on link "提现列表" at bounding box center [94, 194] width 126 height 26
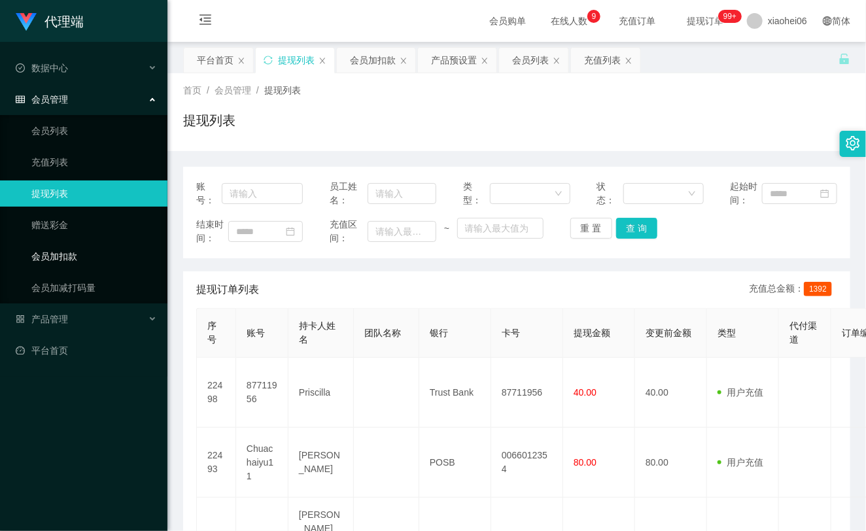
drag, startPoint x: 86, startPoint y: 247, endPoint x: 95, endPoint y: 242, distance: 9.7
click at [86, 247] on link "会员加扣款" at bounding box center [94, 256] width 126 height 26
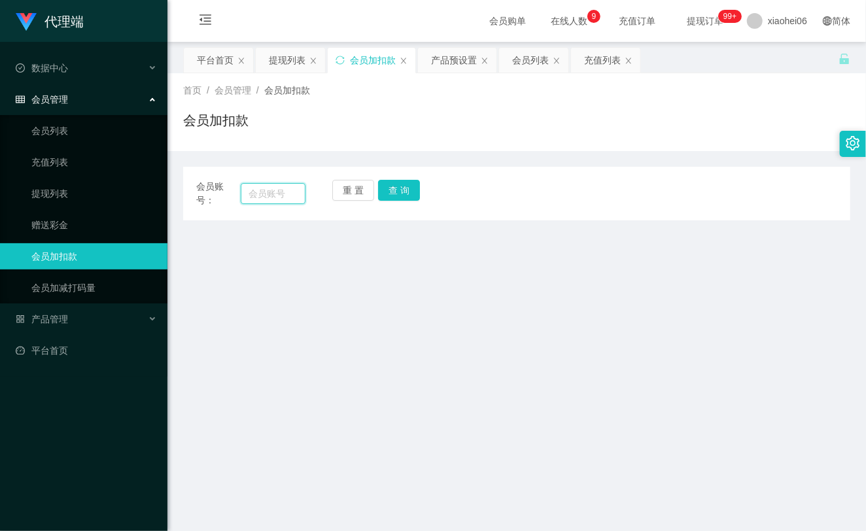
click at [259, 192] on input "text" at bounding box center [273, 193] width 65 height 21
paste input "jhon32"
type input "jhon32"
click at [404, 184] on button "查 询" at bounding box center [399, 190] width 42 height 21
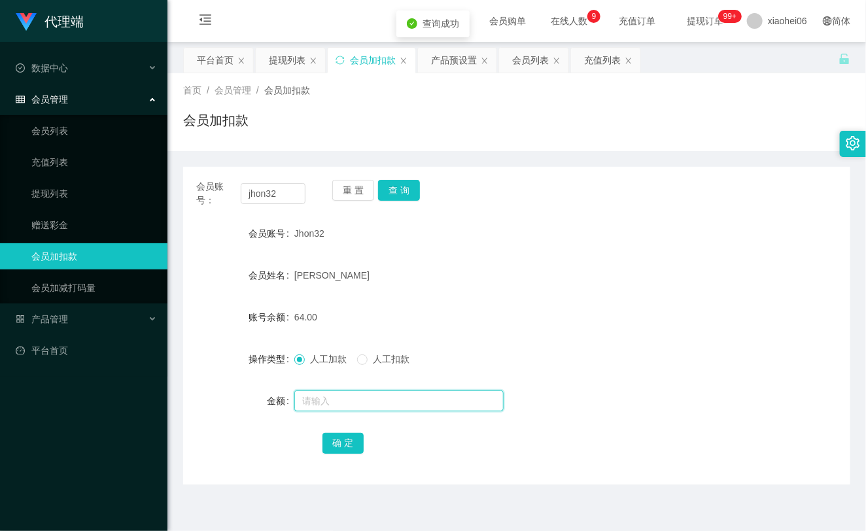
click at [368, 404] on input "text" at bounding box center [398, 401] width 209 height 21
type input "8"
click at [329, 438] on button "确 定" at bounding box center [344, 443] width 42 height 21
drag, startPoint x: 383, startPoint y: 289, endPoint x: 370, endPoint y: 286, distance: 13.5
click at [380, 289] on form "会员账号 Jhon32 会员姓名 [PERSON_NAME] 账号余额 72.00 操作类型 人工加款 人工扣款 金额 确 定" at bounding box center [516, 339] width 667 height 236
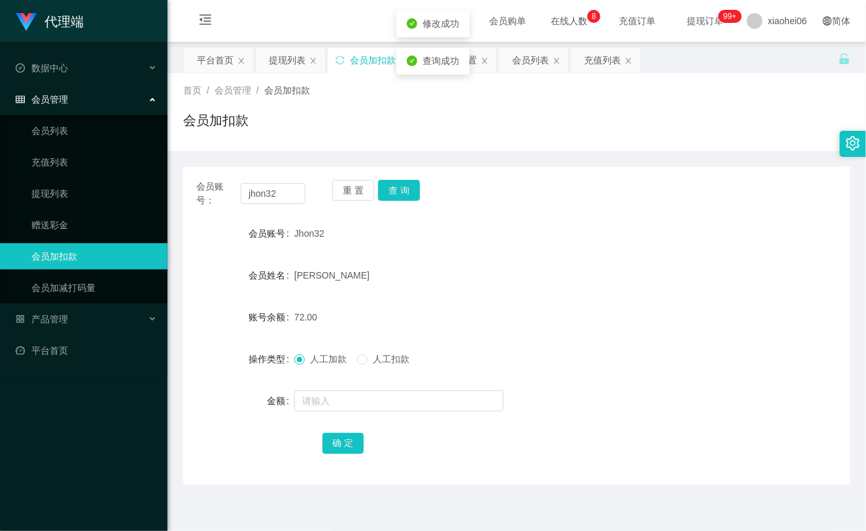
click at [94, 208] on ul "会员列表 充值列表 提现列表 赠送彩金 会员加扣款 会员加减打码量" at bounding box center [84, 209] width 168 height 188
click at [94, 204] on link "提现列表" at bounding box center [94, 194] width 126 height 26
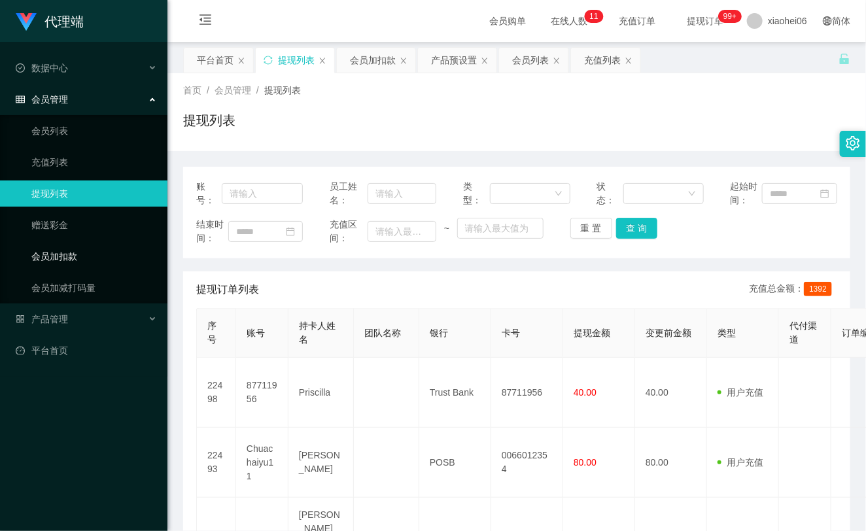
click at [73, 246] on link "会员加扣款" at bounding box center [94, 256] width 126 height 26
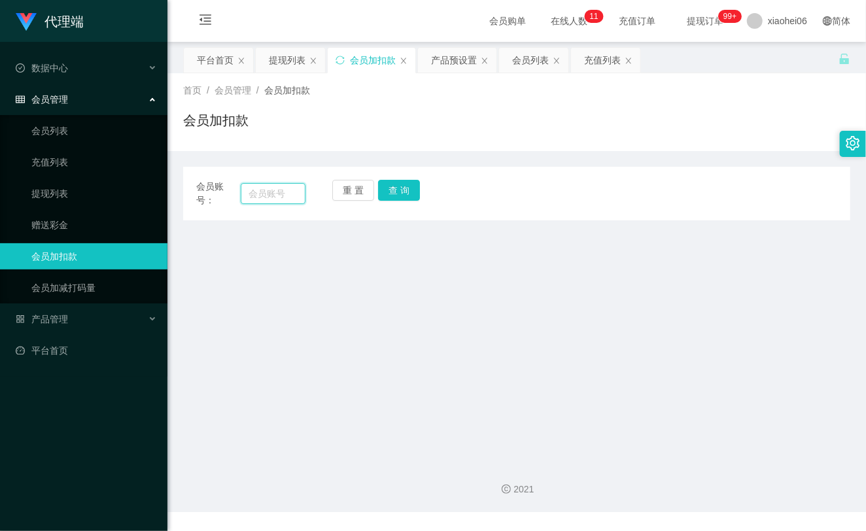
click at [283, 188] on input "text" at bounding box center [273, 193] width 65 height 21
paste input "yan2425"
type input "yan2425"
click at [396, 188] on button "查 询" at bounding box center [399, 190] width 42 height 21
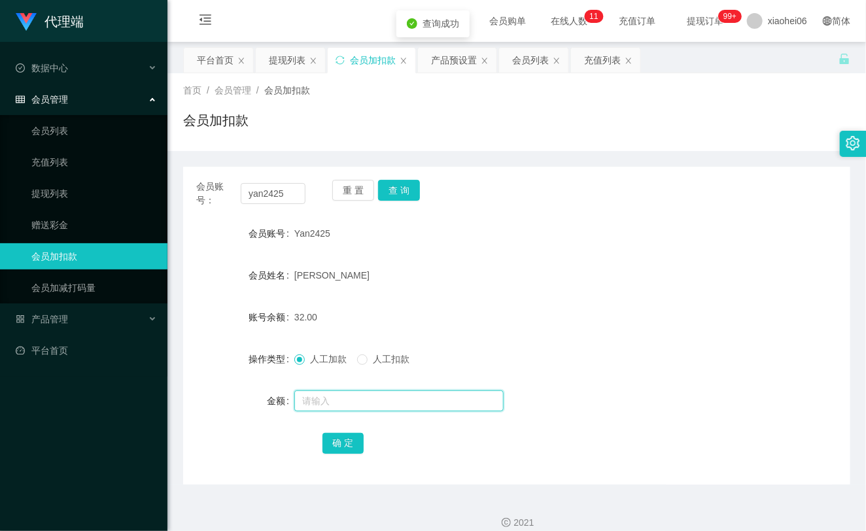
drag, startPoint x: 332, startPoint y: 403, endPoint x: 327, endPoint y: 387, distance: 17.0
click at [332, 403] on input "text" at bounding box center [398, 401] width 209 height 21
type input "8"
click at [338, 436] on button "确 定" at bounding box center [344, 443] width 42 height 21
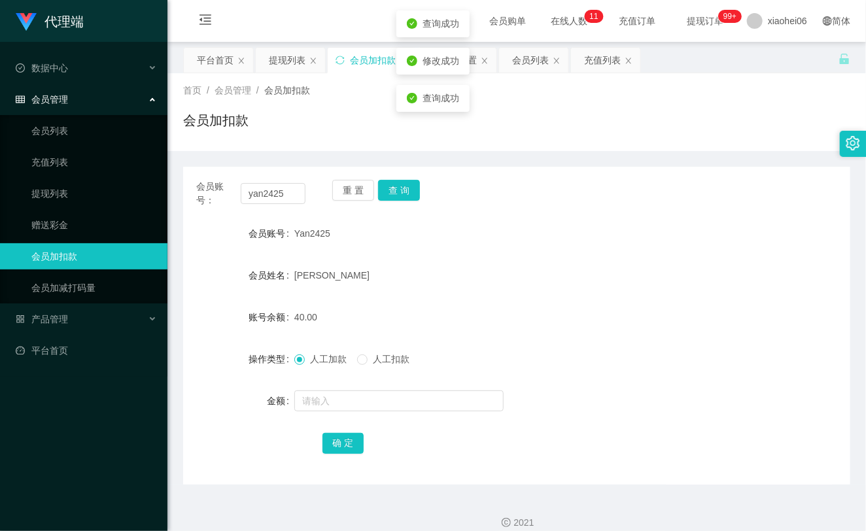
click at [447, 258] on form "会员账号 Yan2425 会员姓名 [PERSON_NAME] foo 账号余额 40.00 操作类型 人工加款 人工扣款 金额 确 定" at bounding box center [516, 339] width 667 height 236
click at [94, 192] on link "提现列表" at bounding box center [94, 194] width 126 height 26
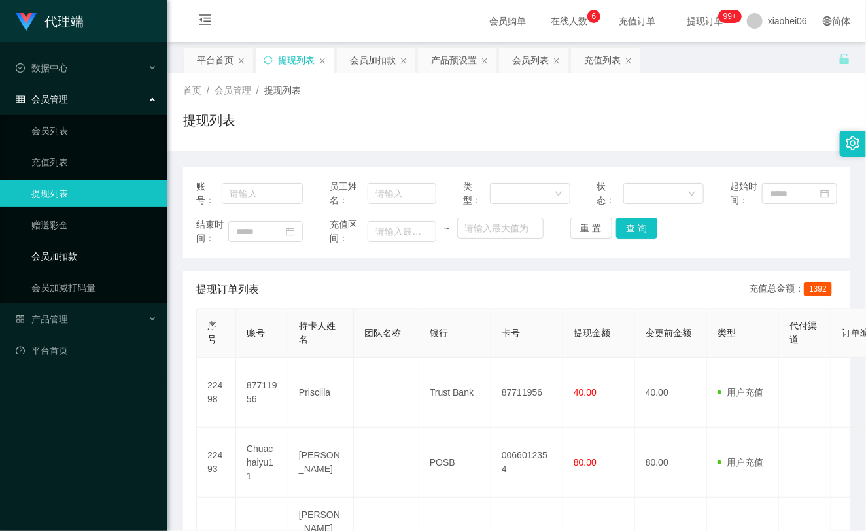
click at [69, 260] on link "会员加扣款" at bounding box center [94, 256] width 126 height 26
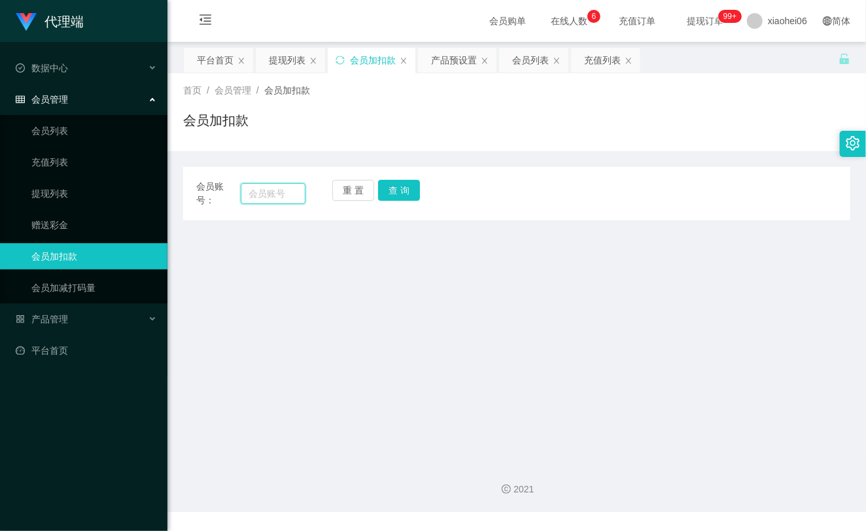
click at [258, 193] on input "text" at bounding box center [273, 193] width 65 height 21
paste input "Zhiru1023"
type input "Zhiru1023"
click at [393, 193] on button "查 询" at bounding box center [399, 190] width 42 height 21
click at [393, 193] on button "查 询" at bounding box center [406, 190] width 56 height 21
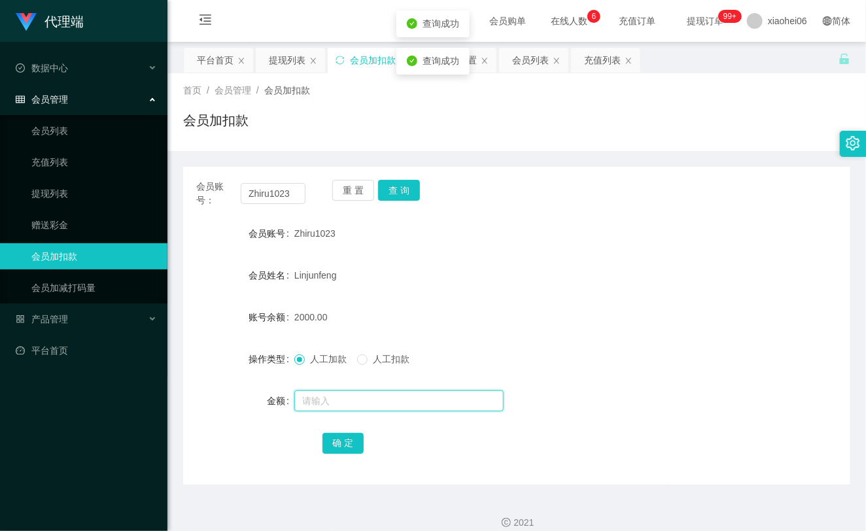
click at [377, 396] on input "text" at bounding box center [398, 401] width 209 height 21
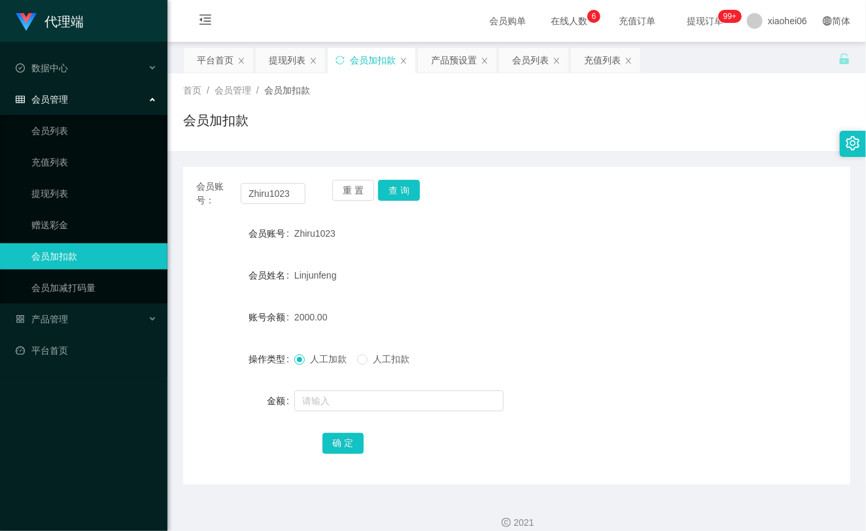
click at [390, 357] on span "人工扣款" at bounding box center [391, 359] width 47 height 10
click at [363, 410] on input "text" at bounding box center [398, 401] width 209 height 21
type input "750"
click at [346, 443] on button "确 定" at bounding box center [344, 443] width 42 height 21
click at [271, 197] on input "Zhiru1023" at bounding box center [273, 193] width 65 height 21
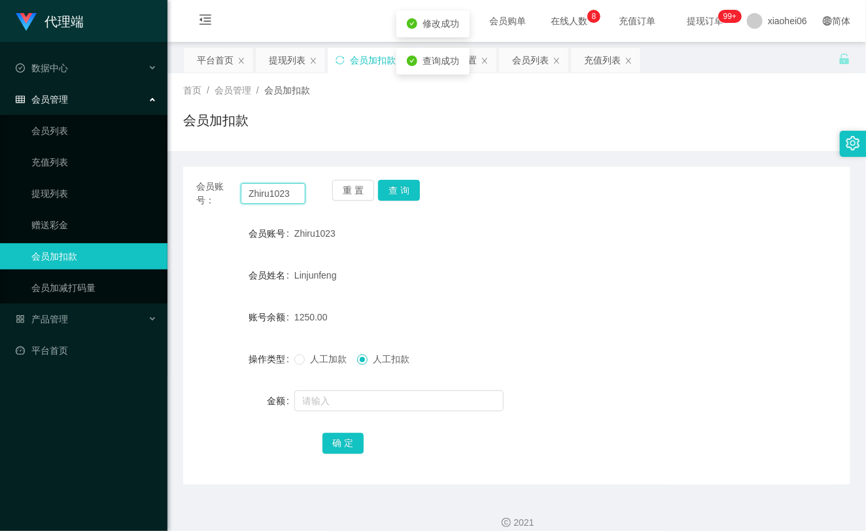
click at [271, 197] on input "Zhiru1023" at bounding box center [273, 193] width 65 height 21
click at [414, 190] on button "查 询" at bounding box center [399, 190] width 42 height 21
click at [414, 190] on div "重 置 查 询" at bounding box center [386, 193] width 109 height 27
click at [414, 190] on button "查 询" at bounding box center [399, 190] width 42 height 21
click at [265, 187] on input "Zhiru1023" at bounding box center [273, 193] width 65 height 21
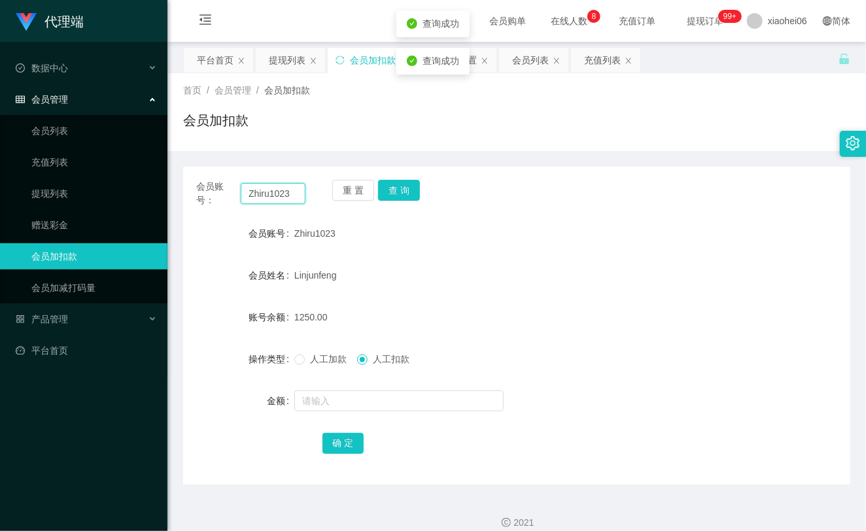
click at [265, 187] on input "Zhiru1023" at bounding box center [273, 193] width 65 height 21
click at [296, 198] on input "text" at bounding box center [273, 193] width 65 height 21
paste input "87711956"
type input "87711956"
click at [400, 194] on button "查 询" at bounding box center [399, 190] width 42 height 21
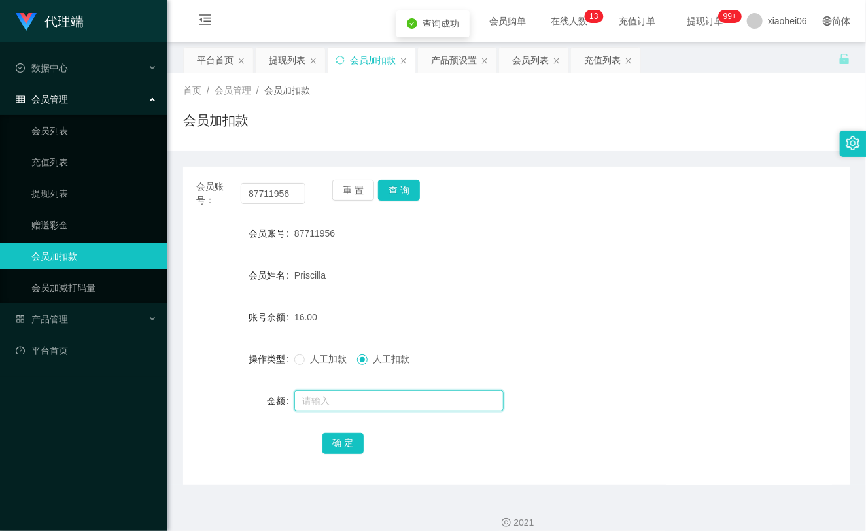
click at [363, 404] on input "text" at bounding box center [398, 401] width 209 height 21
click at [315, 357] on span "人工加款" at bounding box center [328, 359] width 47 height 10
click at [347, 408] on input "text" at bounding box center [398, 401] width 209 height 21
type input "8"
click at [348, 444] on button "确 定" at bounding box center [344, 443] width 42 height 21
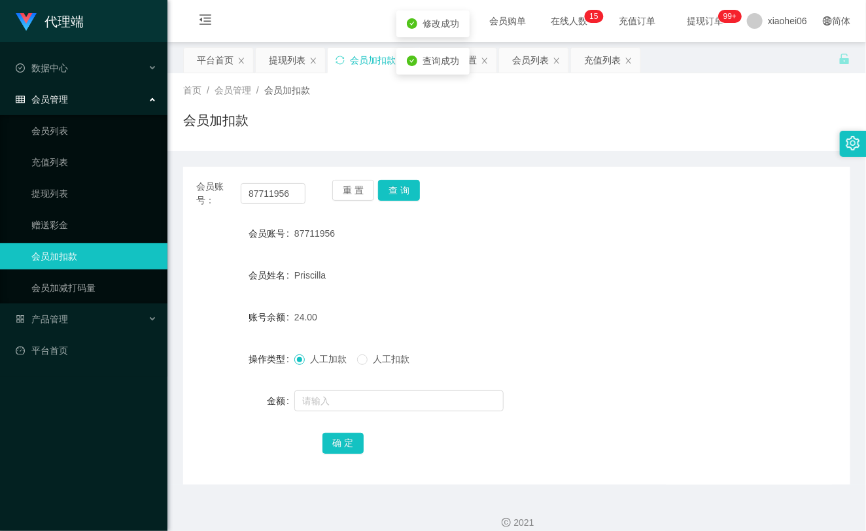
drag, startPoint x: 472, startPoint y: 325, endPoint x: 489, endPoint y: 317, distance: 18.4
click at [472, 325] on div "24.00" at bounding box center [488, 317] width 389 height 26
click at [52, 199] on link "提现列表" at bounding box center [94, 194] width 126 height 26
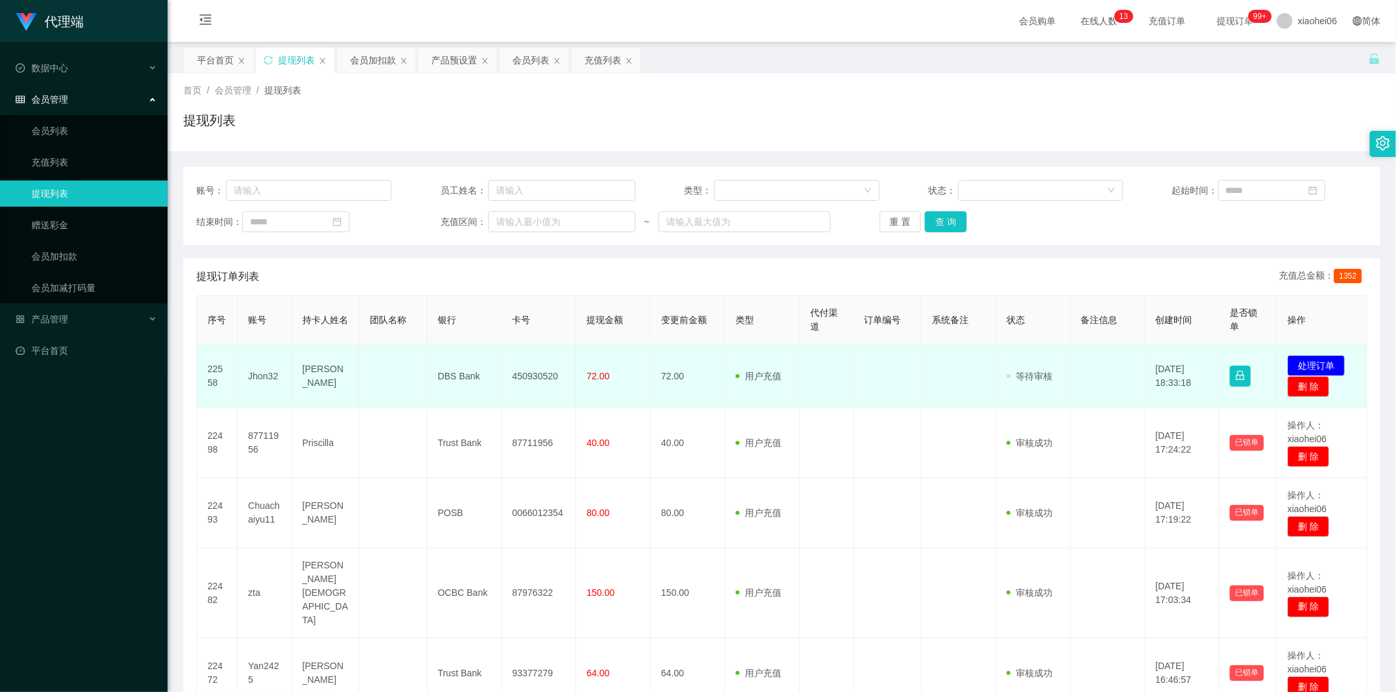
click at [254, 382] on td "Jhon32" at bounding box center [265, 376] width 54 height 63
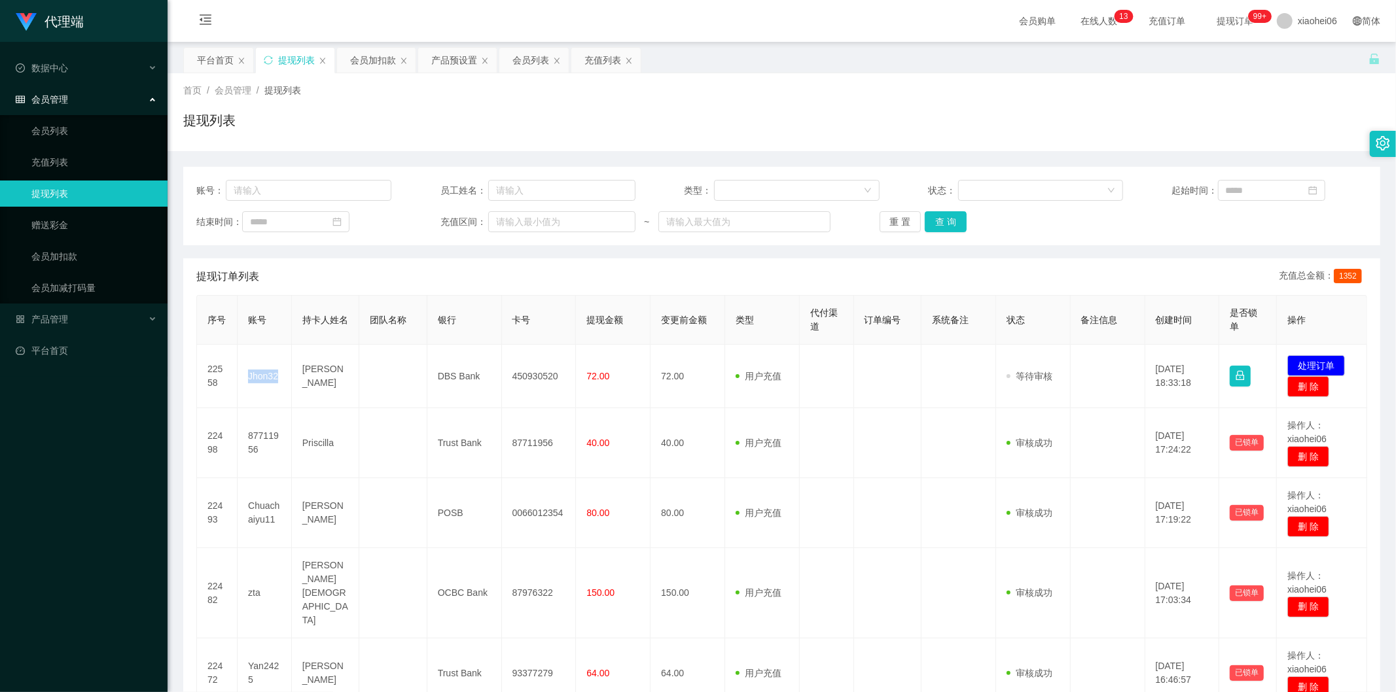
copy td "Jhon32"
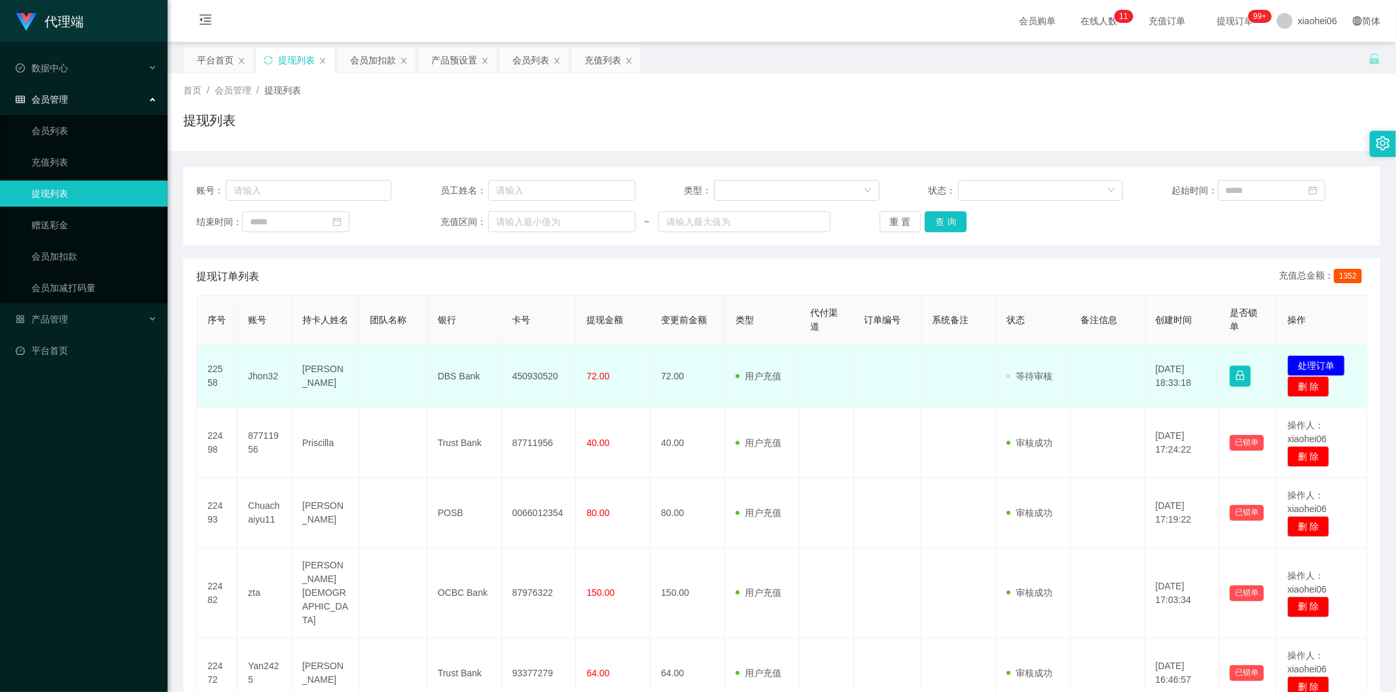
click at [1022, 371] on span "等待审核" at bounding box center [1029, 376] width 46 height 10
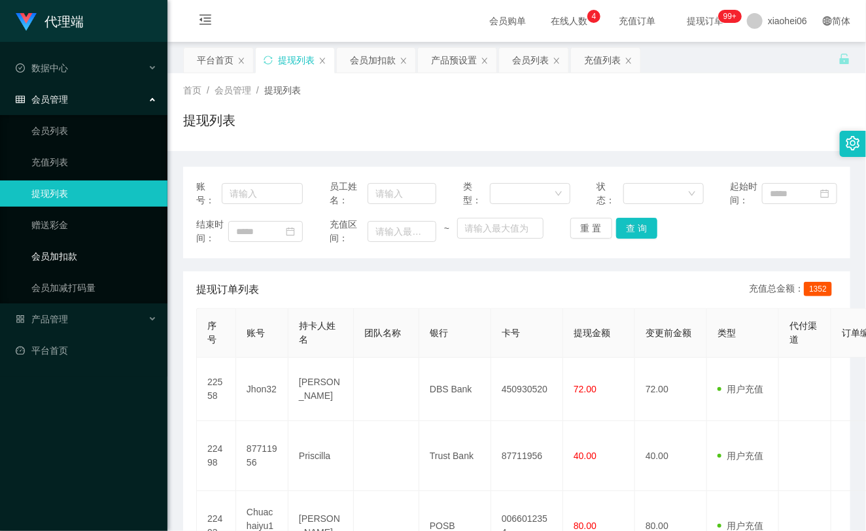
click at [86, 253] on link "会员加扣款" at bounding box center [94, 256] width 126 height 26
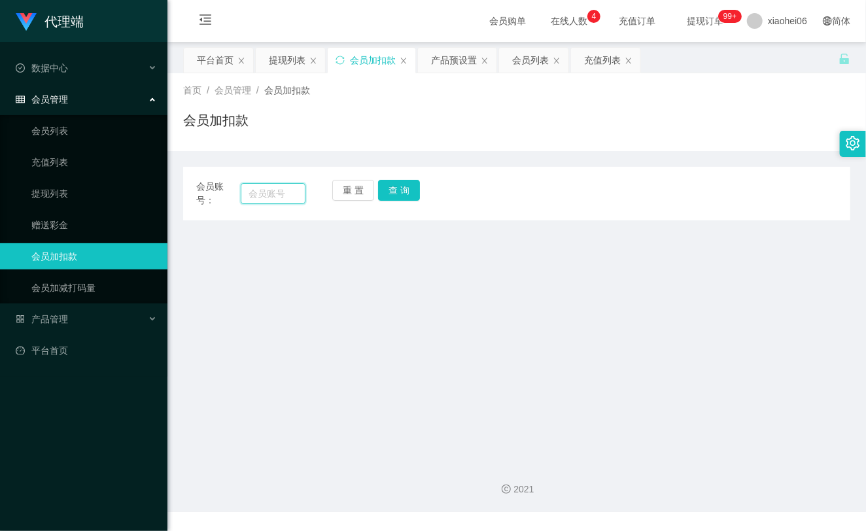
click at [267, 194] on input "text" at bounding box center [273, 193] width 65 height 21
paste input "yan2425"
type input "yan2425"
click at [388, 192] on button "查 询" at bounding box center [399, 190] width 42 height 21
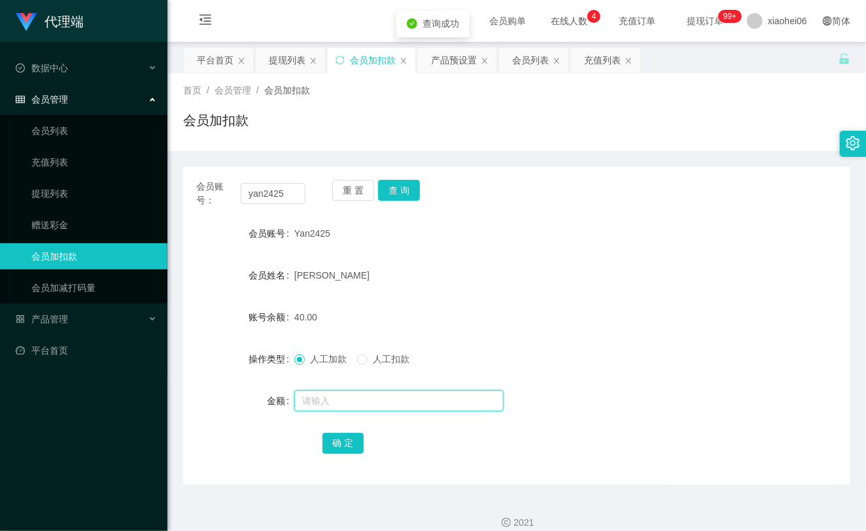
click at [349, 404] on input "text" at bounding box center [398, 401] width 209 height 21
type input "8"
drag, startPoint x: 350, startPoint y: 446, endPoint x: 349, endPoint y: 438, distance: 7.3
click at [349, 446] on button "确 定" at bounding box center [344, 443] width 42 height 21
click at [459, 247] on form "会员账号 Yan2425 会员姓名 [PERSON_NAME] foo 账号余额 40.00 操作类型 人工加款 人工扣款 金额 确 定" at bounding box center [516, 339] width 667 height 236
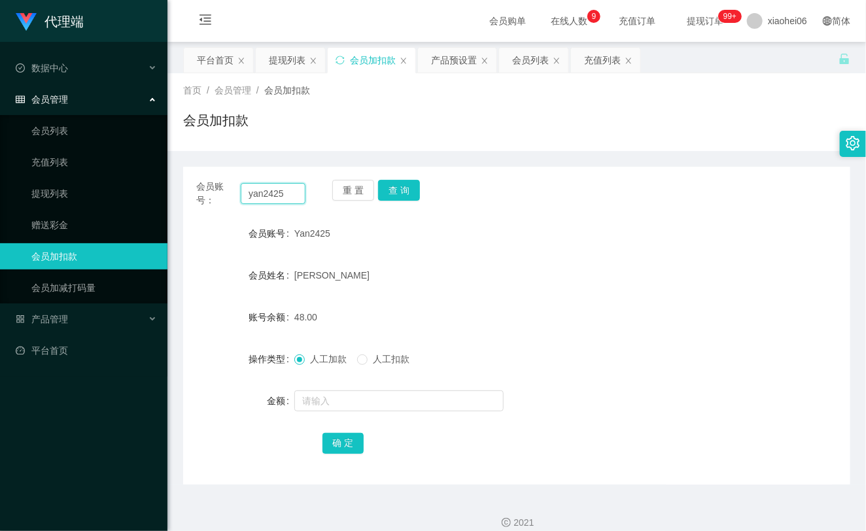
click at [285, 188] on input "yan2425" at bounding box center [273, 193] width 65 height 21
paste input "Chuachaiyu11"
type input "Chuachaiyu11"
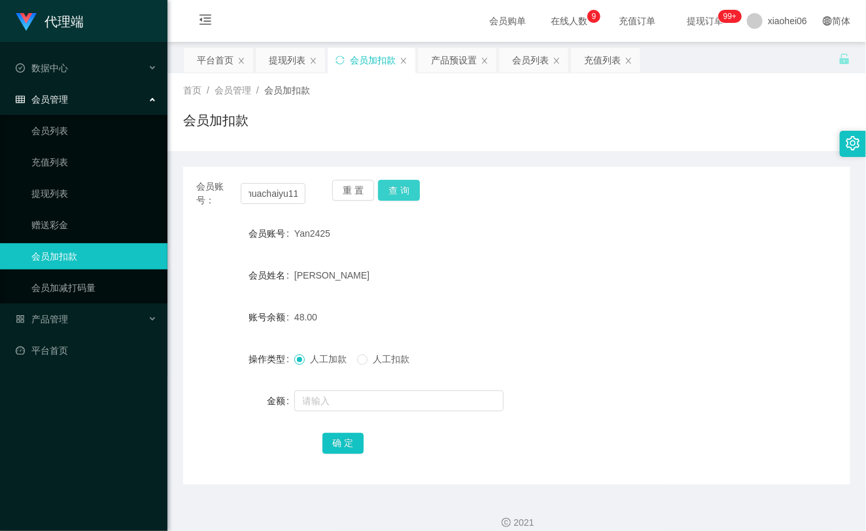
scroll to position [0, 0]
click at [402, 193] on button "查 询" at bounding box center [399, 190] width 42 height 21
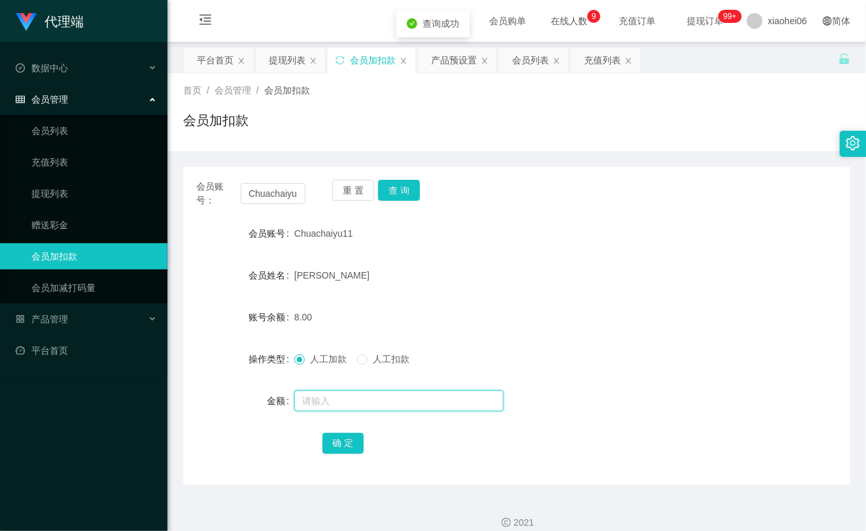
click at [361, 404] on input "text" at bounding box center [398, 401] width 209 height 21
type input "16"
drag, startPoint x: 332, startPoint y: 443, endPoint x: 340, endPoint y: 435, distance: 11.1
click at [332, 443] on button "确 定" at bounding box center [344, 443] width 42 height 21
click at [500, 302] on form "会员账号 Chuachaiyu11 会员姓名 Chua chai yu 账号余额 8.00 操作类型 人工加款 人工扣款 金额 确 定" at bounding box center [516, 339] width 667 height 236
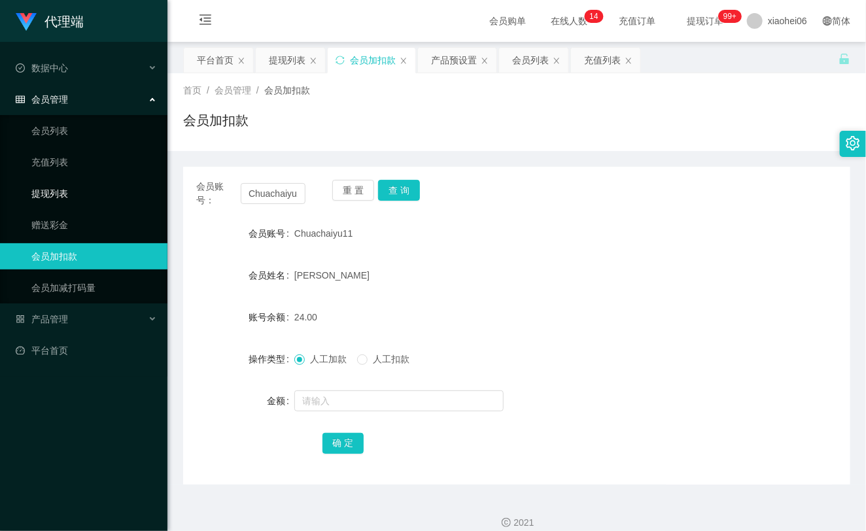
click at [36, 188] on link "提现列表" at bounding box center [94, 194] width 126 height 26
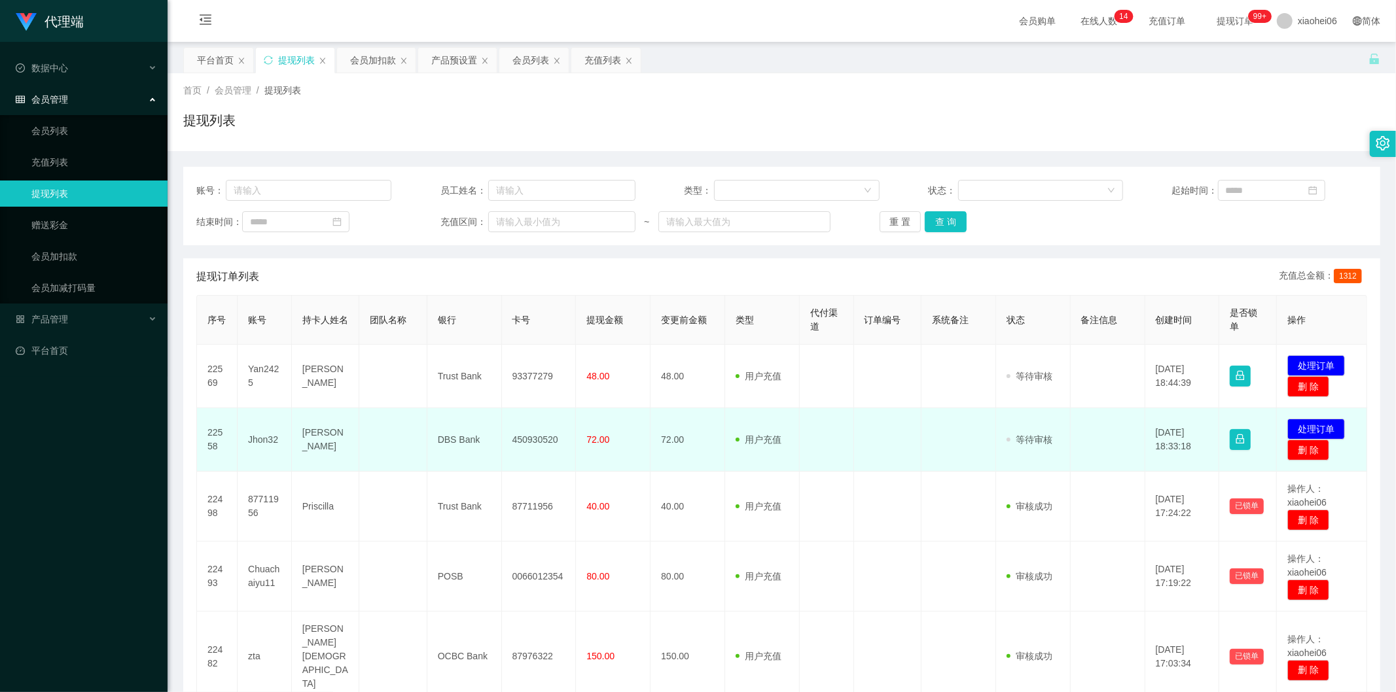
click at [531, 432] on td "450930520" at bounding box center [539, 439] width 75 height 63
click at [1288, 429] on button "处理订单" at bounding box center [1316, 429] width 58 height 21
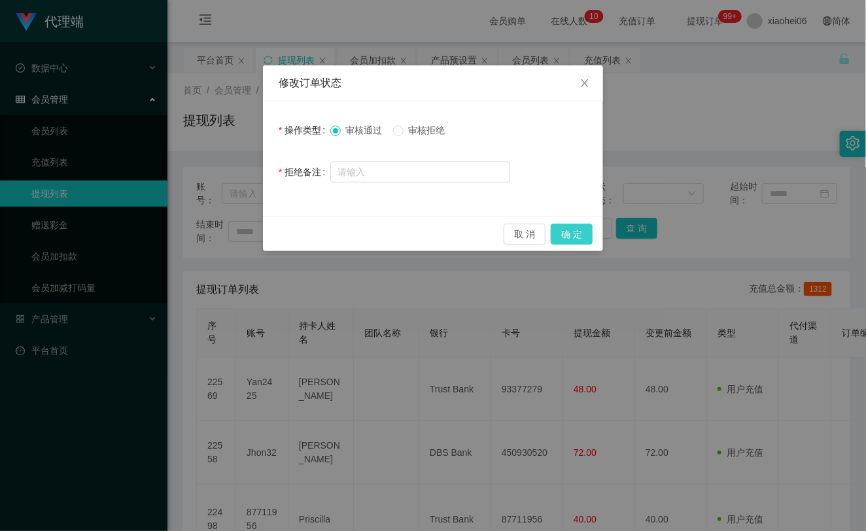
click at [579, 226] on button "确 定" at bounding box center [572, 234] width 42 height 21
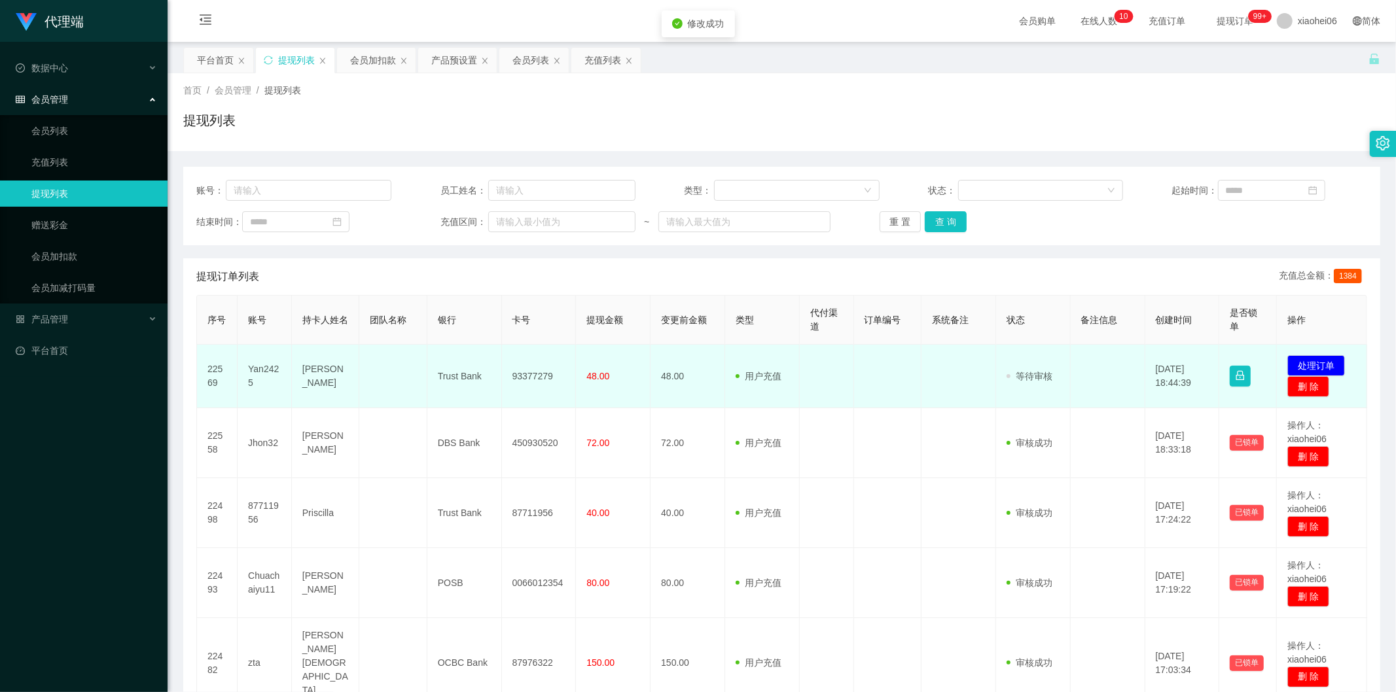
click at [270, 370] on td "Yan2425" at bounding box center [265, 376] width 54 height 63
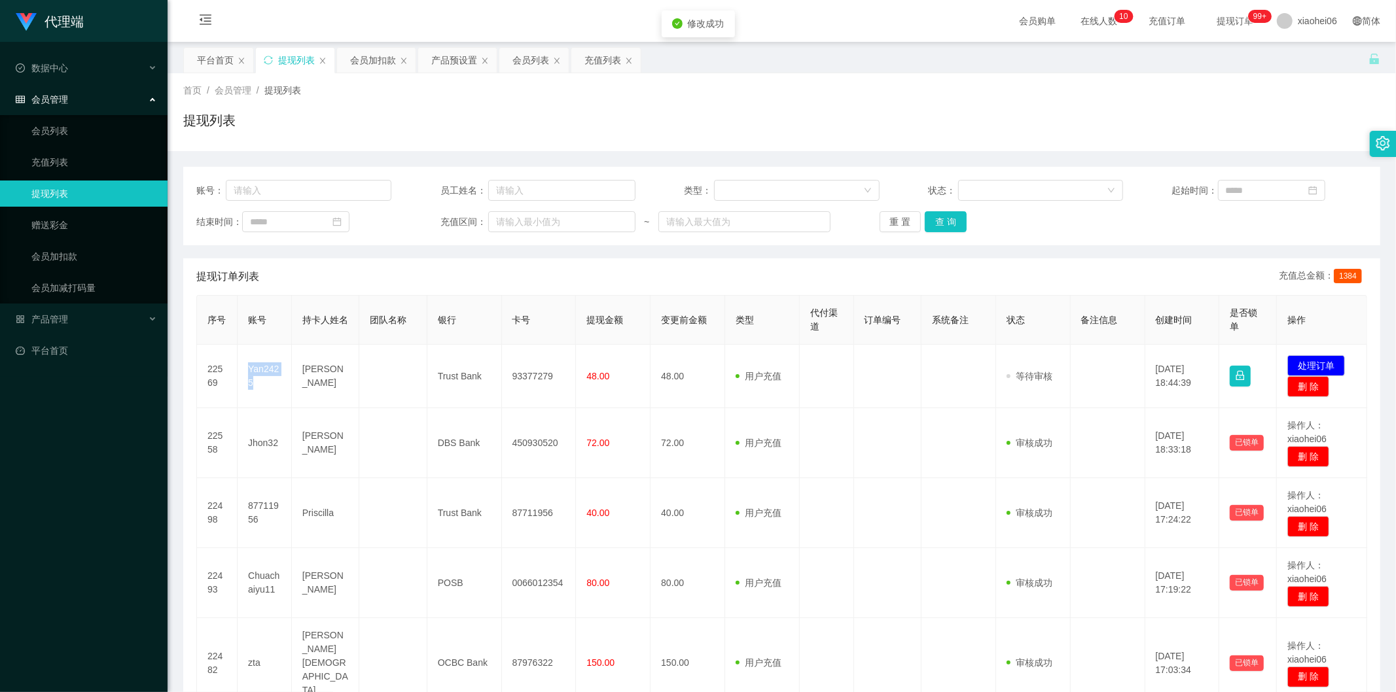
copy td "Yan2425"
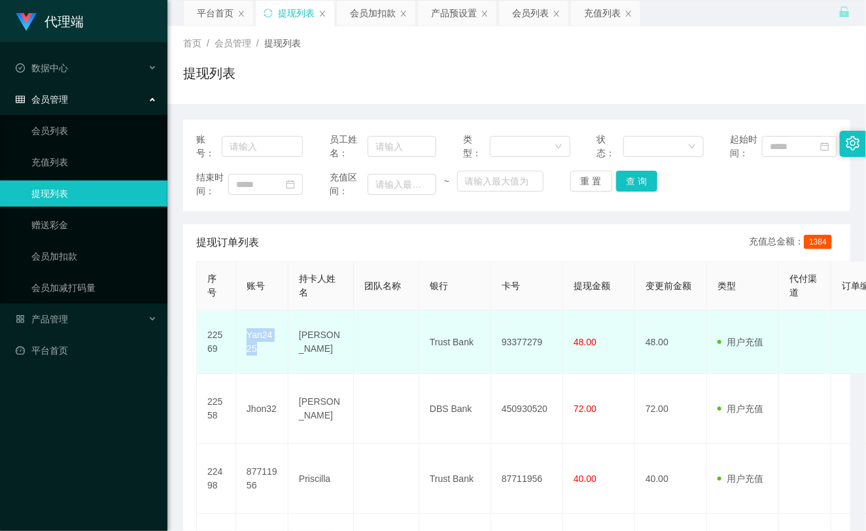
scroll to position [73, 0]
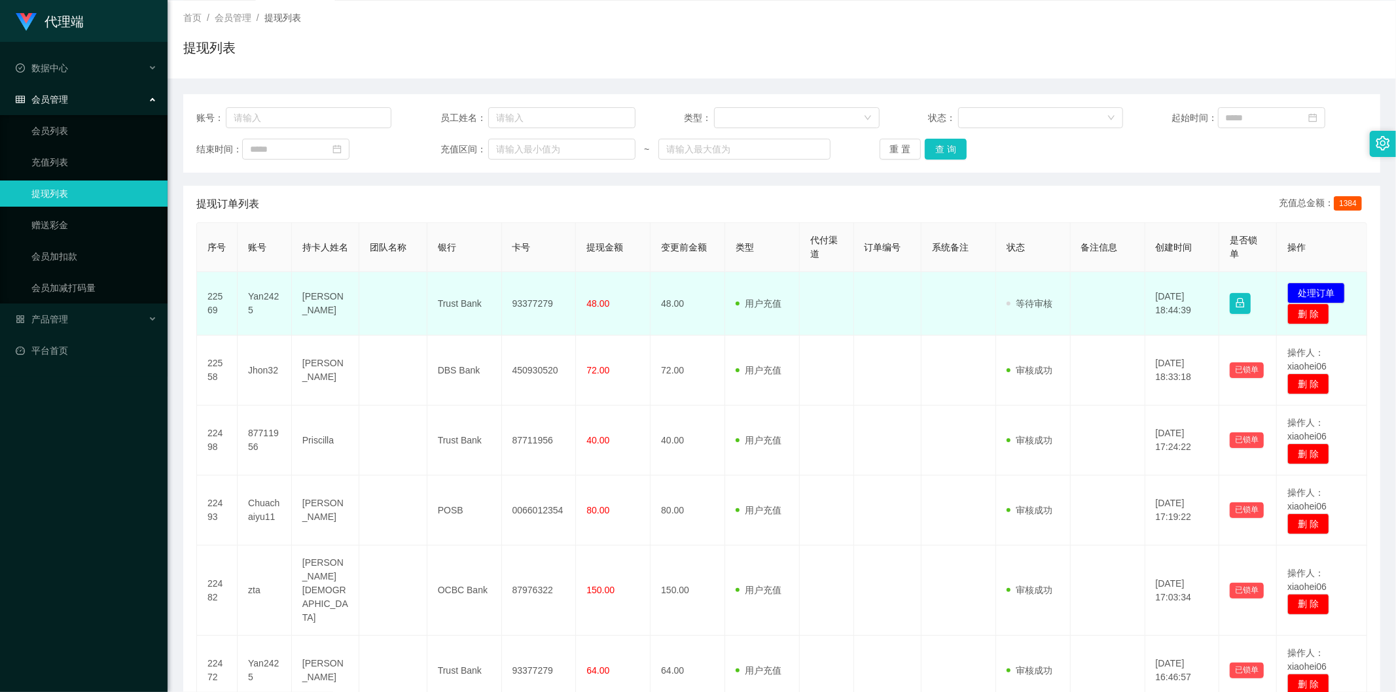
click at [854, 296] on td at bounding box center [887, 303] width 67 height 63
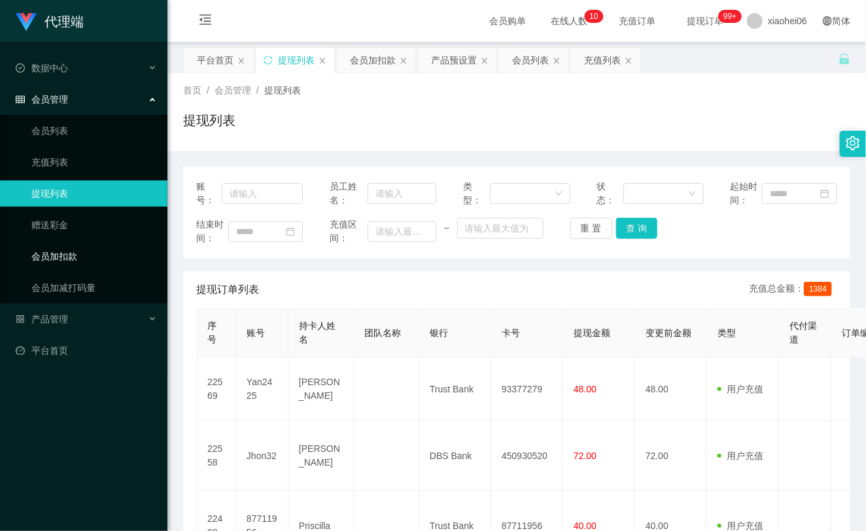
click at [56, 262] on link "会员加扣款" at bounding box center [94, 256] width 126 height 26
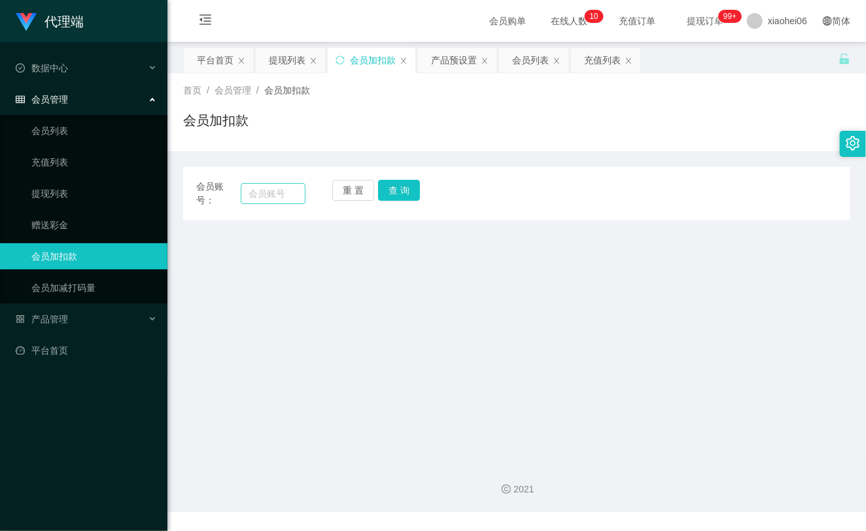
drag, startPoint x: 231, startPoint y: 192, endPoint x: 264, endPoint y: 194, distance: 32.8
click at [231, 192] on span "会员账号：" at bounding box center [218, 193] width 44 height 27
paste input "87711956"
type input "87711956"
click at [402, 204] on div "重 置 查 询" at bounding box center [386, 193] width 109 height 27
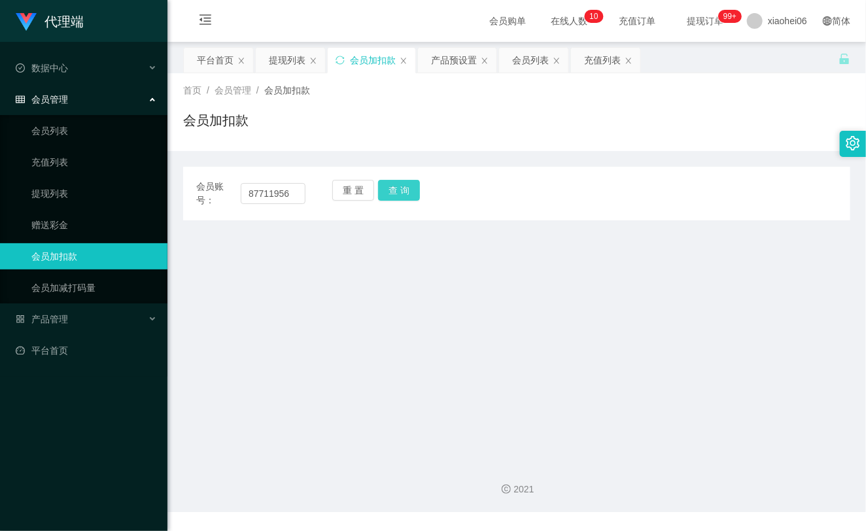
click at [403, 191] on button "查 询" at bounding box center [399, 190] width 42 height 21
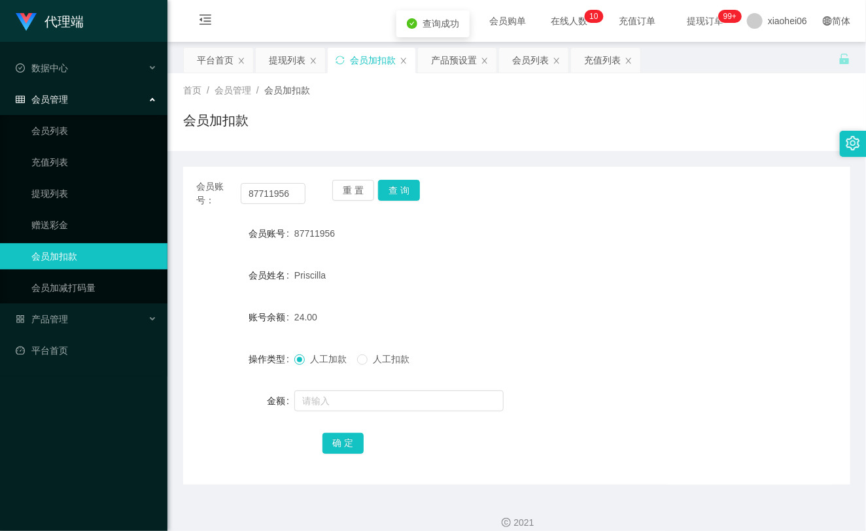
click at [334, 387] on form "会员账号 87711956 会员姓名 [PERSON_NAME] 账号余额 24.00 操作类型 人工加款 人工扣款 金额 确 定" at bounding box center [516, 339] width 667 height 236
drag, startPoint x: 341, startPoint y: 404, endPoint x: 344, endPoint y: 397, distance: 7.7
click at [339, 404] on input "text" at bounding box center [398, 401] width 209 height 21
type input "8"
click at [349, 441] on button "确 定" at bounding box center [344, 443] width 42 height 21
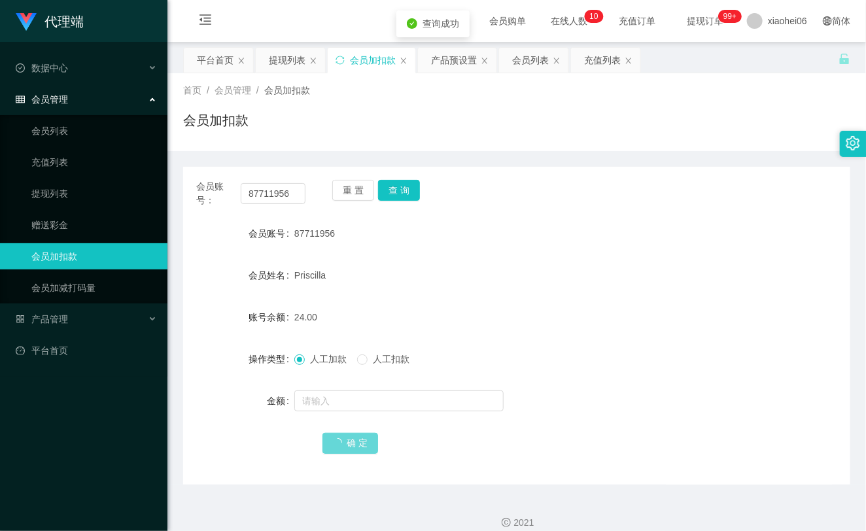
click at [519, 321] on div "24.00" at bounding box center [488, 317] width 389 height 26
click at [63, 217] on link "赠送彩金" at bounding box center [94, 225] width 126 height 26
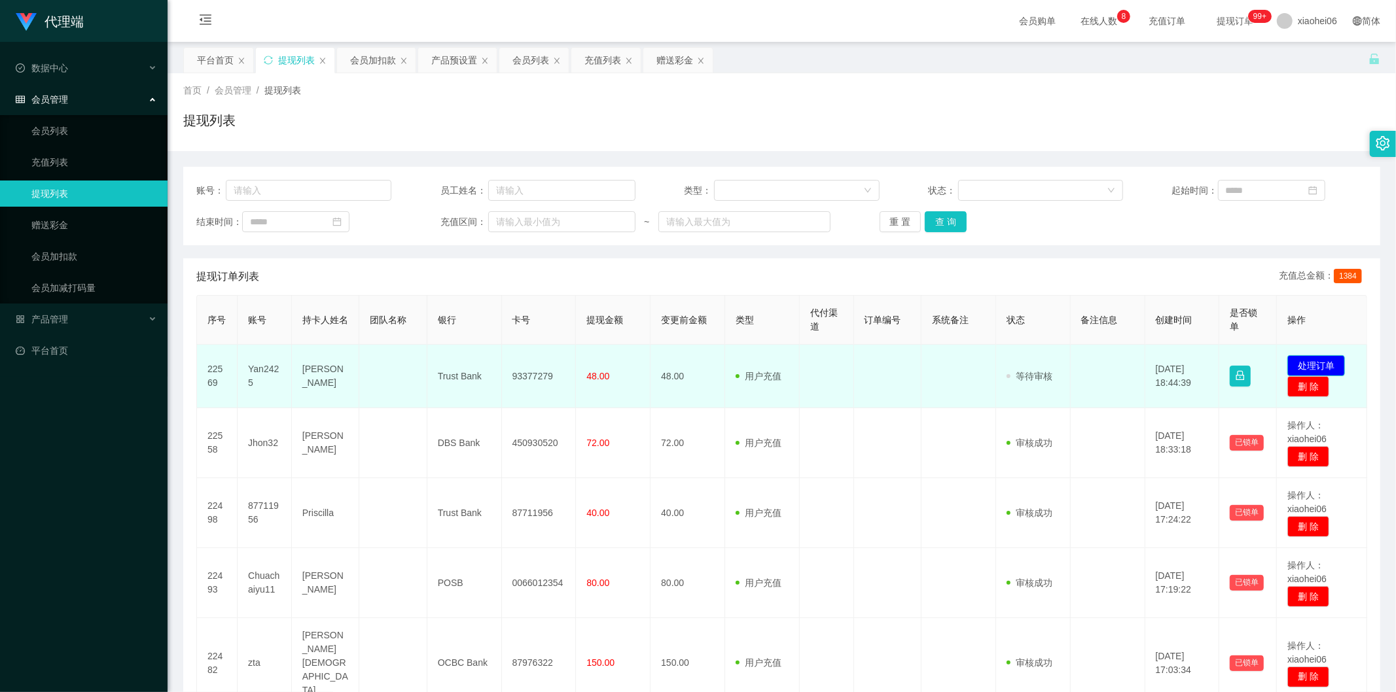
click at [866, 363] on button "处理订单" at bounding box center [1316, 365] width 58 height 21
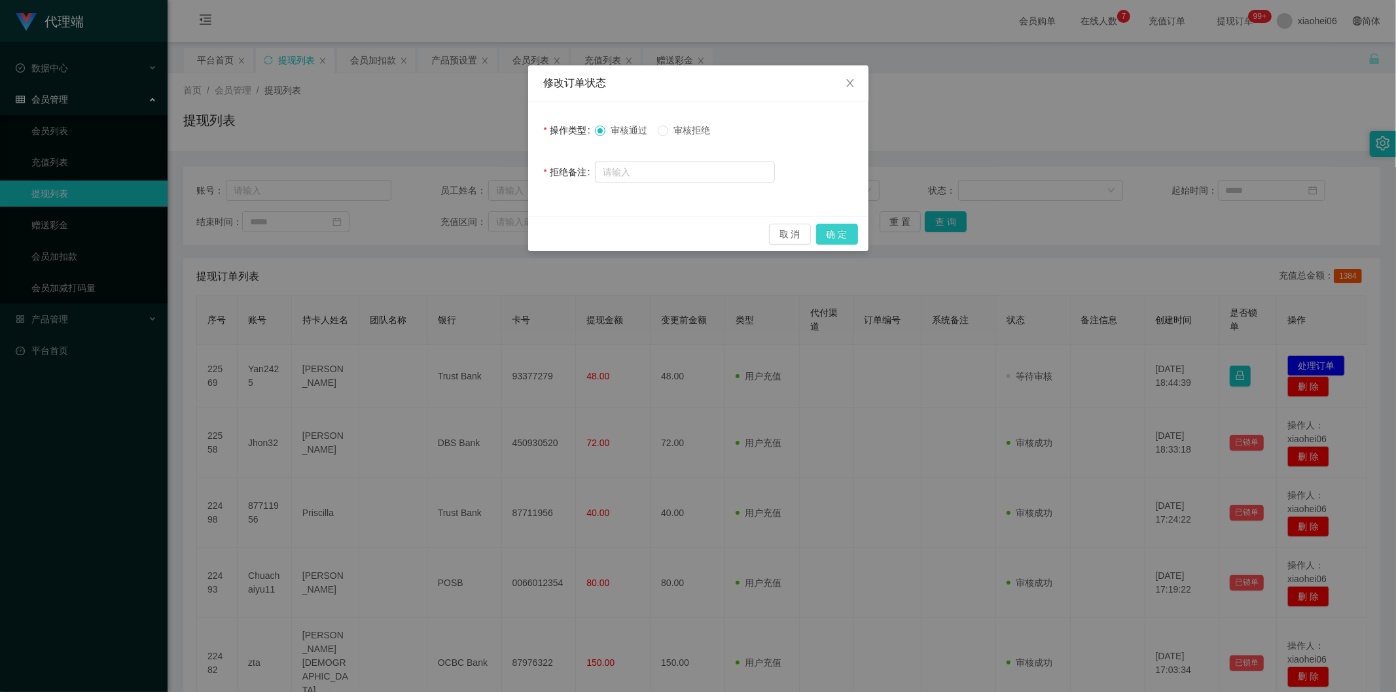
click at [844, 229] on button "确 定" at bounding box center [837, 234] width 42 height 21
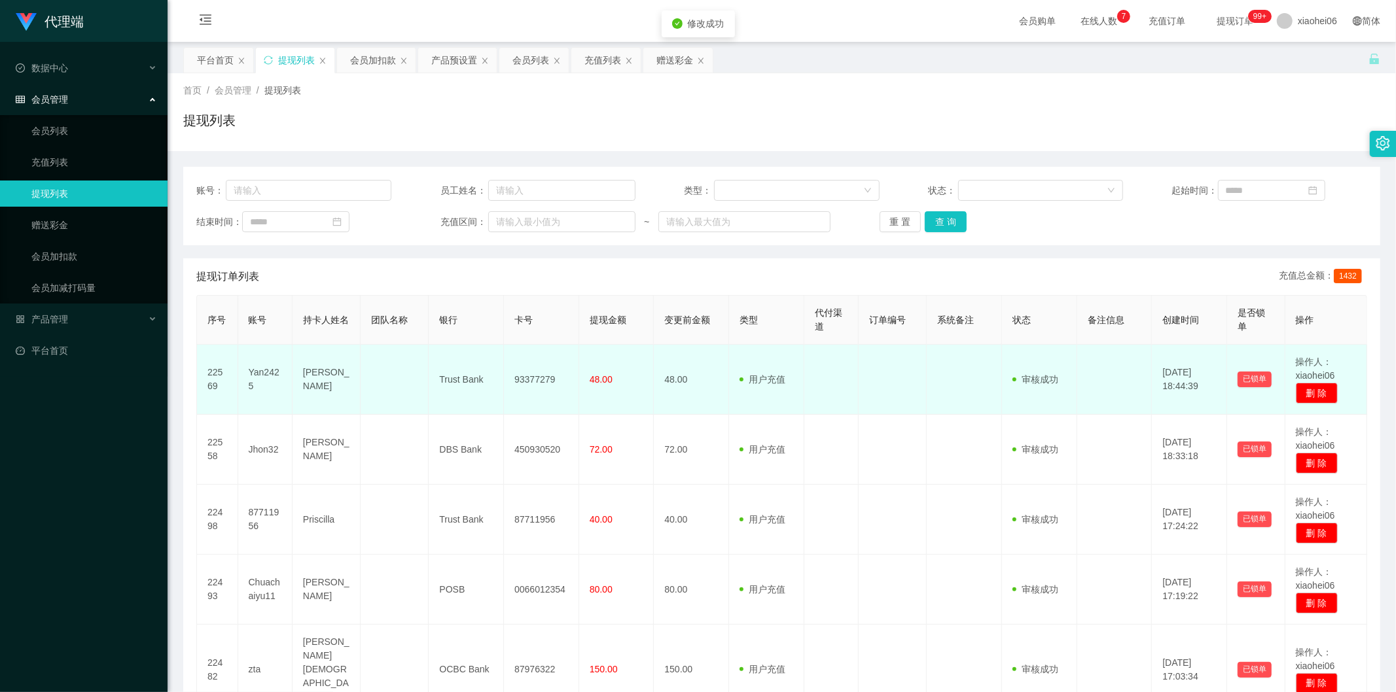
click at [848, 358] on td at bounding box center [831, 380] width 54 height 70
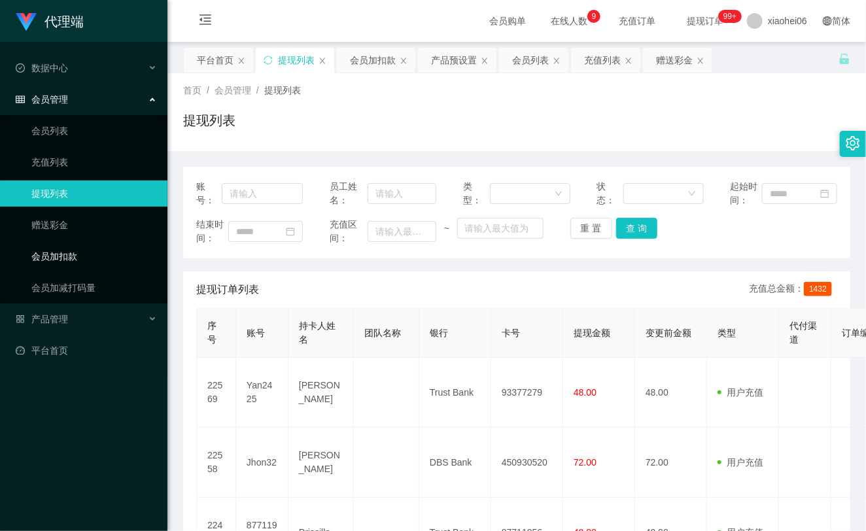
click at [58, 251] on link "会员加扣款" at bounding box center [94, 256] width 126 height 26
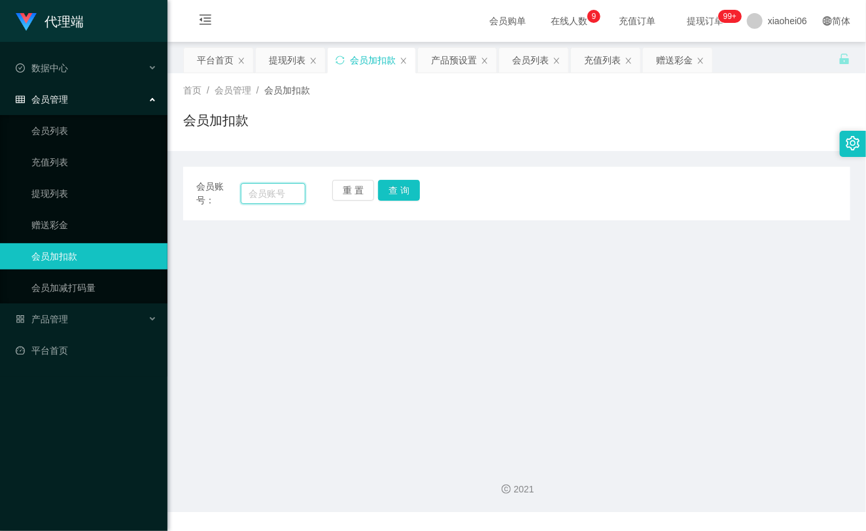
drag, startPoint x: 257, startPoint y: 204, endPoint x: 269, endPoint y: 201, distance: 12.7
click at [257, 204] on input "text" at bounding box center [273, 193] width 65 height 21
paste input "87711956"
type input "87711956"
click at [441, 190] on div "会员账号： 87711956 重 置 查 询" at bounding box center [516, 193] width 667 height 27
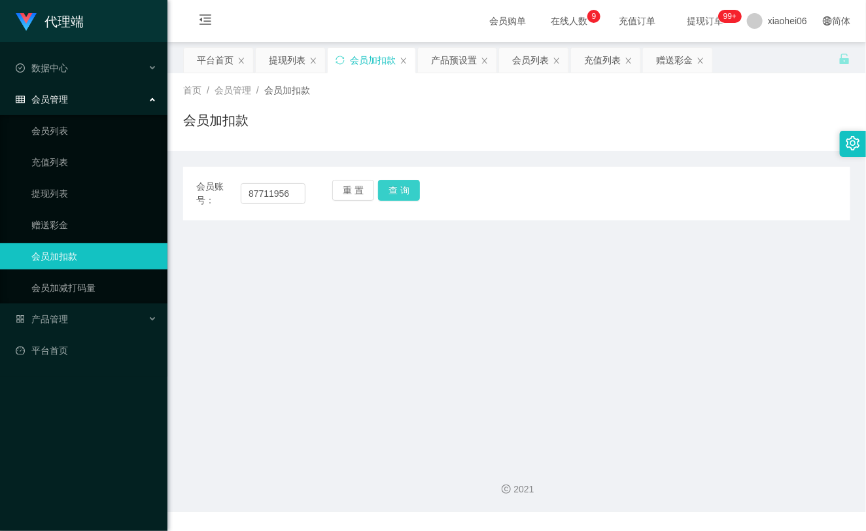
click at [415, 196] on button "查 询" at bounding box center [399, 190] width 42 height 21
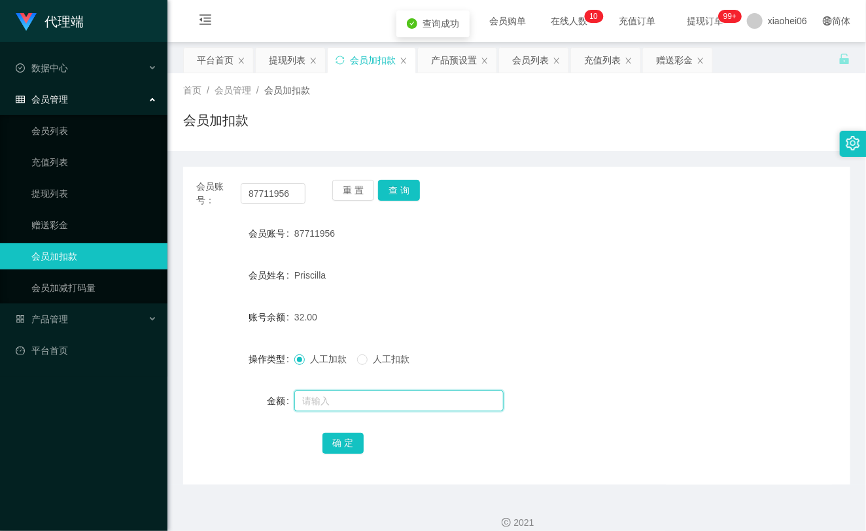
click at [351, 408] on input "text" at bounding box center [398, 401] width 209 height 21
type input "300"
click at [340, 435] on button "确 定" at bounding box center [344, 443] width 42 height 21
drag, startPoint x: 527, startPoint y: 264, endPoint x: 652, endPoint y: 130, distance: 183.4
click at [527, 264] on div "Priscilla" at bounding box center [488, 275] width 389 height 26
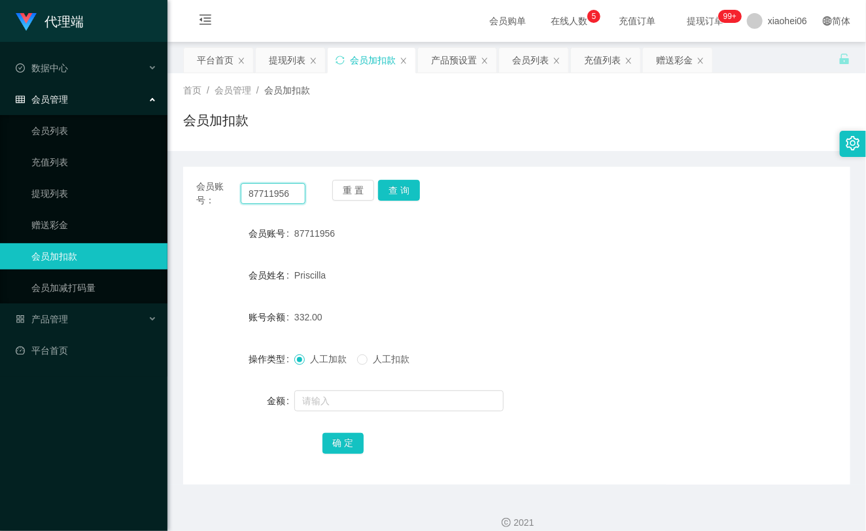
click at [278, 185] on input "87711956" at bounding box center [273, 193] width 65 height 21
paste input "jhon32"
type input "jhon32"
click at [408, 187] on button "查 询" at bounding box center [399, 190] width 42 height 21
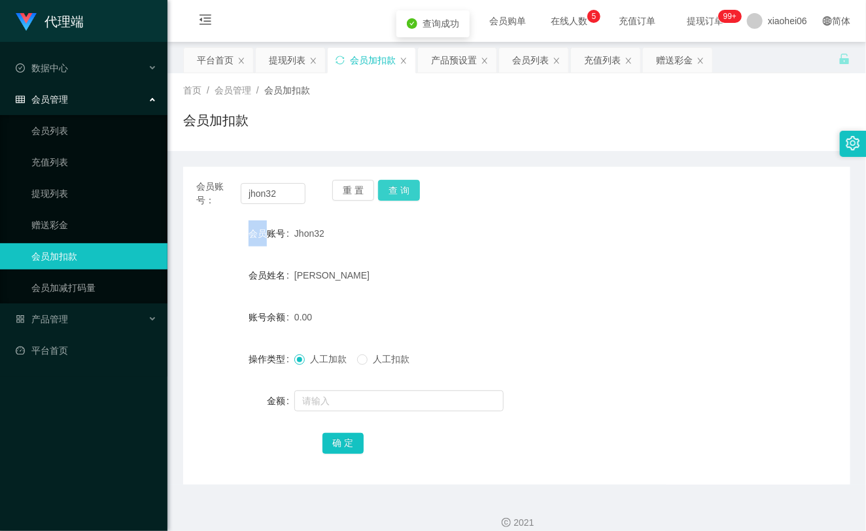
drag, startPoint x: 408, startPoint y: 187, endPoint x: 390, endPoint y: 263, distance: 77.9
click at [406, 191] on div "重 置 查 询" at bounding box center [386, 193] width 109 height 27
drag, startPoint x: 370, startPoint y: 404, endPoint x: 370, endPoint y: 391, distance: 13.1
click at [370, 404] on input "text" at bounding box center [398, 401] width 209 height 21
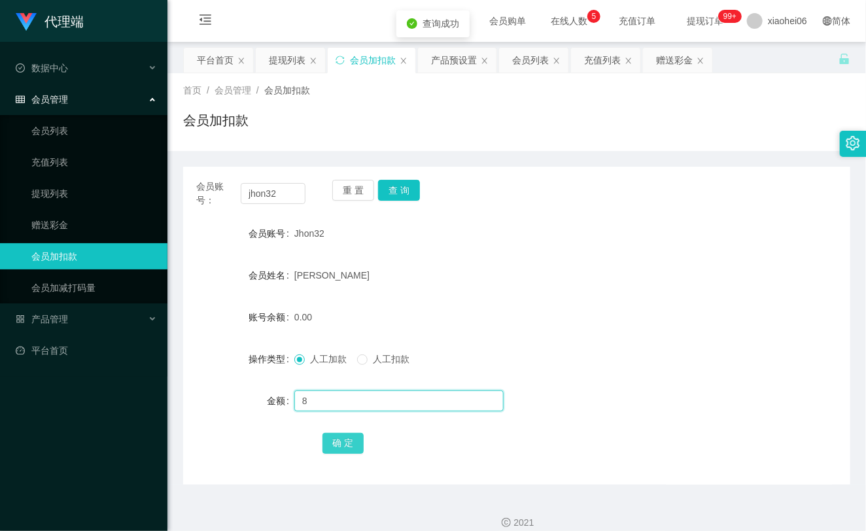
type input "8"
click at [349, 436] on button "确 定" at bounding box center [344, 443] width 42 height 21
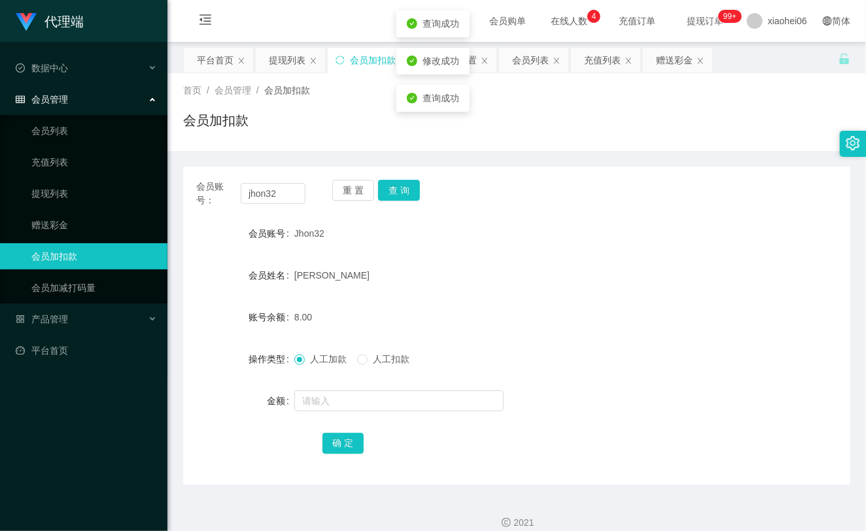
click at [424, 270] on div "[PERSON_NAME]" at bounding box center [488, 275] width 389 height 26
click at [73, 197] on link "提现列表" at bounding box center [94, 194] width 126 height 26
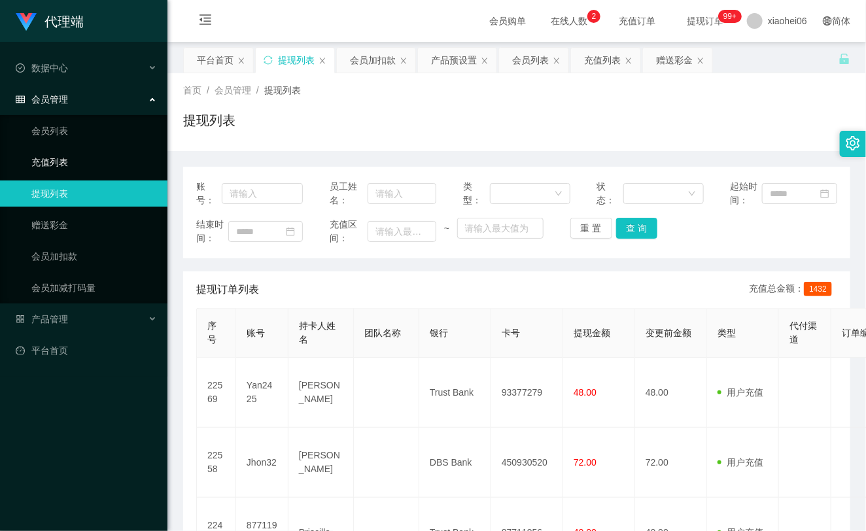
click at [44, 169] on link "充值列表" at bounding box center [94, 162] width 126 height 26
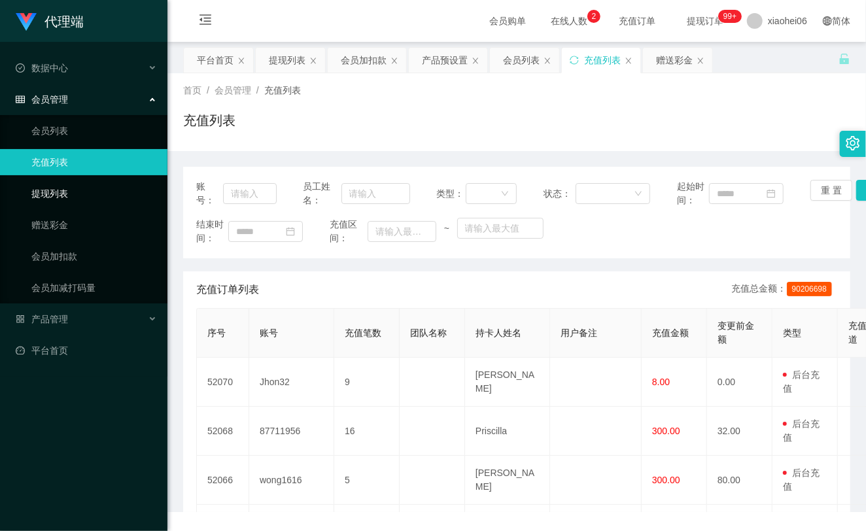
drag, startPoint x: 44, startPoint y: 200, endPoint x: 51, endPoint y: 198, distance: 7.0
click at [44, 200] on link "提现列表" at bounding box center [94, 194] width 126 height 26
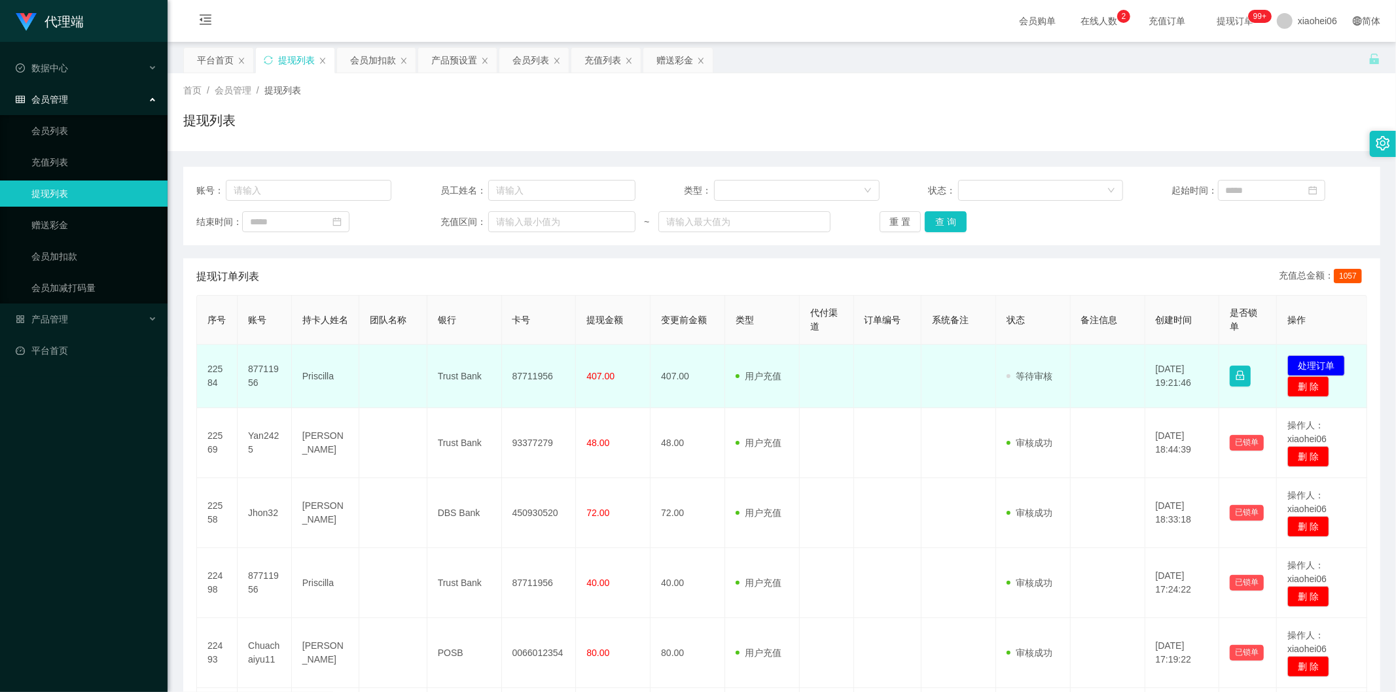
click at [270, 370] on td "87711956" at bounding box center [265, 376] width 54 height 63
copy td "87711956"
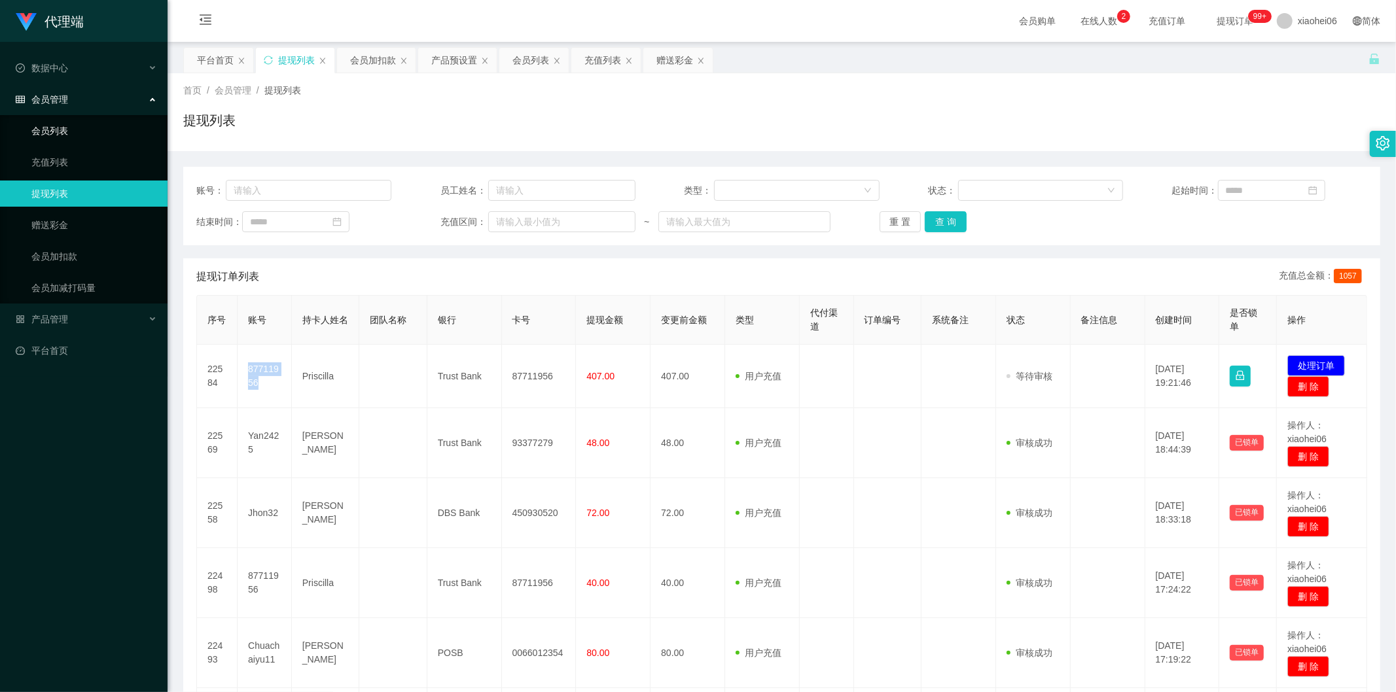
click at [63, 129] on link "会员列表" at bounding box center [94, 131] width 126 height 26
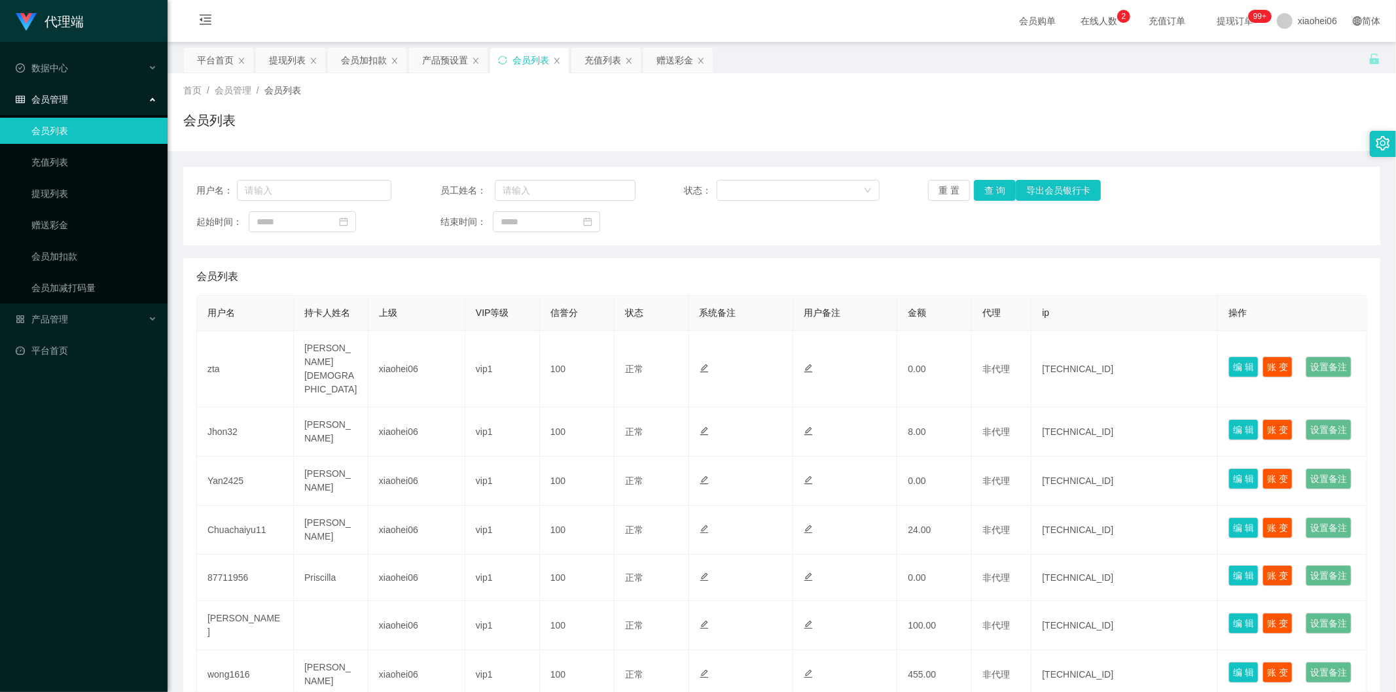
click at [284, 202] on div "用户名： 员工姓名： 状态： 重 置 查 询 导出会员银行卡 起始时间： 结束时间：" at bounding box center [781, 206] width 1197 height 79
click at [287, 191] on input "text" at bounding box center [314, 190] width 154 height 21
paste input "87711956"
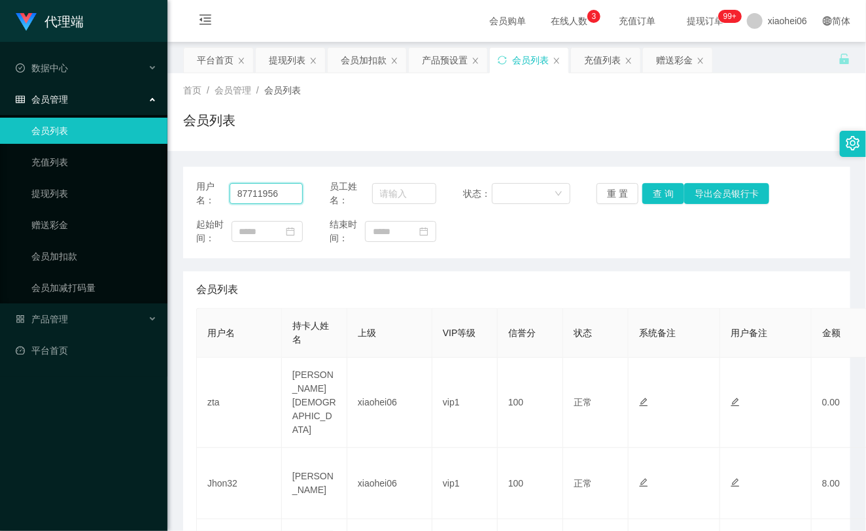
type input "87711956"
click at [662, 190] on button "查 询" at bounding box center [664, 193] width 42 height 21
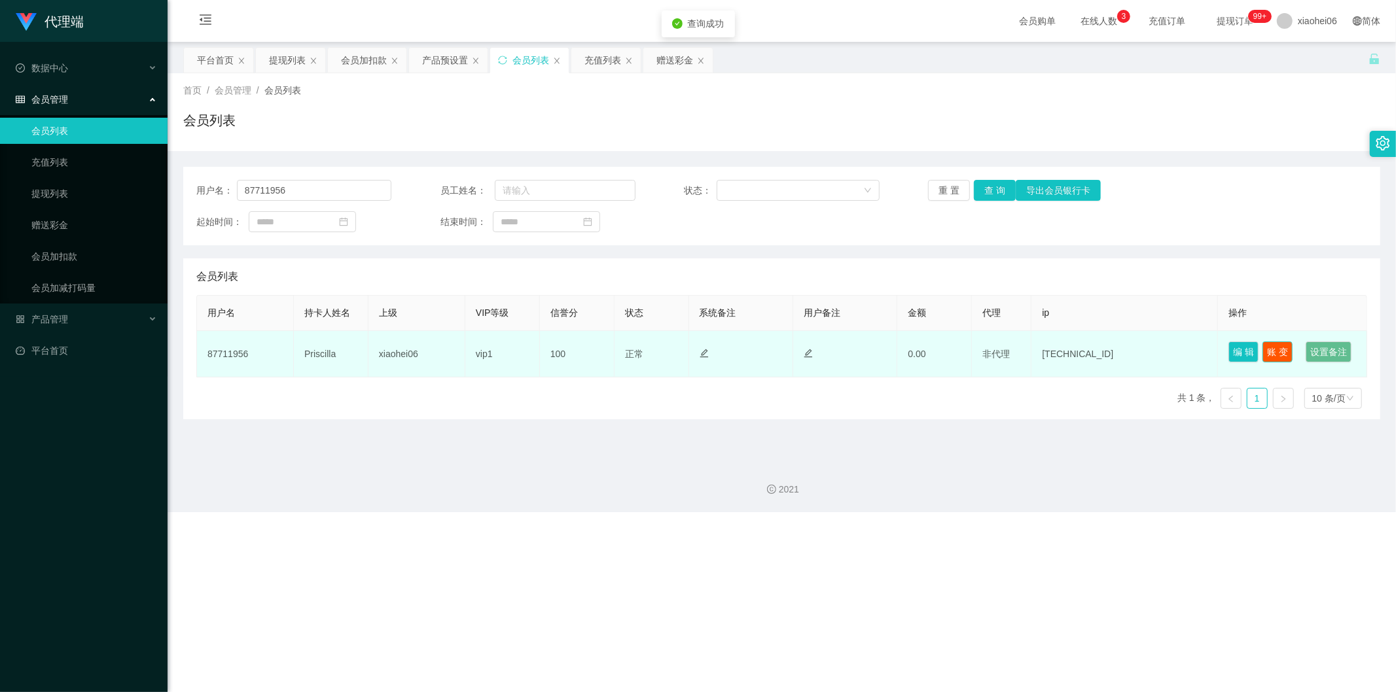
click at [1266, 347] on button "账 变" at bounding box center [1277, 352] width 30 height 21
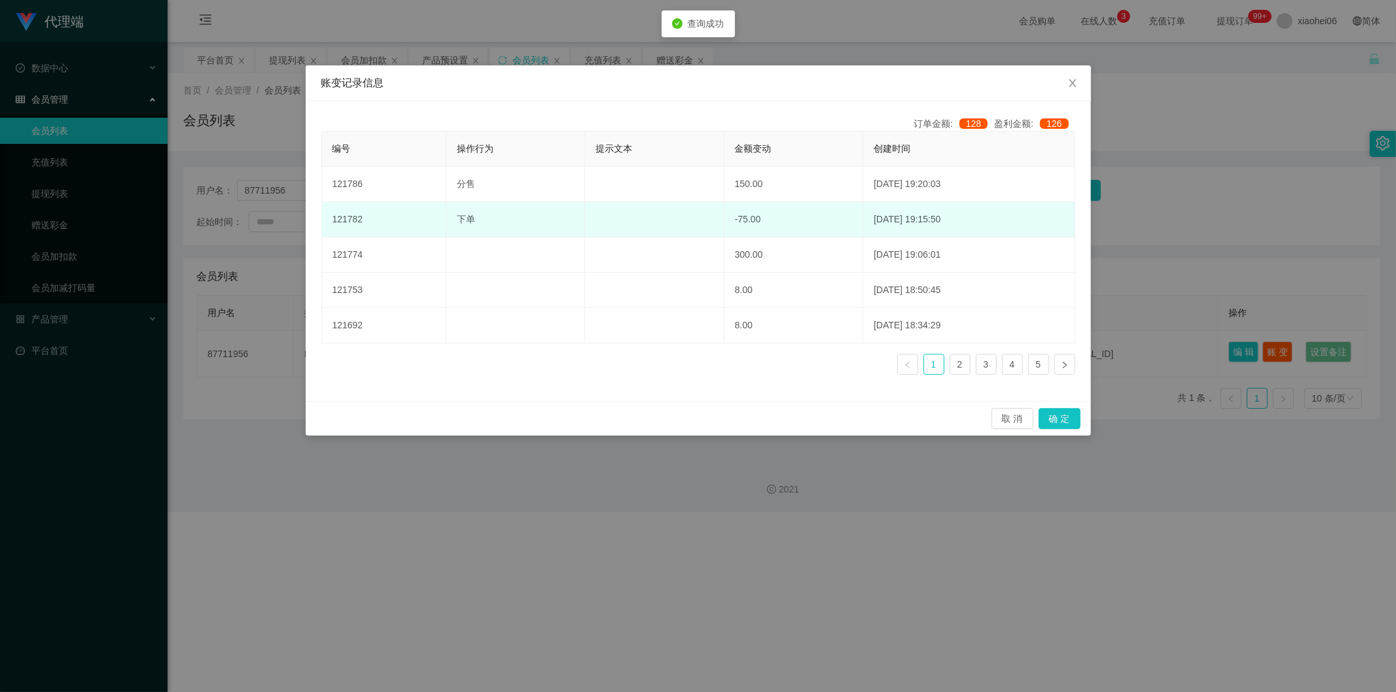
click at [773, 224] on td "-75.00" at bounding box center [793, 219] width 139 height 35
drag, startPoint x: 762, startPoint y: 185, endPoint x: 753, endPoint y: 206, distance: 22.9
click at [762, 185] on td "150.00" at bounding box center [793, 184] width 139 height 35
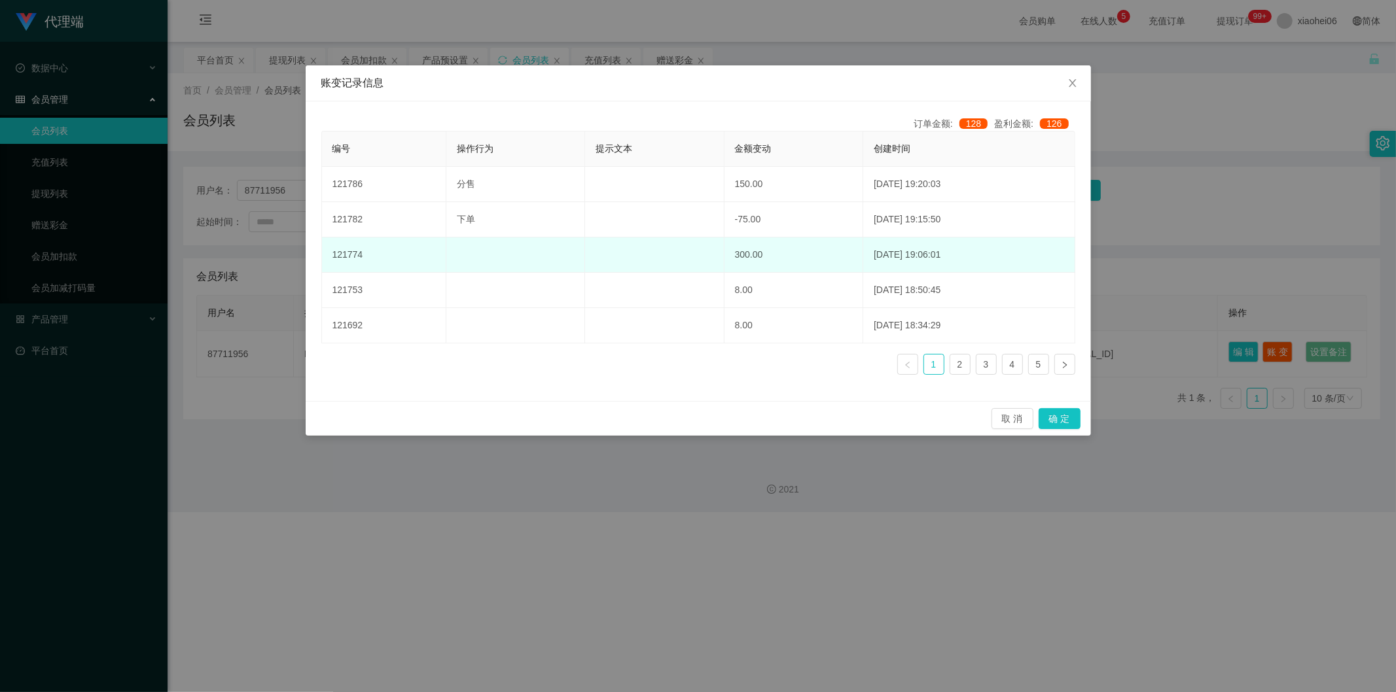
click at [724, 256] on td "300.00" at bounding box center [793, 255] width 139 height 35
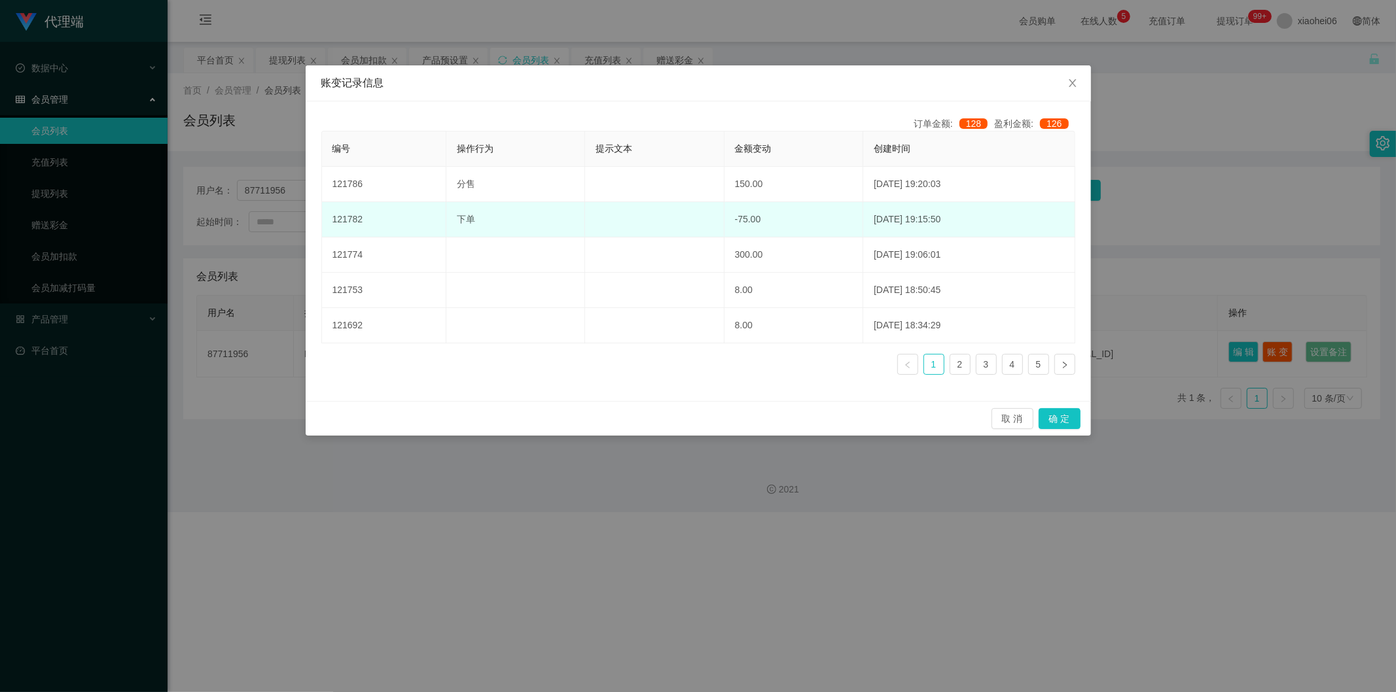
click at [724, 231] on td "-75.00" at bounding box center [793, 219] width 139 height 35
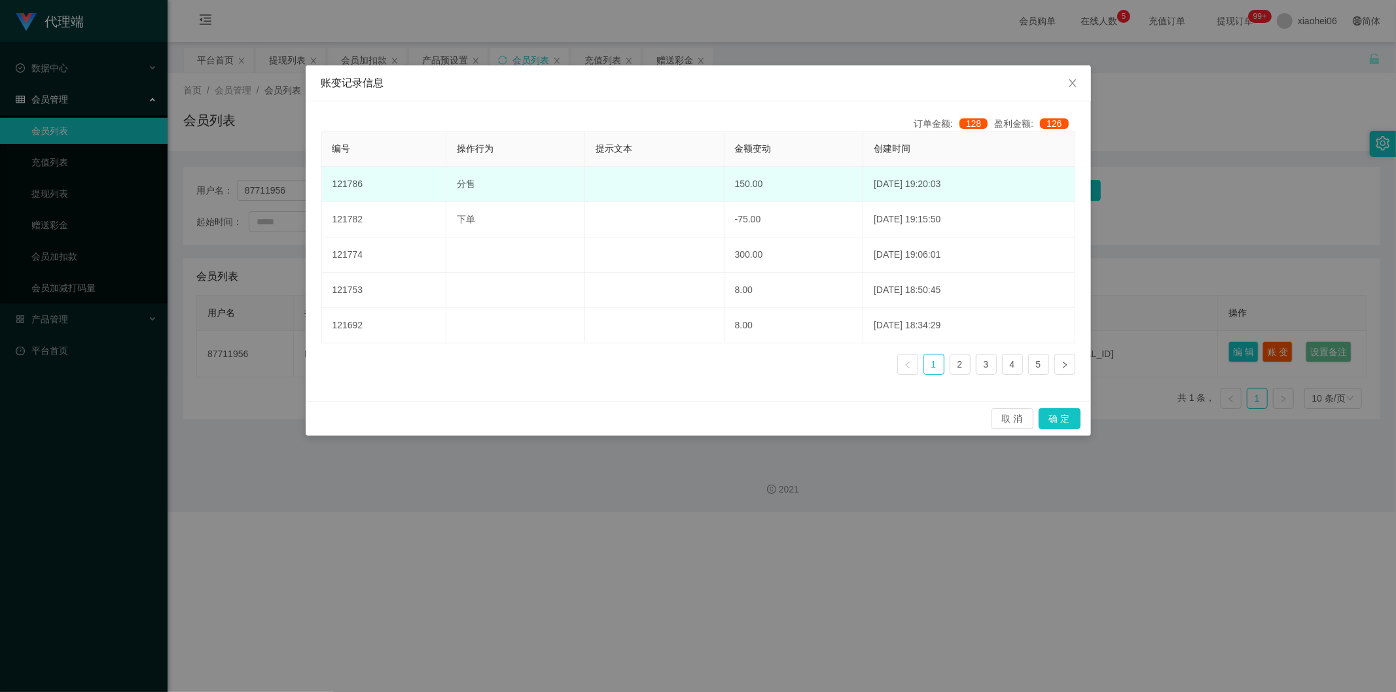
click at [777, 177] on td "150.00" at bounding box center [793, 184] width 139 height 35
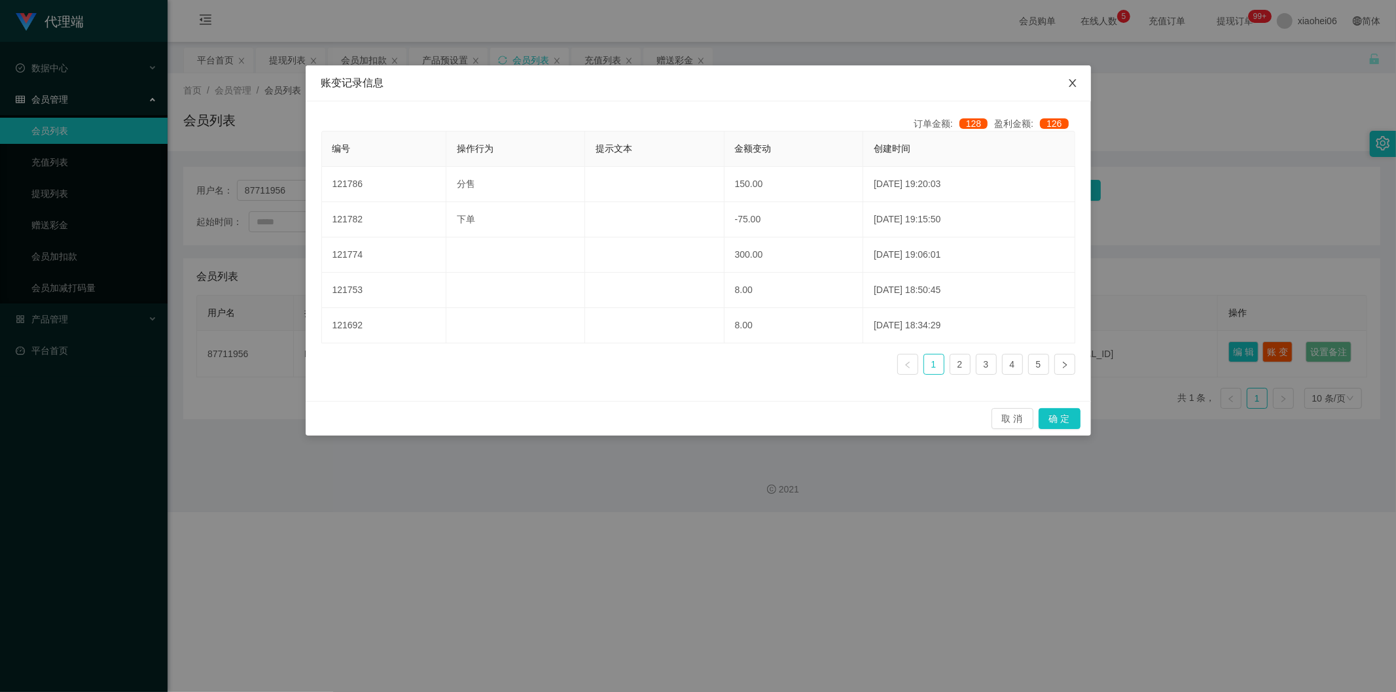
click at [1076, 86] on icon "图标: close" at bounding box center [1072, 83] width 10 height 10
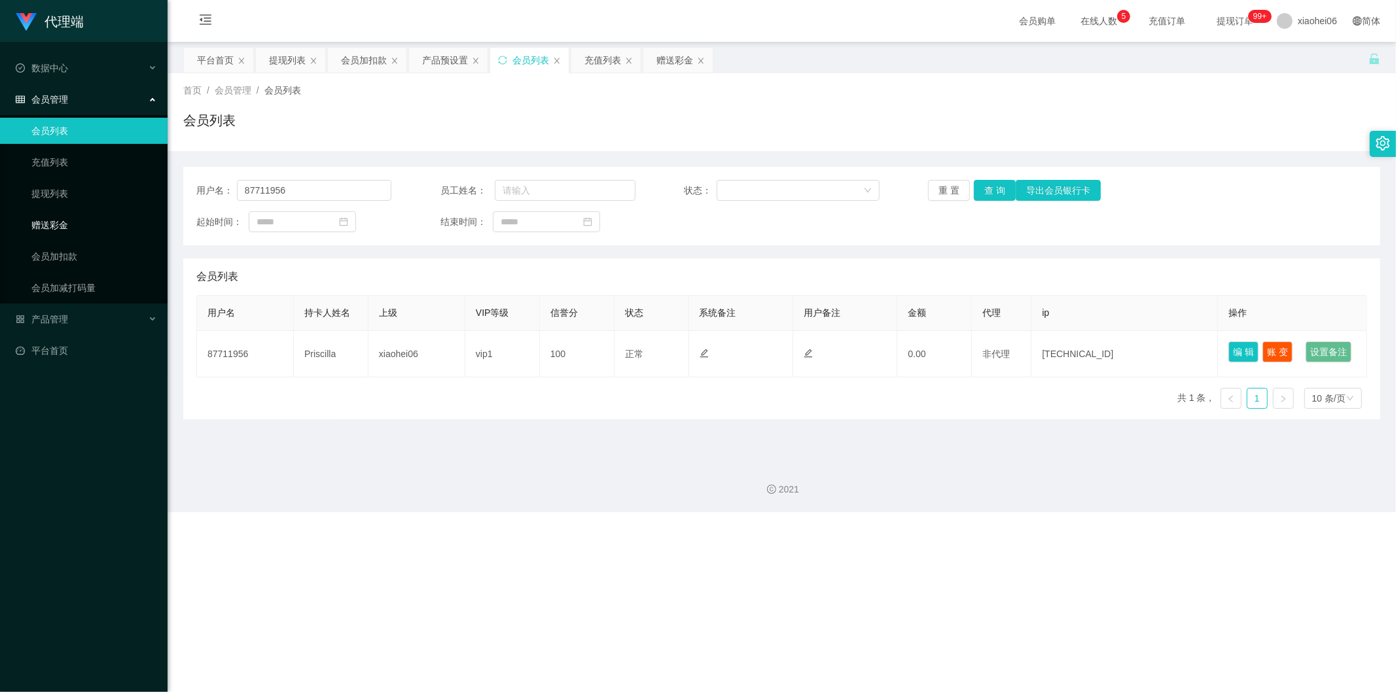
click at [105, 236] on link "赠送彩金" at bounding box center [94, 225] width 126 height 26
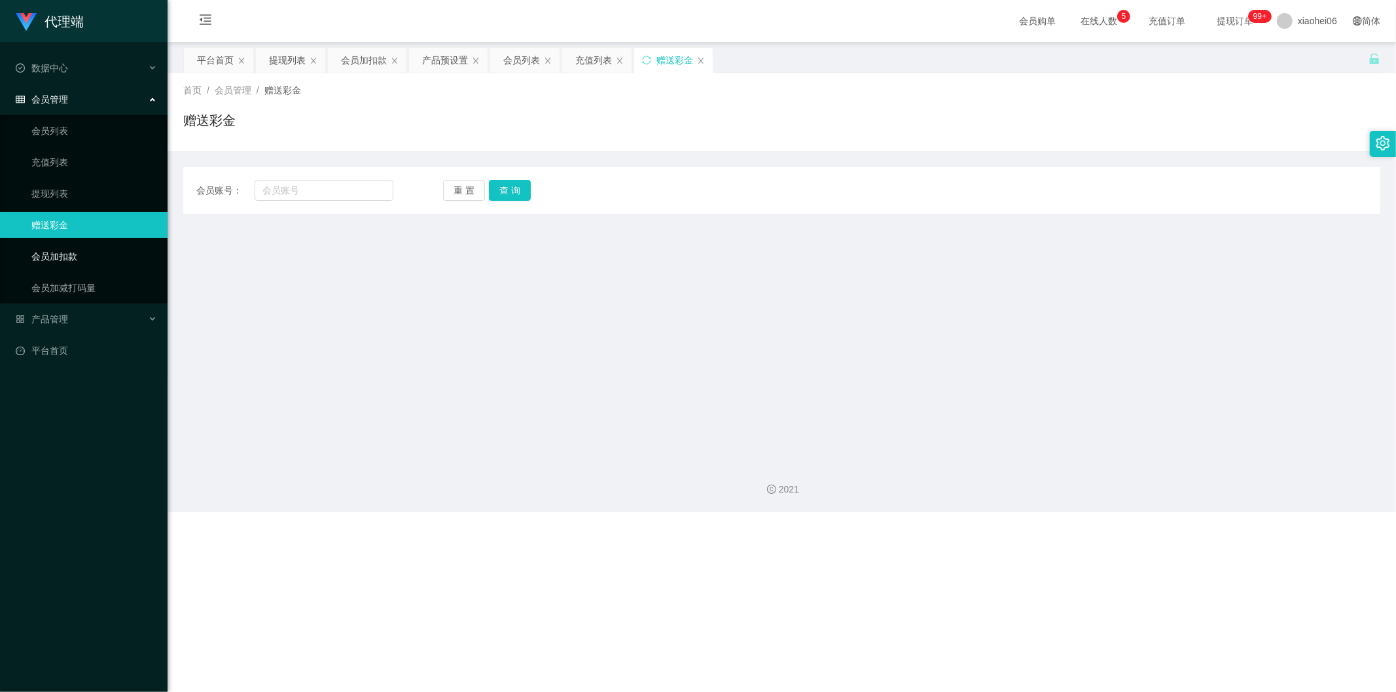
drag, startPoint x: 92, startPoint y: 253, endPoint x: 109, endPoint y: 253, distance: 17.0
click at [92, 253] on link "会员加扣款" at bounding box center [94, 256] width 126 height 26
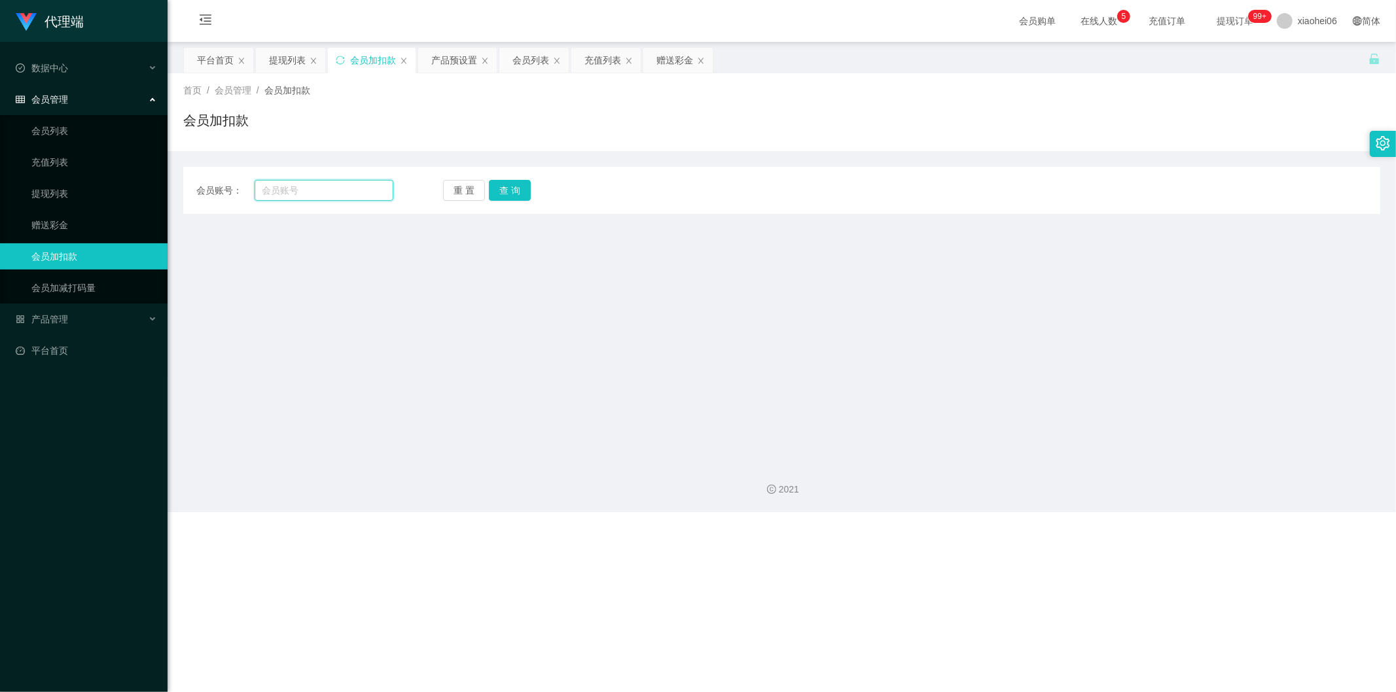
drag, startPoint x: 344, startPoint y: 194, endPoint x: 368, endPoint y: 193, distance: 24.2
click at [344, 194] on input "text" at bounding box center [324, 190] width 139 height 21
paste input "87711956"
type input "87711956"
click at [507, 198] on button "查 询" at bounding box center [510, 190] width 42 height 21
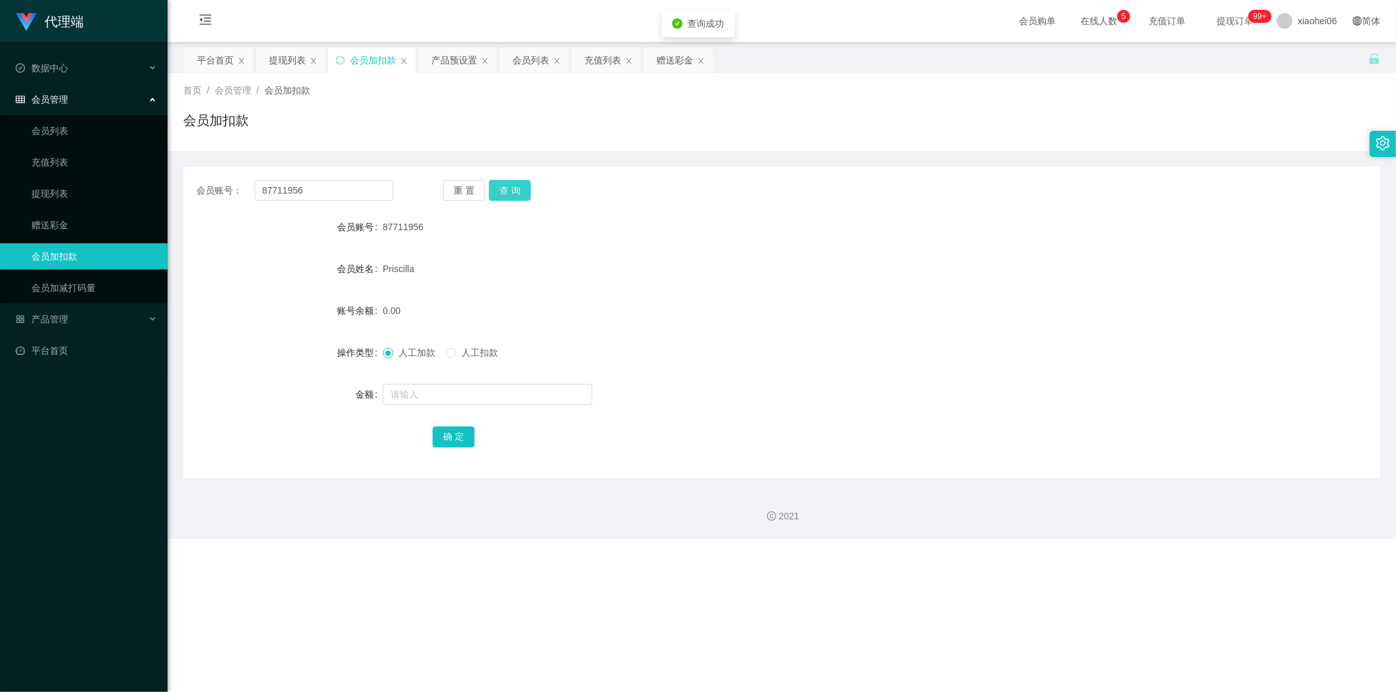
click at [507, 198] on button "查 询" at bounding box center [510, 190] width 42 height 21
click at [605, 284] on form "会员账号 87711956 会员姓名 [PERSON_NAME] 账号余额 0.00 操作类型 人工加款 人工扣款 金额 确 定" at bounding box center [781, 332] width 1197 height 236
click at [454, 382] on div at bounding box center [732, 395] width 698 height 26
click at [54, 193] on link "提现列表" at bounding box center [94, 194] width 126 height 26
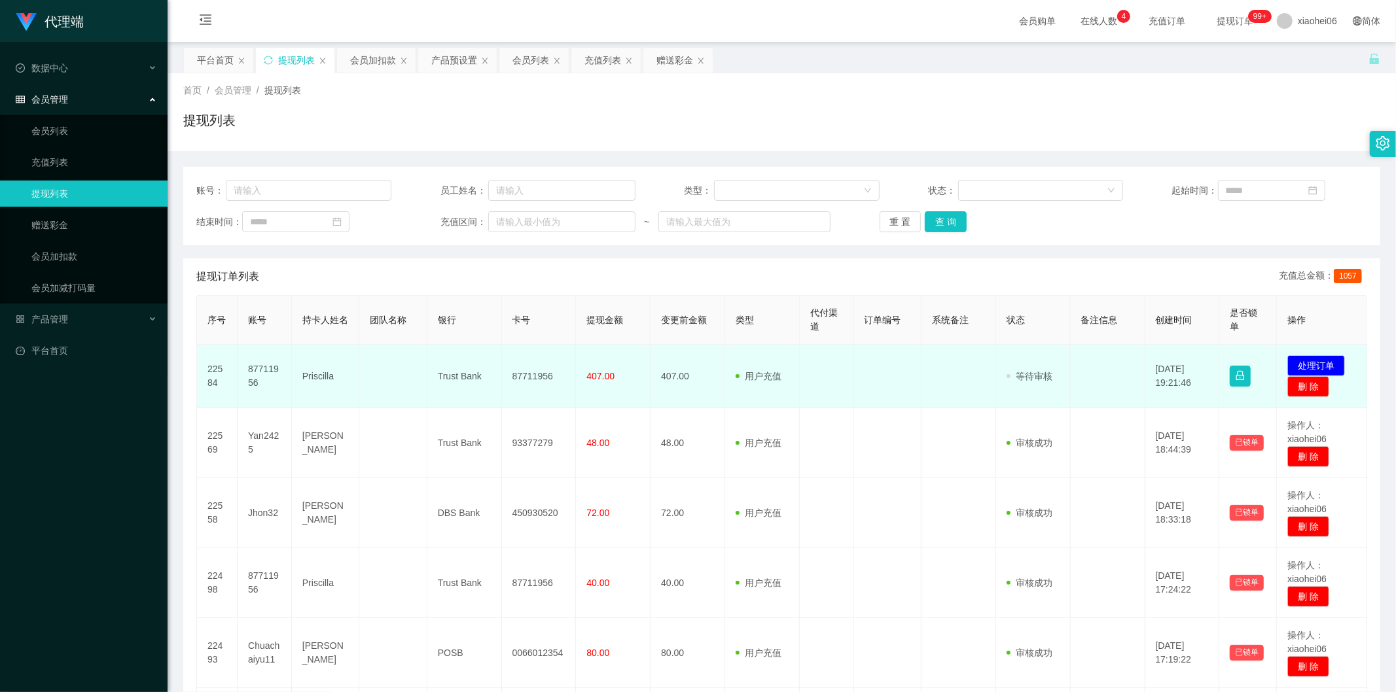
click at [264, 368] on td "87711956" at bounding box center [265, 376] width 54 height 63
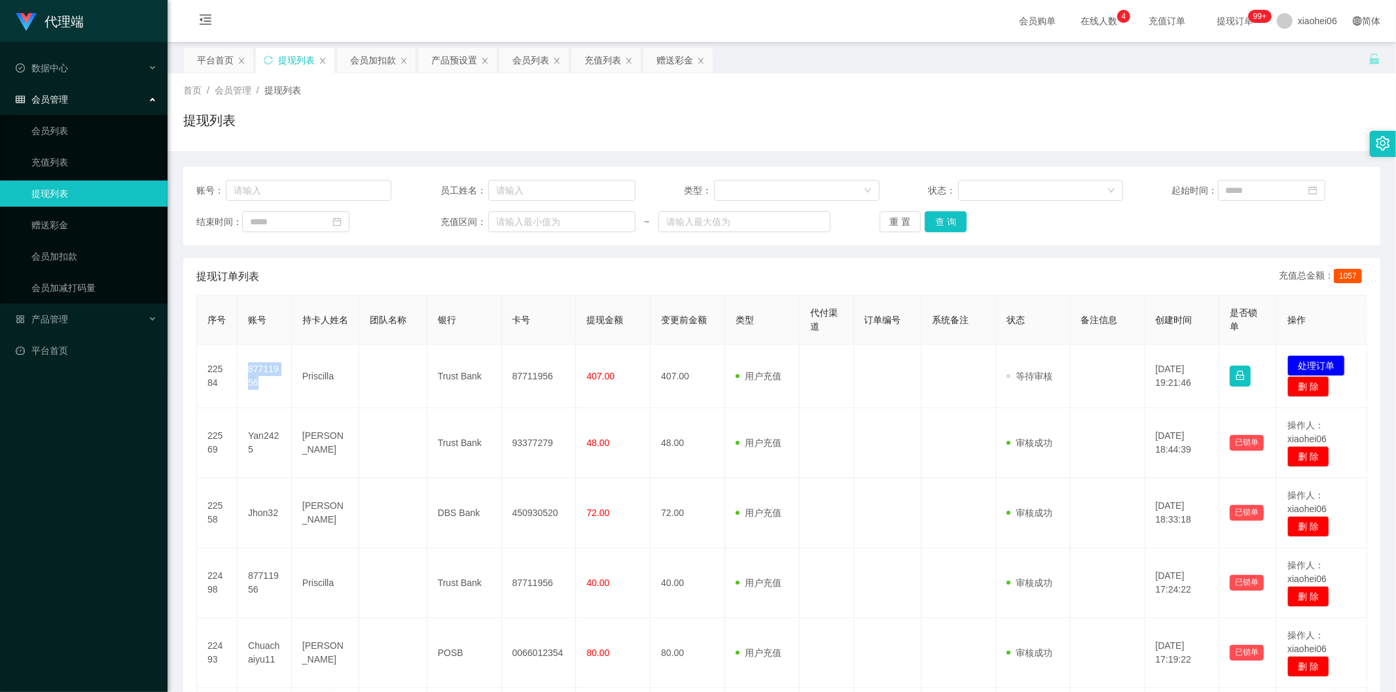
copy td "87711956"
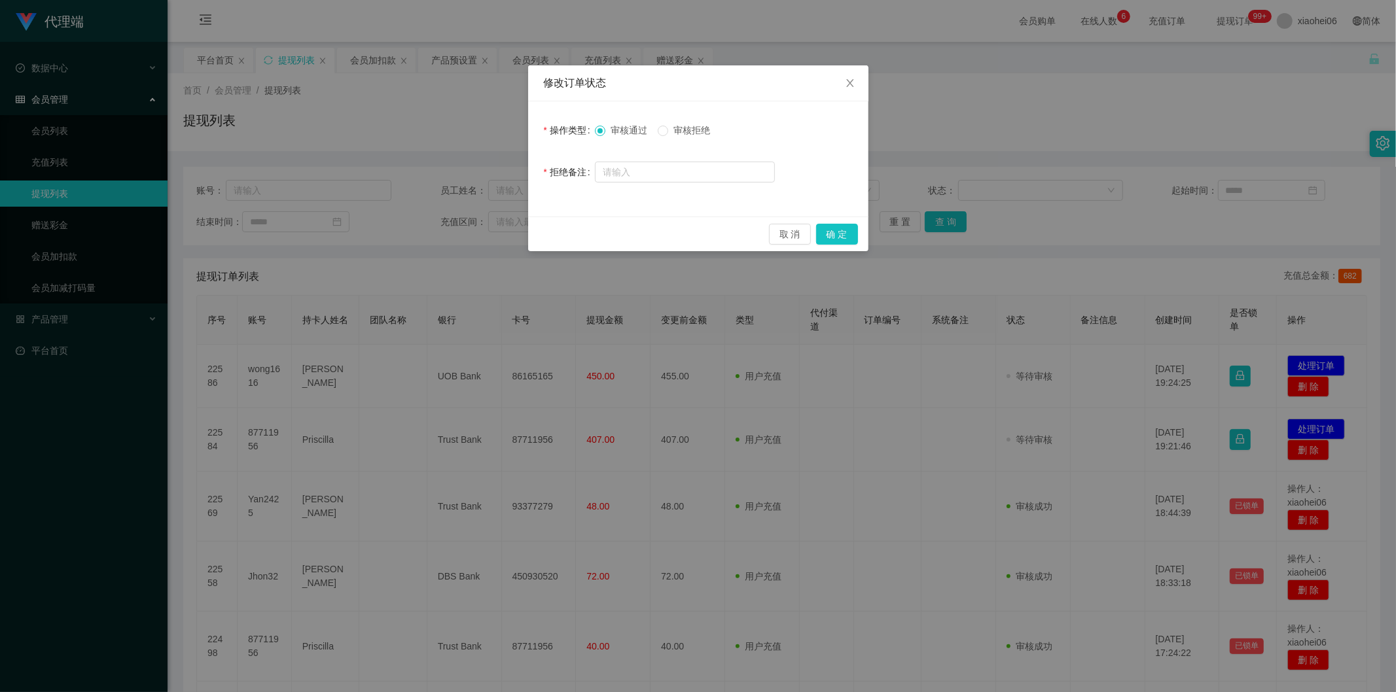
click at [861, 238] on div "取 消 确 定" at bounding box center [698, 234] width 340 height 35
click at [845, 237] on button "确 定" at bounding box center [837, 234] width 42 height 21
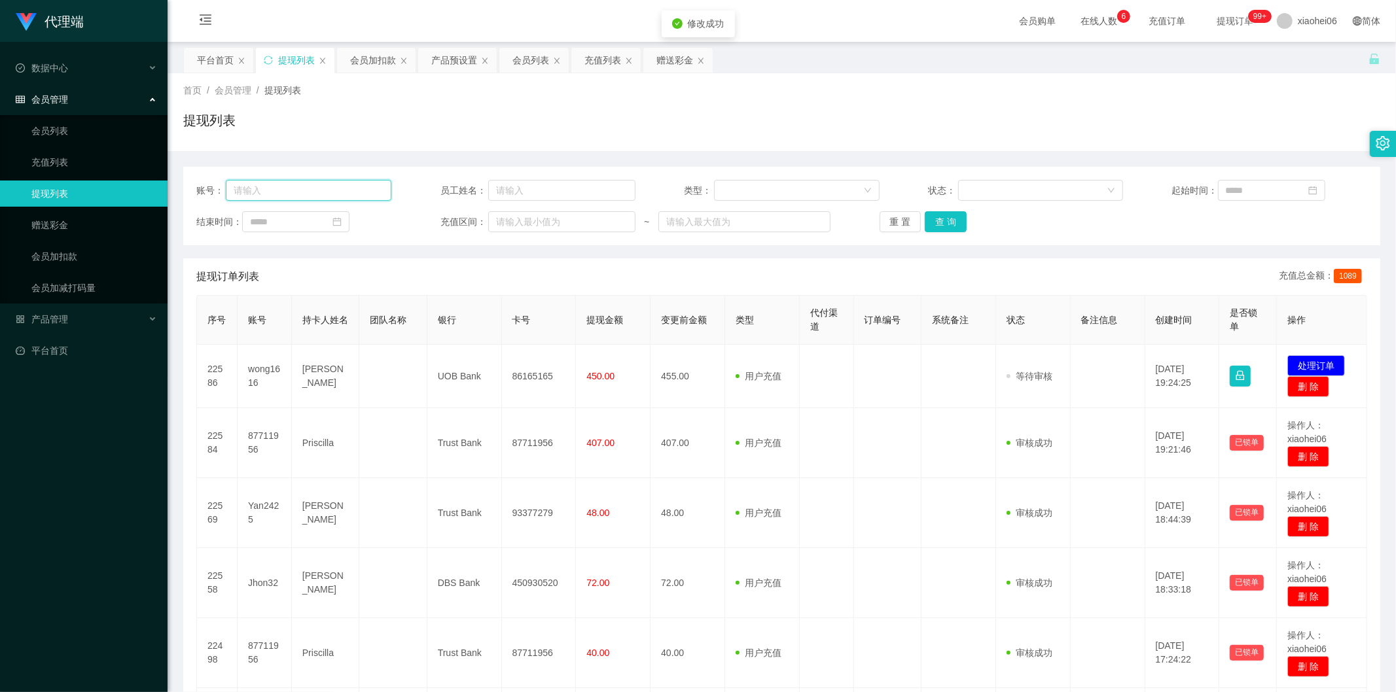
click at [274, 183] on input "text" at bounding box center [309, 190] width 166 height 21
paste input "87711956"
click at [951, 221] on button "查 询" at bounding box center [946, 221] width 42 height 21
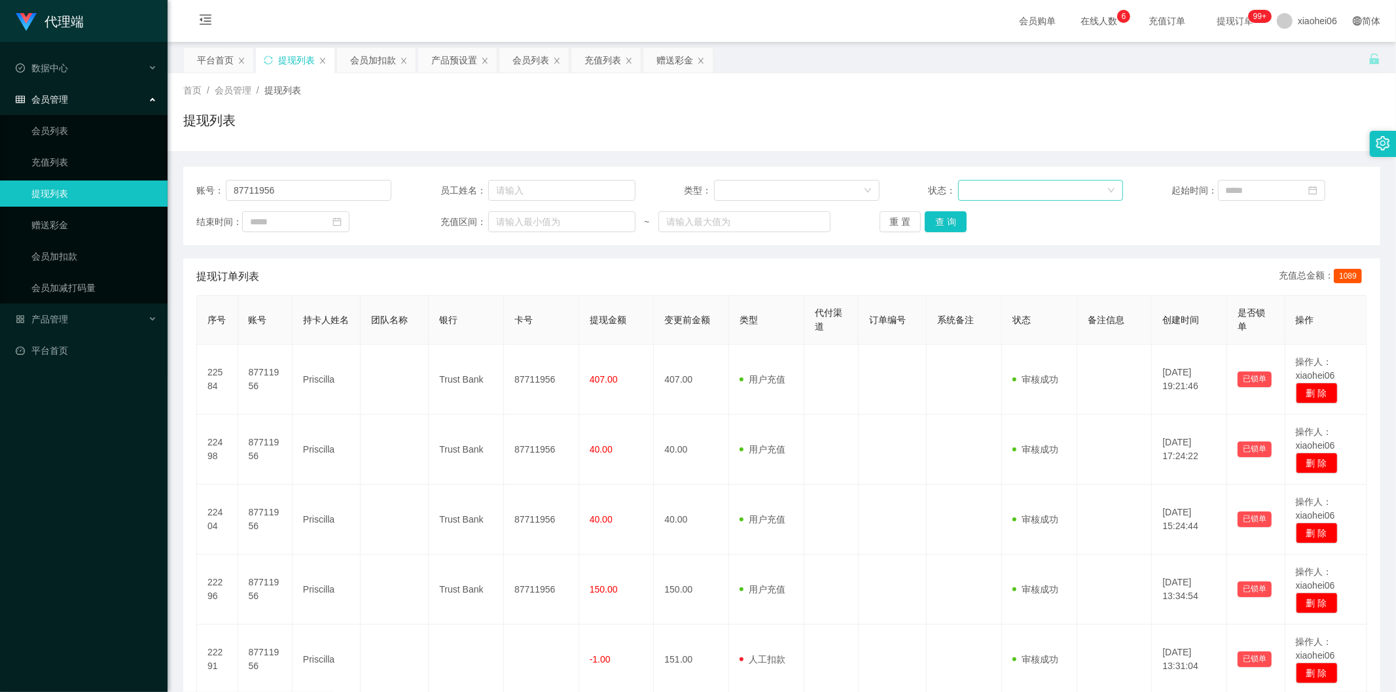
click at [1015, 186] on div at bounding box center [1036, 191] width 141 height 20
click at [993, 236] on li "审核成功" at bounding box center [1035, 236] width 164 height 21
click at [931, 221] on button "查 询" at bounding box center [946, 221] width 42 height 21
click at [931, 221] on div "重 置 查 询" at bounding box center [977, 221] width 195 height 21
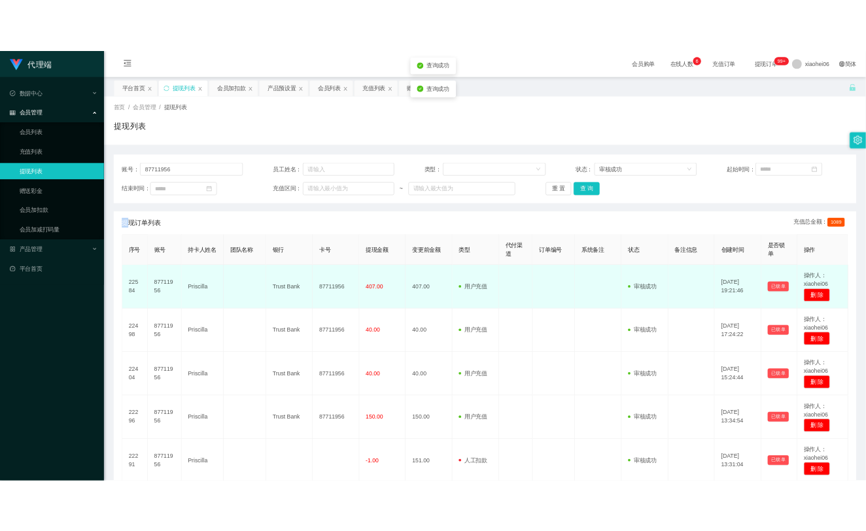
scroll to position [105, 0]
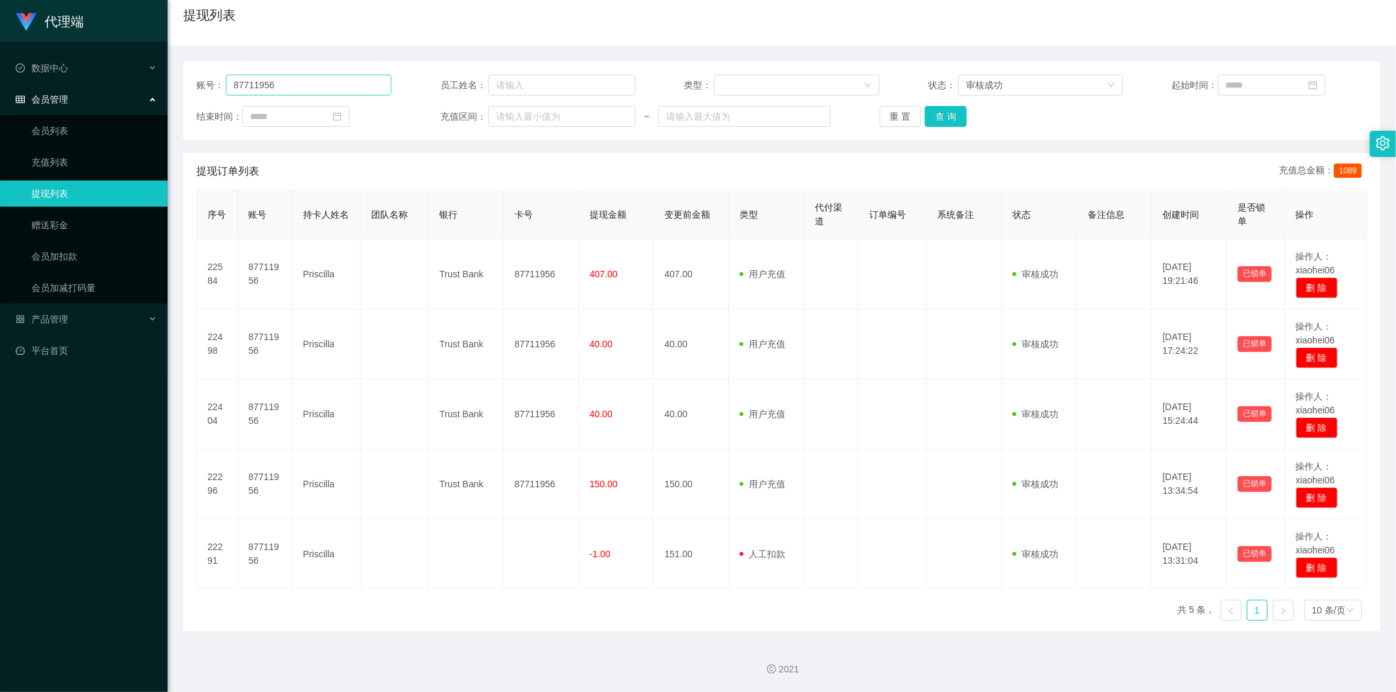
click at [357, 74] on div "账号： 87711956 员工姓名： 类型： 状态： 审核成功 起始时间： 结束时间： 充值区间： ~ 重 置 查 询" at bounding box center [781, 101] width 1197 height 79
click at [351, 86] on input "87711956" at bounding box center [309, 85] width 166 height 21
type input "87711956"
drag, startPoint x: 302, startPoint y: 90, endPoint x: 220, endPoint y: 69, distance: 84.4
click at [192, 79] on div "账号： 87711956 员工姓名： 类型： 状态： 审核成功 起始时间： 结束时间： 充值区间： ~ 重 置 查 询" at bounding box center [781, 101] width 1197 height 79
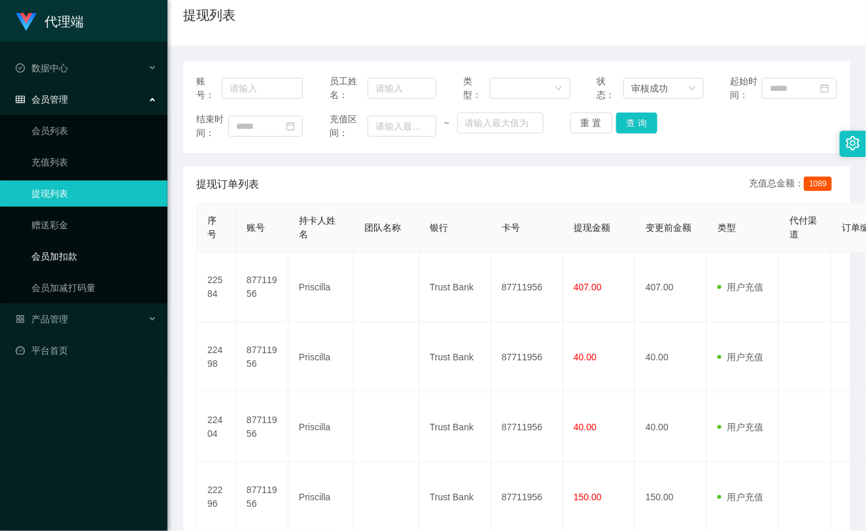
click at [51, 255] on link "会员加扣款" at bounding box center [94, 256] width 126 height 26
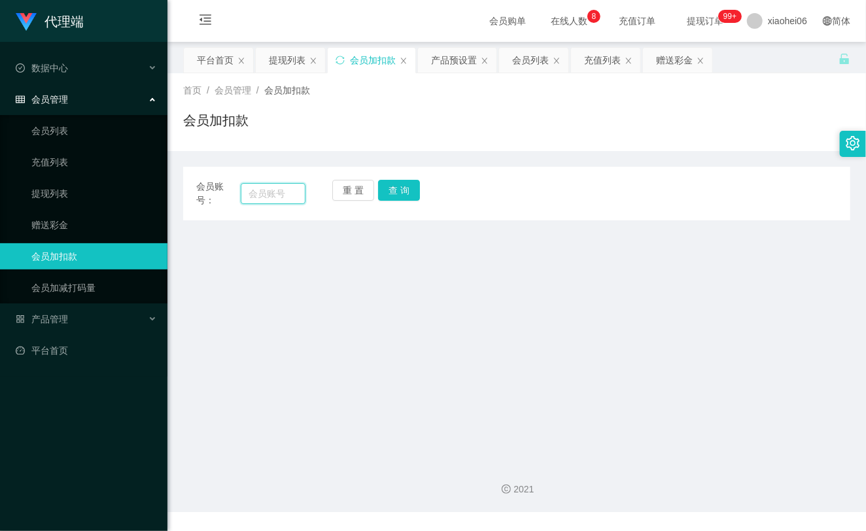
click at [283, 198] on input "text" at bounding box center [273, 193] width 65 height 21
paste input "87711956"
type input "87711956"
click at [414, 198] on button "查 询" at bounding box center [399, 190] width 42 height 21
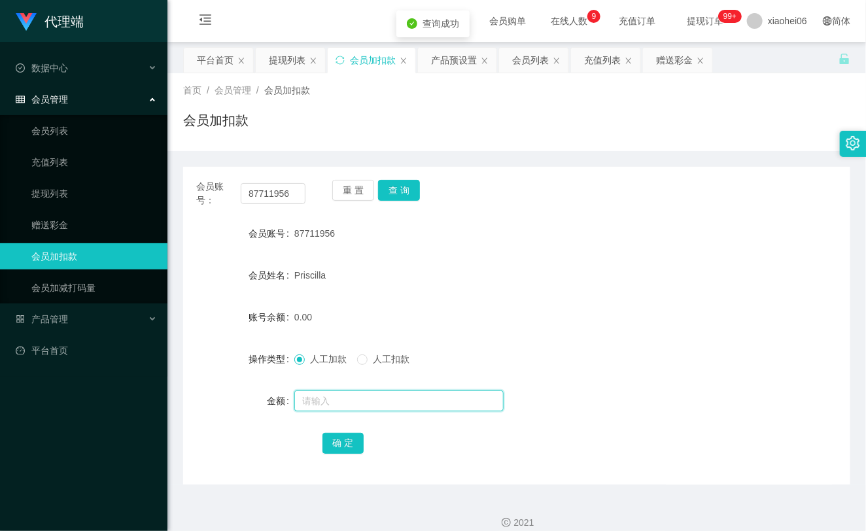
drag, startPoint x: 338, startPoint y: 402, endPoint x: 341, endPoint y: 381, distance: 21.1
click at [339, 402] on input "text" at bounding box center [398, 401] width 209 height 21
type input "38"
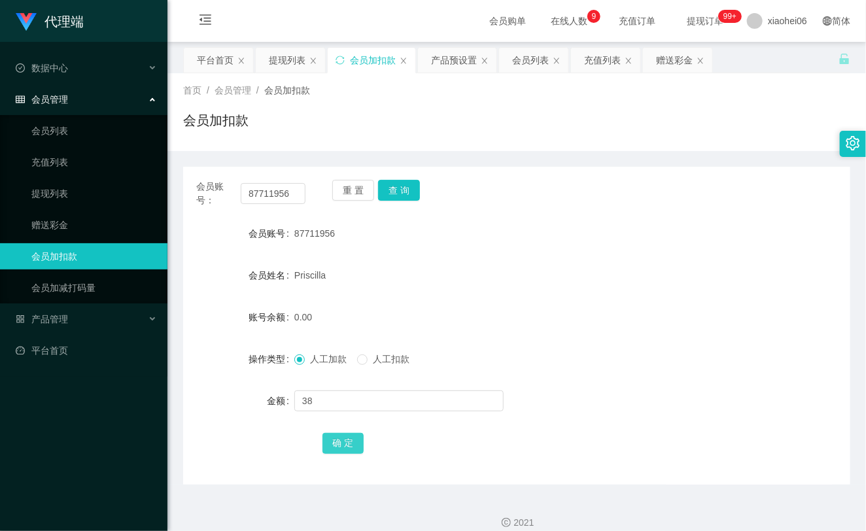
drag, startPoint x: 336, startPoint y: 436, endPoint x: 349, endPoint y: 422, distance: 19.4
click at [336, 436] on button "确 定" at bounding box center [344, 443] width 42 height 21
click at [520, 308] on div "38.00" at bounding box center [488, 317] width 389 height 26
click at [74, 181] on link "提现列表" at bounding box center [94, 194] width 126 height 26
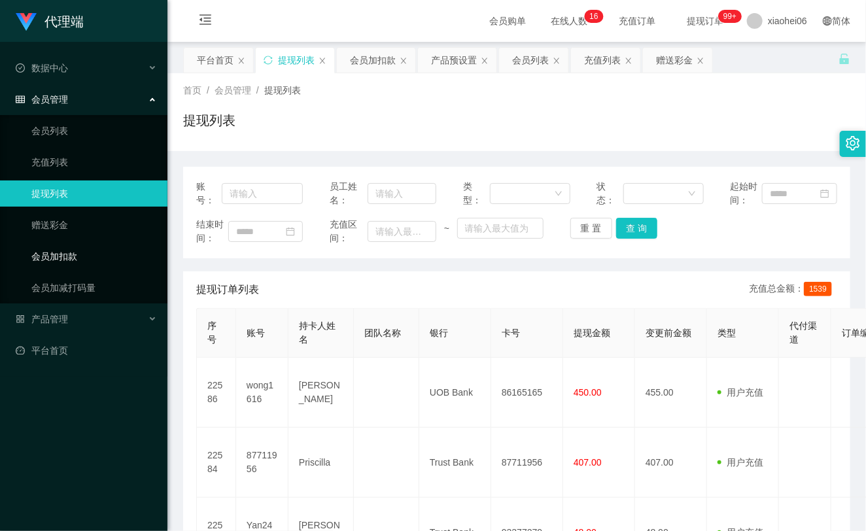
drag, startPoint x: 82, startPoint y: 260, endPoint x: 162, endPoint y: 256, distance: 80.6
click at [82, 258] on link "会员加扣款" at bounding box center [94, 256] width 126 height 26
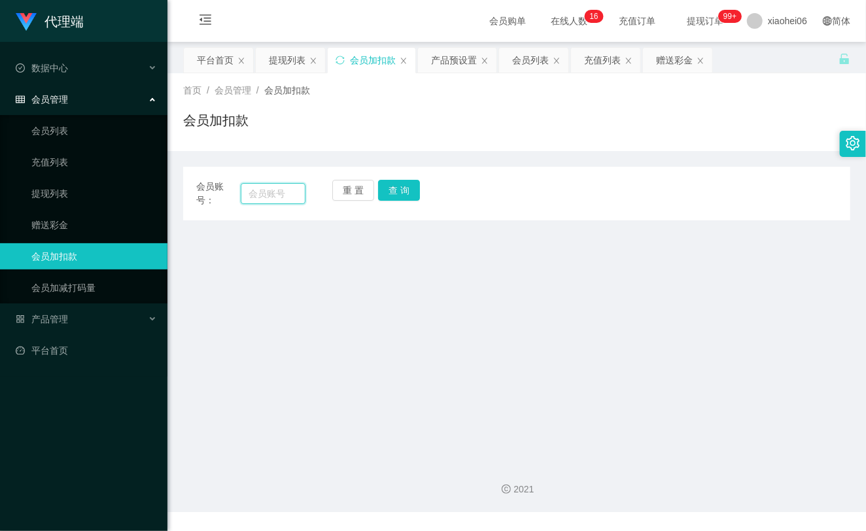
click at [257, 191] on input "text" at bounding box center [273, 193] width 65 height 21
paste input "87711956"
type input "87711956"
click at [385, 185] on button "查 询" at bounding box center [399, 190] width 42 height 21
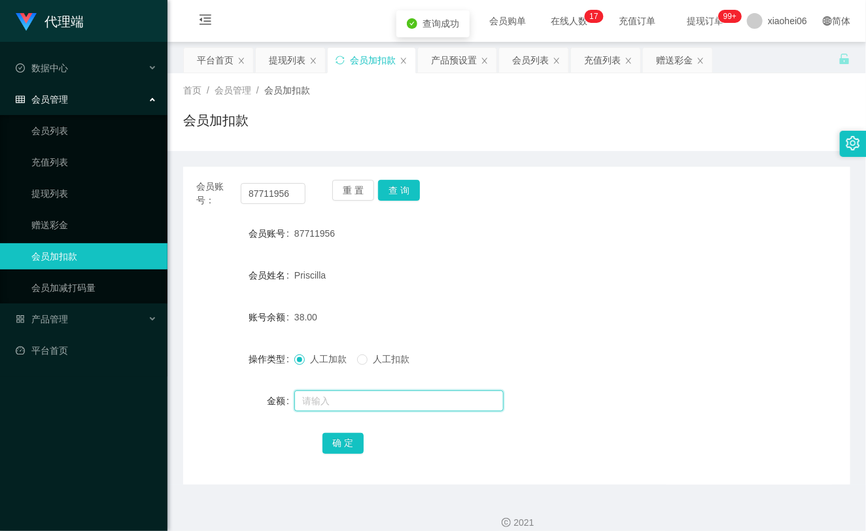
click at [356, 399] on input "text" at bounding box center [398, 401] width 209 height 21
type input "16"
click at [348, 446] on button "确 定" at bounding box center [344, 443] width 42 height 21
click at [547, 296] on form "会员账号 87711956 会员姓名 [PERSON_NAME] 账号余额 38.00 操作类型 人工加款 人工扣款 金额 确 定" at bounding box center [516, 339] width 667 height 236
click at [62, 186] on link "提现列表" at bounding box center [94, 194] width 126 height 26
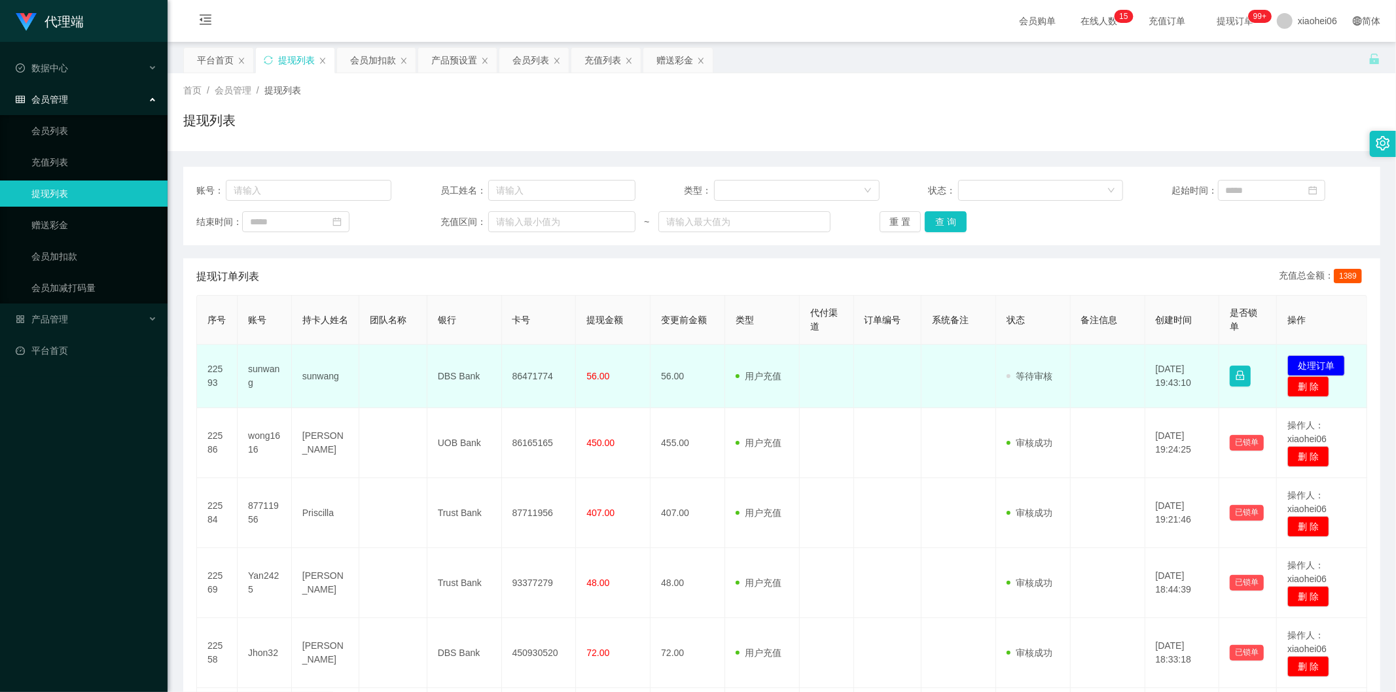
click at [249, 364] on td "sunwang" at bounding box center [265, 376] width 54 height 63
click at [250, 363] on td "sunwang" at bounding box center [265, 376] width 54 height 63
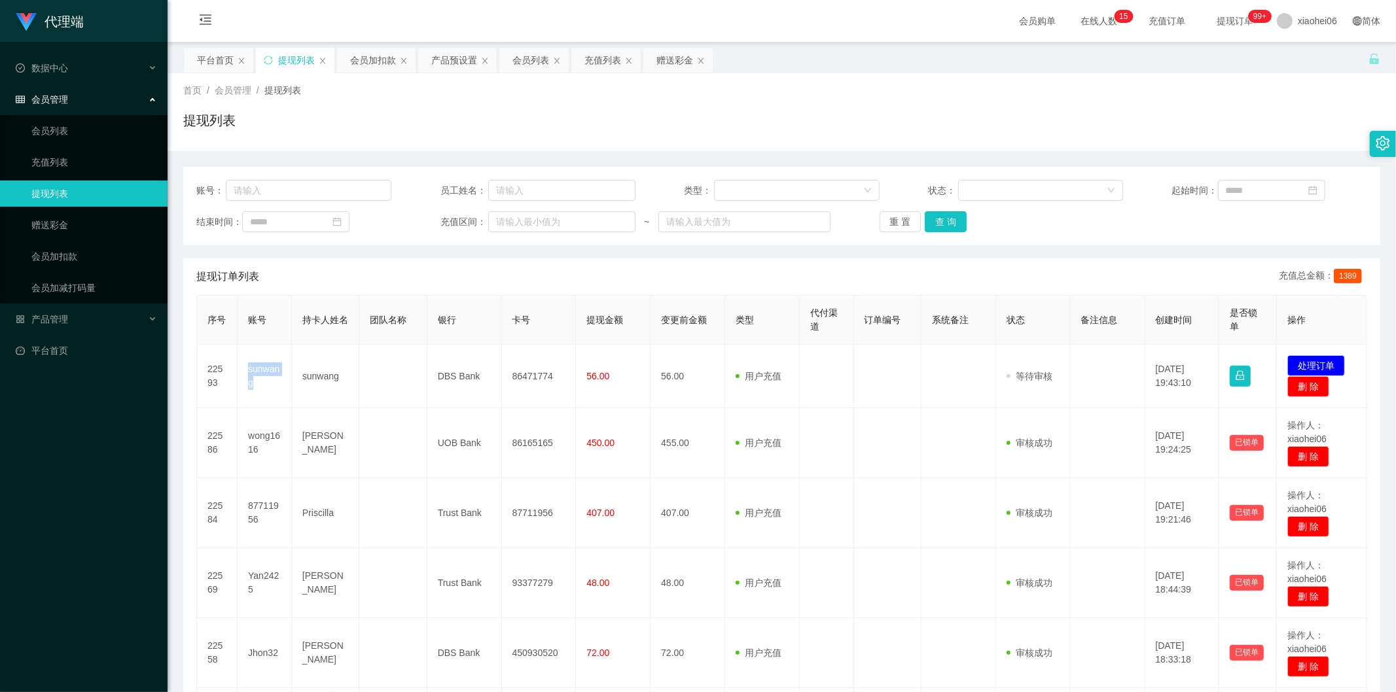
copy td "sunwang"
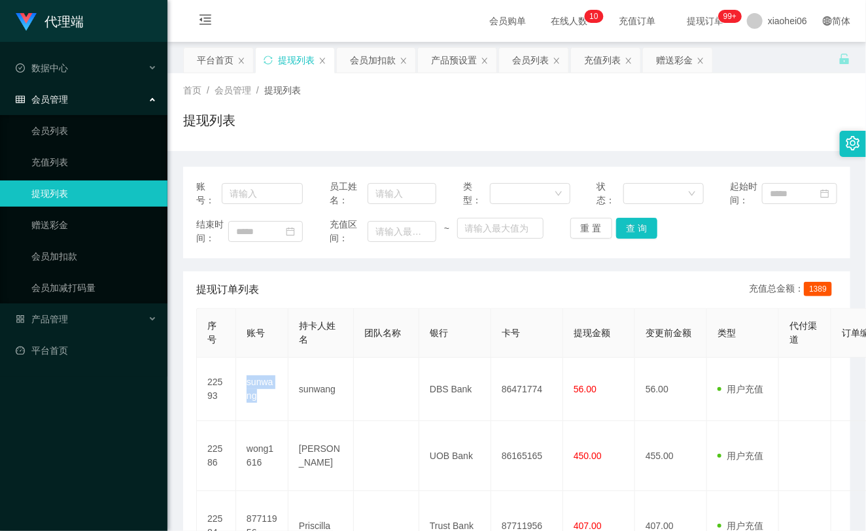
click at [54, 193] on link "提现列表" at bounding box center [94, 194] width 126 height 26
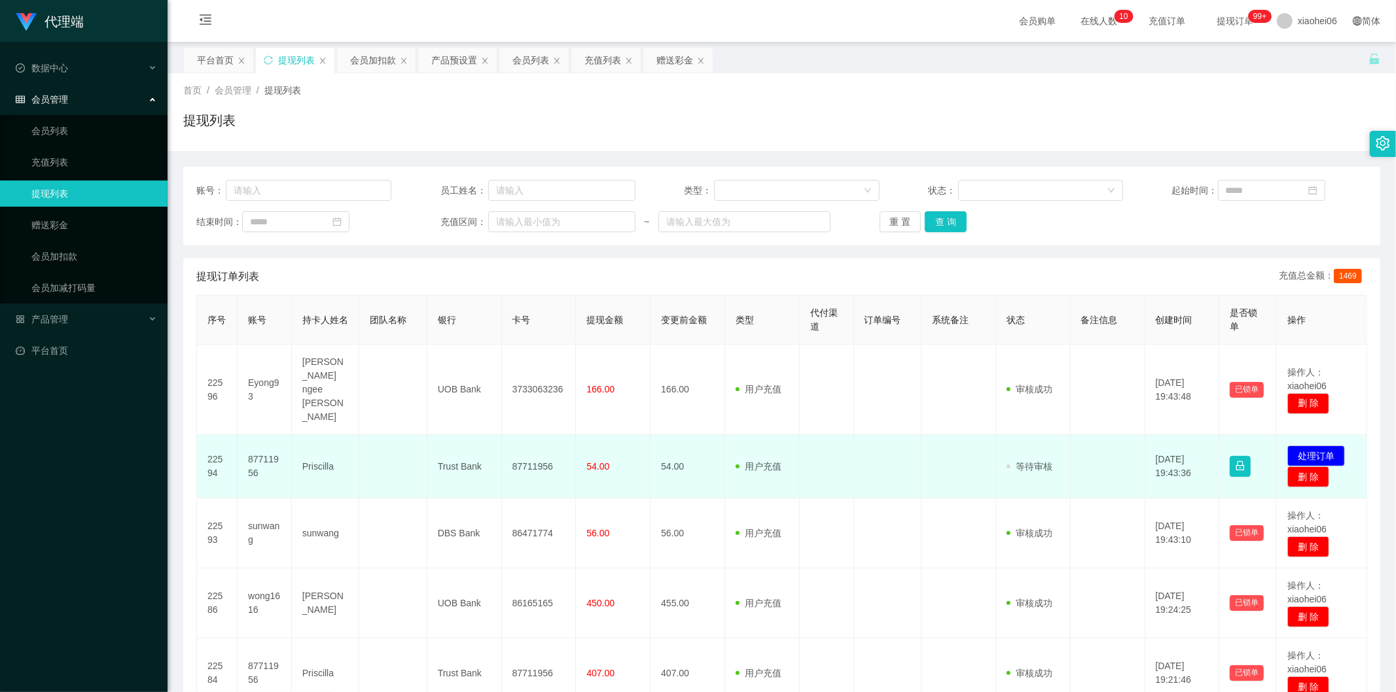
click at [258, 440] on td "87711956" at bounding box center [265, 466] width 54 height 63
copy td "87711956"
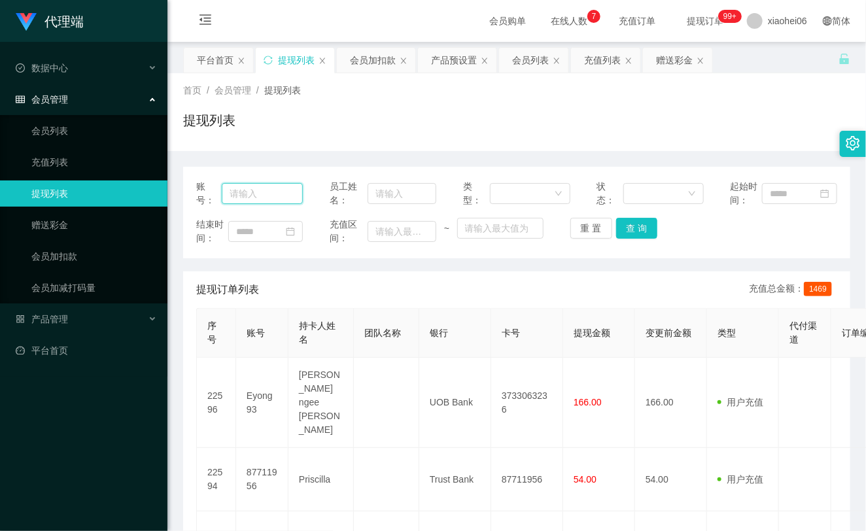
click at [284, 187] on input "text" at bounding box center [262, 193] width 81 height 21
paste input "87711956"
type input "87711956"
click at [651, 228] on button "查 询" at bounding box center [637, 228] width 42 height 21
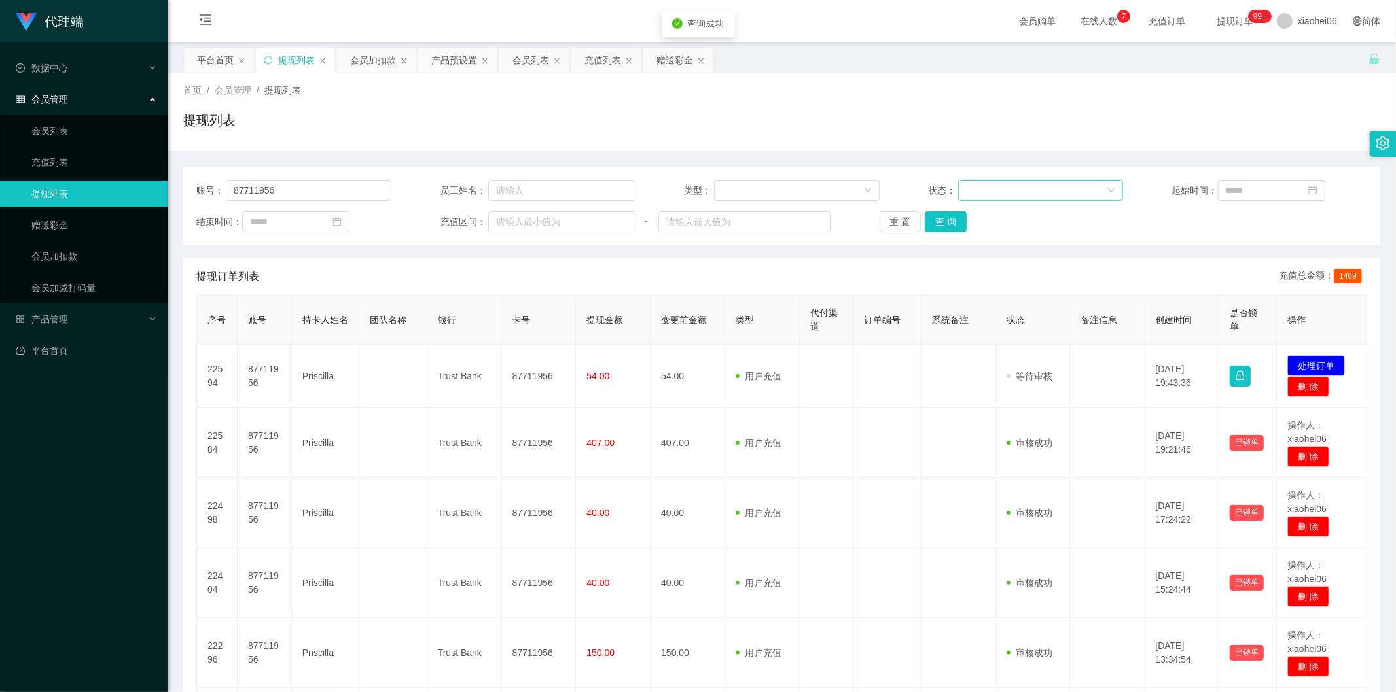
click at [1008, 187] on div at bounding box center [1036, 191] width 141 height 20
click at [998, 233] on li "审核成功" at bounding box center [1035, 236] width 164 height 21
click at [945, 219] on button "查 询" at bounding box center [946, 221] width 42 height 21
click at [945, 219] on div "重 置 查 询" at bounding box center [977, 221] width 195 height 21
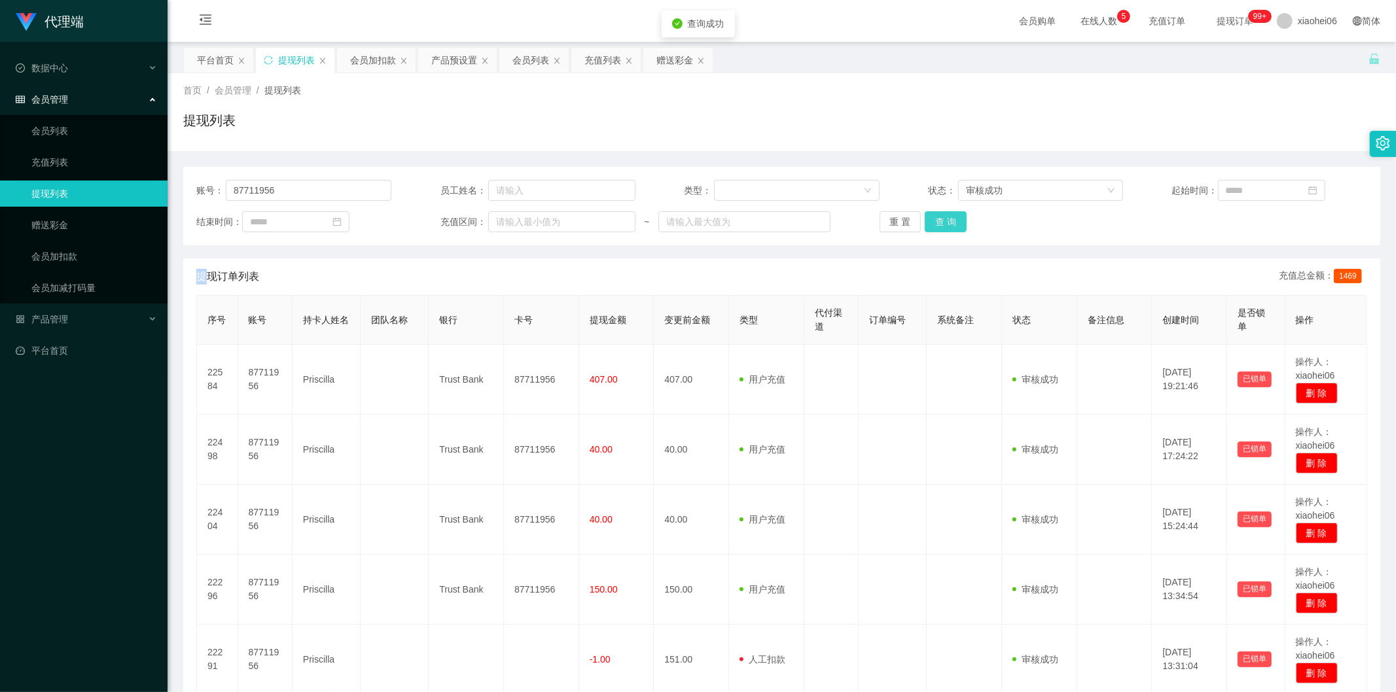
click at [951, 225] on button "查 询" at bounding box center [946, 221] width 42 height 21
click at [951, 225] on div "重 置 查 询" at bounding box center [977, 221] width 195 height 21
click at [951, 225] on button "查 询" at bounding box center [946, 221] width 42 height 21
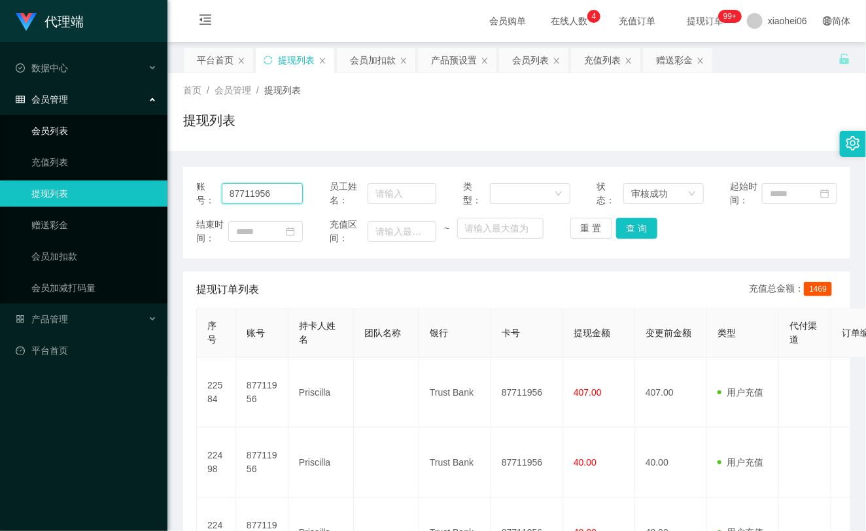
drag, startPoint x: 278, startPoint y: 190, endPoint x: 121, endPoint y: 142, distance: 164.4
click at [126, 142] on section "代理端 数据中心 会员管理 会员列表 充值列表 提现列表 赠送彩金 会员加扣款 会员加减打码量 产品管理 平台首页 保存配置 重置配置 整体风格设置 主题色 …" at bounding box center [433, 405] width 866 height 811
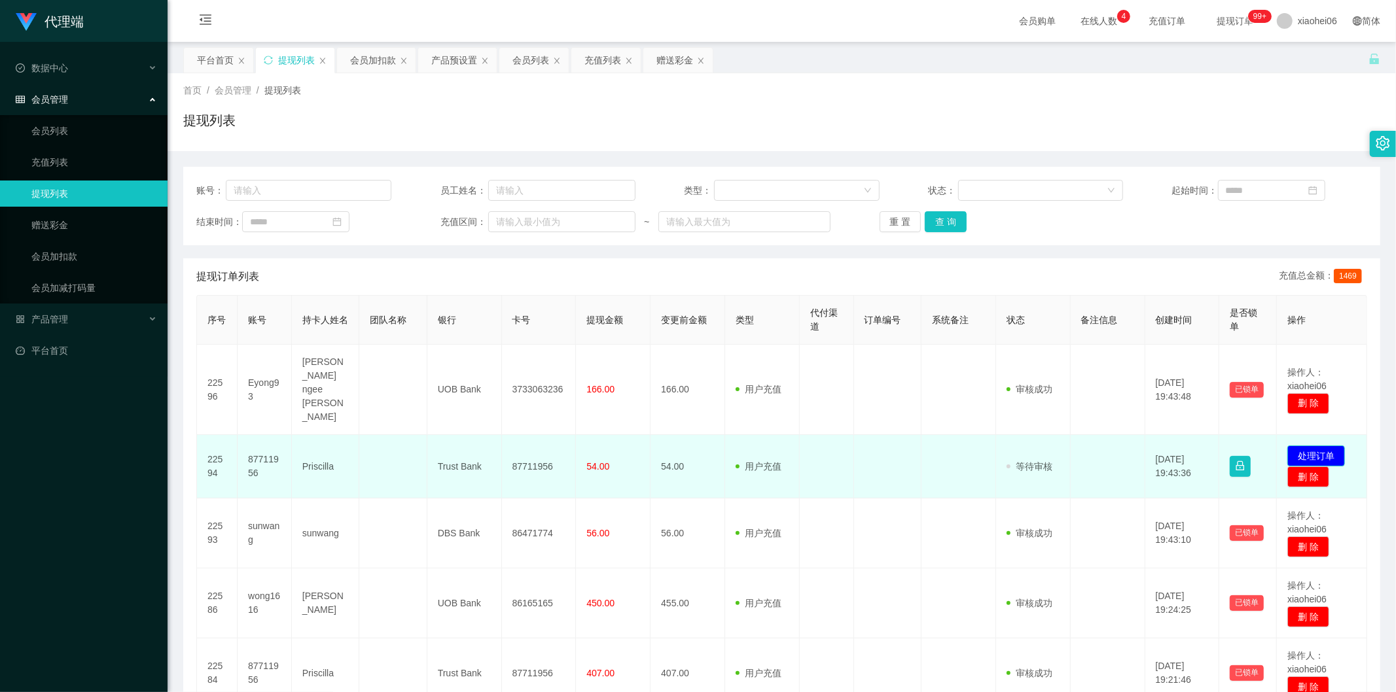
click at [1317, 446] on button "处理订单" at bounding box center [1316, 456] width 58 height 21
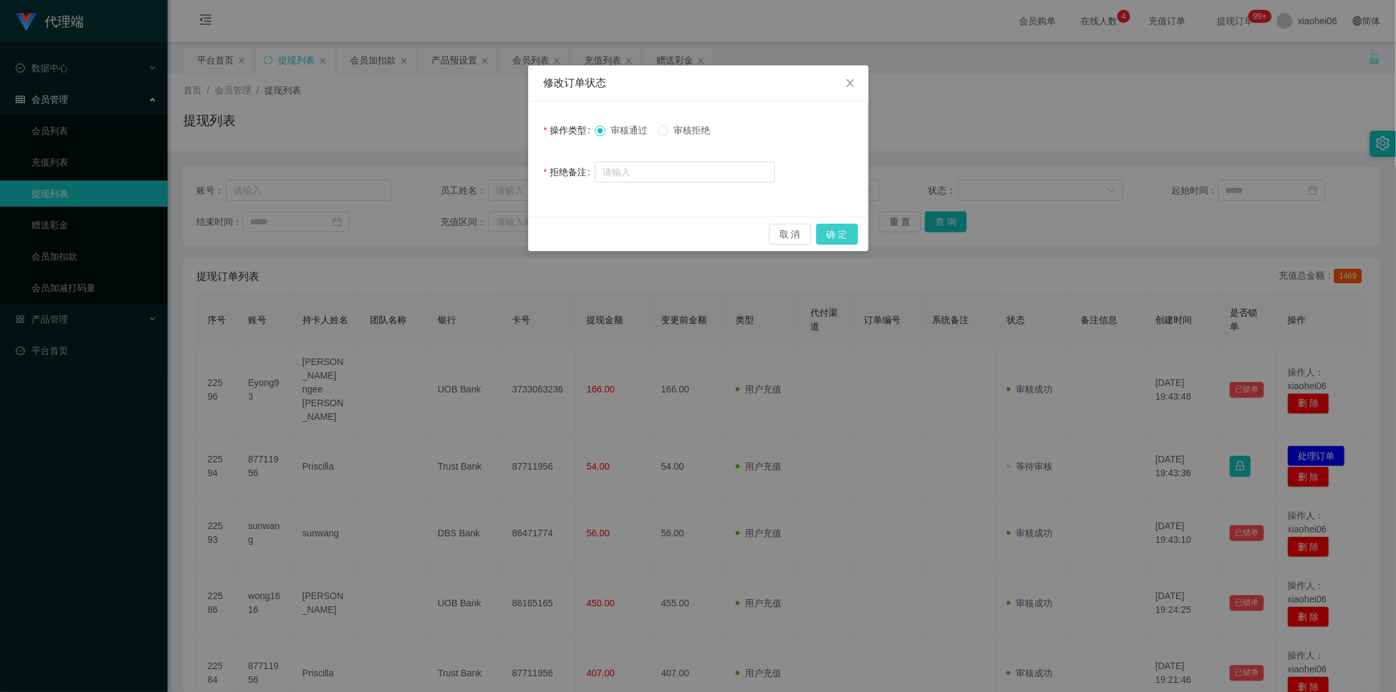
click at [838, 232] on button "确 定" at bounding box center [837, 234] width 42 height 21
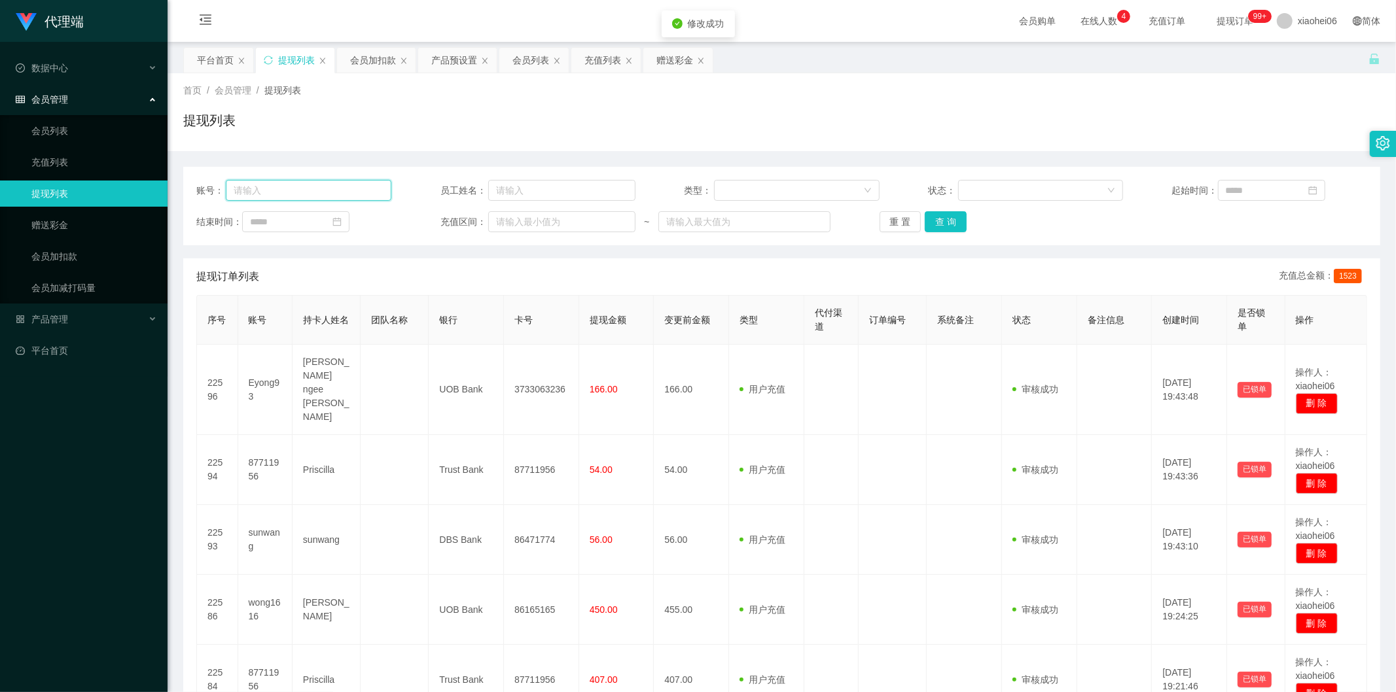
click at [255, 180] on input "text" at bounding box center [309, 190] width 166 height 21
paste input "87711956"
click at [950, 233] on div "账号： 87711956 员工姓名： 类型： 状态： 起始时间： 结束时间： 充值区间： ~ 重 置 查 询" at bounding box center [781, 206] width 1197 height 79
click at [953, 223] on button "查 询" at bounding box center [946, 221] width 42 height 21
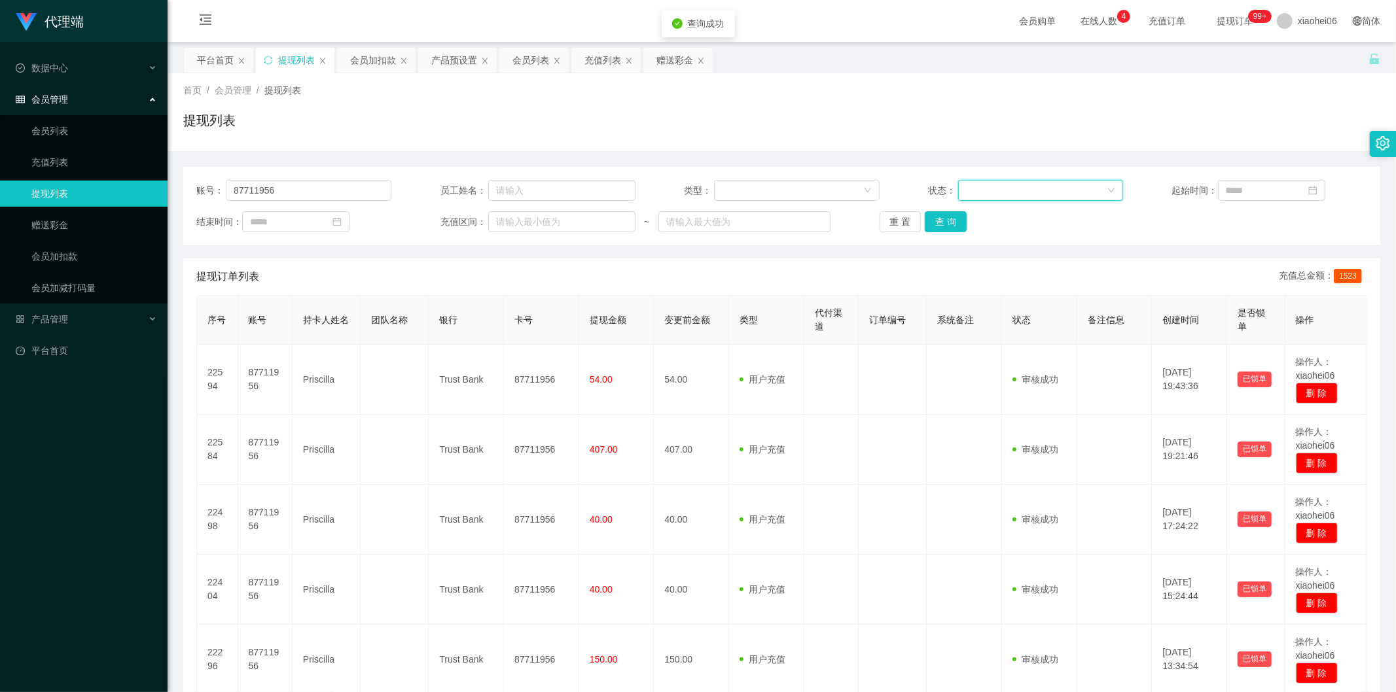
click at [1037, 194] on div at bounding box center [1036, 191] width 141 height 20
click at [990, 236] on li "审核成功" at bounding box center [1035, 236] width 164 height 21
click at [959, 226] on button "查 询" at bounding box center [946, 221] width 42 height 21
click at [959, 226] on div "重 置 查 询" at bounding box center [977, 221] width 195 height 21
click at [959, 226] on button "查 询" at bounding box center [946, 221] width 42 height 21
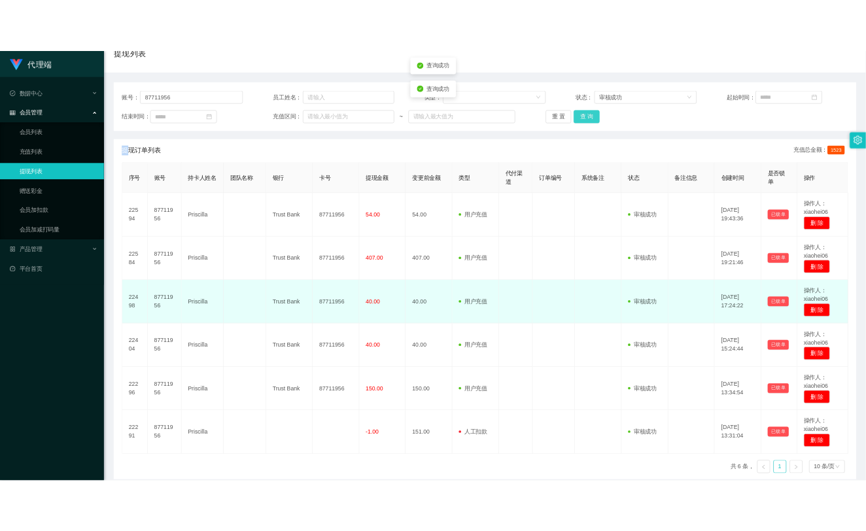
scroll to position [73, 0]
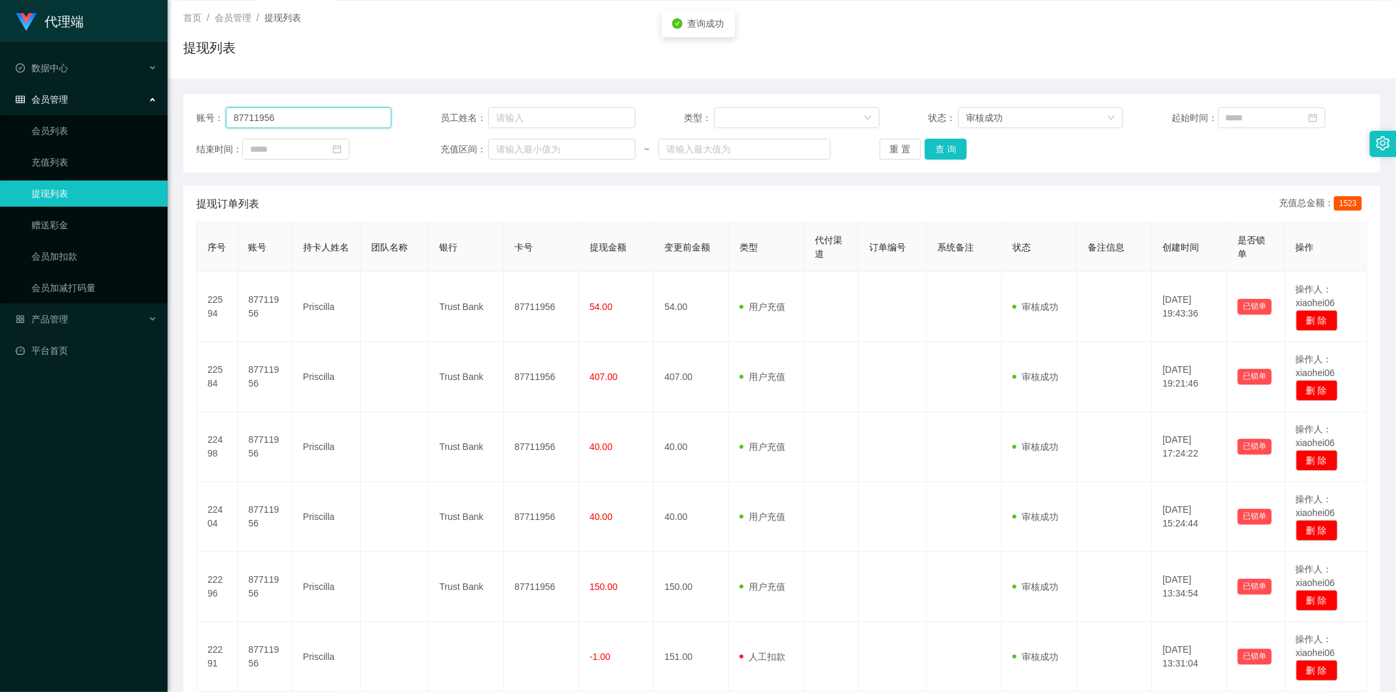
click at [351, 119] on input "87711956" at bounding box center [309, 117] width 166 height 21
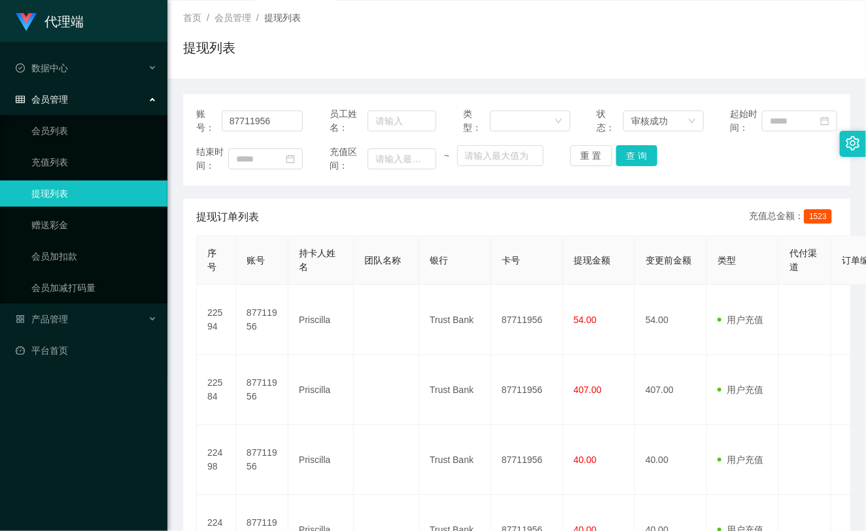
scroll to position [0, 0]
type input "87711956"
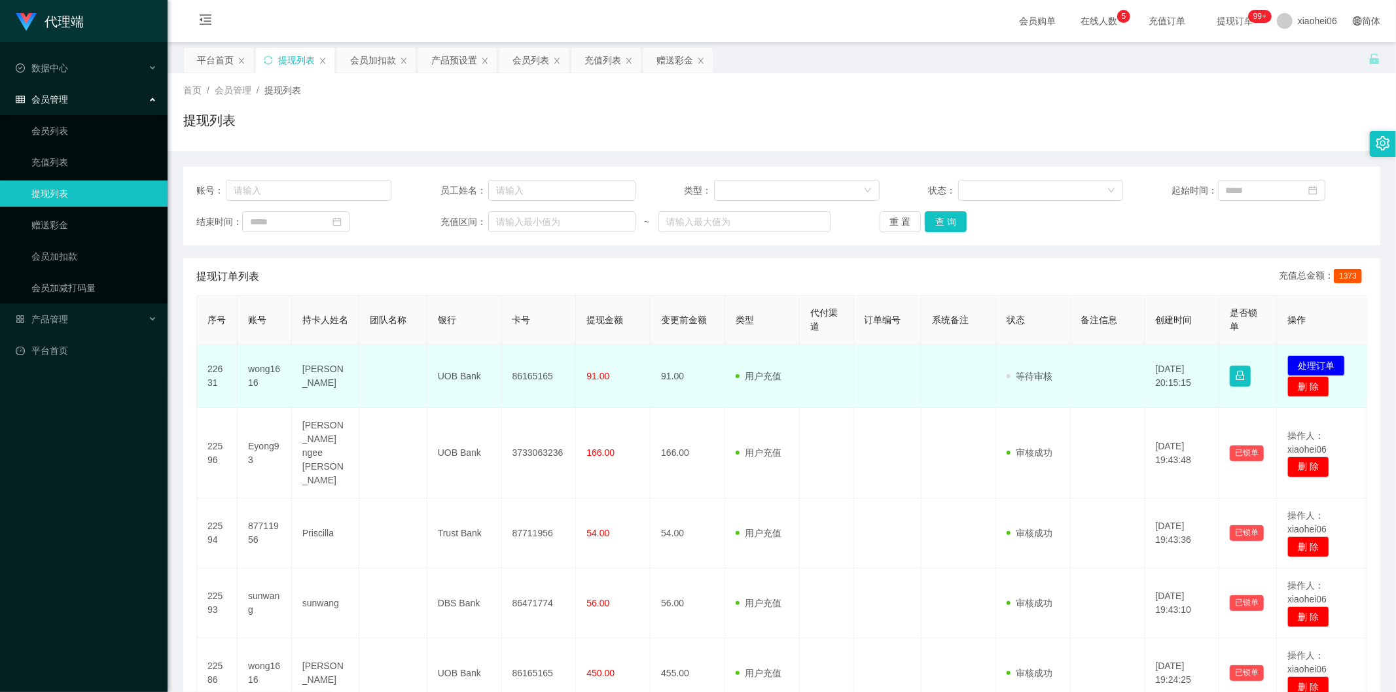
click at [255, 365] on td "wong1616" at bounding box center [265, 376] width 54 height 63
click at [256, 365] on td "wong1616" at bounding box center [265, 376] width 54 height 63
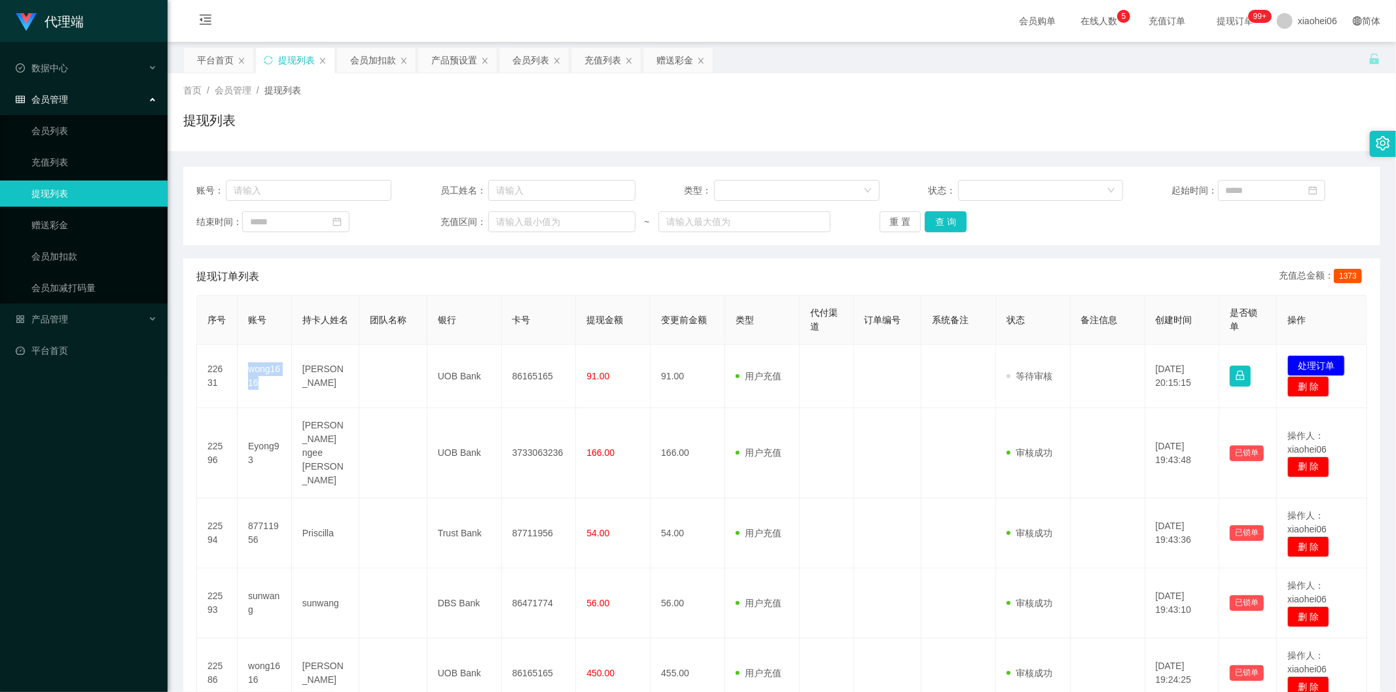
copy td "wong1616"
